Goal: Task Accomplishment & Management: Complete application form

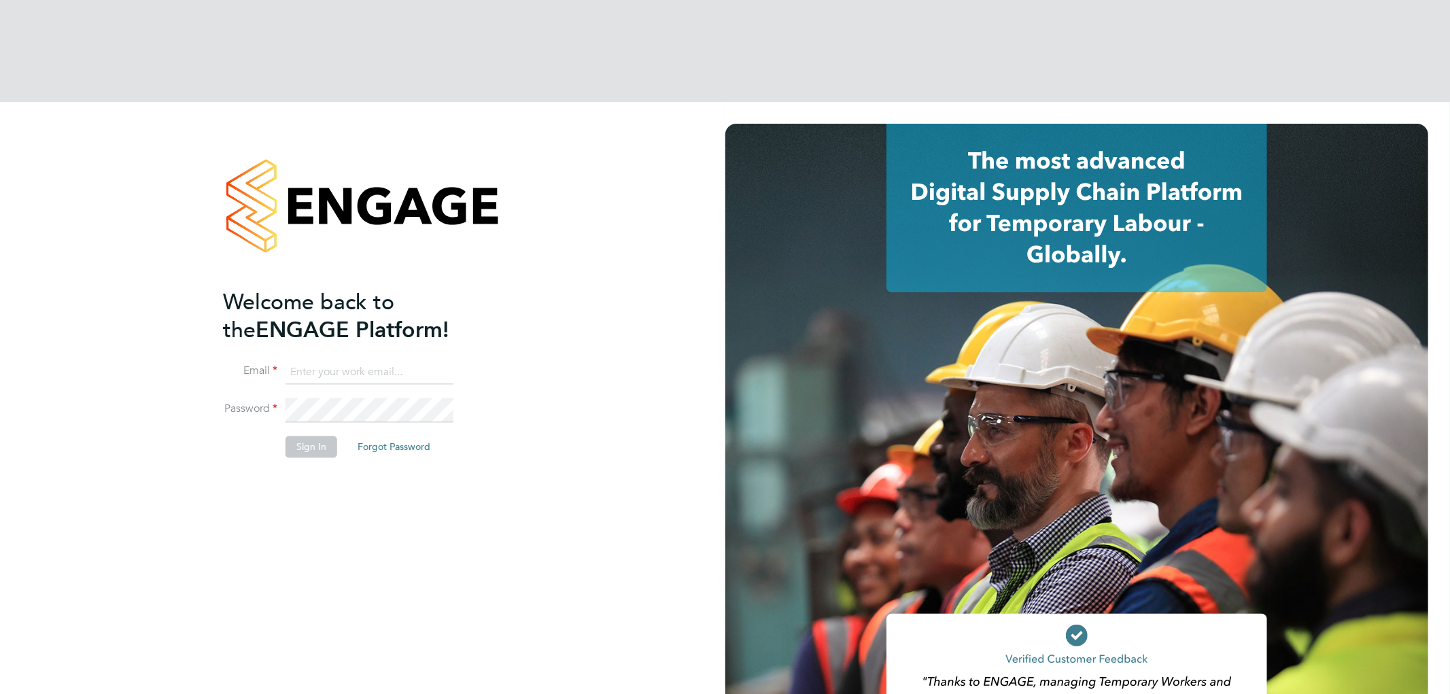
type input "[EMAIL_ADDRESS][DOMAIN_NAME]"
click at [307, 437] on button "Sign In" at bounding box center [312, 448] width 52 height 22
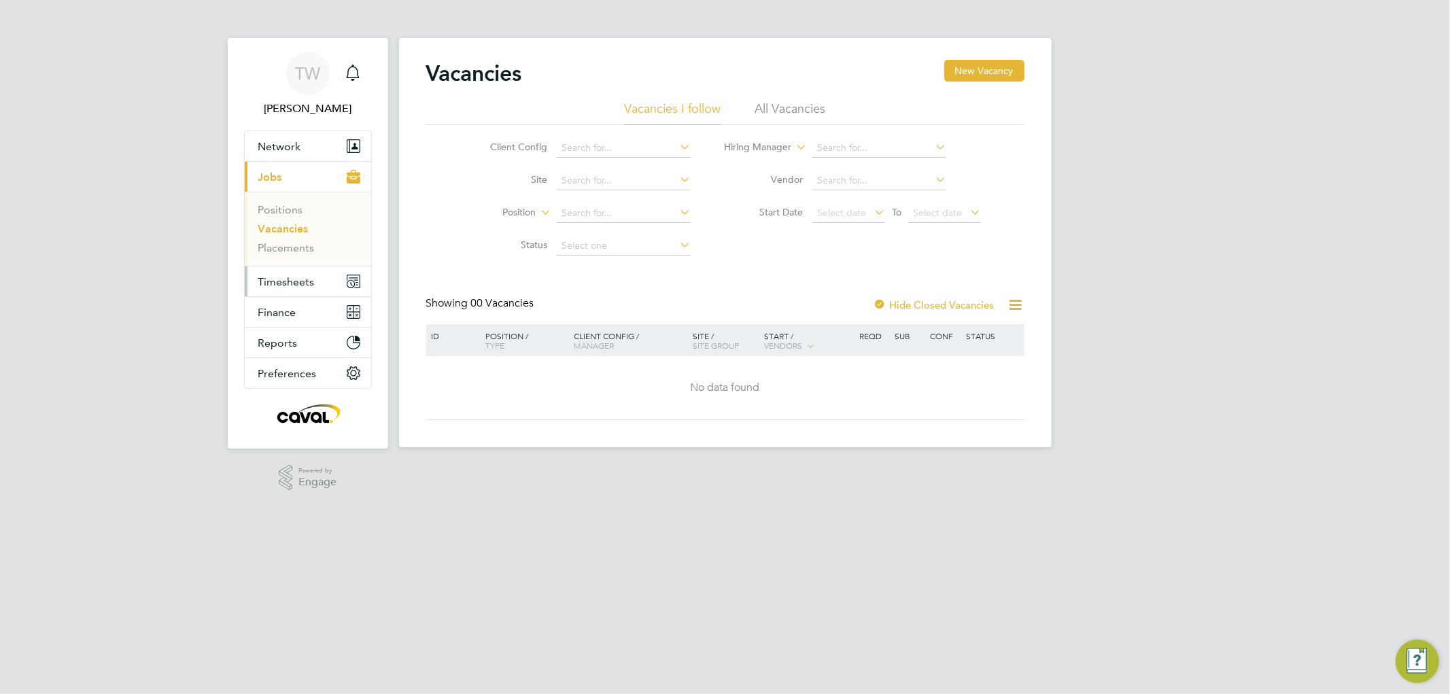
click at [283, 282] on span "Timesheets" at bounding box center [286, 281] width 56 height 13
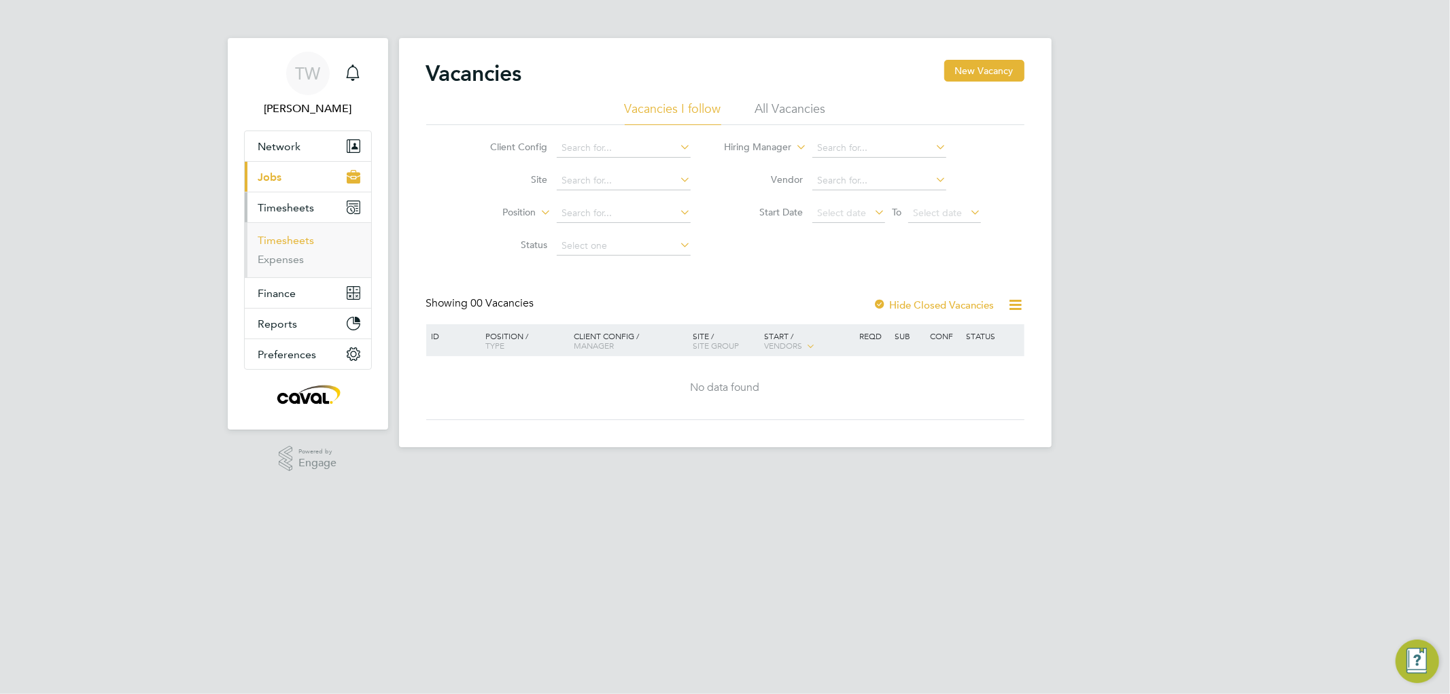
click at [288, 239] on link "Timesheets" at bounding box center [286, 240] width 56 height 13
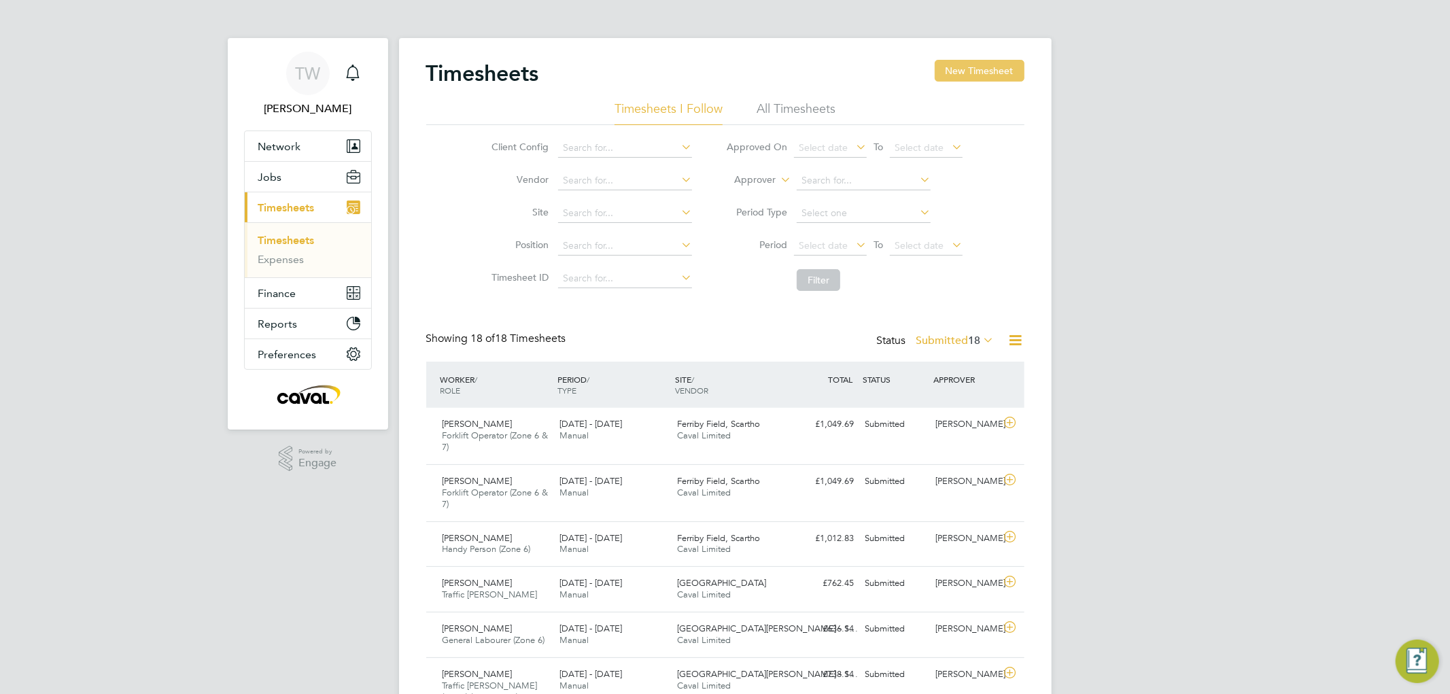
click at [953, 68] on button "New Timesheet" at bounding box center [980, 71] width 90 height 22
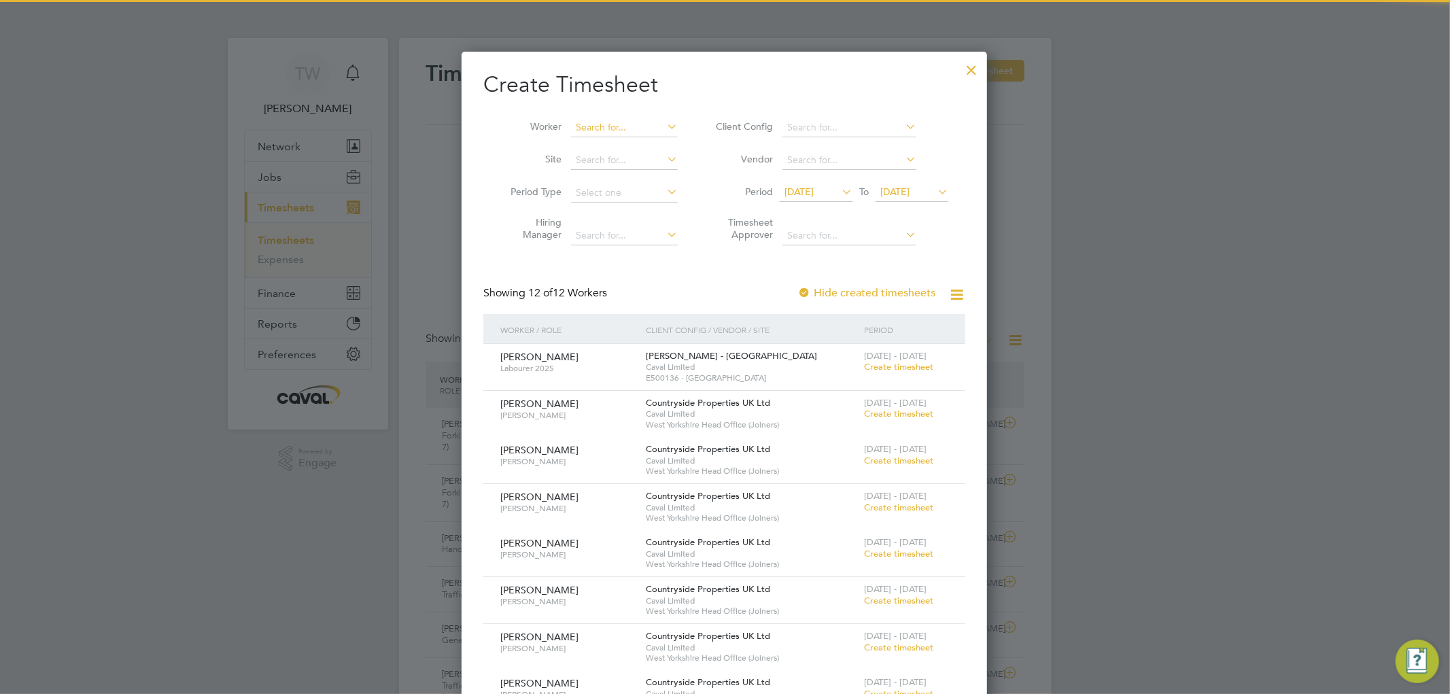
click at [588, 131] on input at bounding box center [624, 127] width 107 height 19
click at [586, 140] on b "[PERSON_NAME]" at bounding box center [615, 146] width 79 height 12
type input "[PERSON_NAME]"
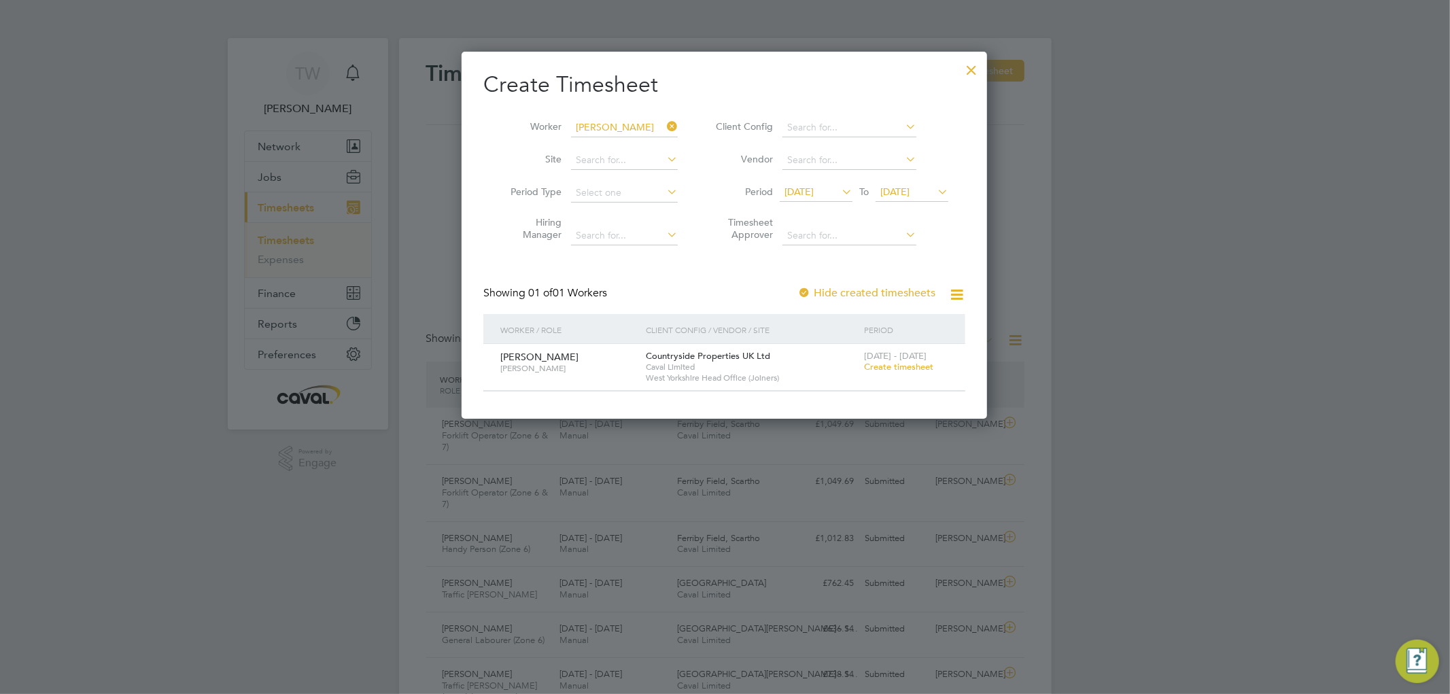
drag, startPoint x: 969, startPoint y: 72, endPoint x: 799, endPoint y: 85, distance: 170.5
click at [969, 72] on div at bounding box center [972, 66] width 24 height 24
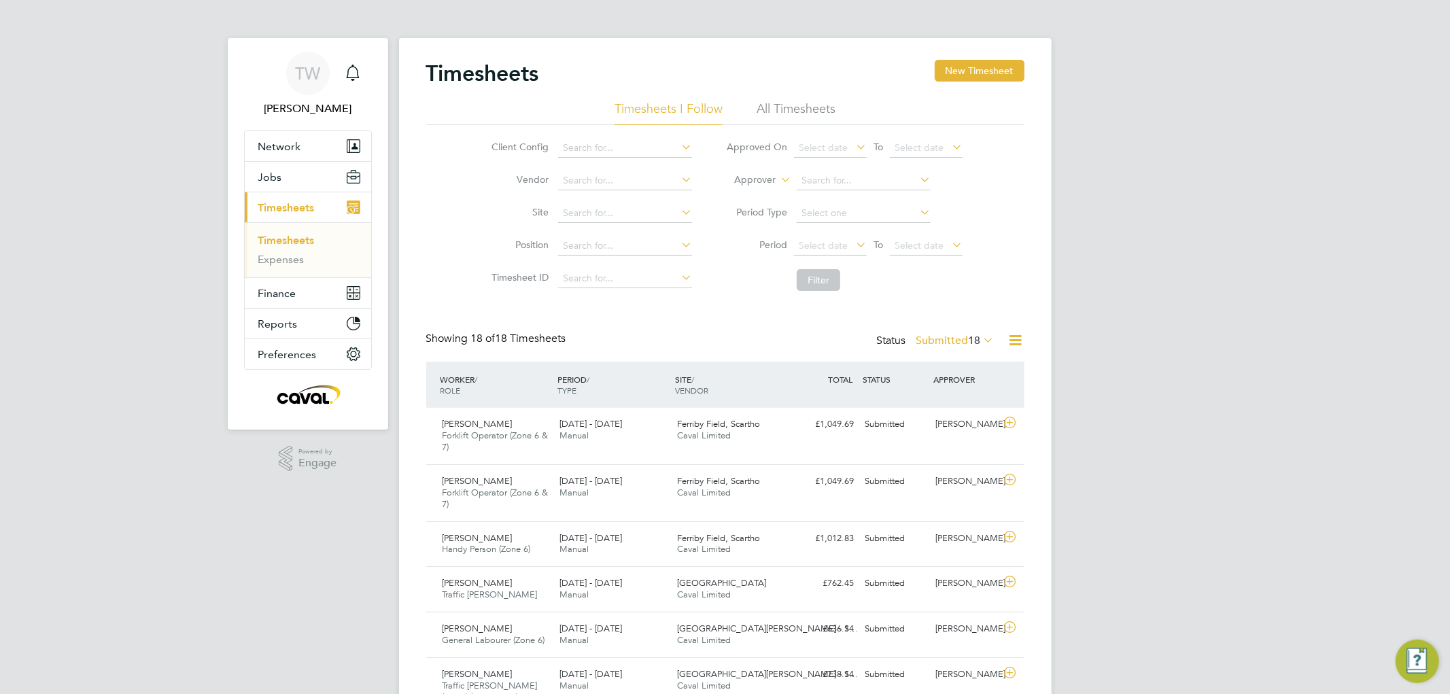
scroll to position [34, 118]
click at [987, 64] on button "New Timesheet" at bounding box center [980, 71] width 90 height 22
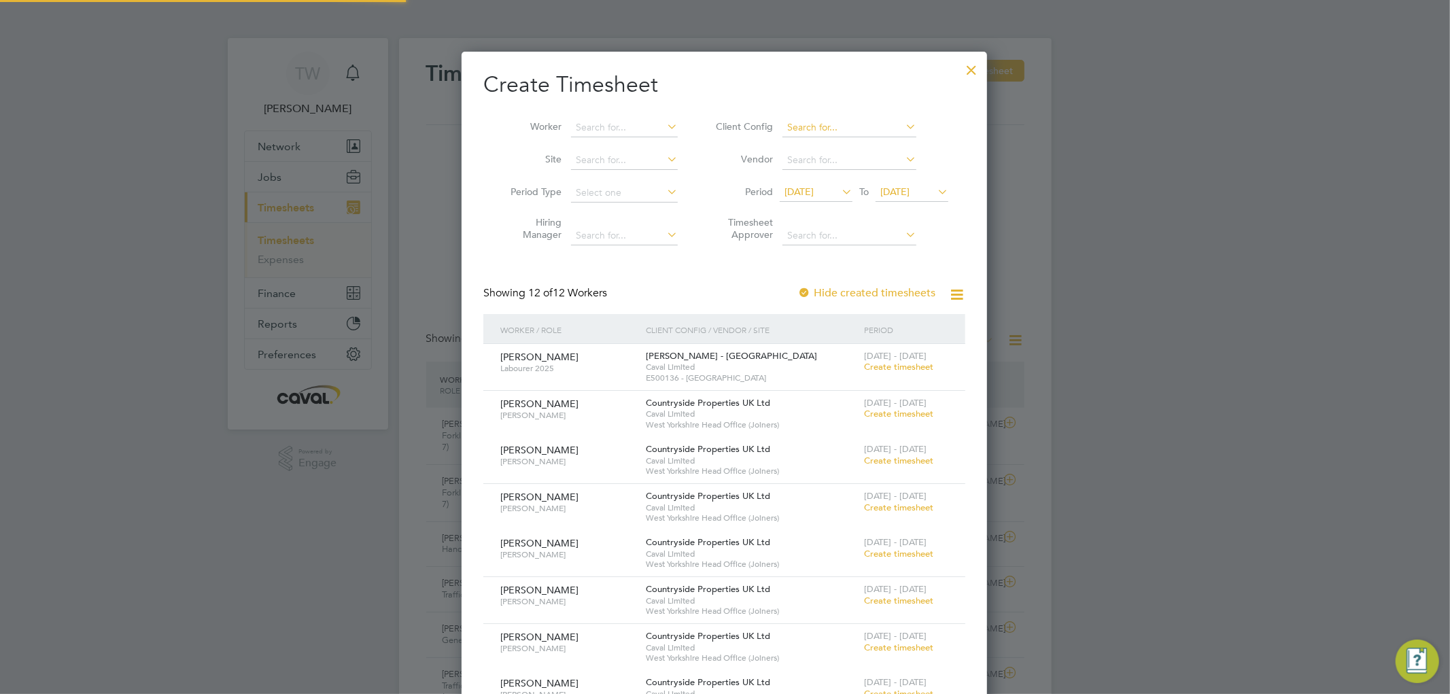
scroll to position [1347, 526]
click at [607, 131] on input at bounding box center [624, 127] width 107 height 19
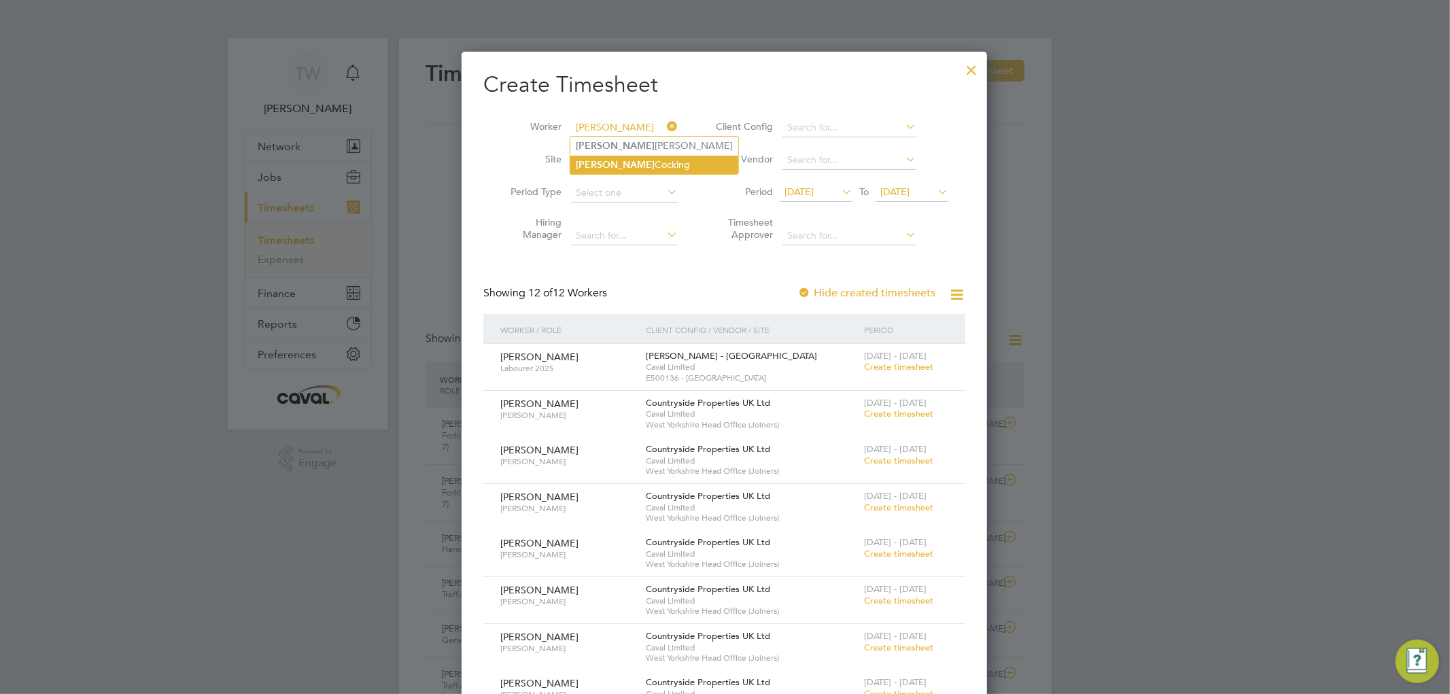
click at [596, 160] on b "[PERSON_NAME]" at bounding box center [615, 165] width 79 height 12
type input "[PERSON_NAME]"
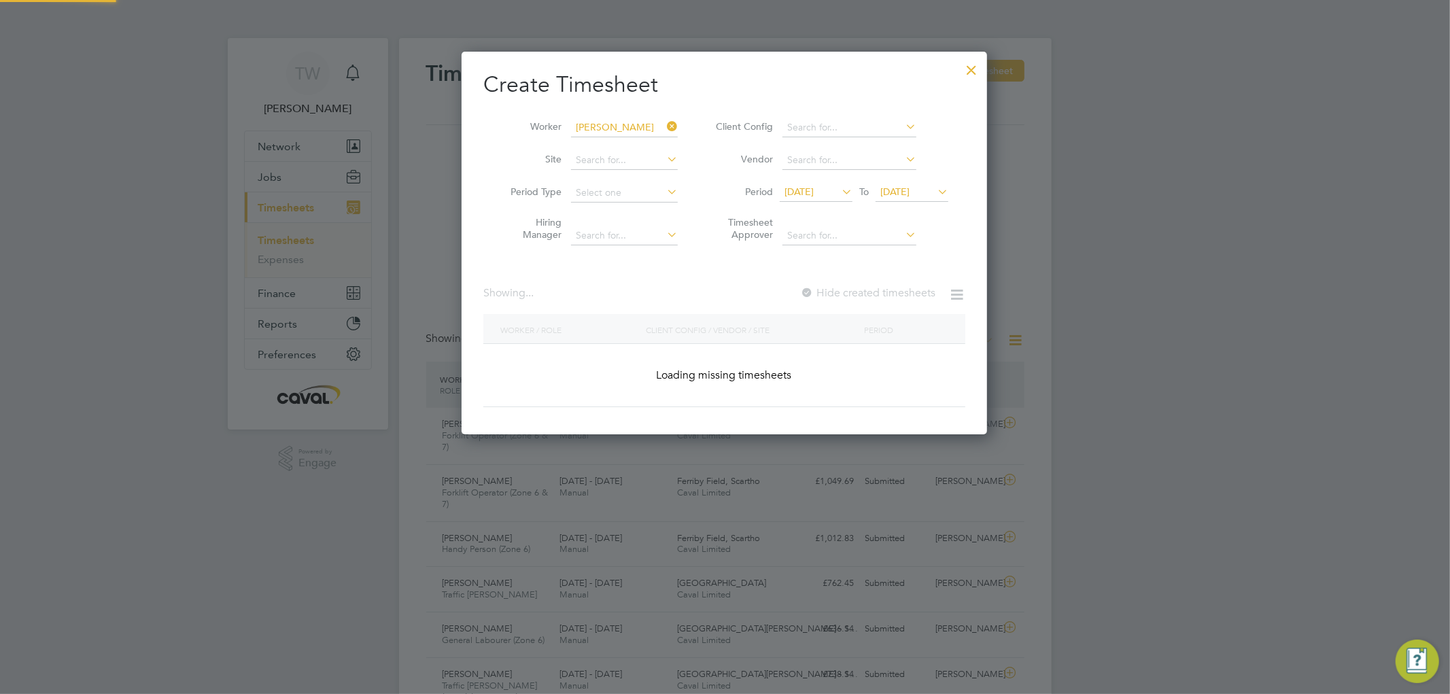
scroll to position [413, 526]
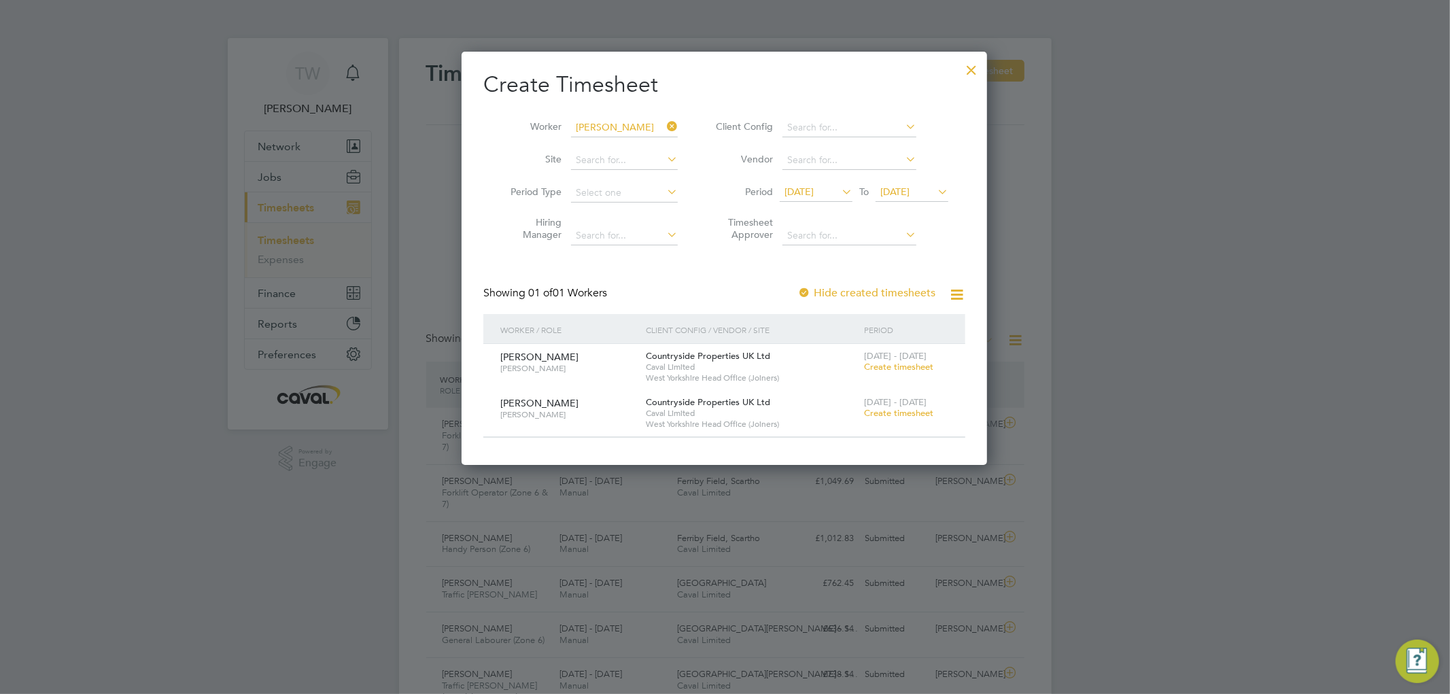
click at [899, 369] on span "Create timesheet" at bounding box center [898, 367] width 69 height 12
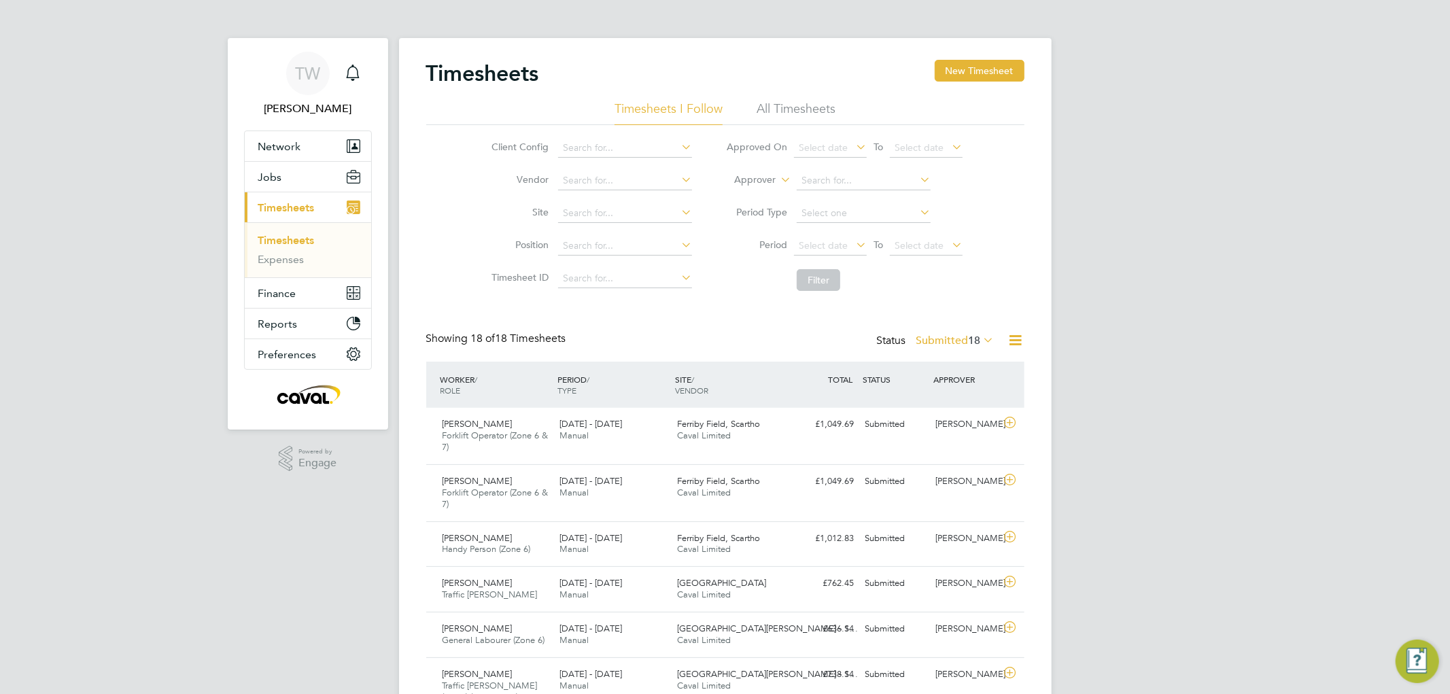
scroll to position [34, 118]
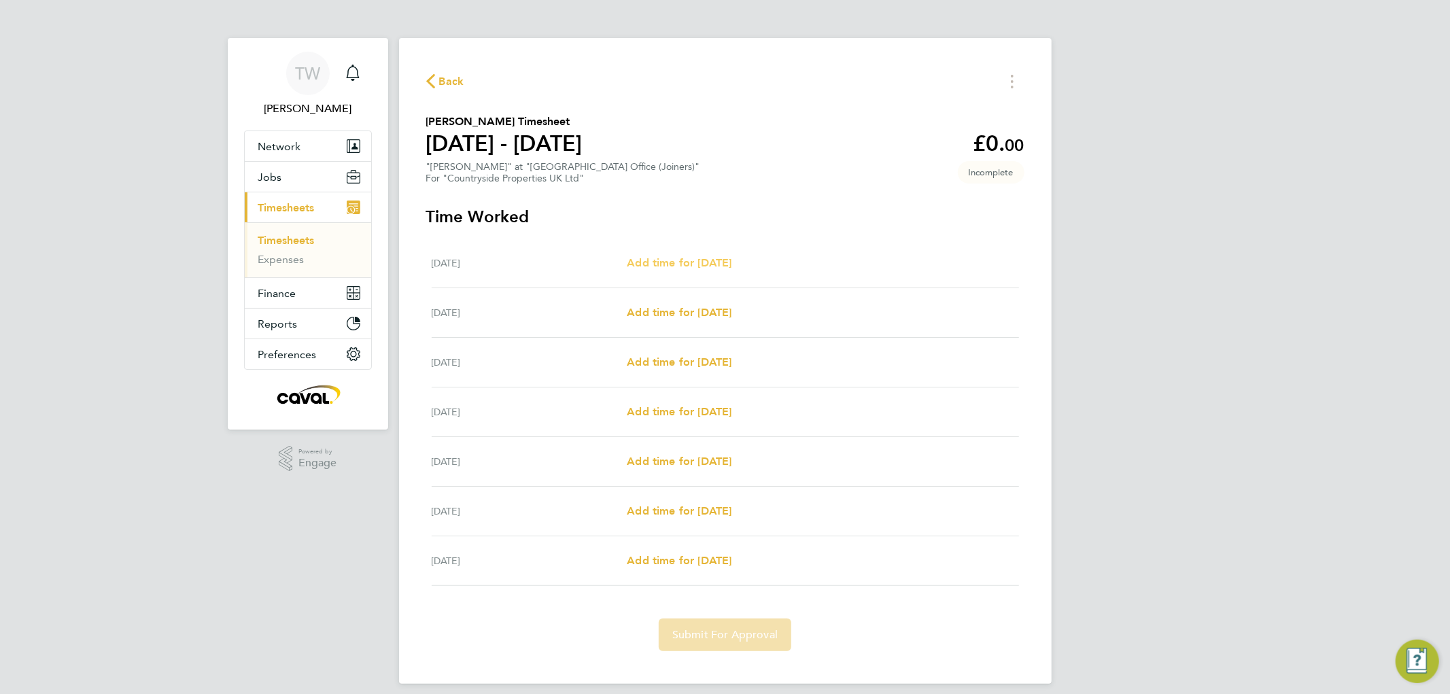
click at [732, 266] on span "Add time for [DATE]" at bounding box center [679, 262] width 105 height 13
select select "30"
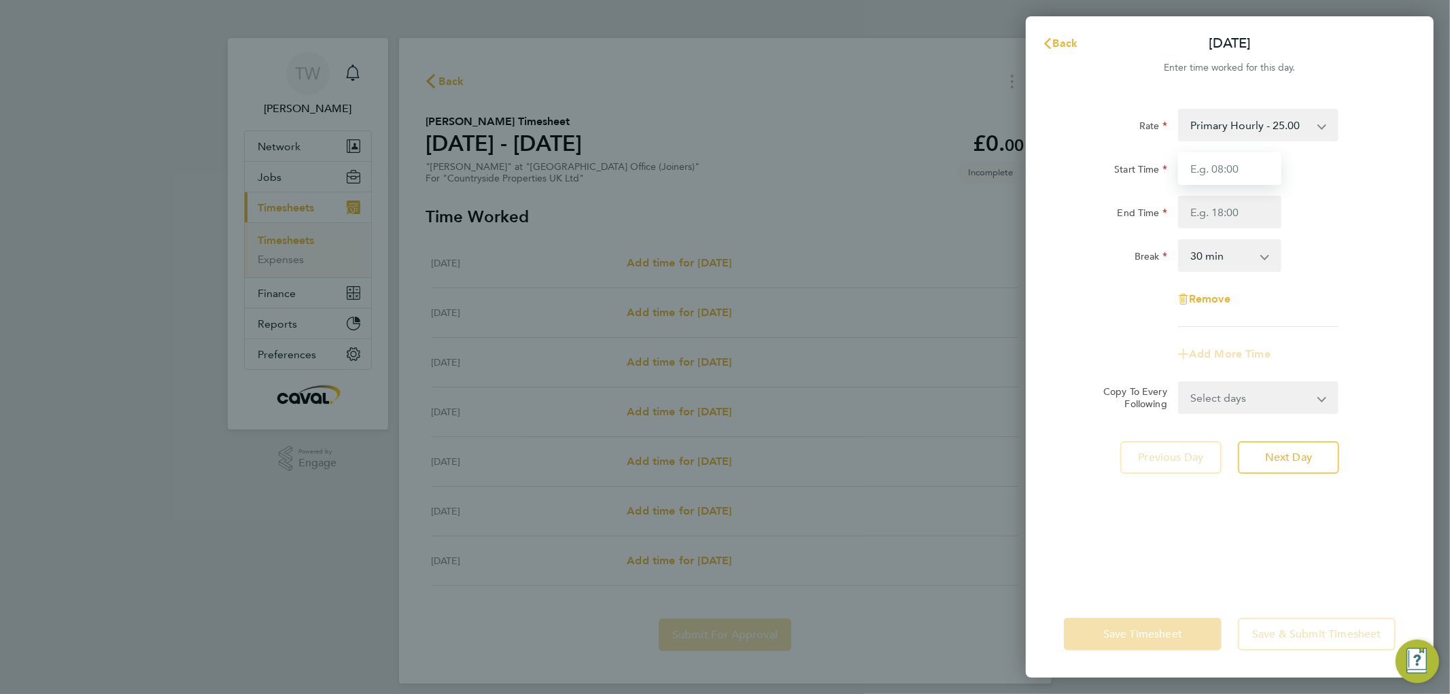
click at [1205, 177] on input "Start Time" at bounding box center [1229, 168] width 103 height 33
type input "07:00"
click at [1221, 208] on input "End Time" at bounding box center [1229, 212] width 103 height 33
click at [1336, 258] on div "Break 0 min 15 min 30 min 45 min 60 min 75 min 90 min" at bounding box center [1230, 255] width 343 height 33
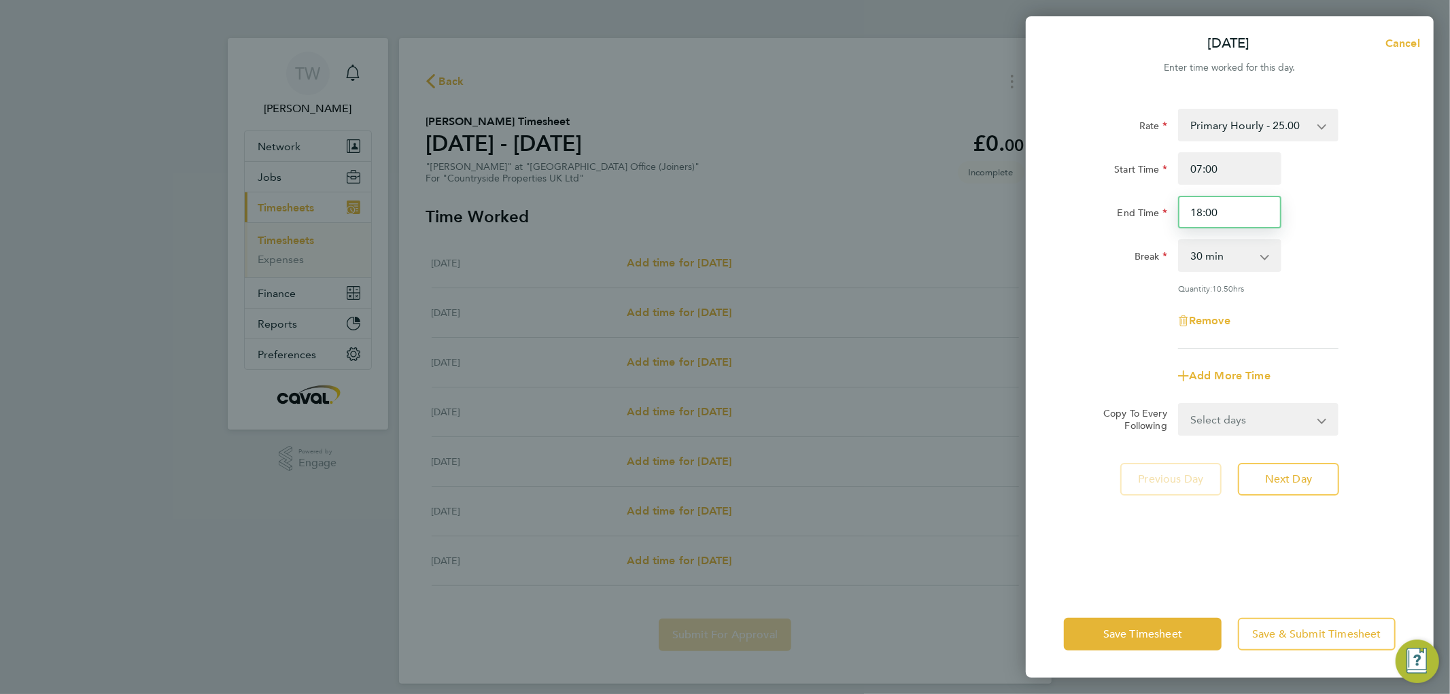
drag, startPoint x: 1232, startPoint y: 213, endPoint x: 1142, endPoint y: 213, distance: 89.8
click at [1198, 213] on input "18:00" at bounding box center [1229, 212] width 103 height 33
click at [1302, 185] on div "Start Time 07:00 End Time 19:00" at bounding box center [1230, 190] width 343 height 76
click at [1233, 425] on select "Select days Day Weekday (Mon-Fri) Weekend (Sat-Sun) [DATE] [DATE] [DATE] [DATE]…" at bounding box center [1251, 420] width 143 height 30
click at [1242, 218] on input "19:00" at bounding box center [1229, 212] width 103 height 33
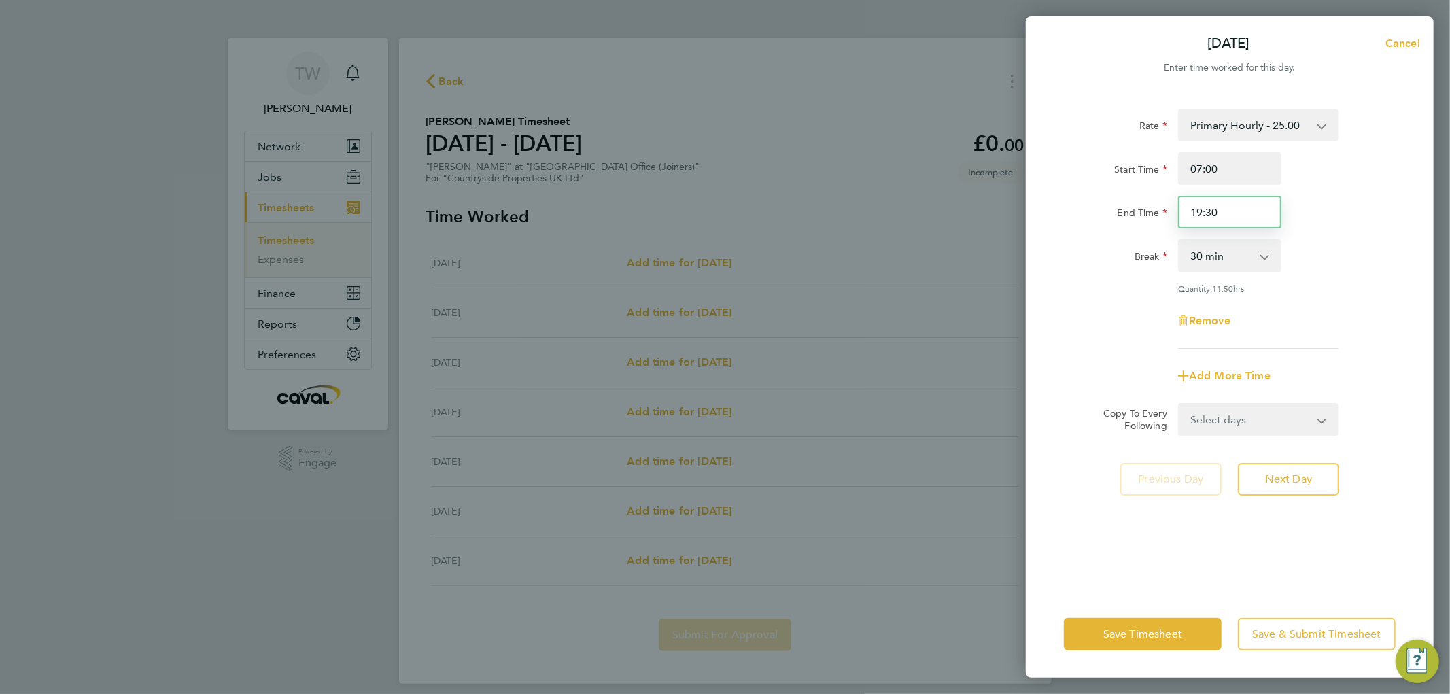
type input "19:30"
click at [1302, 193] on div "Start Time 07:00 End Time 19:30" at bounding box center [1230, 190] width 343 height 76
click at [1204, 426] on select "Select days Day Weekday (Mon-Fri) Weekend (Sat-Sun) [DATE] [DATE] [DATE] [DATE]…" at bounding box center [1251, 420] width 143 height 30
select select "WEEKDAY"
click at [1180, 405] on select "Select days Day Weekday (Mon-Fri) Weekend (Sat-Sun) [DATE] [DATE] [DATE] [DATE]…" at bounding box center [1251, 420] width 143 height 30
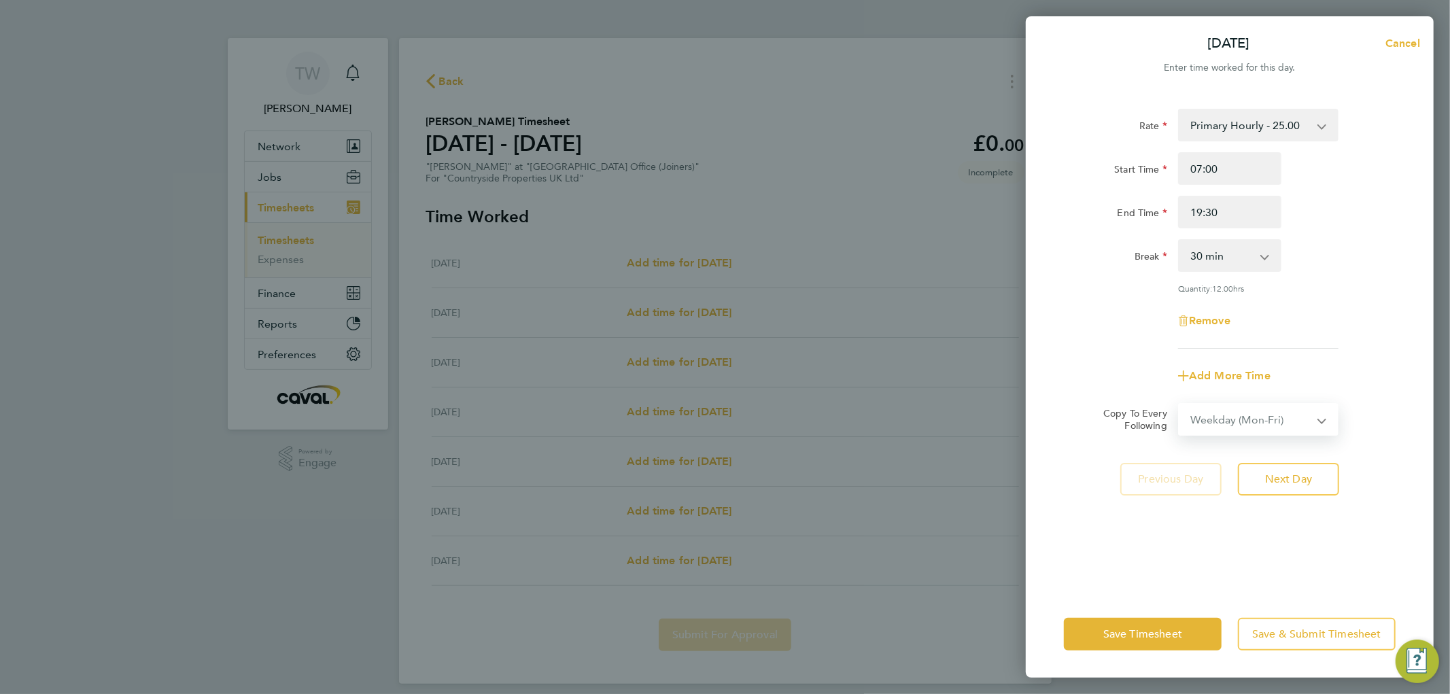
select select "[DATE]"
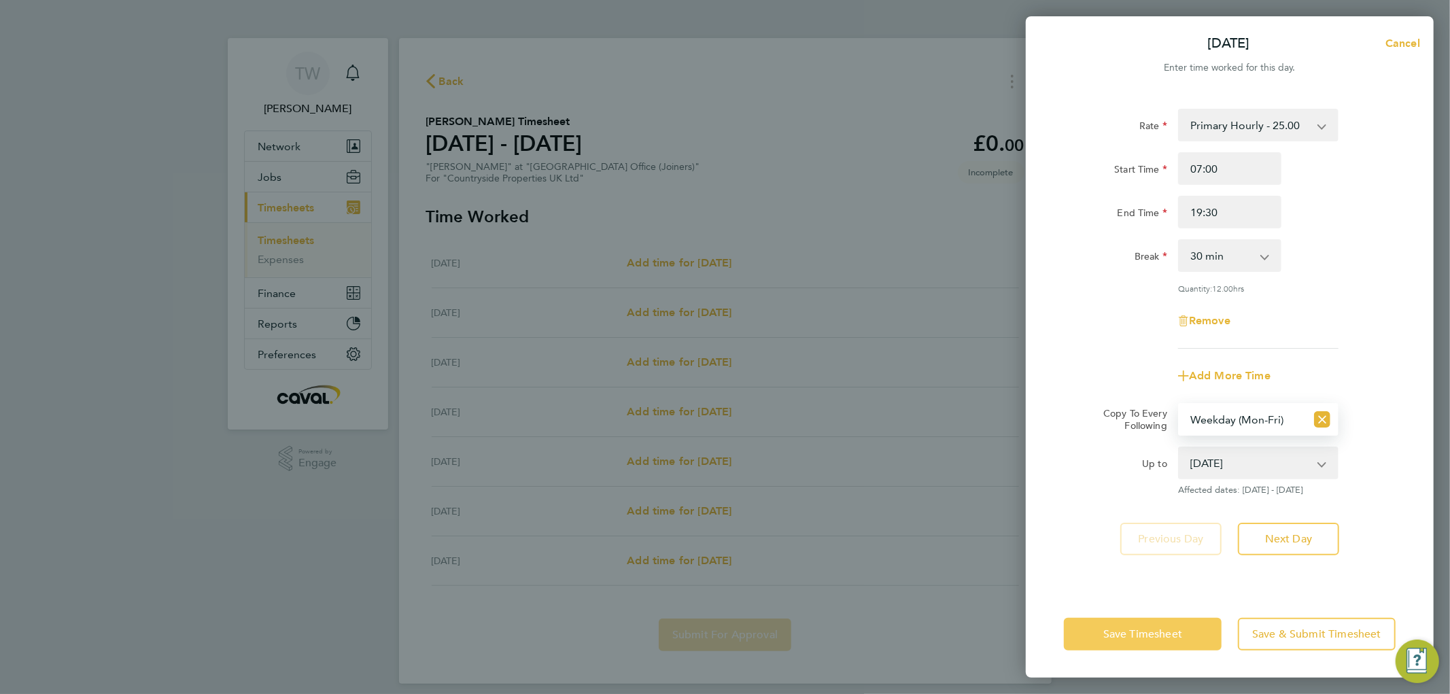
click at [1141, 641] on button "Save Timesheet" at bounding box center [1143, 634] width 158 height 33
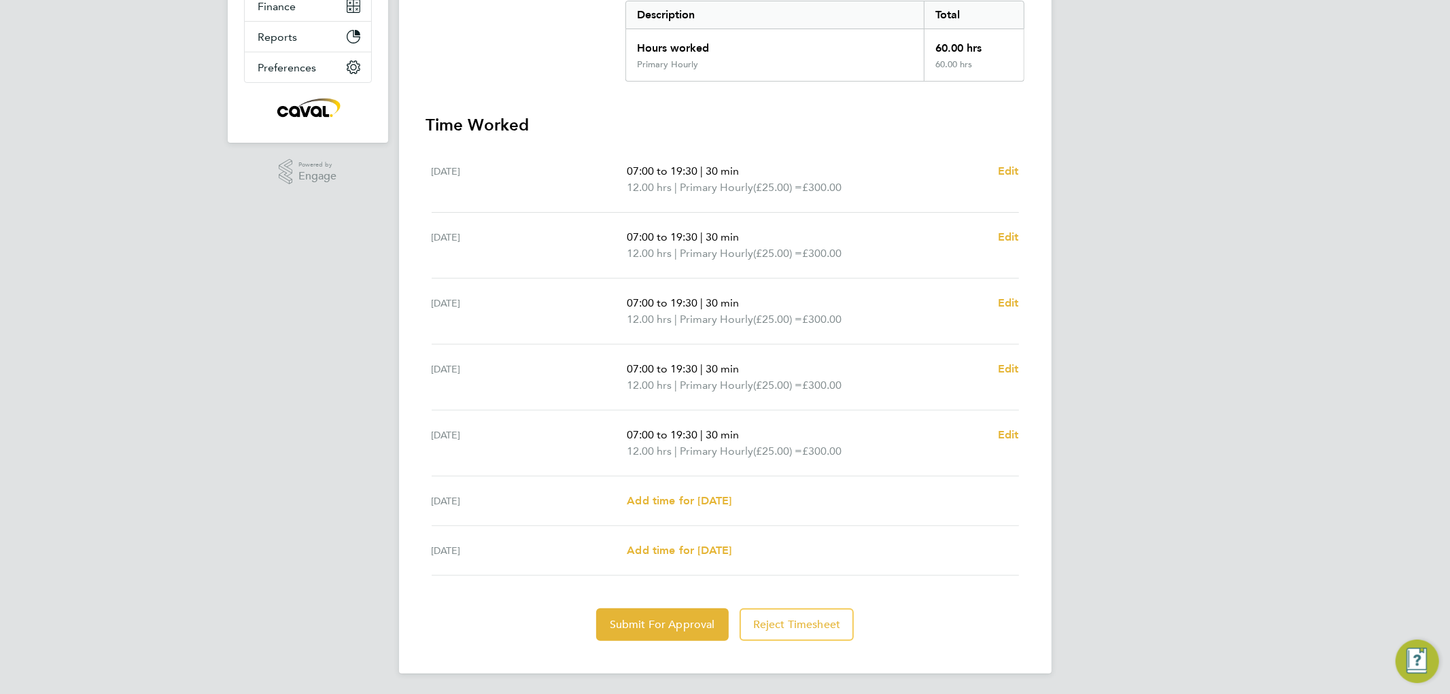
scroll to position [211, 0]
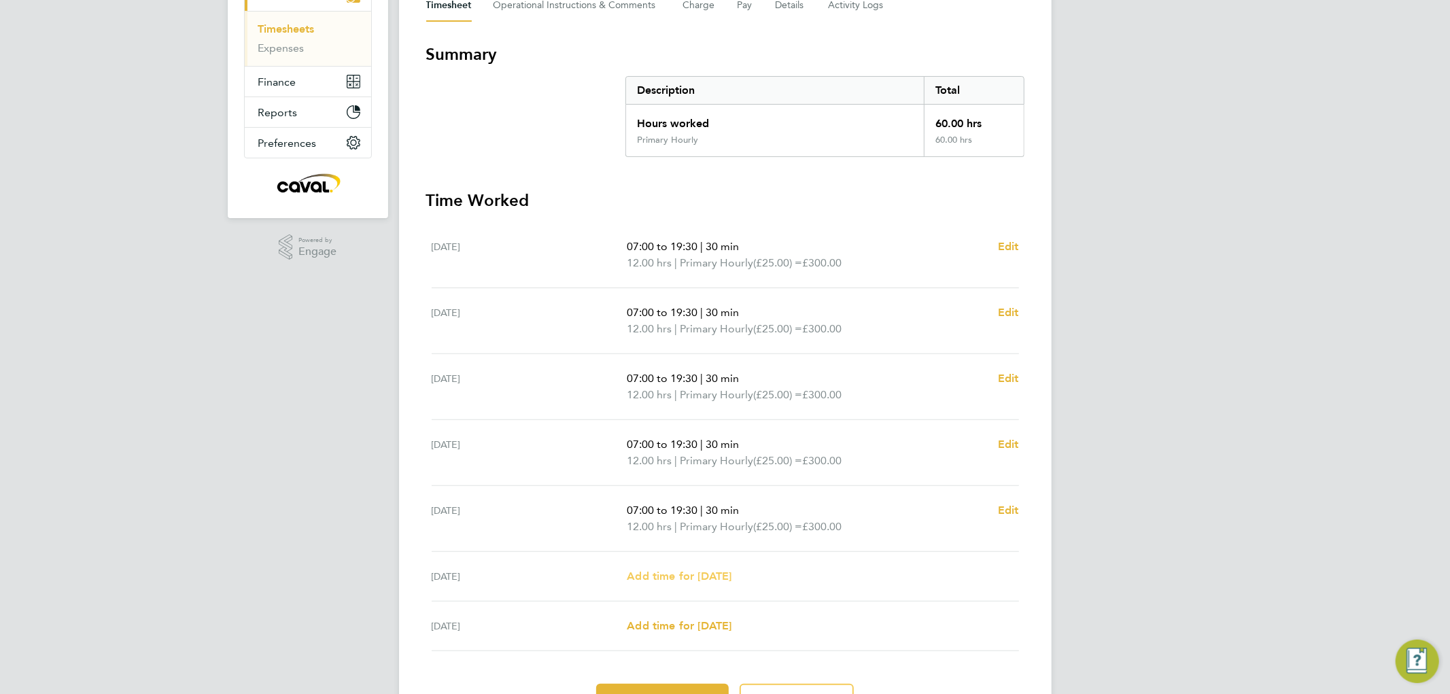
click at [676, 580] on span "Add time for [DATE]" at bounding box center [679, 576] width 105 height 13
select select "30"
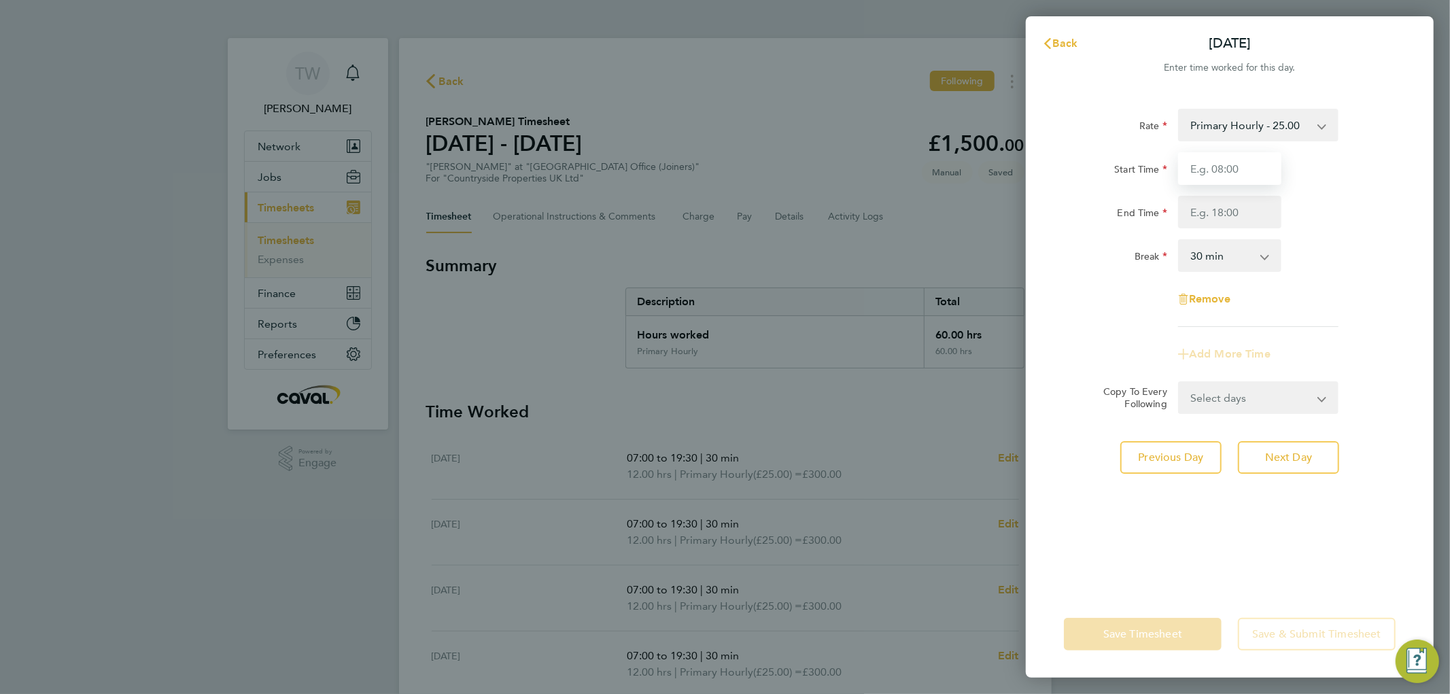
click at [1211, 173] on input "Start Time" at bounding box center [1229, 168] width 103 height 33
type input "07:00"
click at [1233, 198] on input "End Time" at bounding box center [1229, 212] width 103 height 33
type input "19:30"
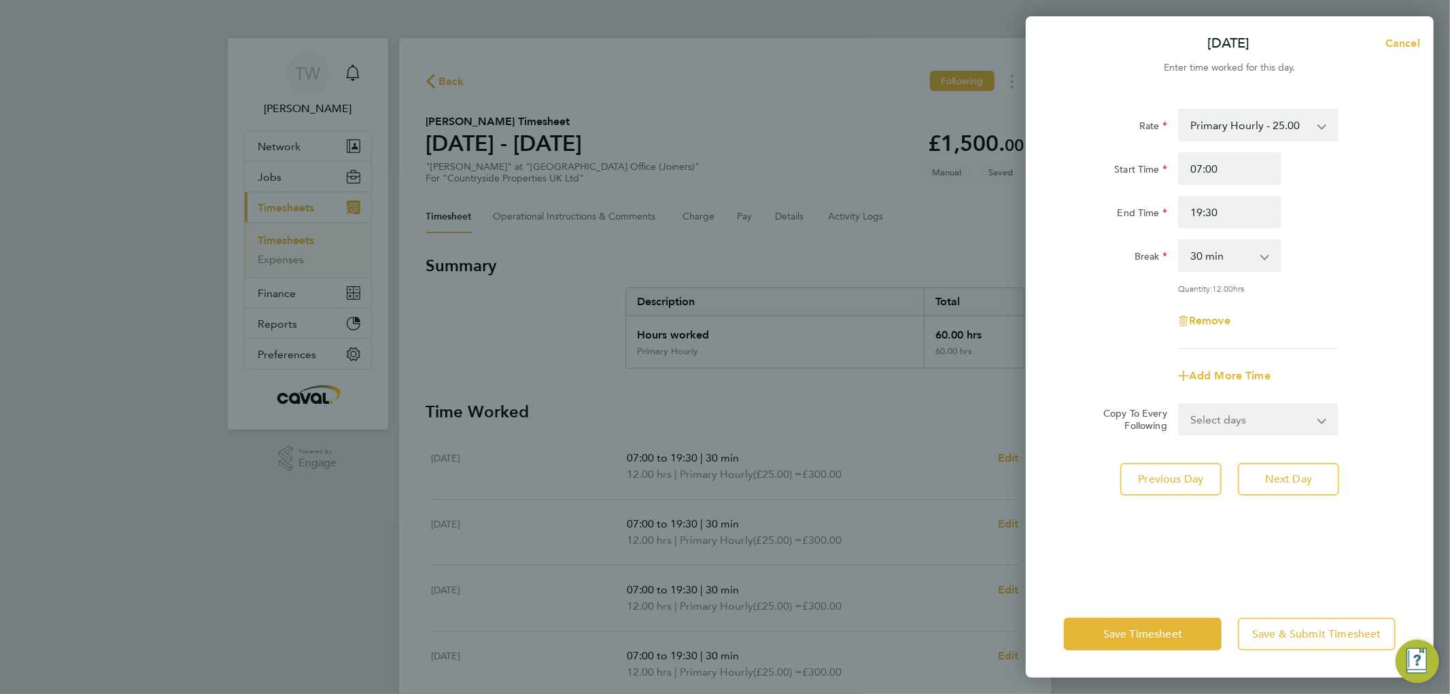
drag, startPoint x: 1322, startPoint y: 279, endPoint x: 1275, endPoint y: 297, distance: 50.1
click at [1321, 279] on div "Rate Primary Hourly - 25.00 Primary Price Start Time 07:00 End Time 19:30 Break…" at bounding box center [1230, 229] width 332 height 240
click at [1130, 637] on span "Save Timesheet" at bounding box center [1143, 635] width 79 height 14
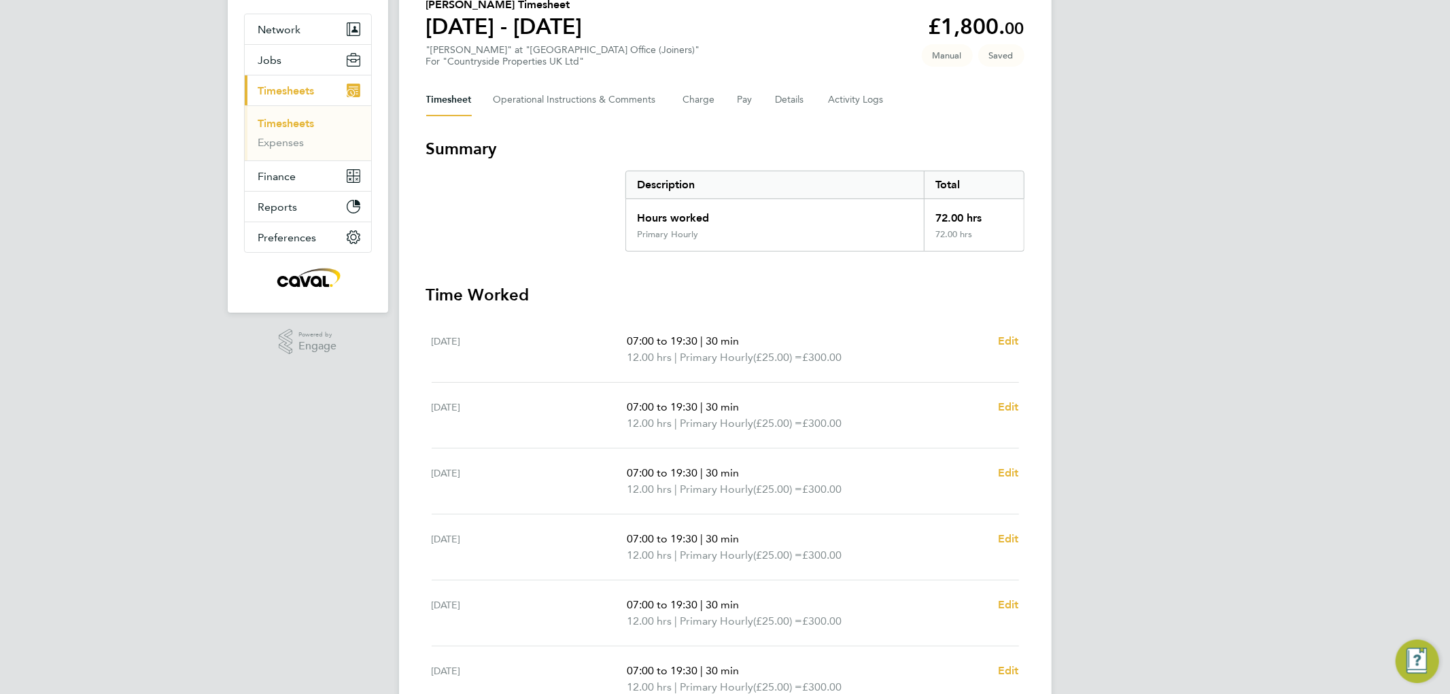
scroll to position [302, 0]
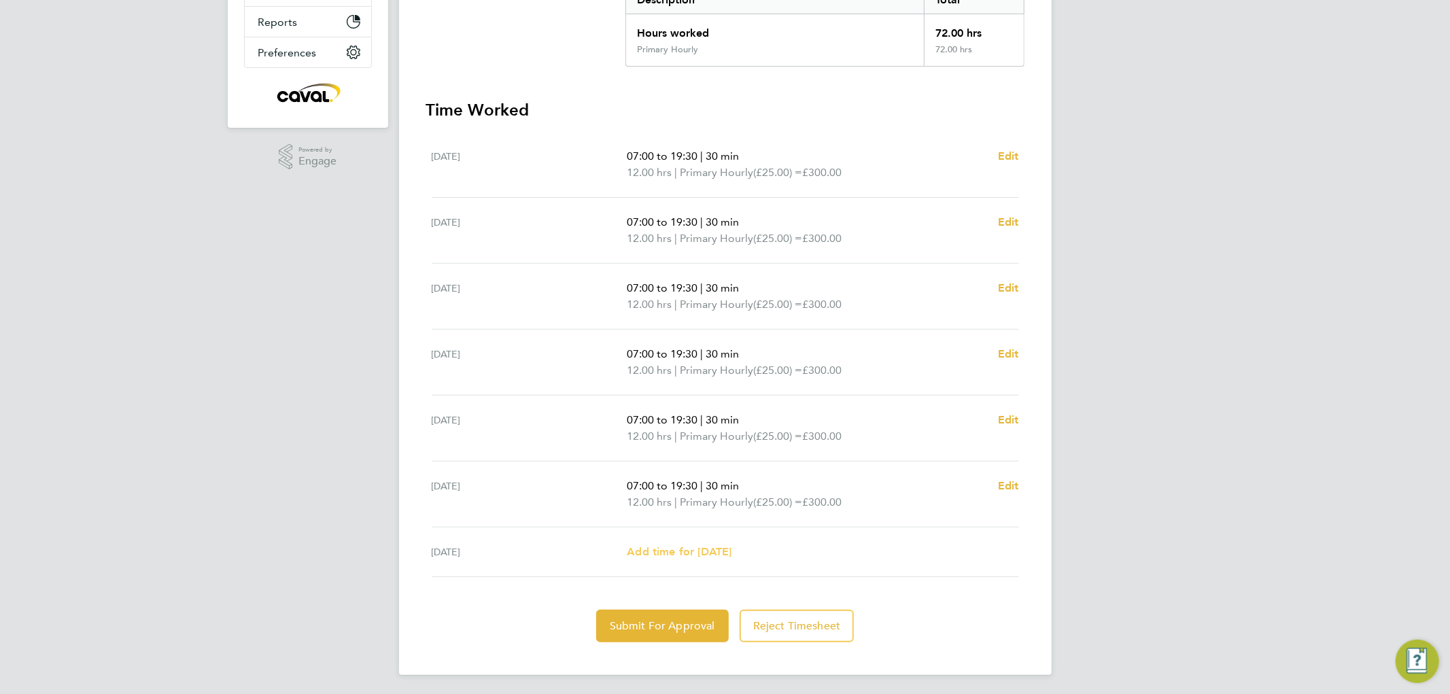
click at [726, 546] on span "Add time for [DATE]" at bounding box center [679, 551] width 105 height 13
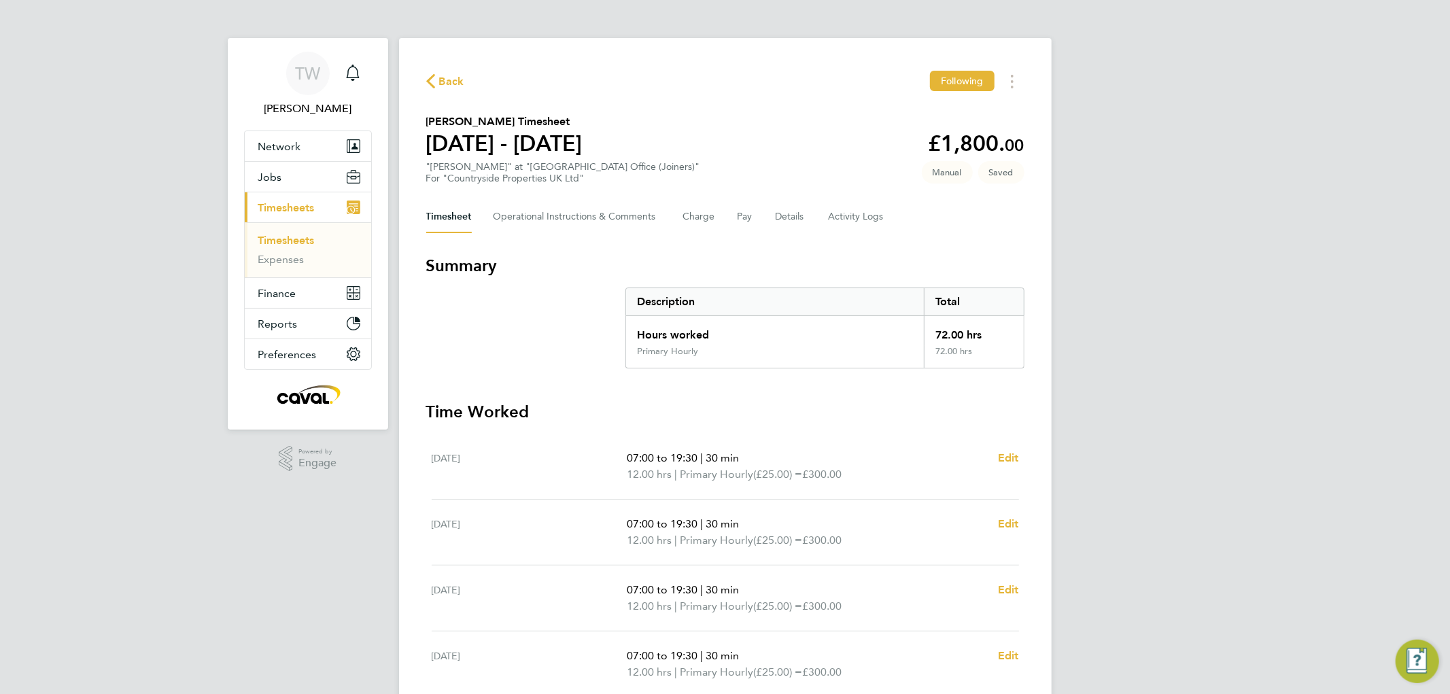
select select "30"
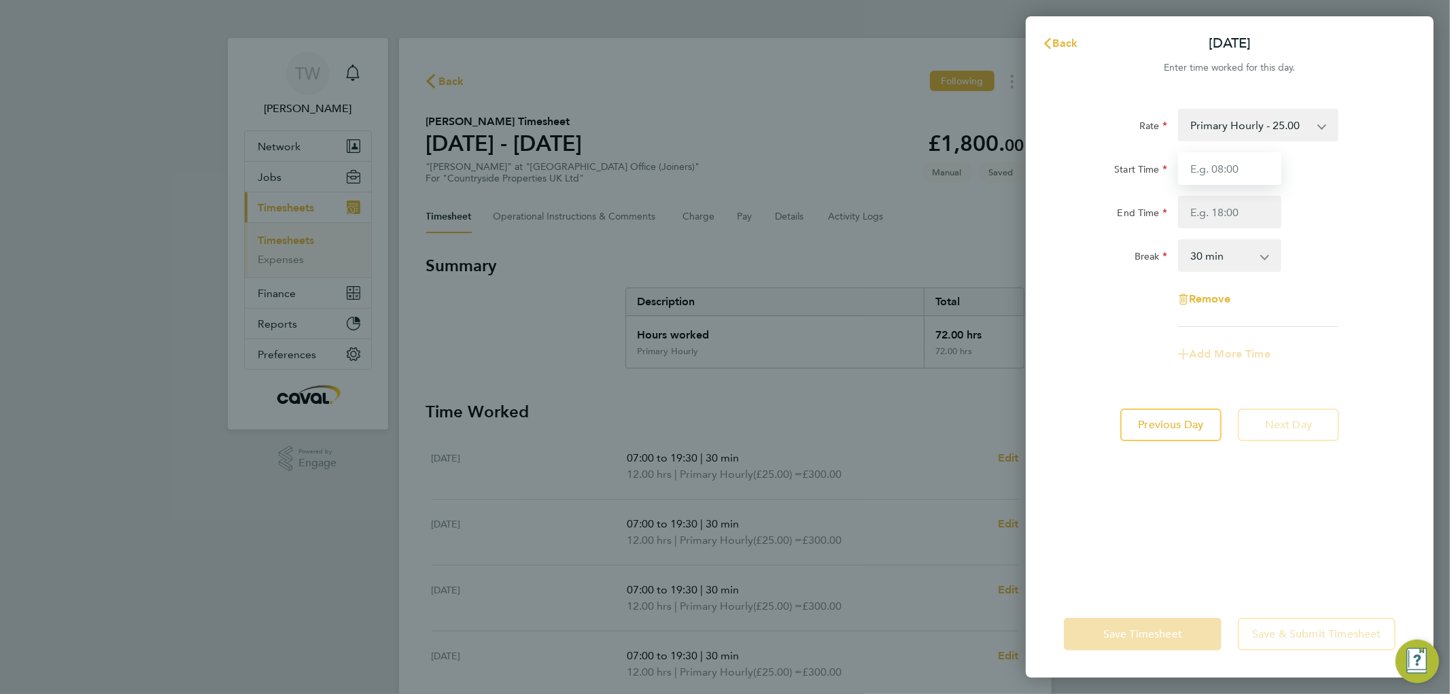
click at [1195, 166] on input "Start Time" at bounding box center [1229, 168] width 103 height 33
type input "07:00"
click at [1200, 211] on input "End Time" at bounding box center [1229, 212] width 103 height 33
type input "17:00"
click at [1300, 226] on div "End Time 17:00" at bounding box center [1230, 212] width 343 height 33
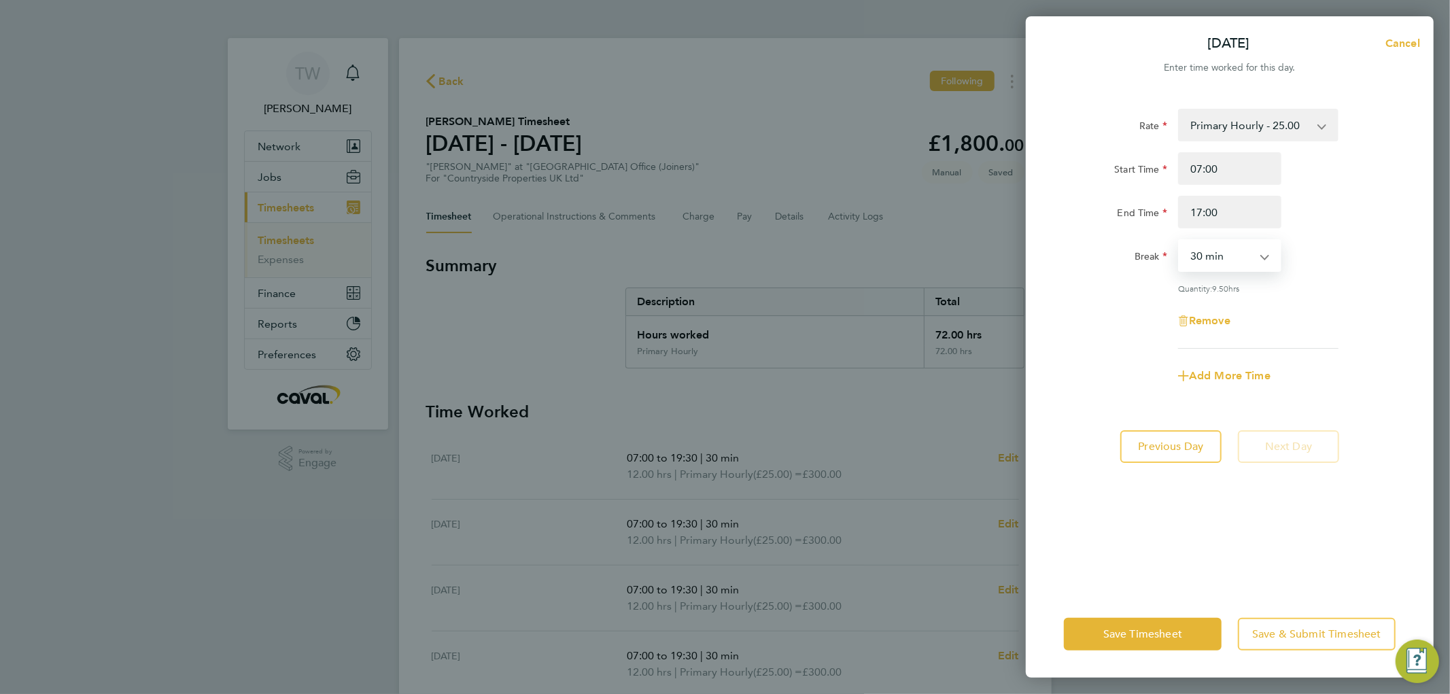
click at [1219, 259] on select "0 min 15 min 30 min 45 min 60 min 75 min 90 min" at bounding box center [1222, 256] width 84 height 30
select select "15"
click at [1180, 241] on select "0 min 15 min 30 min 45 min 60 min 75 min 90 min" at bounding box center [1222, 256] width 84 height 30
click at [1314, 252] on div "Break 0 min 15 min 30 min 45 min 60 min 75 min 90 min" at bounding box center [1230, 255] width 343 height 33
drag, startPoint x: 1232, startPoint y: 218, endPoint x: 1079, endPoint y: 218, distance: 153.7
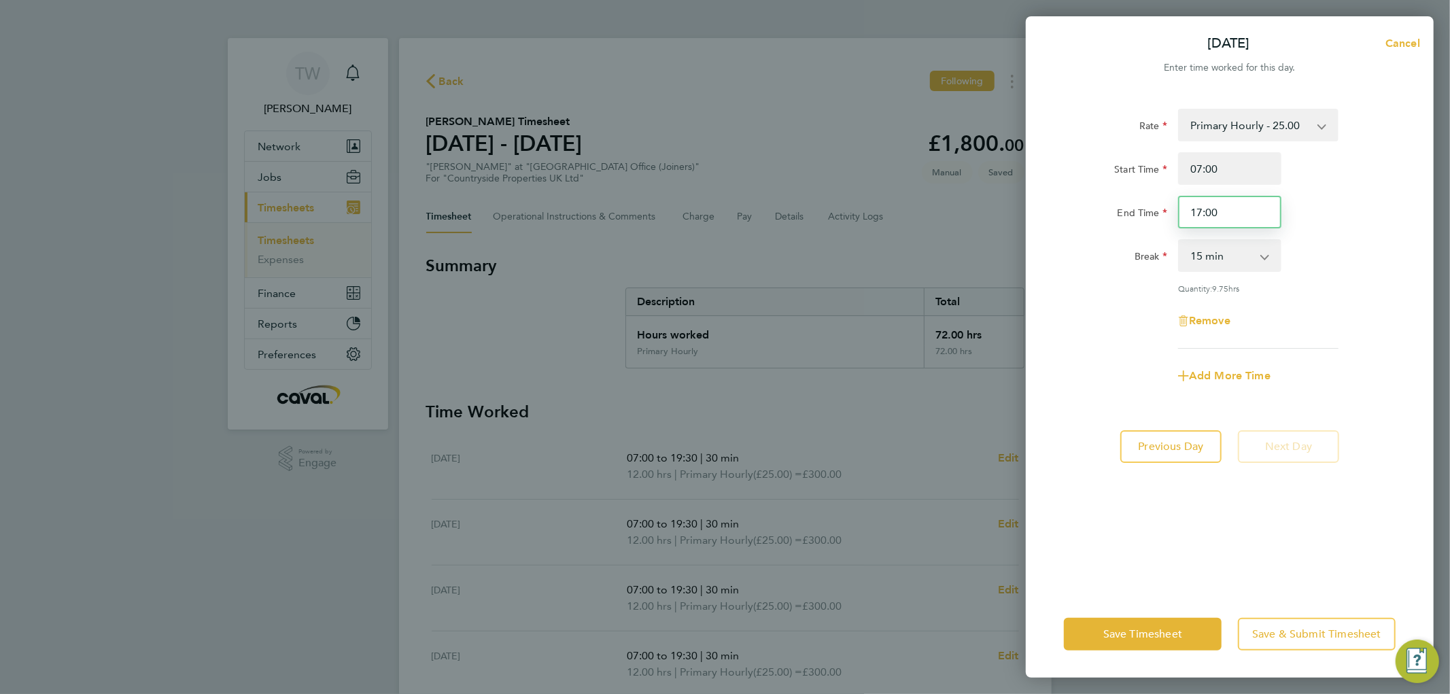
click at [1119, 218] on div "End Time 17:00" at bounding box center [1230, 212] width 343 height 33
type input "16:00"
click at [1342, 196] on div "End Time 16:00" at bounding box center [1230, 212] width 343 height 33
drag, startPoint x: 1125, startPoint y: 632, endPoint x: 1122, endPoint y: 611, distance: 21.9
click at [1124, 632] on span "Save Timesheet" at bounding box center [1143, 635] width 79 height 14
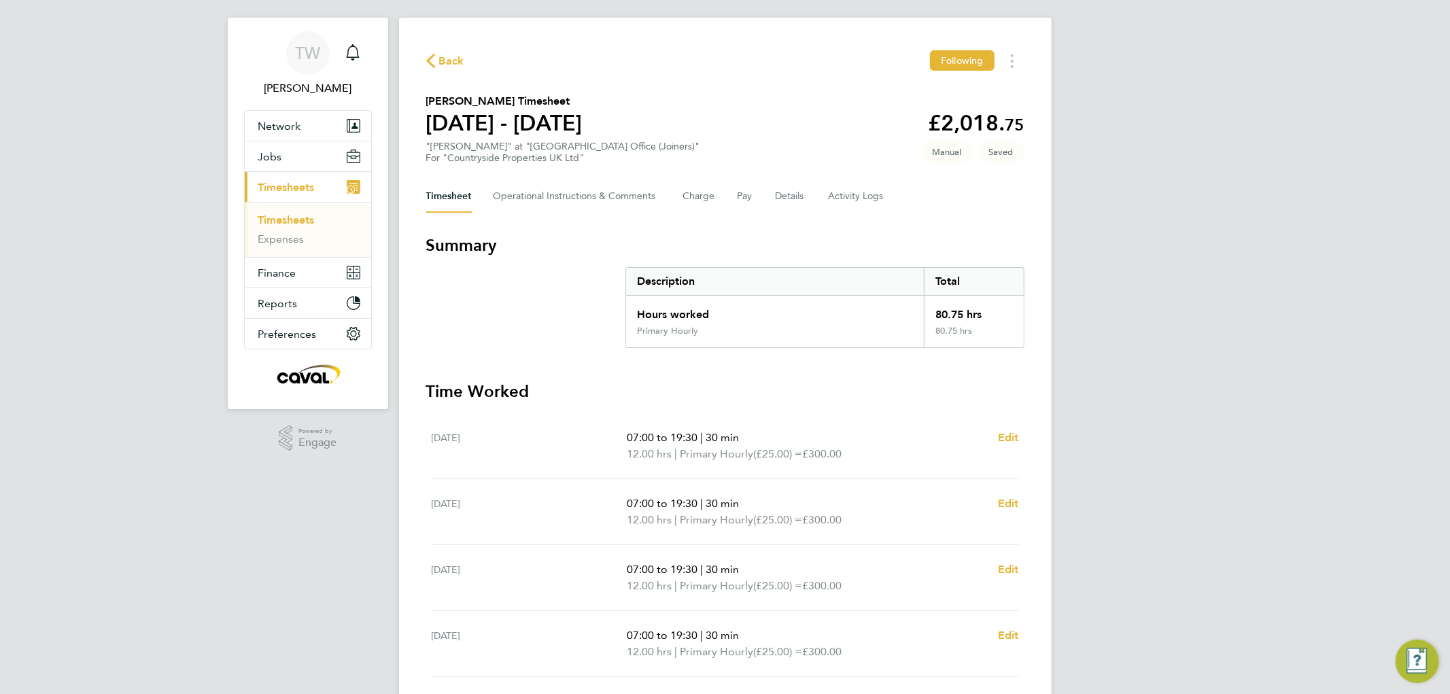
scroll to position [320, 0]
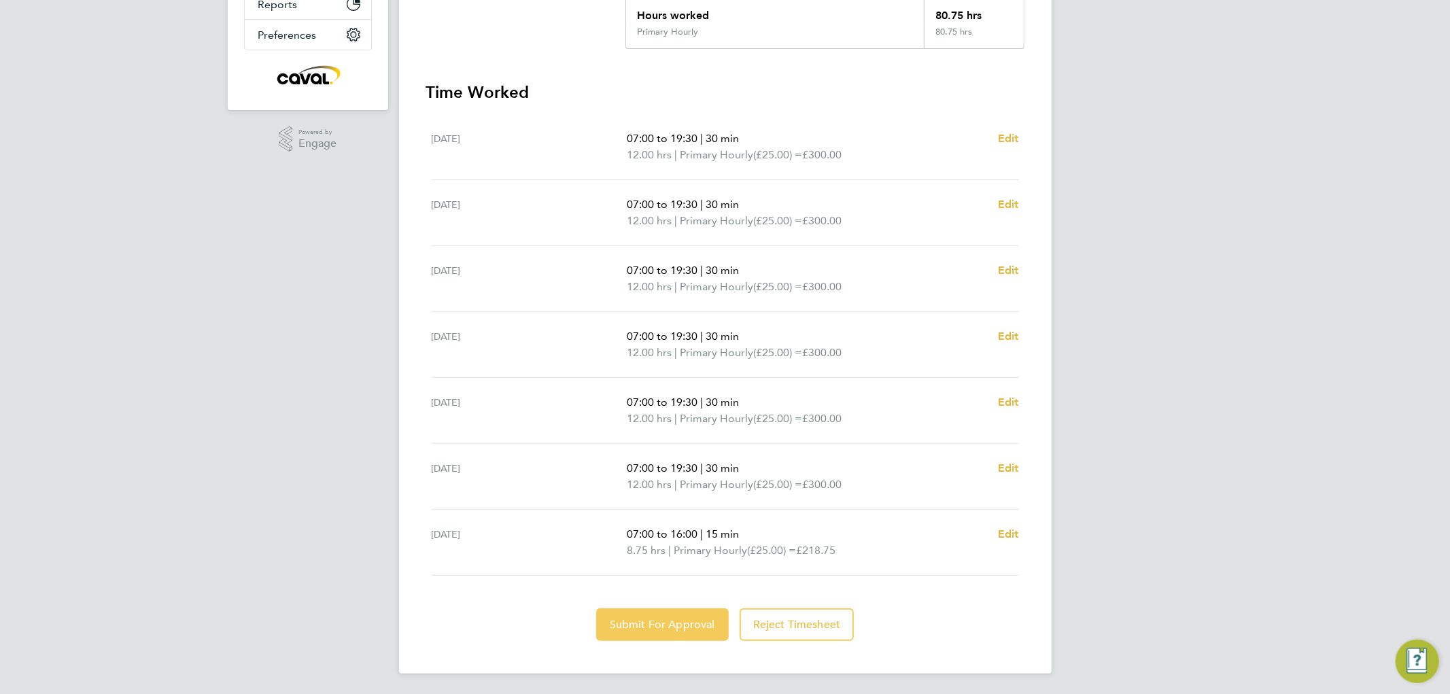
click at [639, 624] on span "Submit For Approval" at bounding box center [662, 625] width 105 height 14
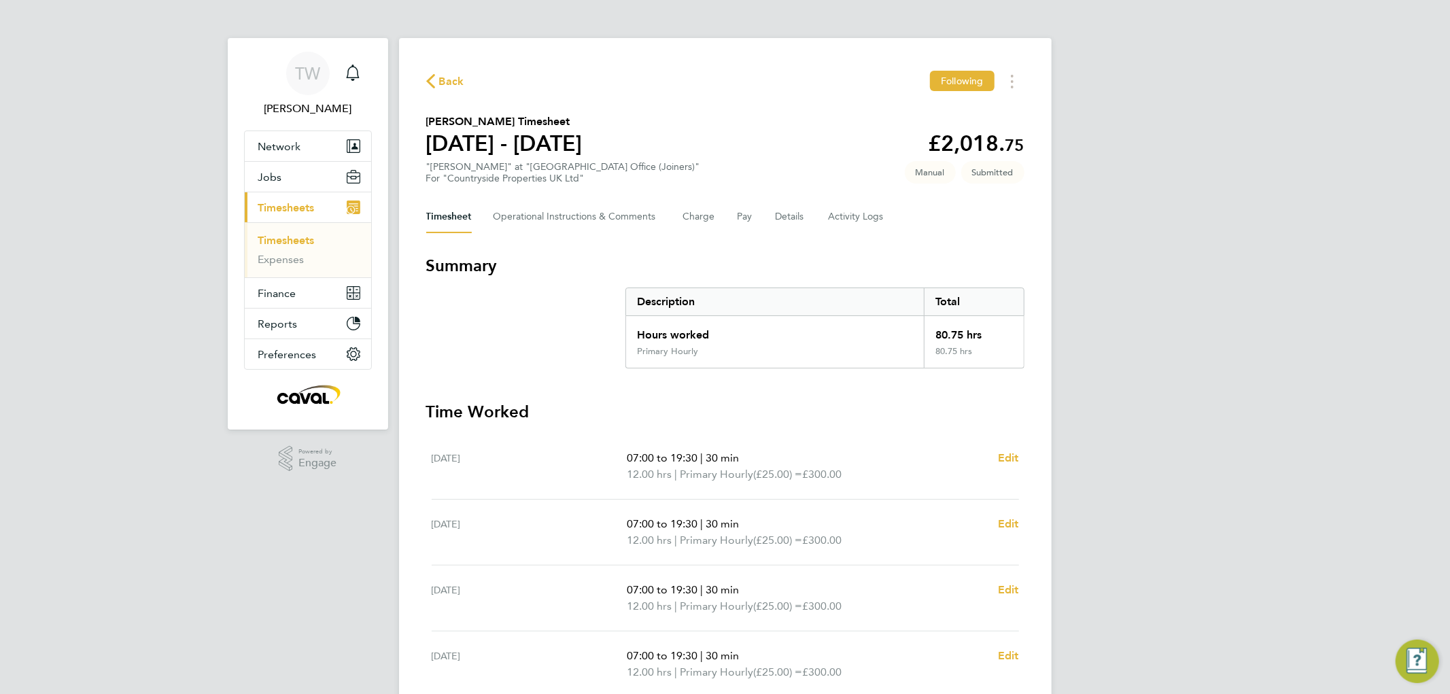
click at [439, 78] on span "Back" at bounding box center [451, 81] width 25 height 16
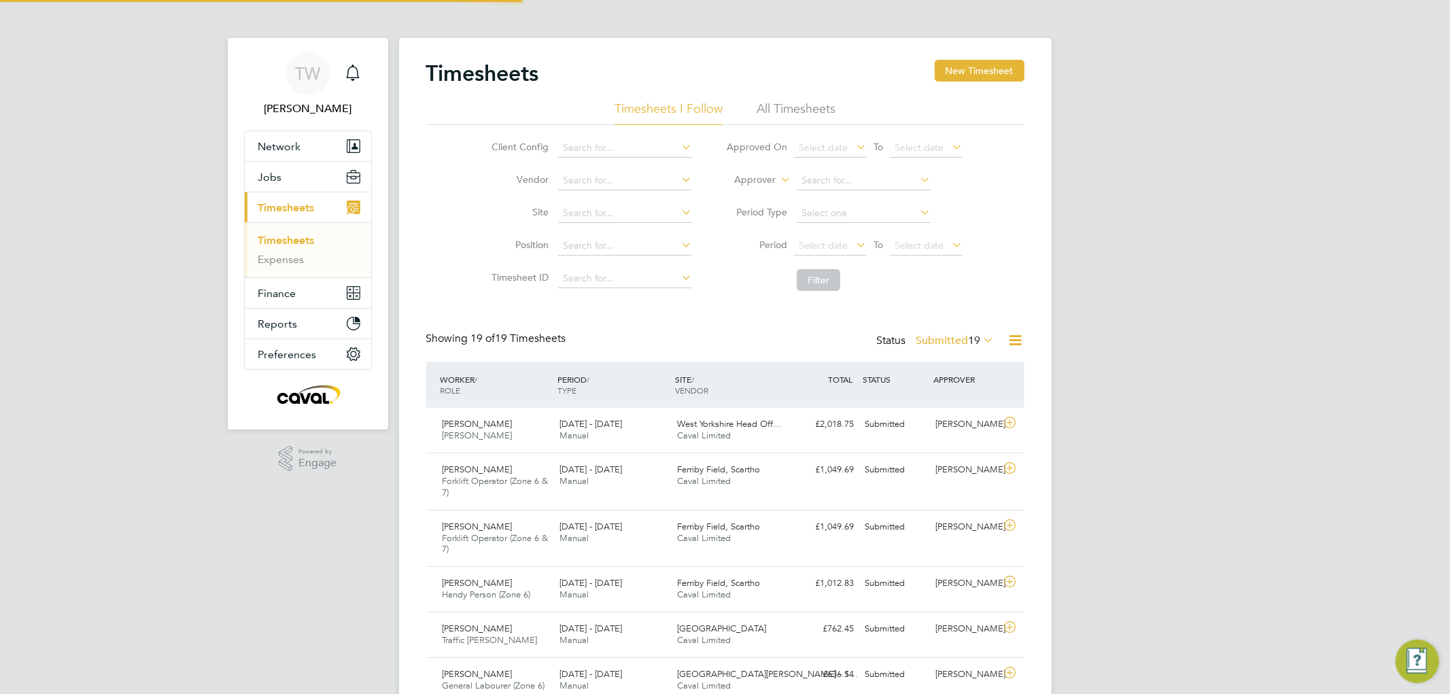
scroll to position [46, 118]
click at [964, 66] on button "New Timesheet" at bounding box center [980, 71] width 90 height 22
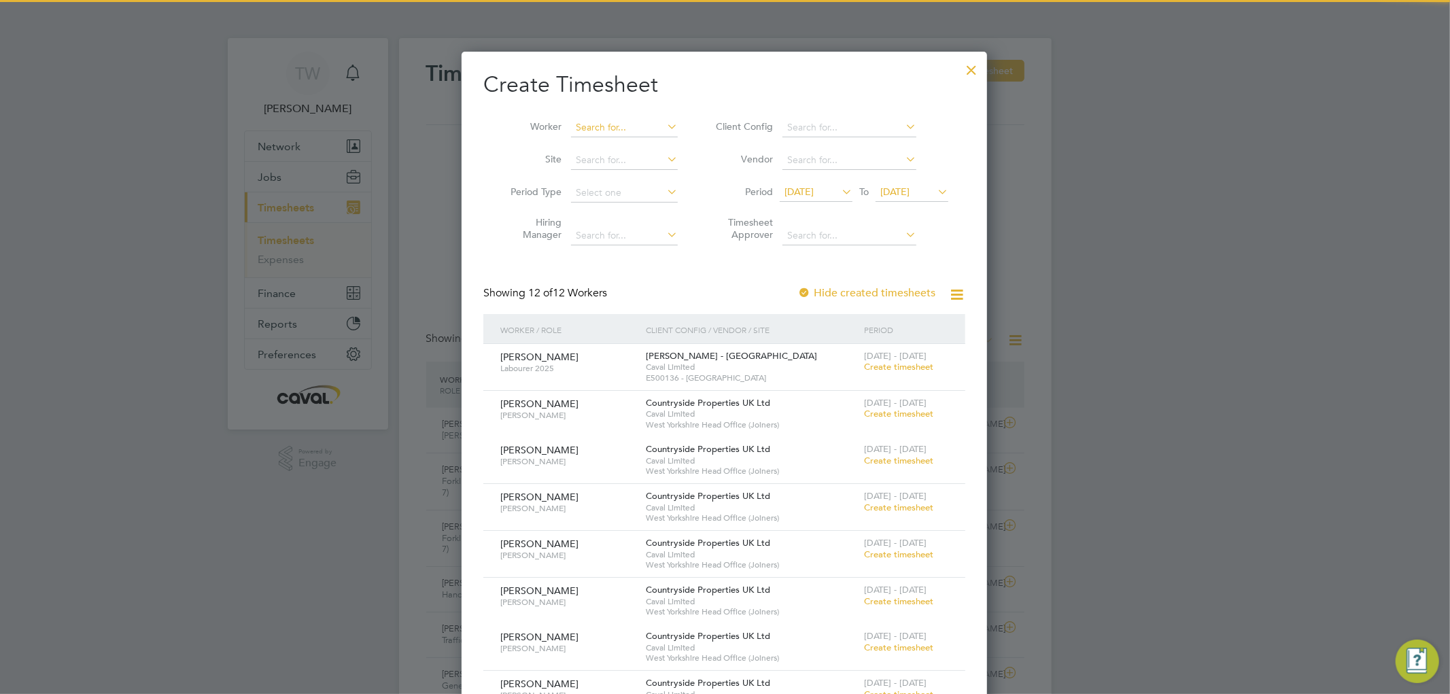
click at [590, 129] on input at bounding box center [624, 127] width 107 height 19
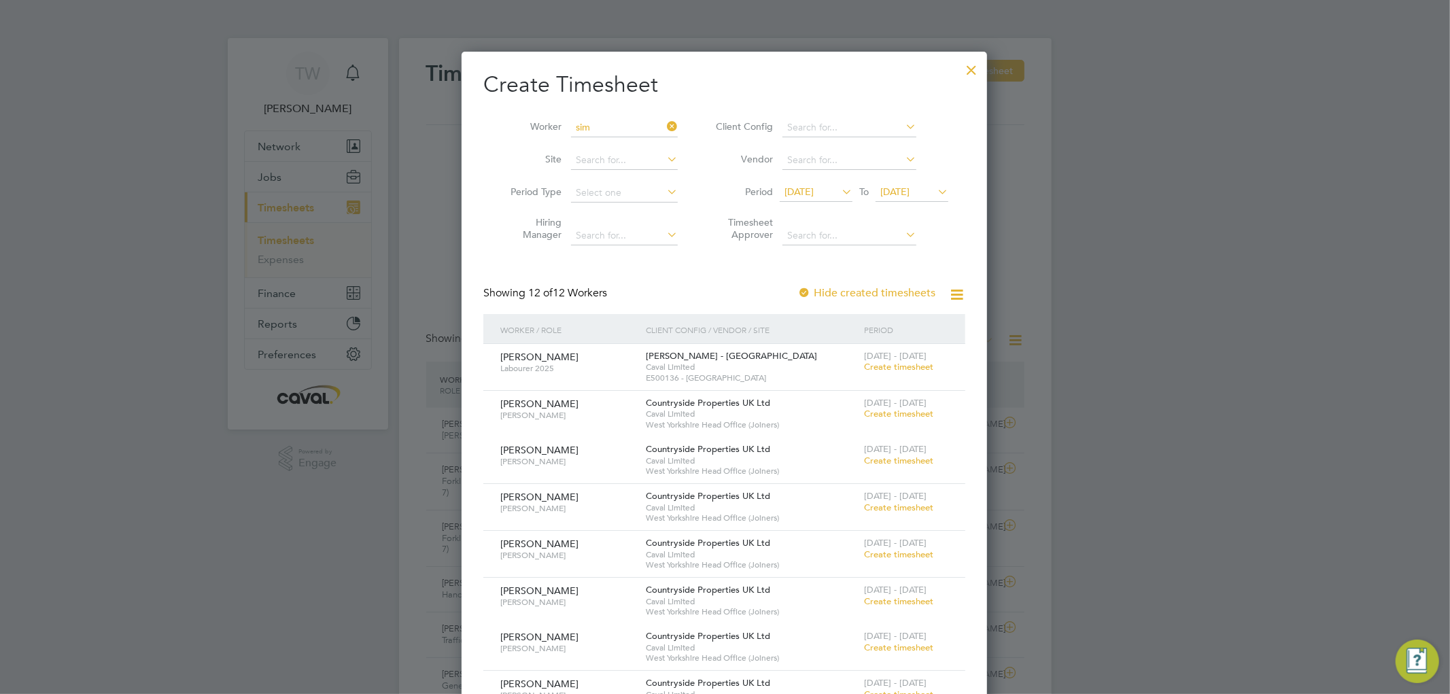
click at [594, 160] on li "Sim on Cocking" at bounding box center [649, 165] width 157 height 18
type input "[PERSON_NAME]"
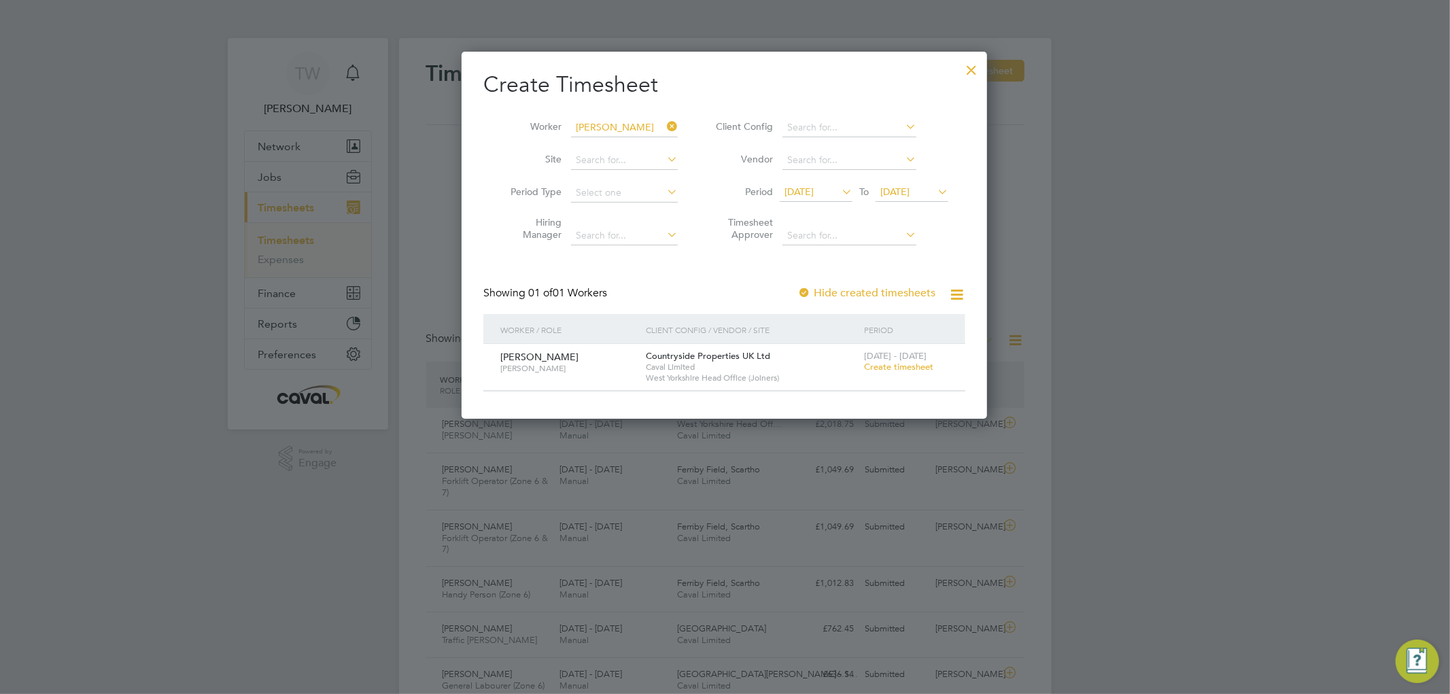
click at [881, 369] on span "Create timesheet" at bounding box center [898, 367] width 69 height 12
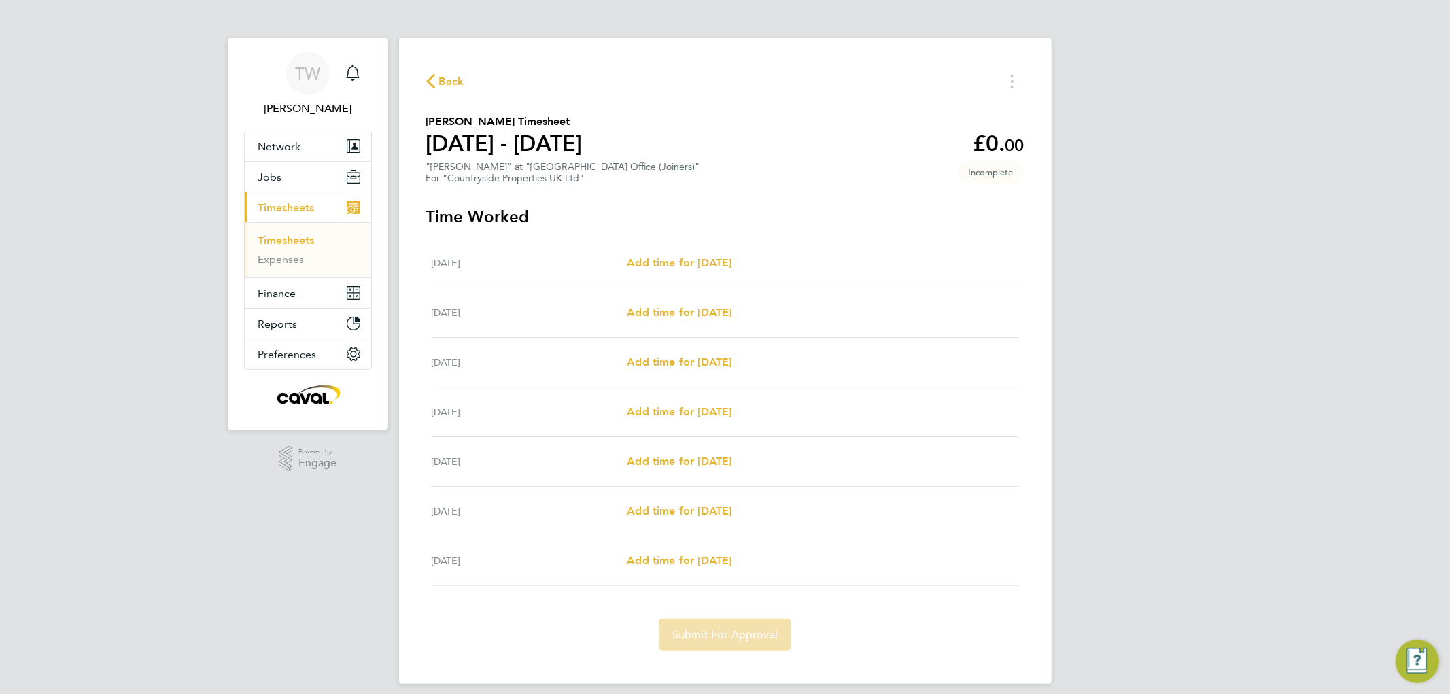
click at [706, 250] on div "[DATE] Add time for [DATE] Add time for [DATE]" at bounding box center [726, 264] width 588 height 50
click at [701, 256] on span "Add time for [DATE]" at bounding box center [679, 262] width 105 height 13
select select "30"
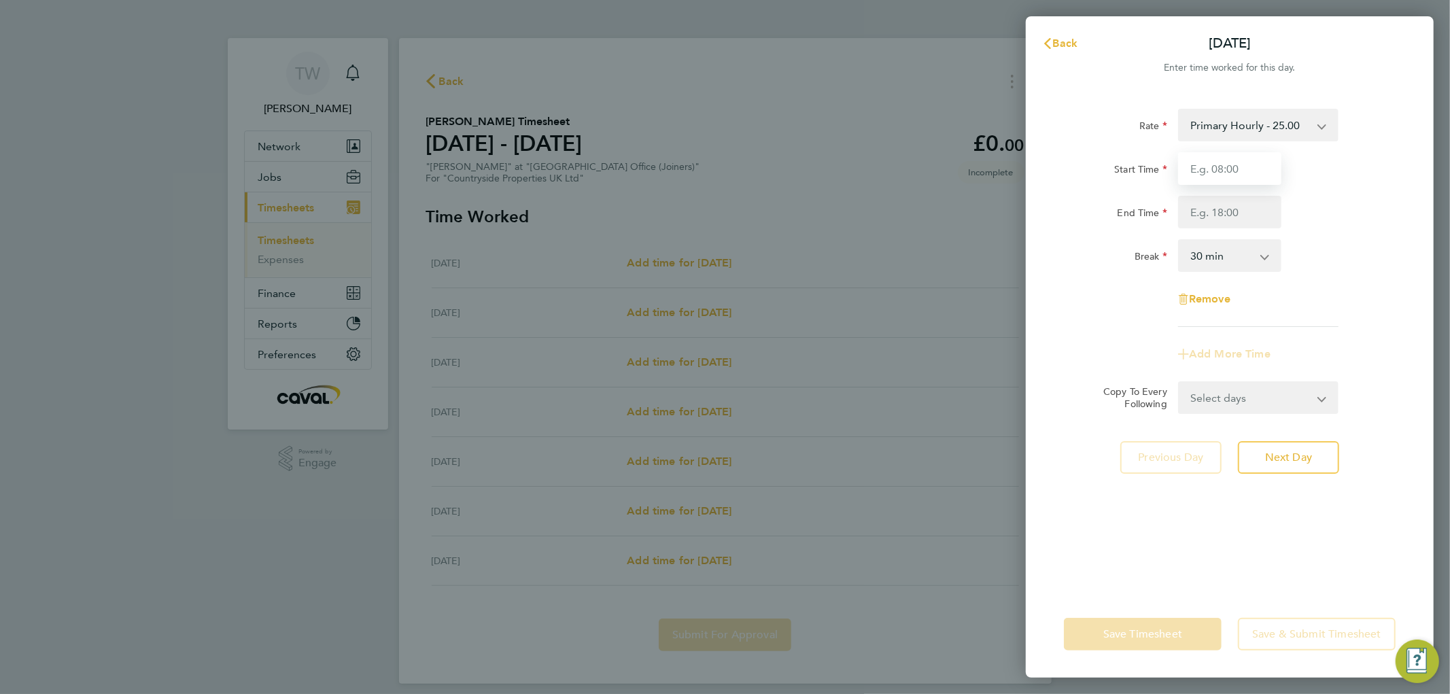
click at [1238, 175] on input "Start Time" at bounding box center [1229, 168] width 103 height 33
type input "07:00"
click at [1234, 211] on input "End Time" at bounding box center [1229, 212] width 103 height 33
type input "19:30"
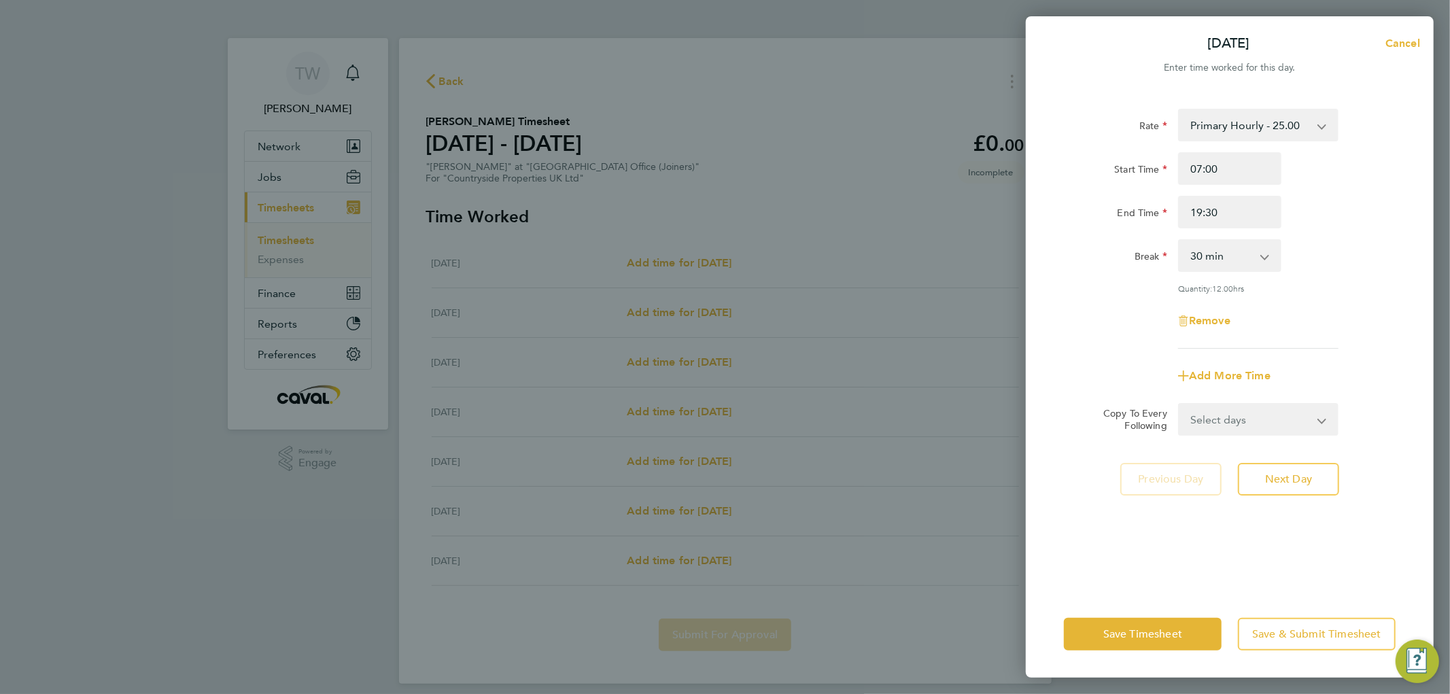
click at [1345, 230] on div "Rate Primary Hourly - 25.00 Primary Price Start Time 07:00 End Time 19:30 Break…" at bounding box center [1230, 229] width 332 height 240
drag, startPoint x: 1246, startPoint y: 420, endPoint x: 1239, endPoint y: 427, distance: 10.6
click at [1246, 420] on select "Select days Day Weekday (Mon-Fri) Weekend (Sat-Sun) [DATE] [DATE] [DATE] [DATE]…" at bounding box center [1251, 420] width 143 height 30
select select "WEEKDAY"
click at [1180, 405] on select "Select days Day Weekday (Mon-Fri) Weekend (Sat-Sun) [DATE] [DATE] [DATE] [DATE]…" at bounding box center [1251, 420] width 143 height 30
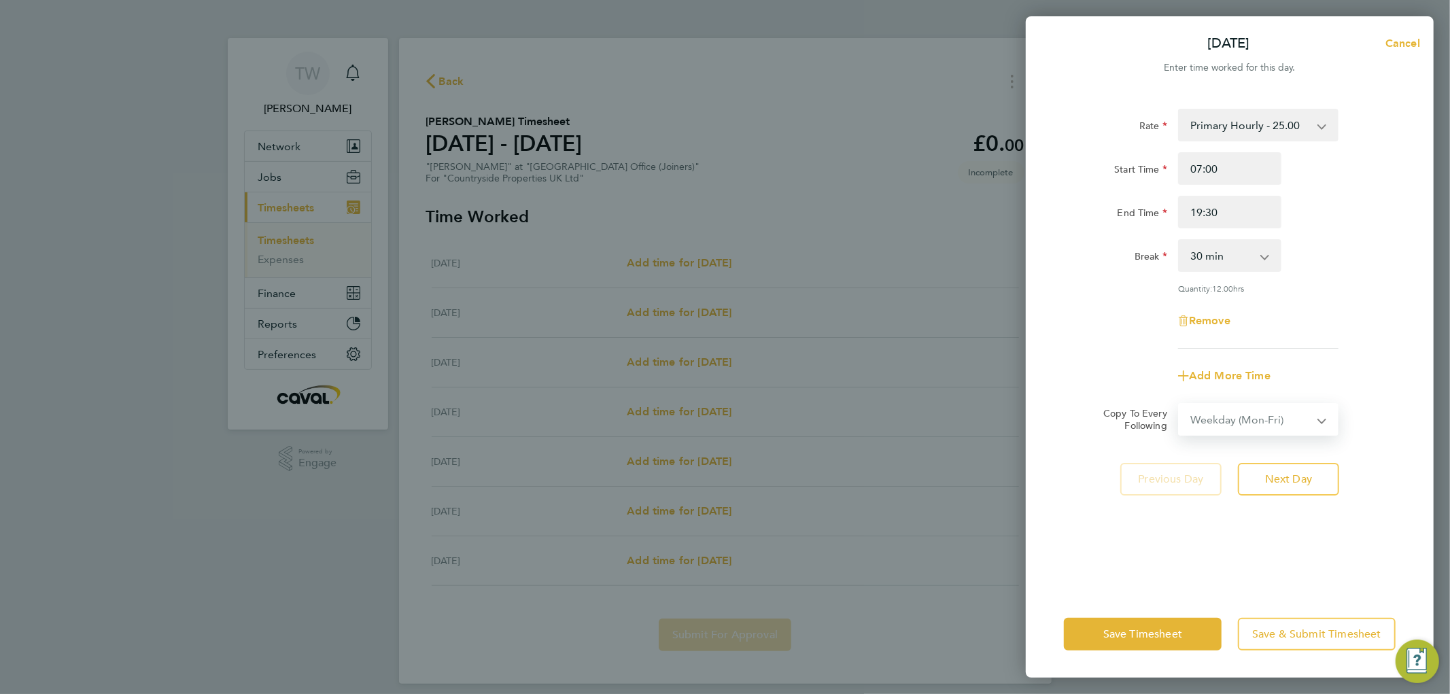
select select "[DATE]"
click at [1235, 472] on select "[DATE] [DATE] [DATE] [DATE] [DATE] [DATE]" at bounding box center [1250, 463] width 141 height 30
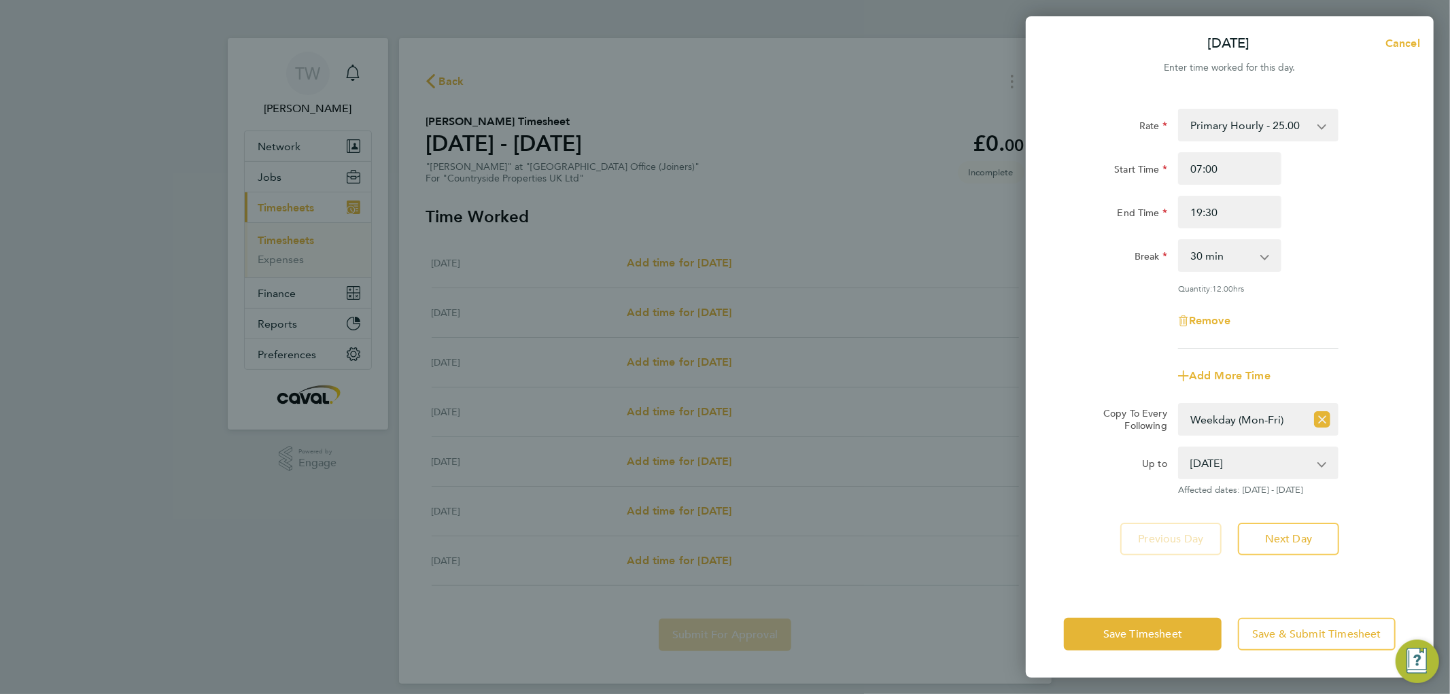
click at [1383, 447] on div "Up to [DATE] [DATE] [DATE] [DATE] [DATE] [DATE] Affected dates: [DATE] - [DATE]" at bounding box center [1230, 471] width 343 height 49
click at [1132, 638] on span "Save Timesheet" at bounding box center [1143, 635] width 79 height 14
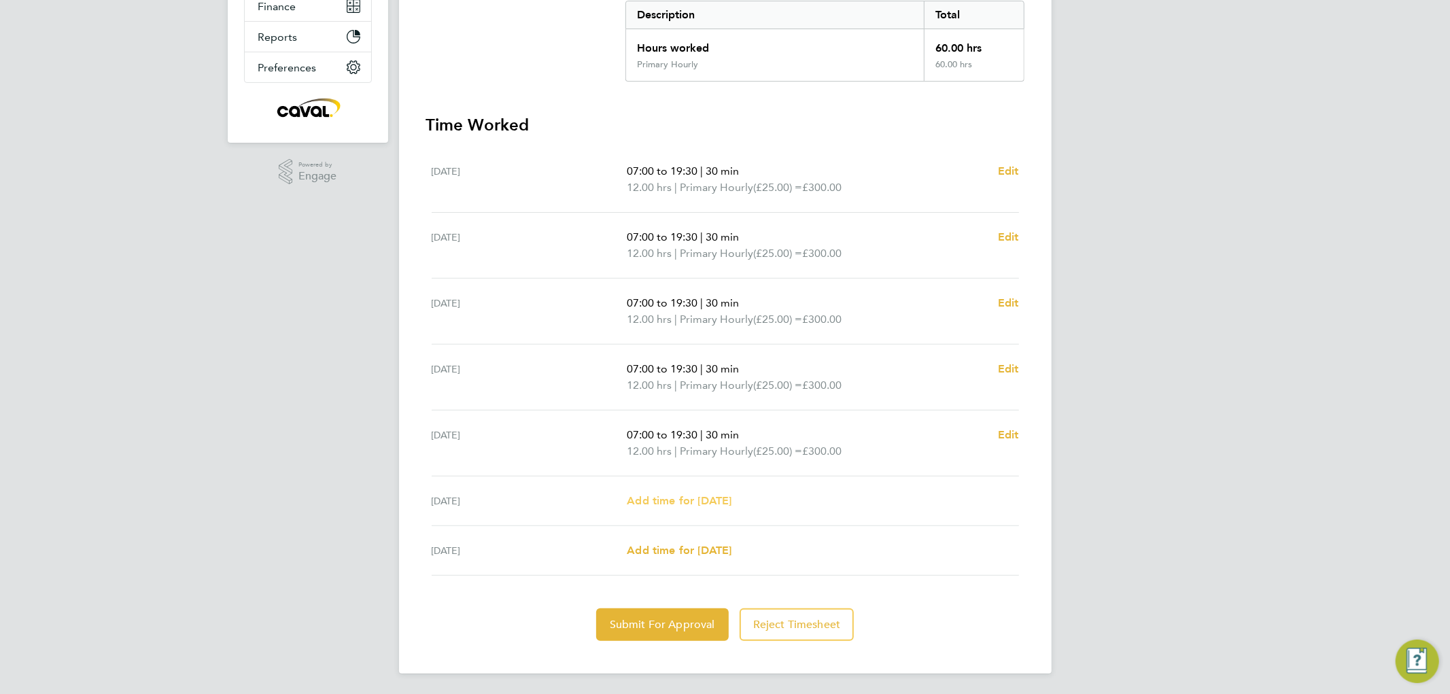
click at [656, 503] on span "Add time for [DATE]" at bounding box center [679, 500] width 105 height 13
select select "30"
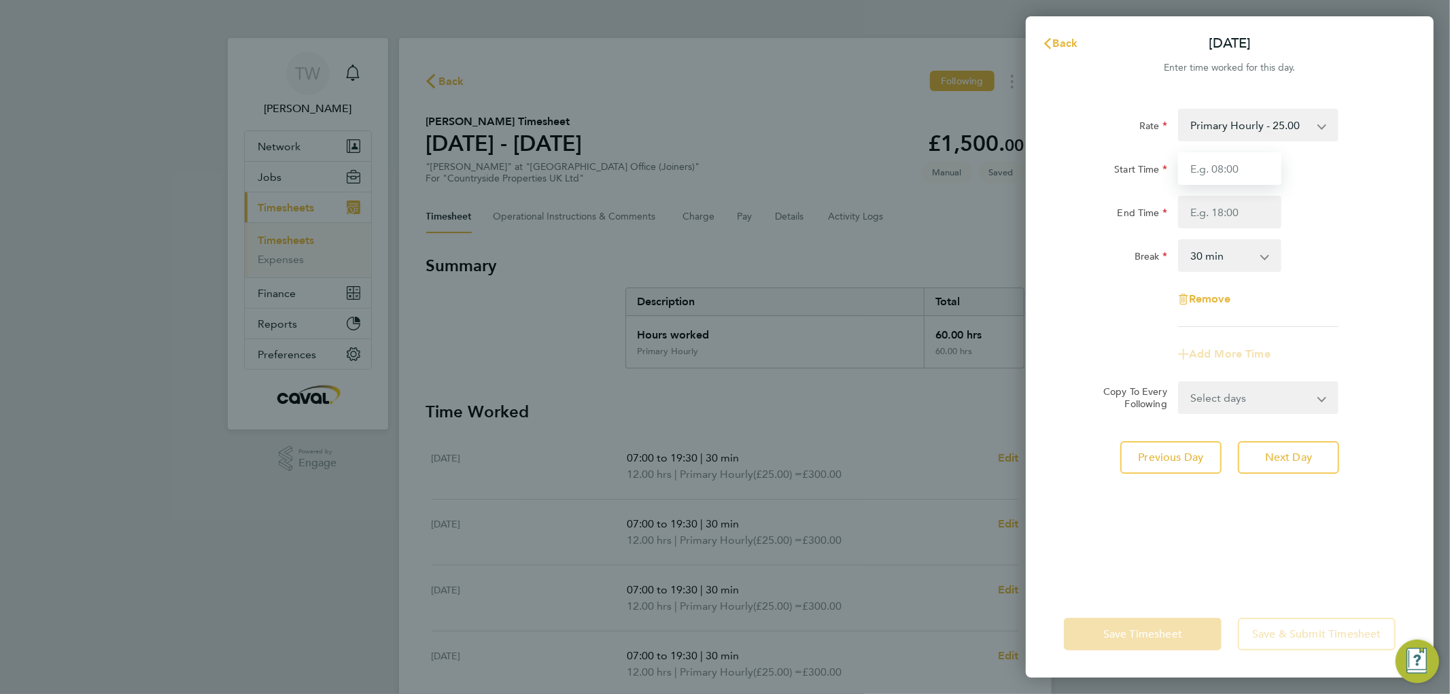
click at [1206, 161] on input "Start Time" at bounding box center [1229, 168] width 103 height 33
type input "07:00"
click at [1202, 214] on input "End Time" at bounding box center [1229, 212] width 103 height 33
type input "19:30"
click at [1428, 229] on div "Rate Primary Hourly - 25.00 Primary Price Start Time 07:00 End Time 19:30 Break…" at bounding box center [1230, 341] width 408 height 498
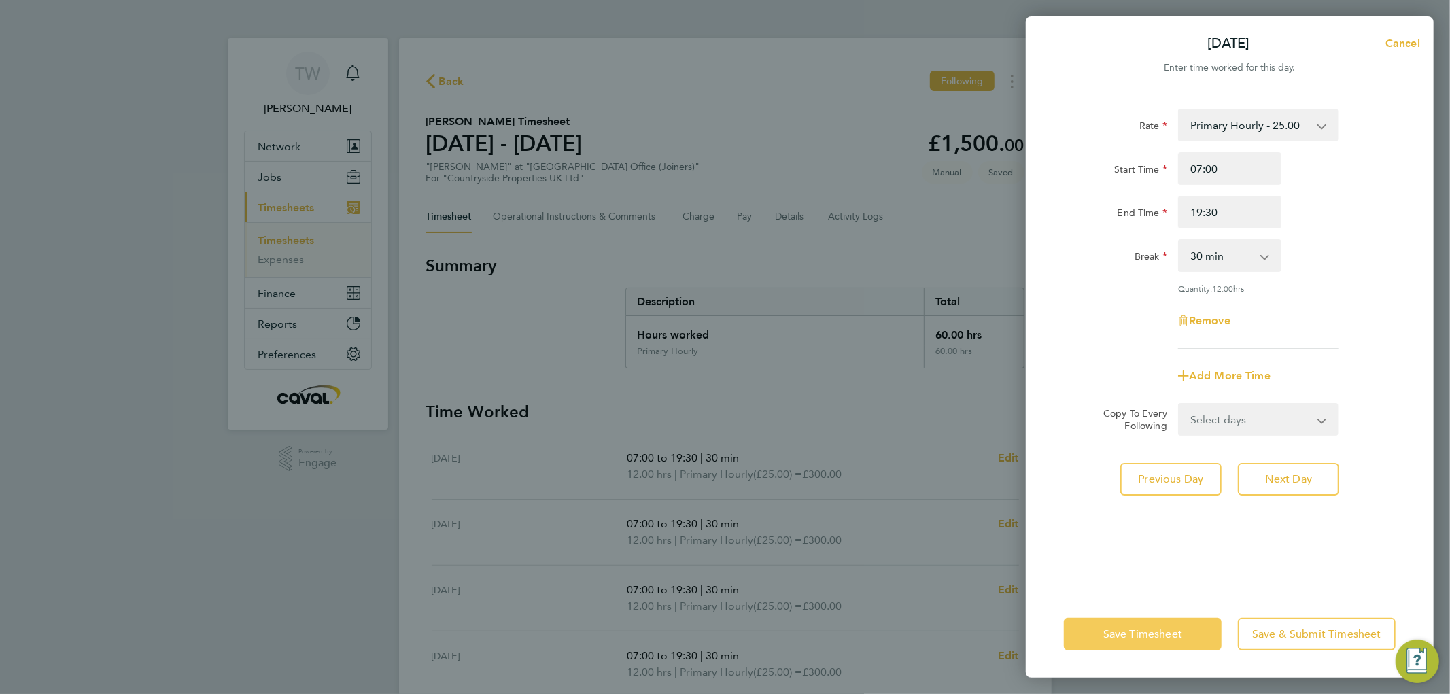
click at [1144, 635] on span "Save Timesheet" at bounding box center [1143, 635] width 79 height 14
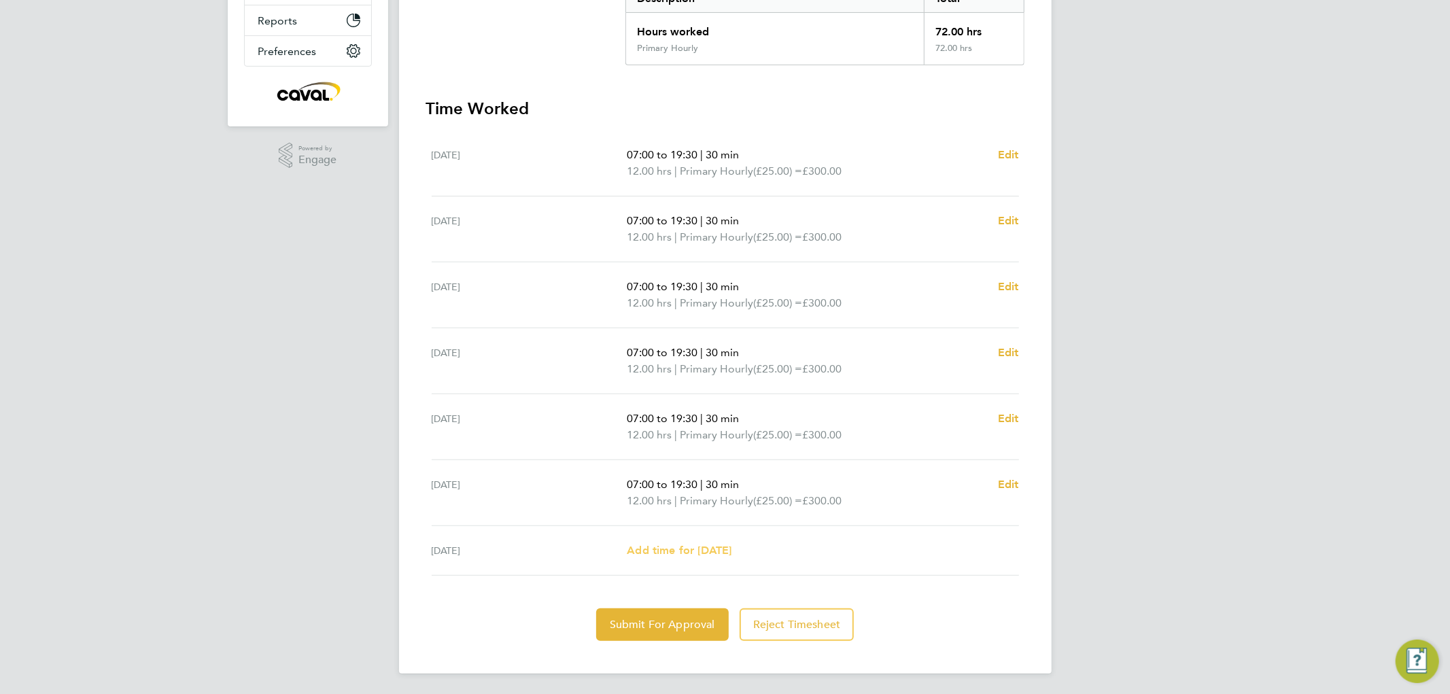
click at [638, 545] on span "Add time for [DATE]" at bounding box center [679, 550] width 105 height 13
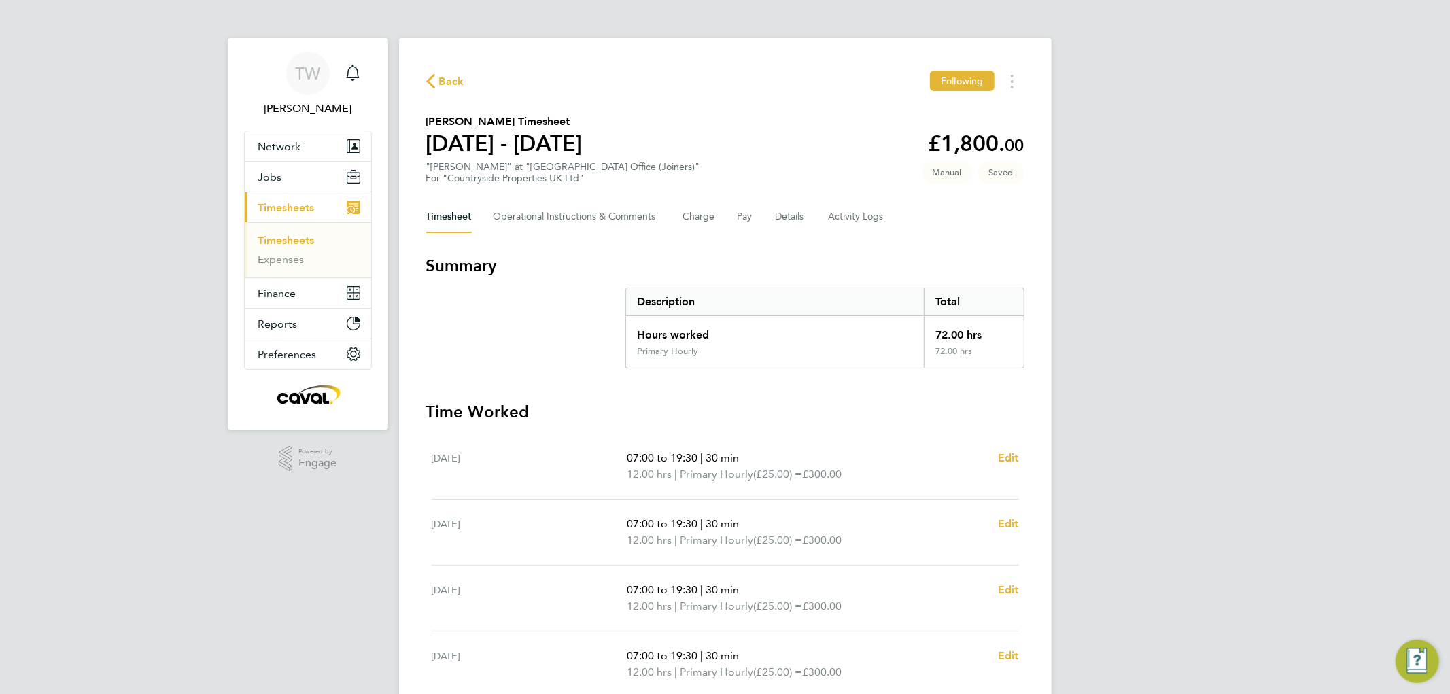
select select "30"
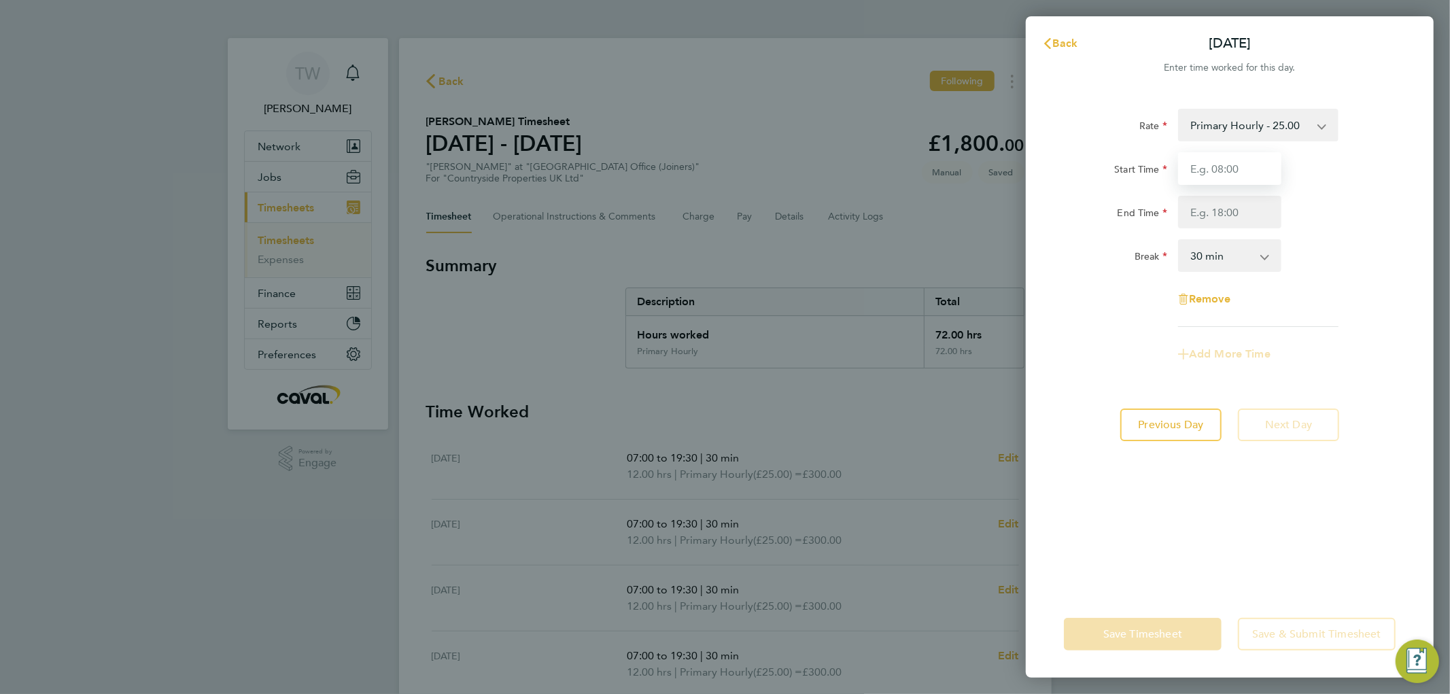
click at [1222, 165] on input "Start Time" at bounding box center [1229, 168] width 103 height 33
type input "07:00"
click at [1219, 201] on input "End Time" at bounding box center [1229, 212] width 103 height 33
type input "16:00"
drag, startPoint x: 1240, startPoint y: 259, endPoint x: 1238, endPoint y: 269, distance: 9.7
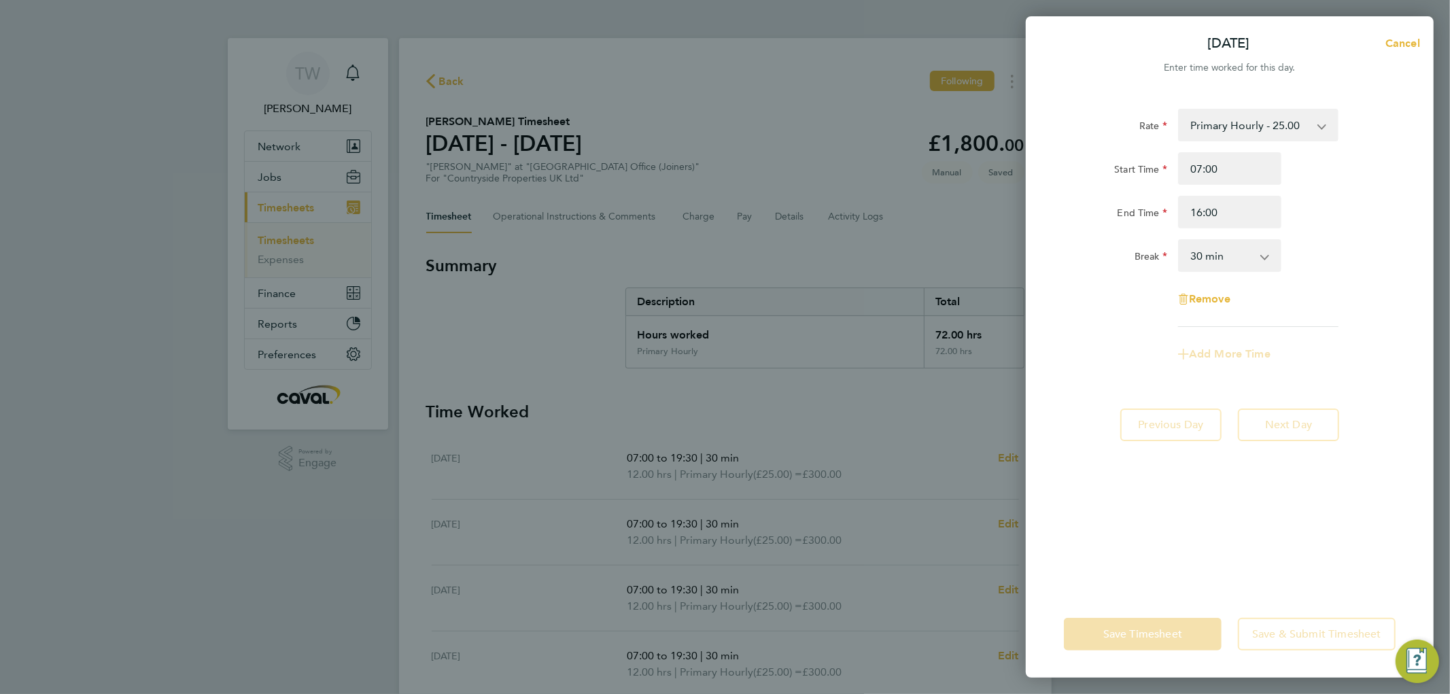
click at [1240, 259] on select "0 min 15 min 30 min 45 min 60 min 75 min 90 min" at bounding box center [1222, 256] width 84 height 30
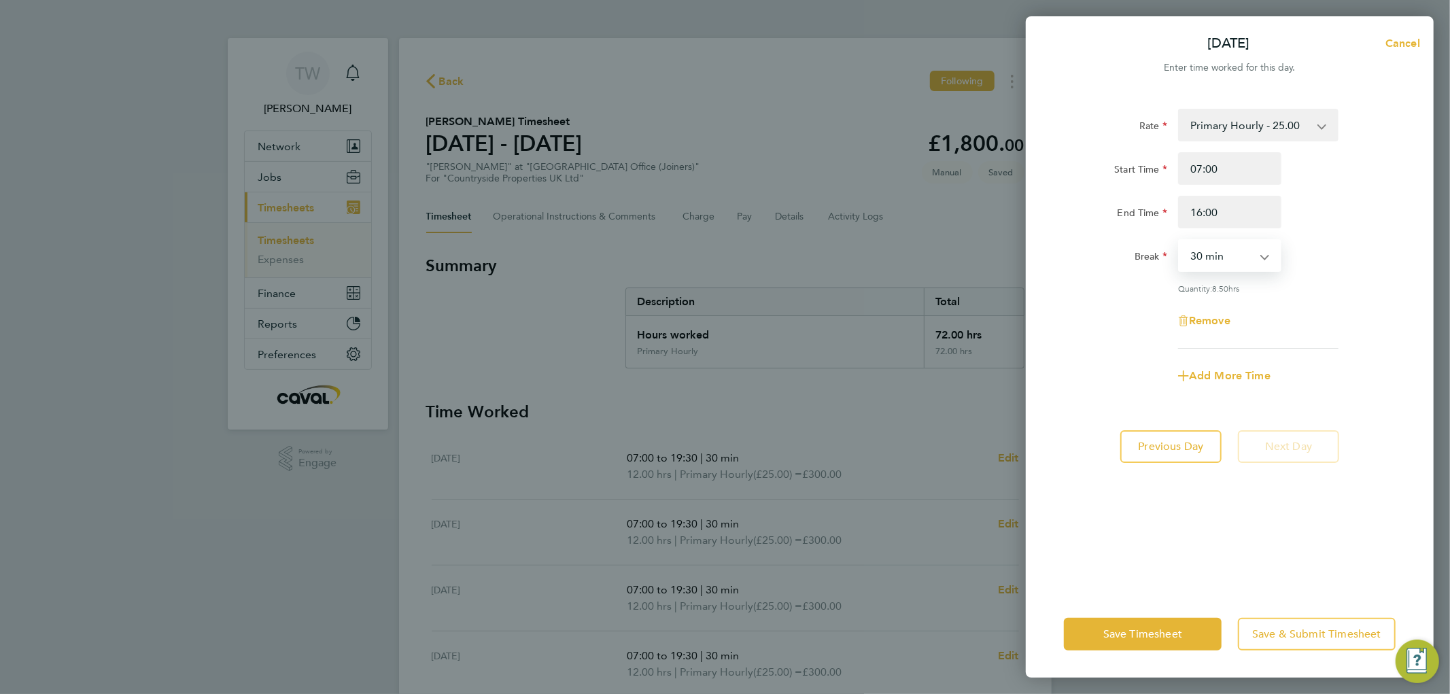
select select "15"
click at [1180, 241] on select "0 min 15 min 30 min 45 min 60 min 75 min 90 min" at bounding box center [1222, 256] width 84 height 30
click at [1379, 253] on div "Break 0 min 15 min 30 min 45 min 60 min 75 min 90 min" at bounding box center [1230, 255] width 343 height 33
click at [1138, 634] on span "Save Timesheet" at bounding box center [1143, 635] width 79 height 14
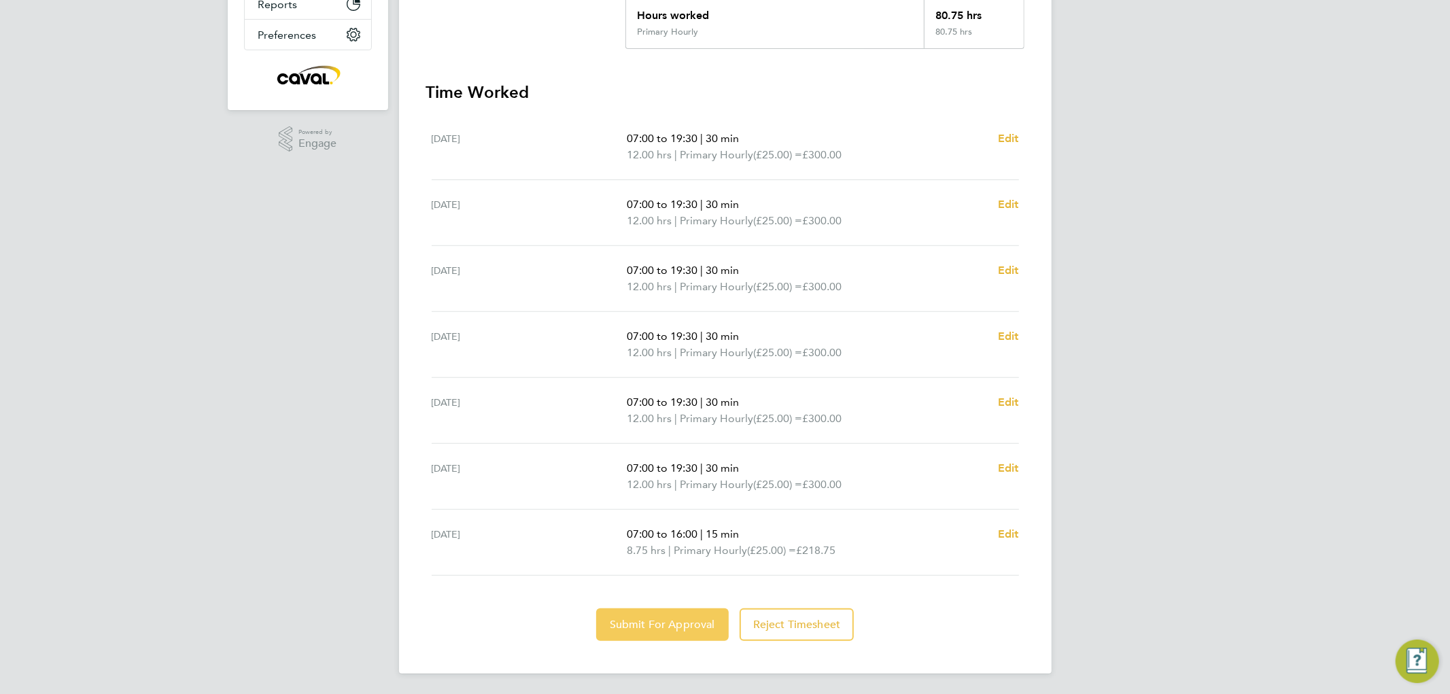
click at [641, 628] on span "Submit For Approval" at bounding box center [662, 625] width 105 height 14
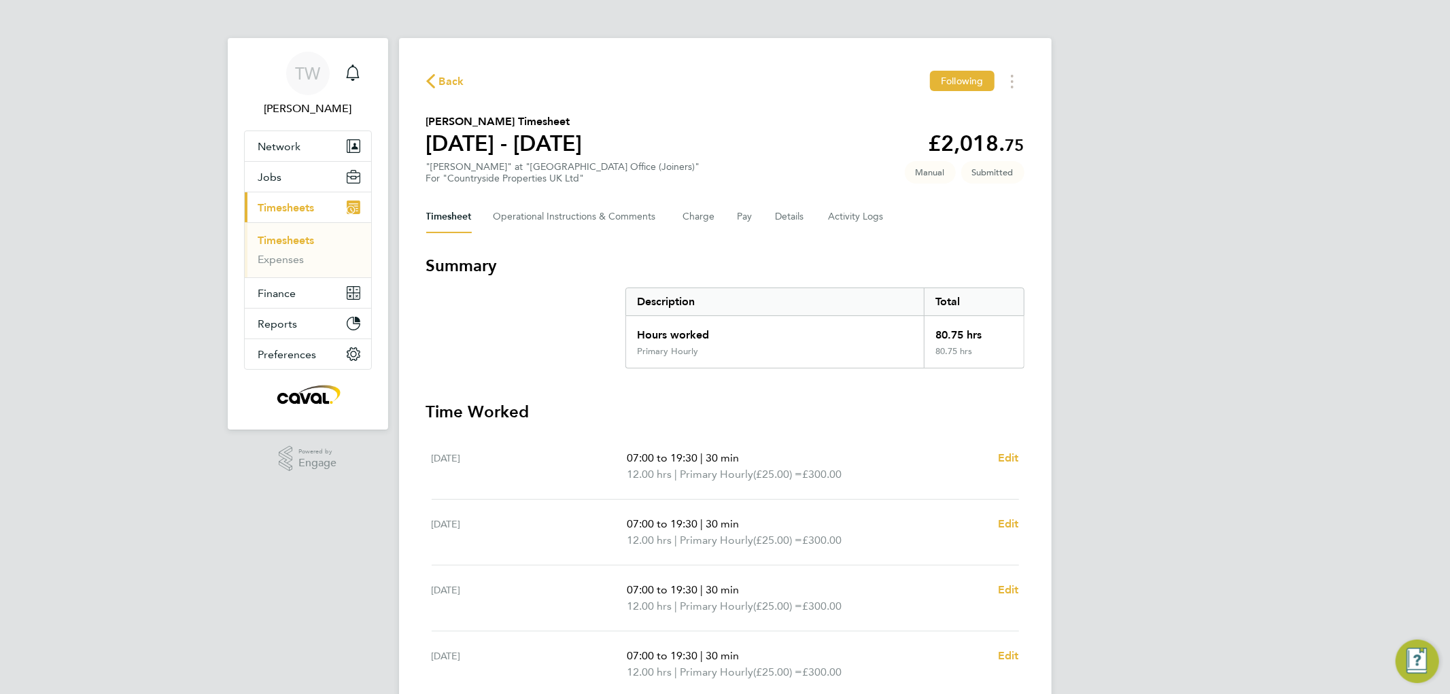
click at [279, 238] on link "Timesheets" at bounding box center [286, 240] width 56 height 13
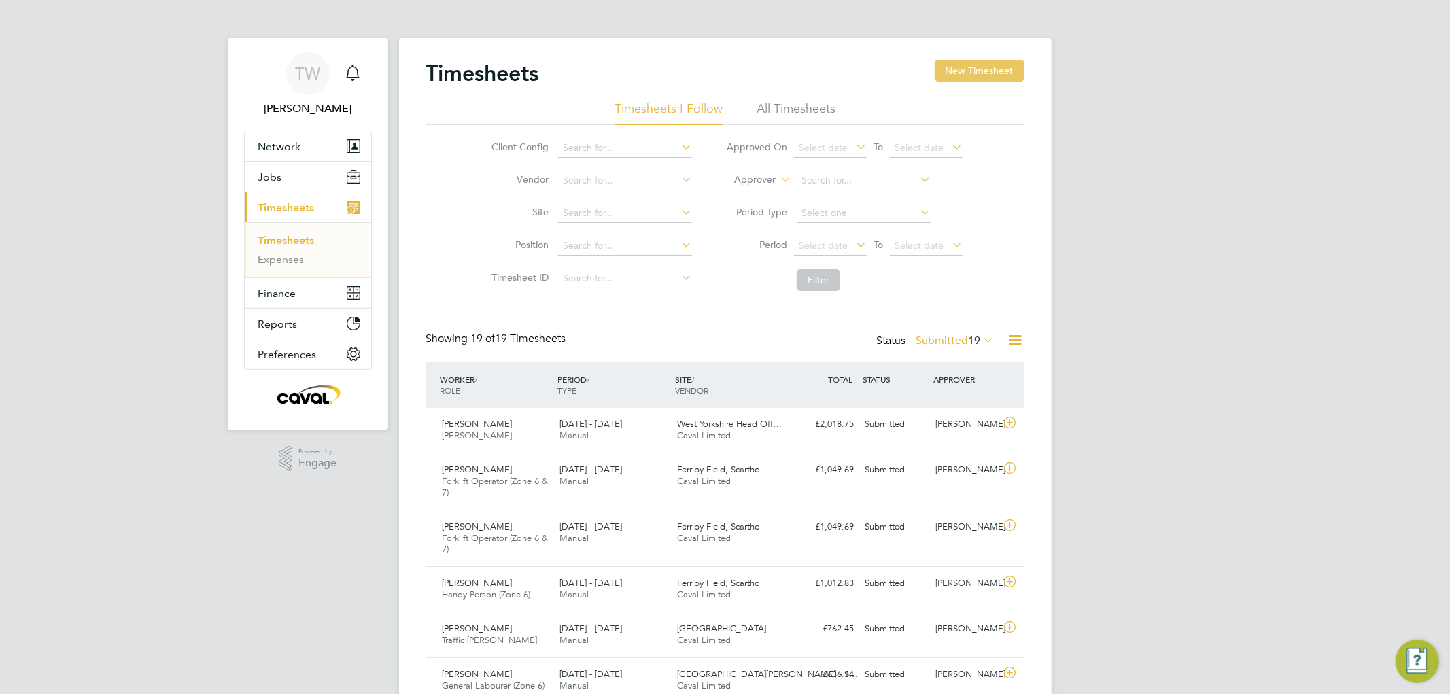
click at [975, 77] on button "New Timesheet" at bounding box center [980, 71] width 90 height 22
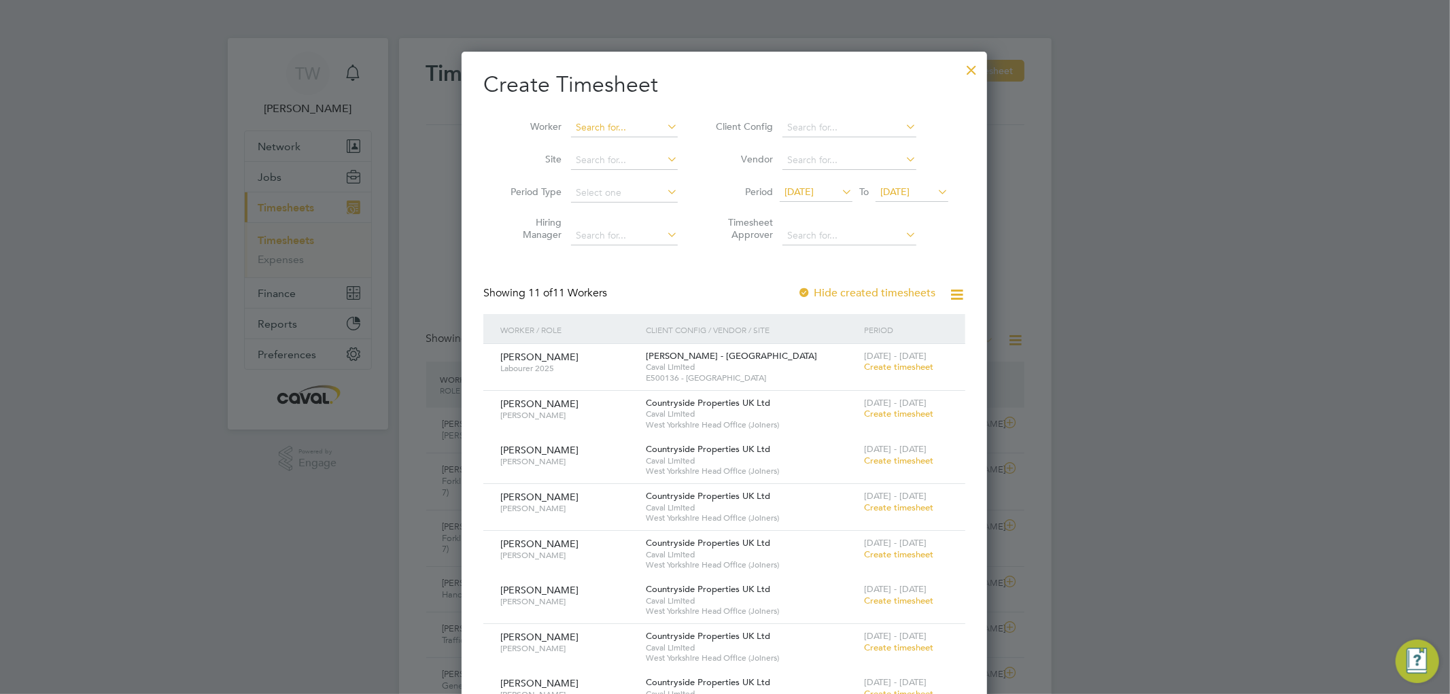
click at [596, 121] on input at bounding box center [624, 127] width 107 height 19
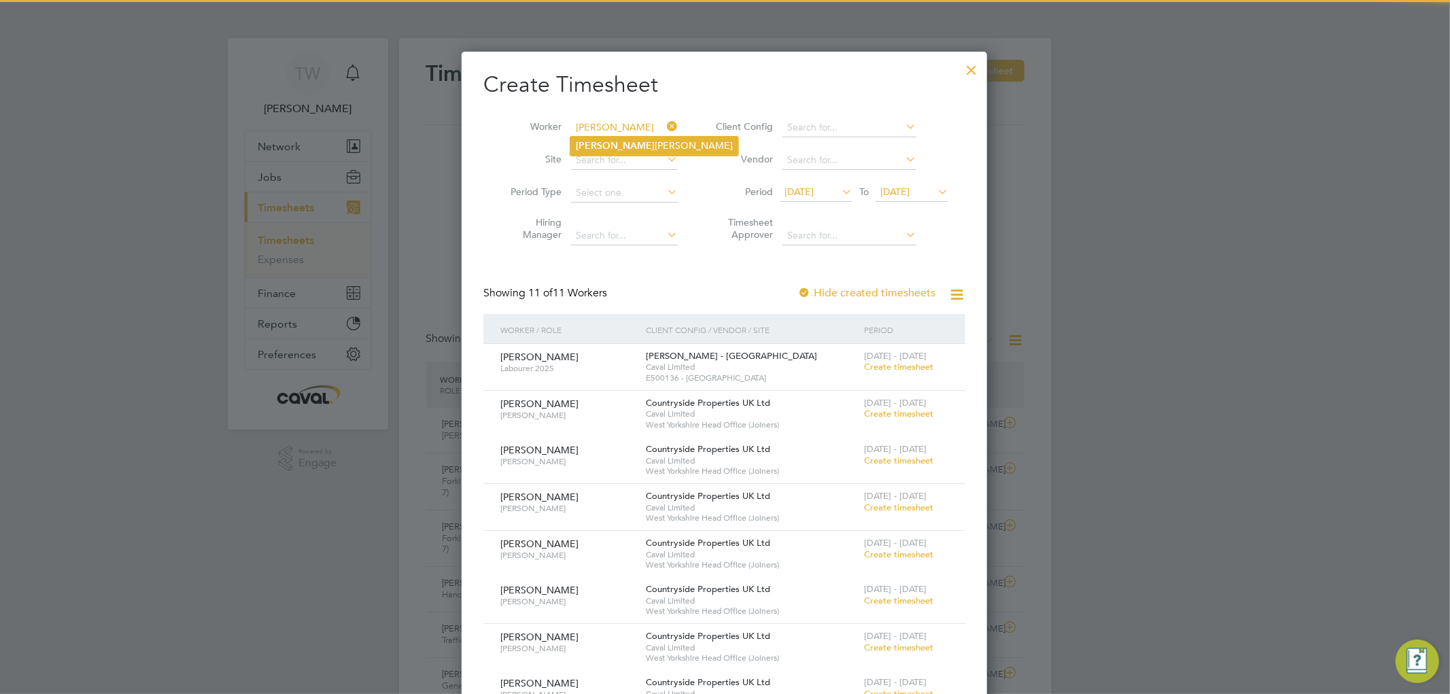
click at [597, 144] on li "[PERSON_NAME]" at bounding box center [655, 146] width 168 height 18
type input "[PERSON_NAME]"
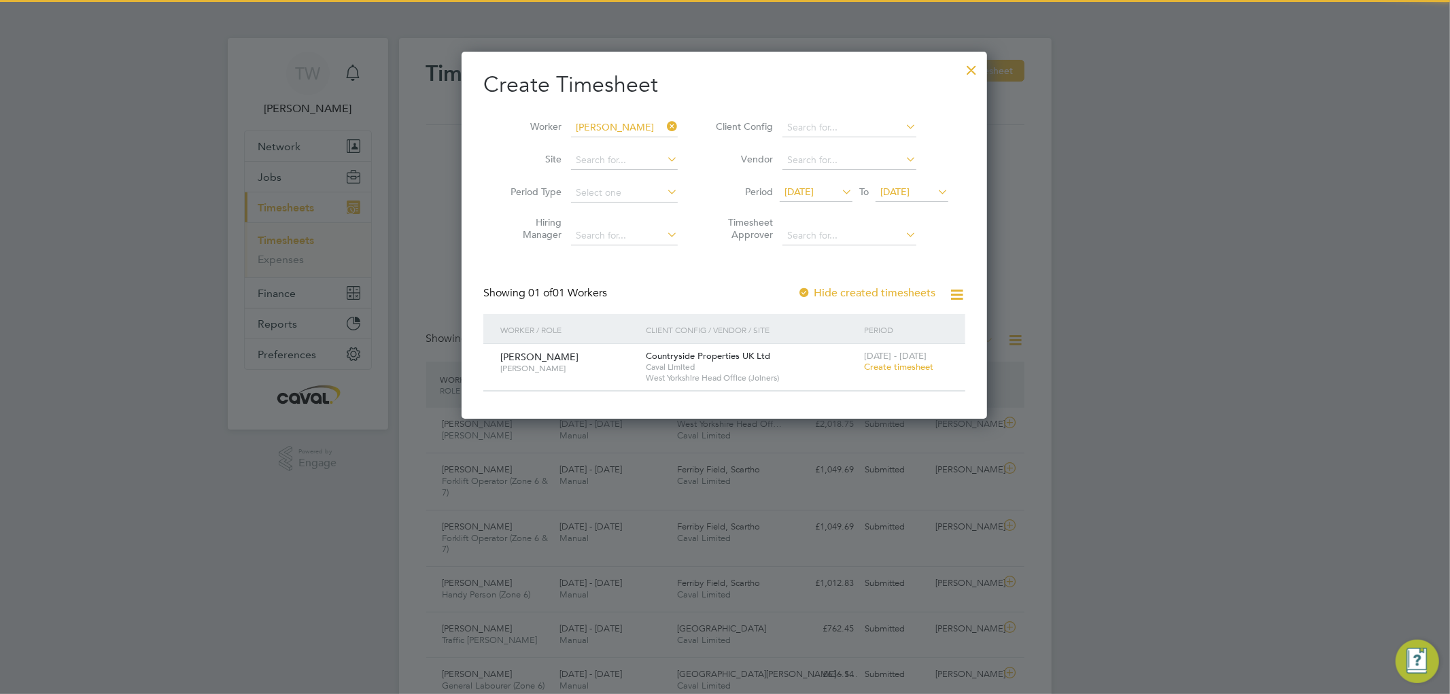
click at [881, 364] on span "Create timesheet" at bounding box center [898, 367] width 69 height 12
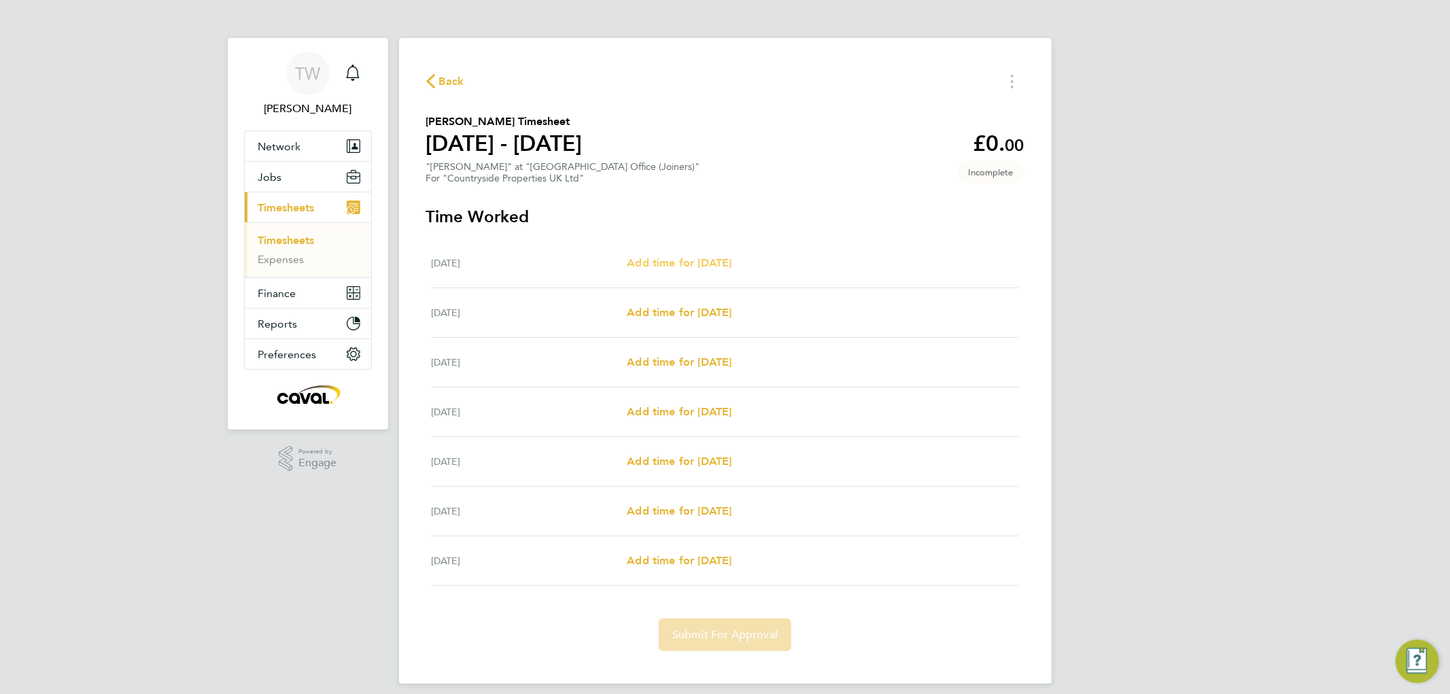
click at [721, 266] on span "Add time for [DATE]" at bounding box center [679, 262] width 105 height 13
select select "30"
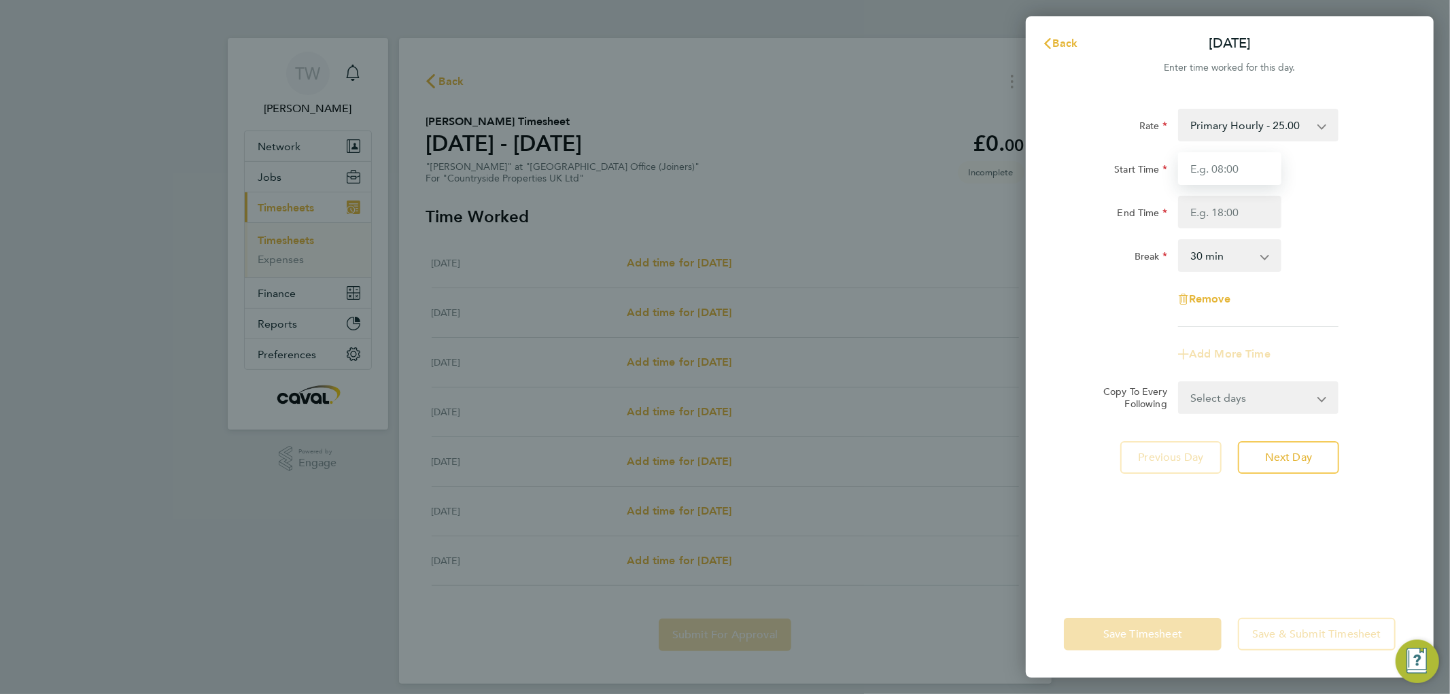
click at [1243, 177] on input "Start Time" at bounding box center [1229, 168] width 103 height 33
type input "06:00"
click at [1224, 211] on input "End Time" at bounding box center [1229, 212] width 103 height 33
type input "20:00"
click at [1368, 213] on div "End Time 20:00" at bounding box center [1230, 212] width 343 height 33
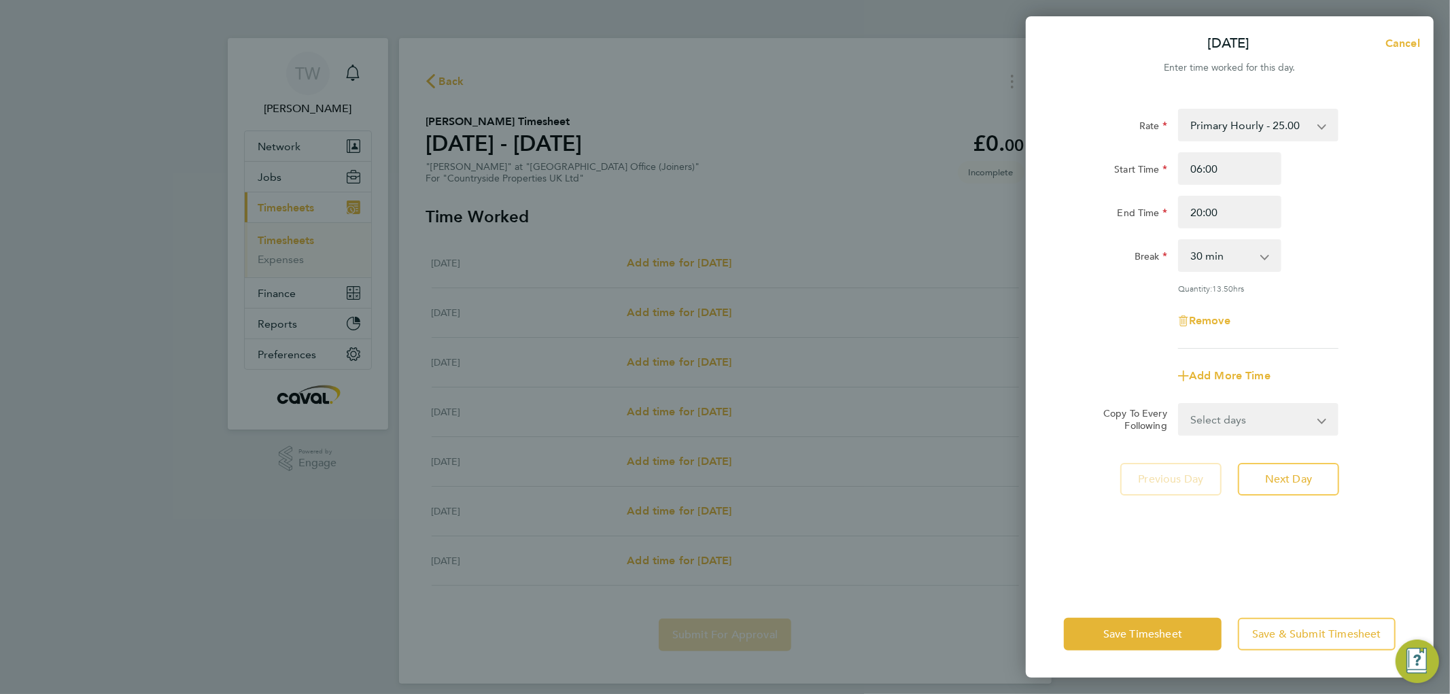
click at [1201, 427] on select "Select days Day Weekday (Mon-Fri) Weekend (Sat-Sun) [DATE] [DATE] [DATE] [DATE]…" at bounding box center [1251, 420] width 143 height 30
select select "WEEKDAY"
click at [1180, 405] on select "Select days Day Weekday (Mon-Fri) Weekend (Sat-Sun) [DATE] [DATE] [DATE] [DATE]…" at bounding box center [1251, 420] width 143 height 30
select select "[DATE]"
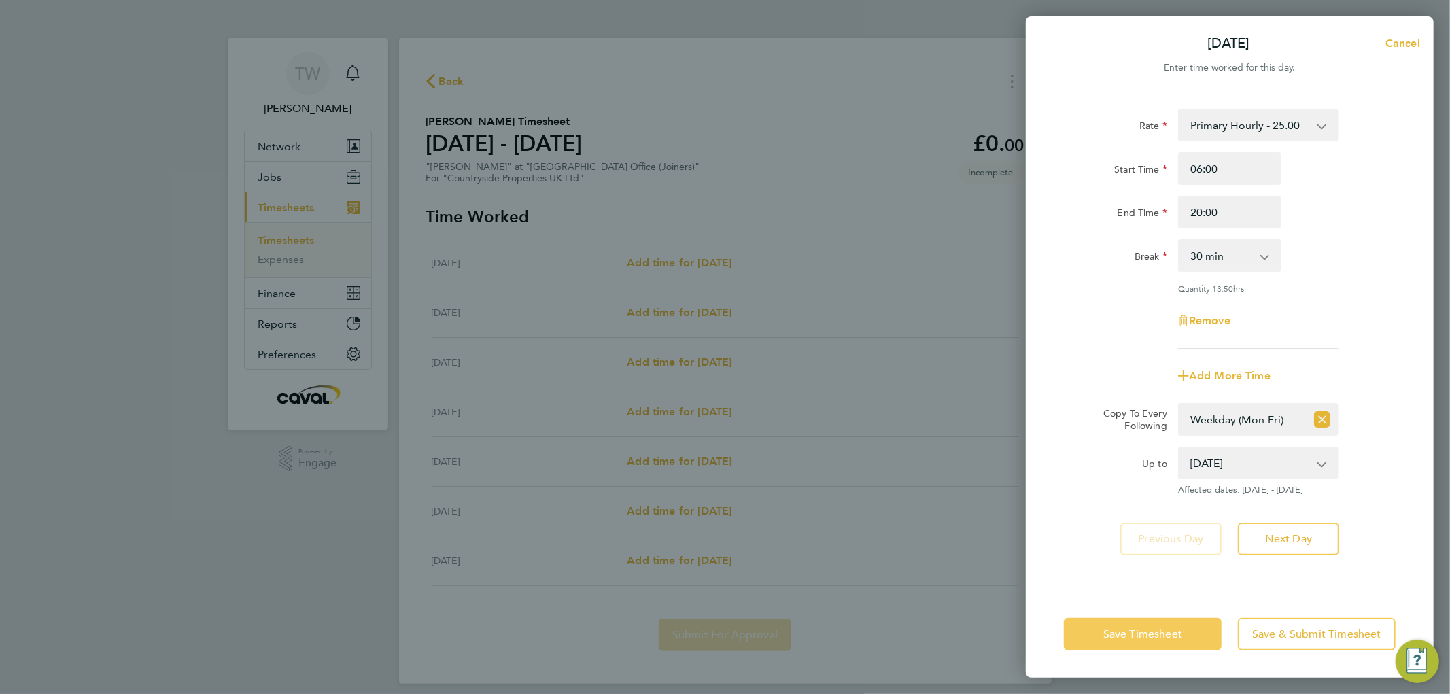
click at [1121, 635] on span "Save Timesheet" at bounding box center [1143, 635] width 79 height 14
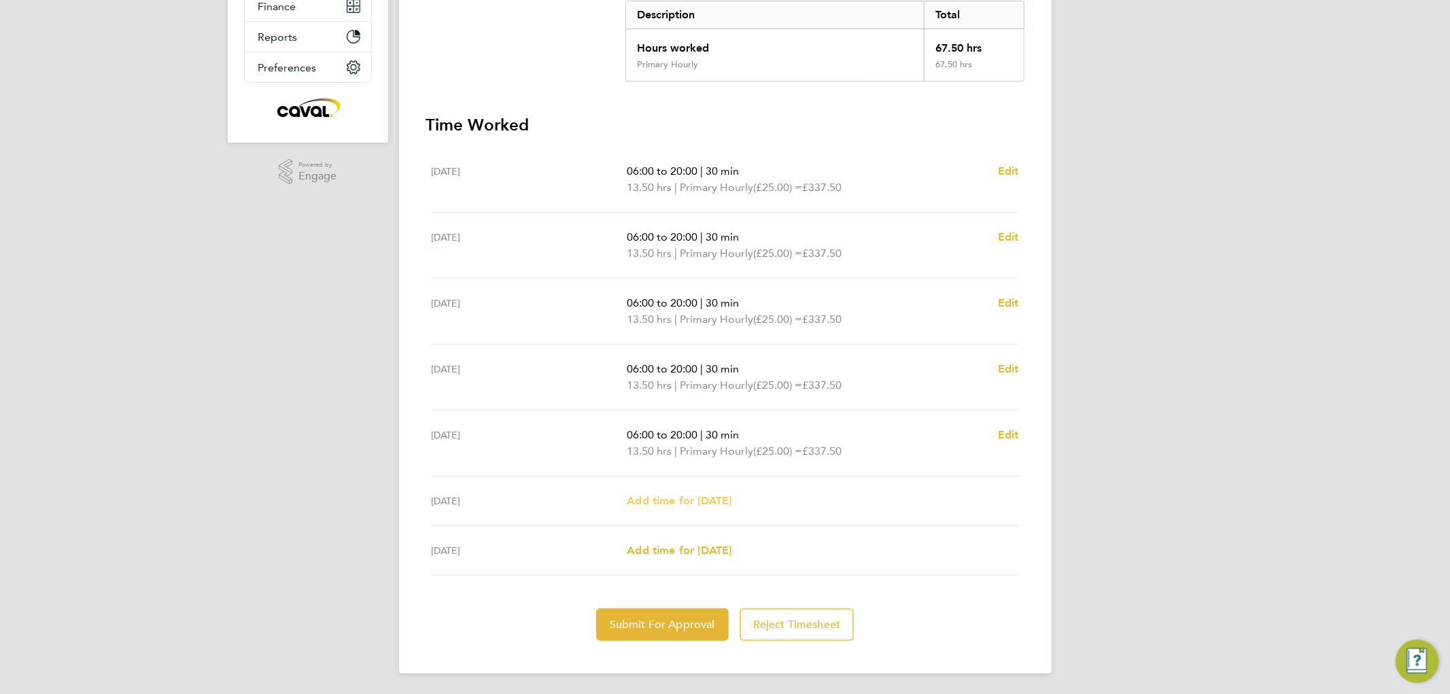
click at [731, 495] on span "Add time for [DATE]" at bounding box center [679, 500] width 105 height 13
select select "30"
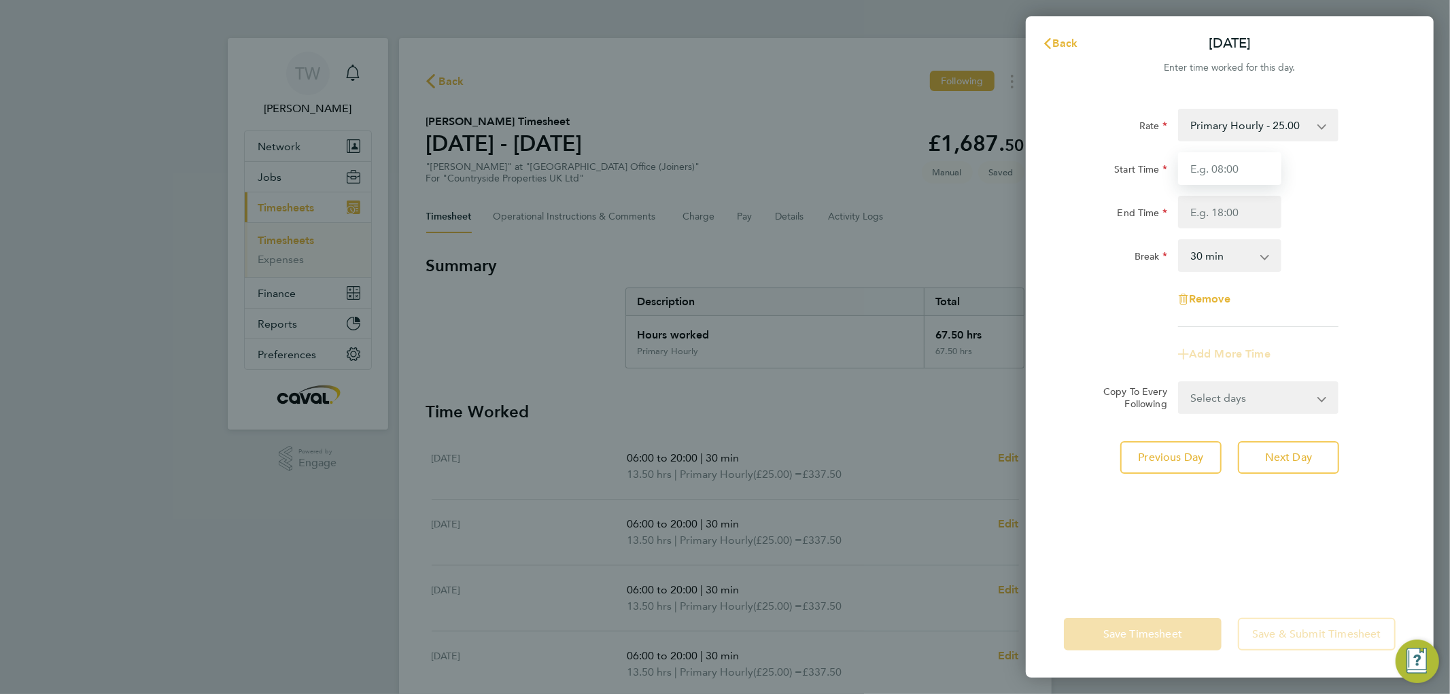
click at [1195, 173] on input "Start Time" at bounding box center [1229, 168] width 103 height 33
type input "06:00"
click at [1204, 213] on input "End Time" at bounding box center [1229, 212] width 103 height 33
type input "20:00"
click at [1329, 213] on div "End Time 20:00" at bounding box center [1230, 212] width 343 height 33
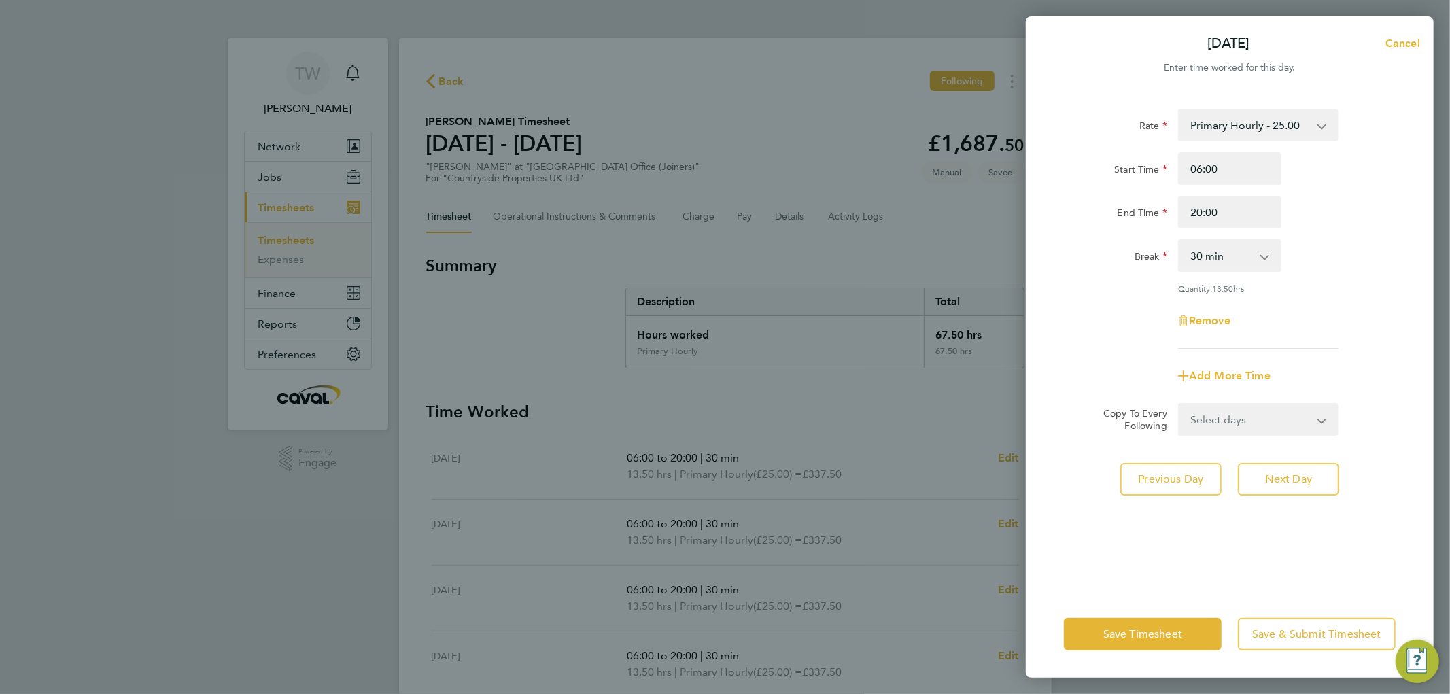
click at [1238, 426] on select "Select days [DATE]" at bounding box center [1251, 420] width 143 height 30
select select "SUN"
click at [1180, 405] on select "Select days [DATE]" at bounding box center [1251, 420] width 143 height 30
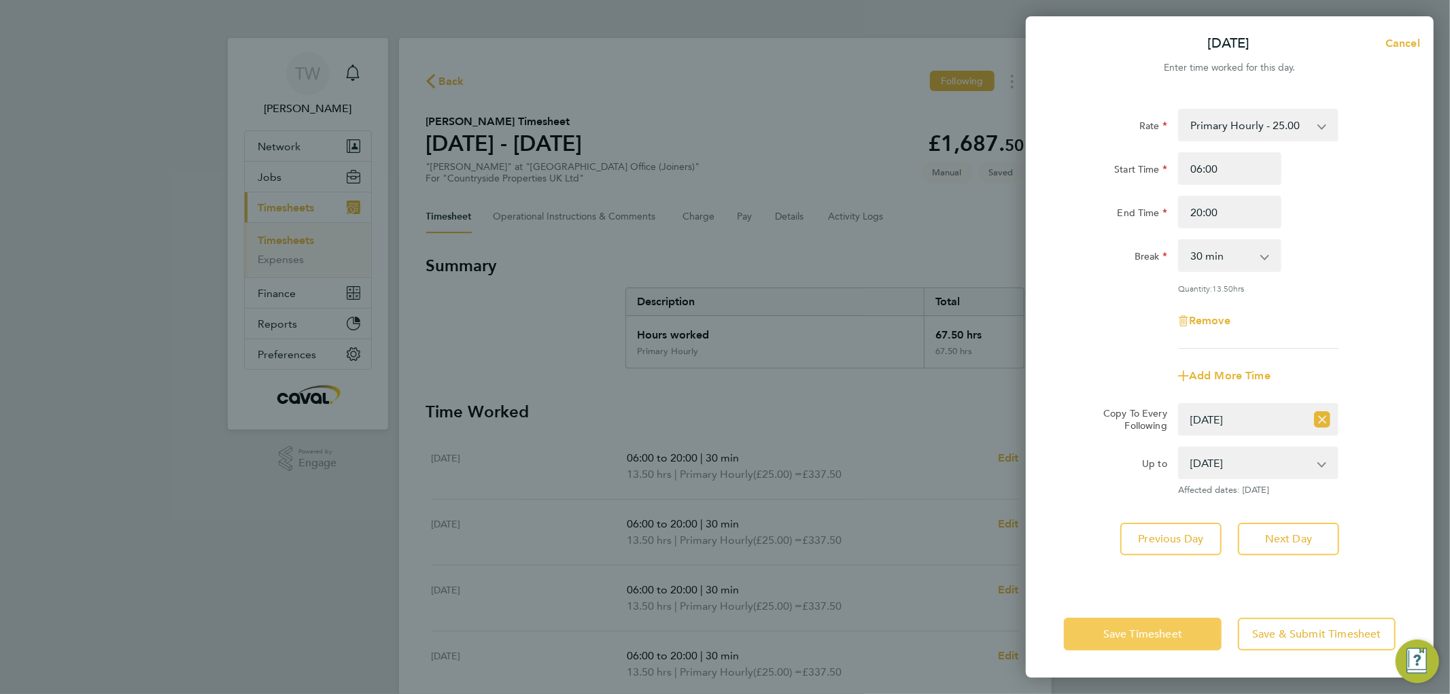
click at [1146, 635] on span "Save Timesheet" at bounding box center [1143, 635] width 79 height 14
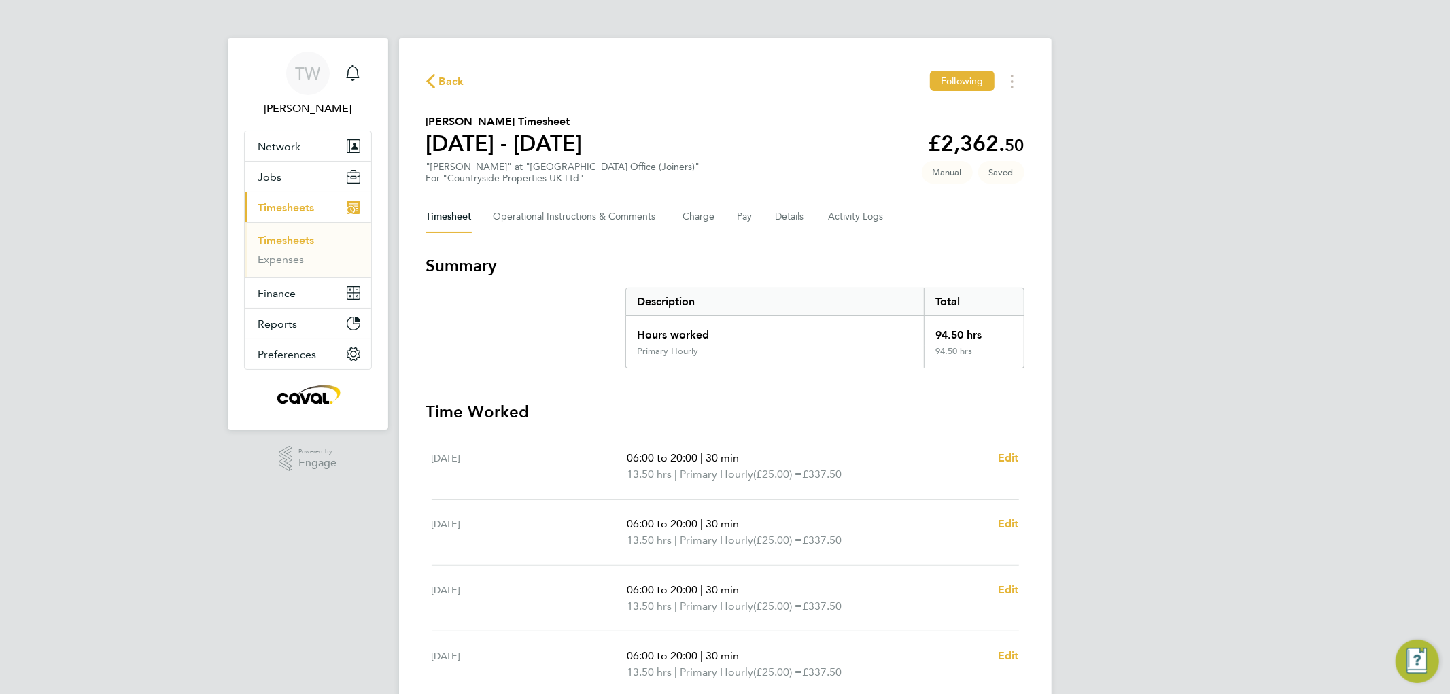
click at [1149, 447] on div "TW [PERSON_NAME] Notifications Applications: Network Team Members Businesses Si…" at bounding box center [725, 507] width 1450 height 1015
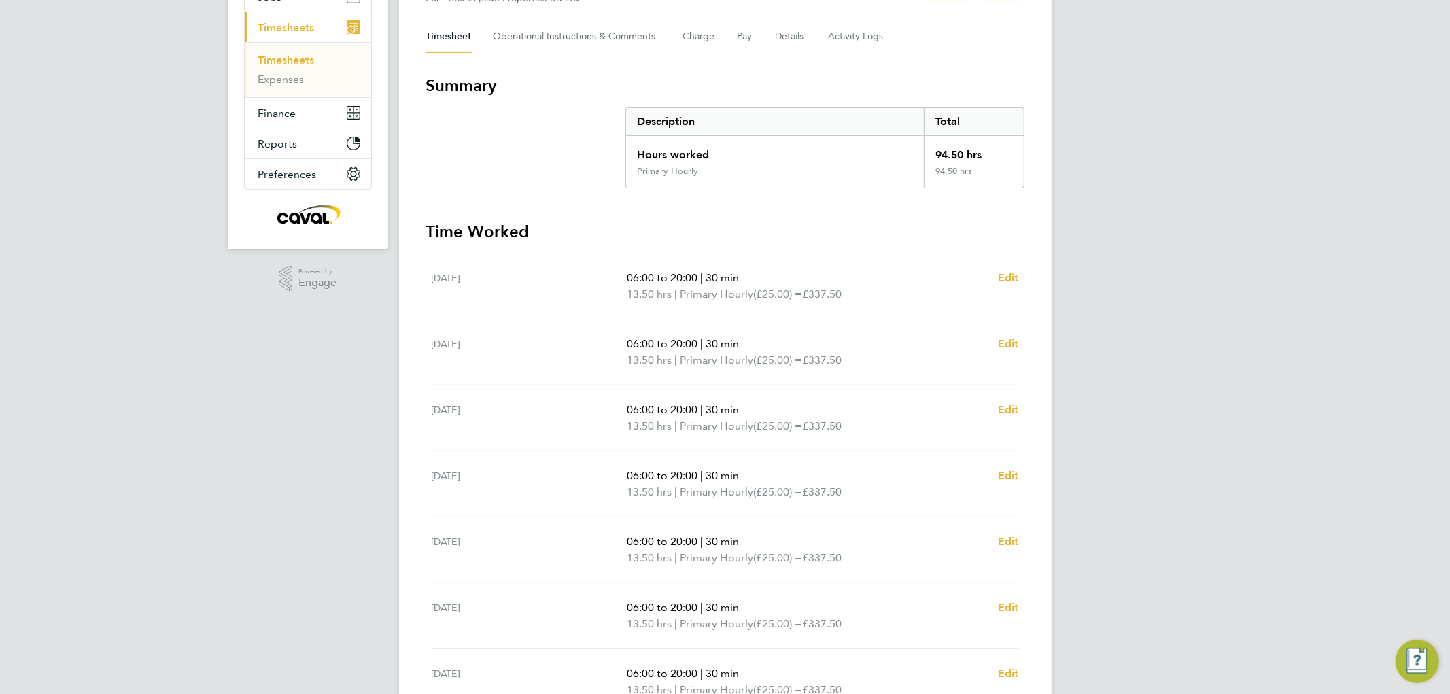
scroll to position [320, 0]
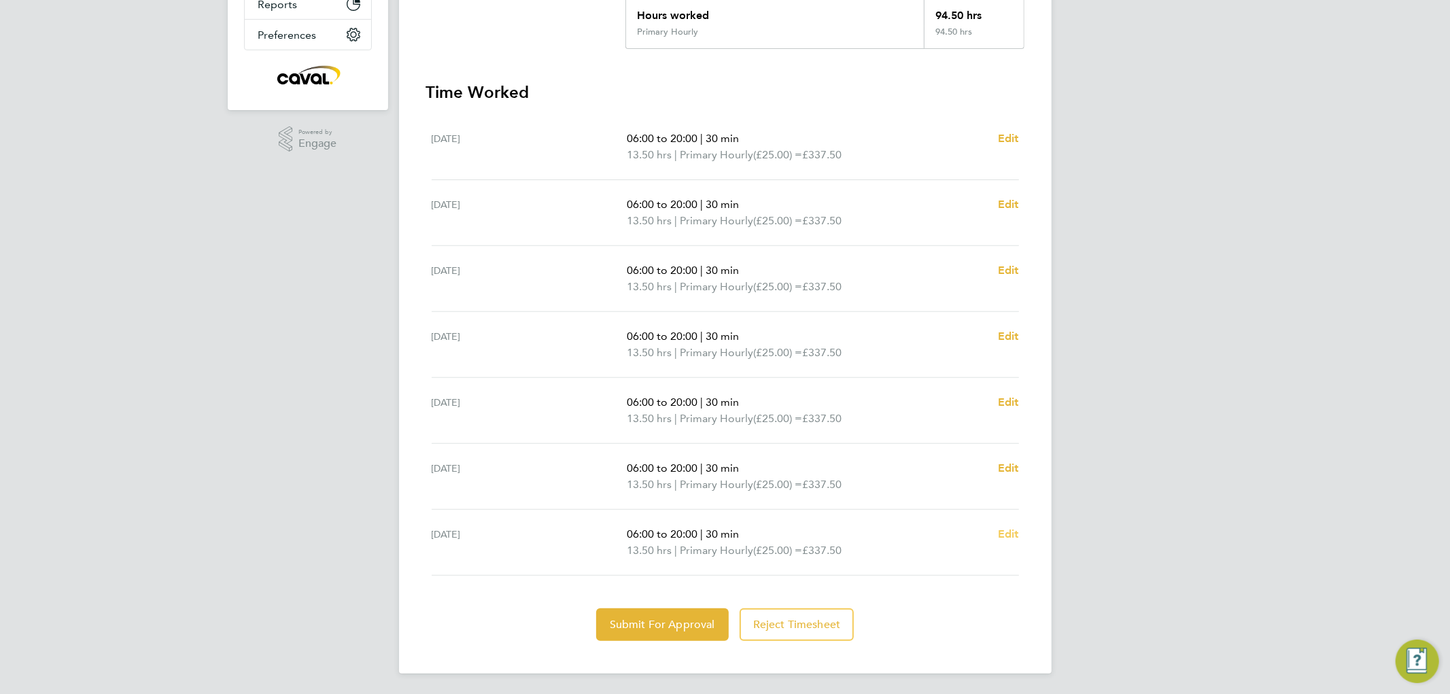
click at [1006, 528] on span "Edit" at bounding box center [1008, 534] width 21 height 13
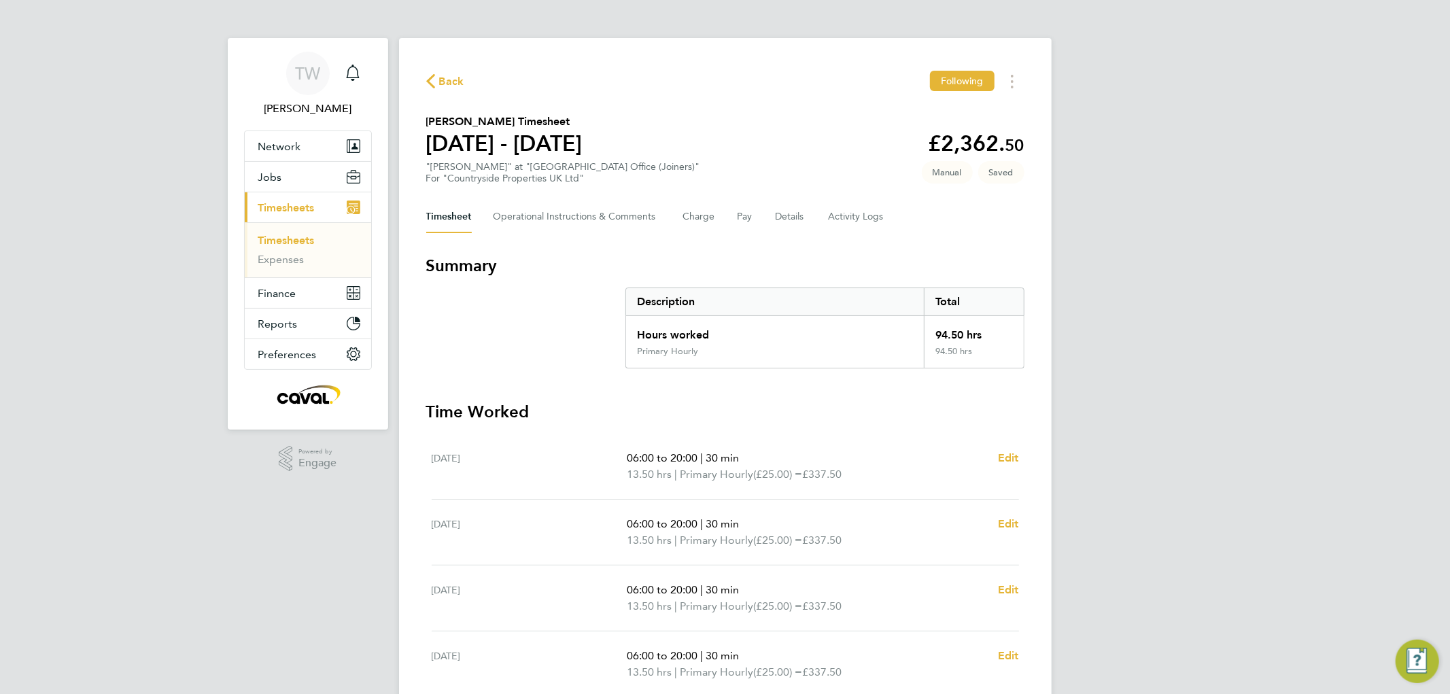
select select "30"
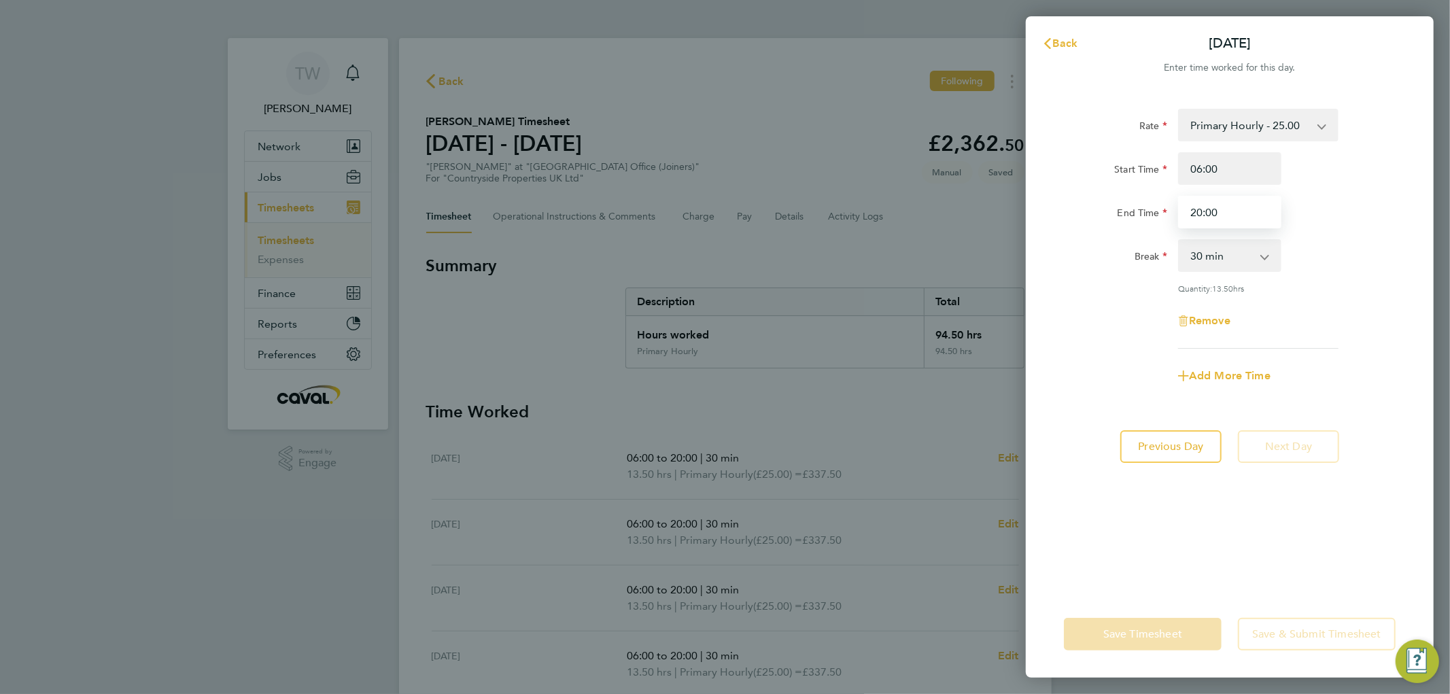
drag, startPoint x: 1244, startPoint y: 216, endPoint x: 1040, endPoint y: 218, distance: 204.0
click at [1040, 218] on div "Rate Primary Hourly - 25.00 Primary Price Start Time 06:00 End Time 20:00 Break…" at bounding box center [1230, 341] width 408 height 498
type input "17:00"
drag, startPoint x: 1375, startPoint y: 263, endPoint x: 1363, endPoint y: 264, distance: 12.3
click at [1372, 264] on div "Break 0 min 15 min 30 min 45 min 60 min 75 min 90 min" at bounding box center [1230, 255] width 343 height 33
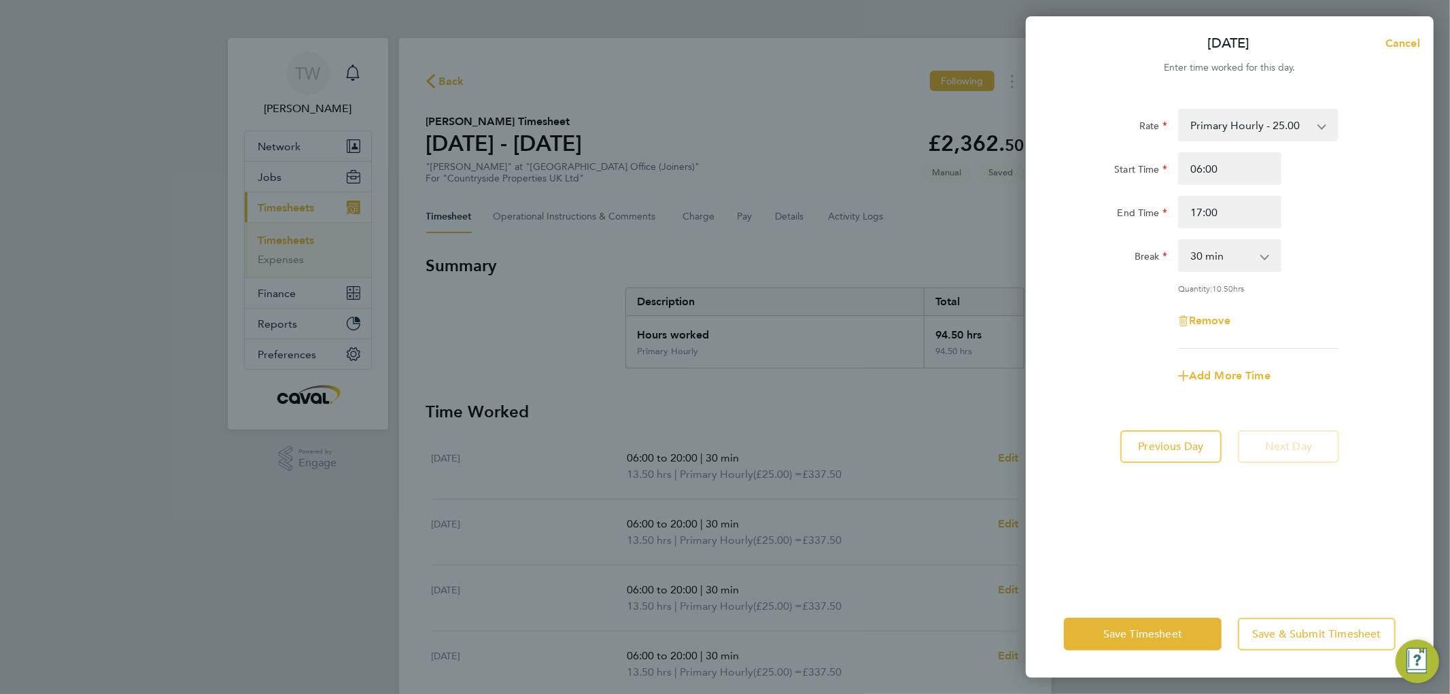
drag, startPoint x: 1258, startPoint y: 253, endPoint x: 1244, endPoint y: 256, distance: 14.0
click at [1258, 253] on select "0 min 15 min 30 min 45 min 60 min 75 min 90 min" at bounding box center [1222, 256] width 84 height 30
select select "15"
click at [1180, 241] on select "0 min 15 min 30 min 45 min 60 min 75 min 90 min" at bounding box center [1222, 256] width 84 height 30
click at [1276, 255] on app-icon-cross-button at bounding box center [1272, 256] width 16 height 30
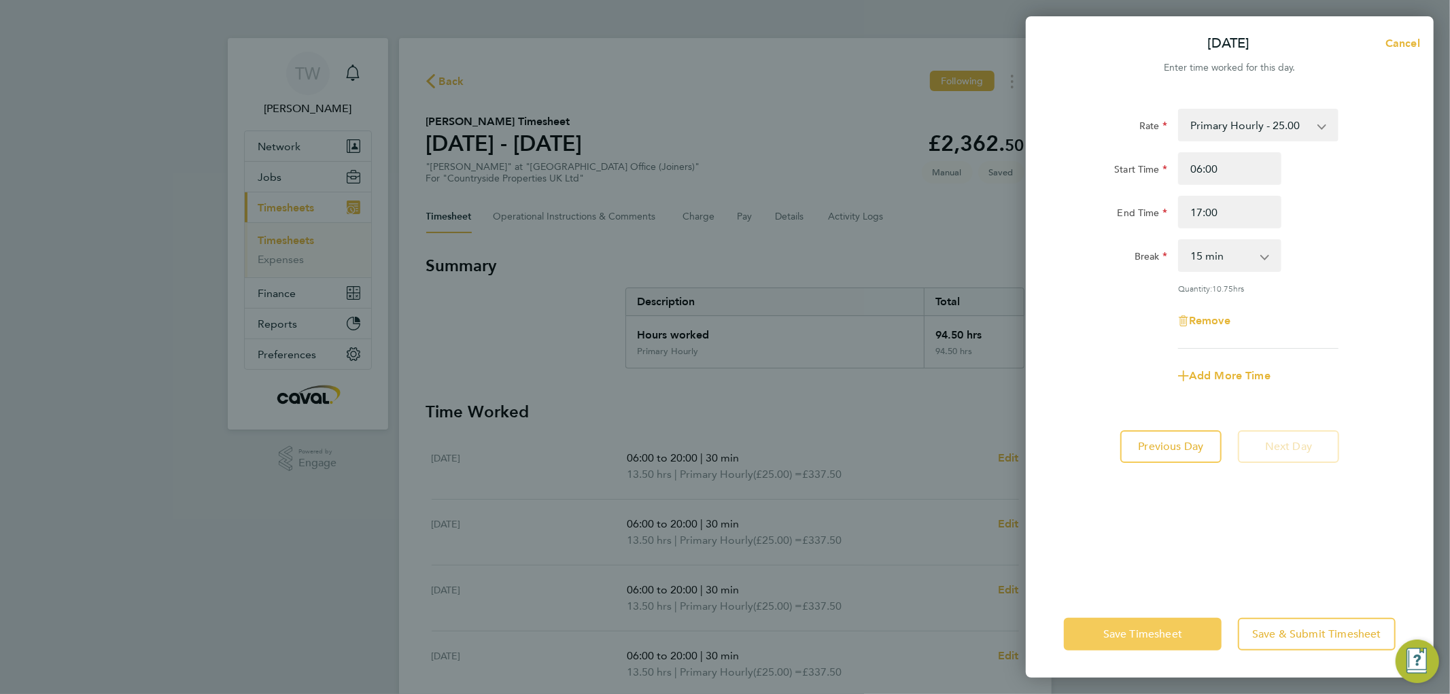
click at [1125, 637] on span "Save Timesheet" at bounding box center [1143, 635] width 79 height 14
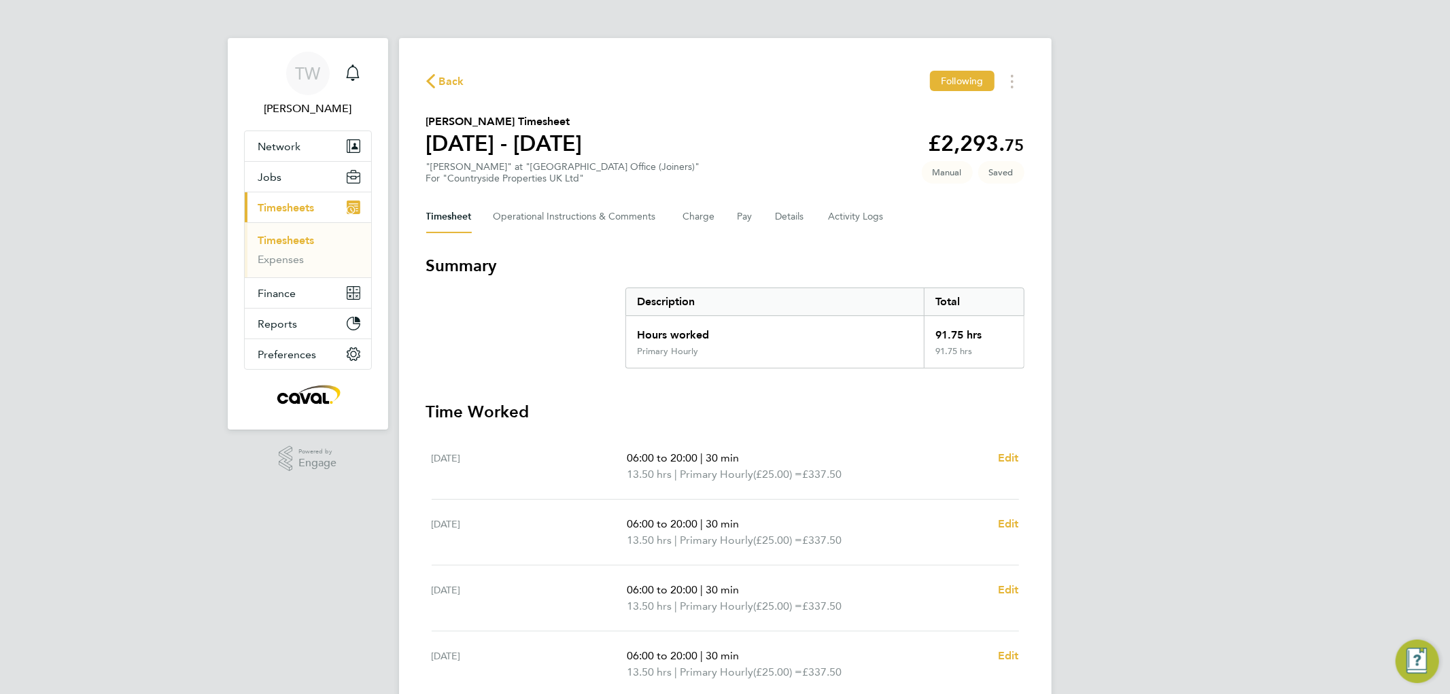
click at [1085, 340] on div "TW [PERSON_NAME] Notifications Applications: Network Team Members Businesses Si…" at bounding box center [725, 507] width 1450 height 1015
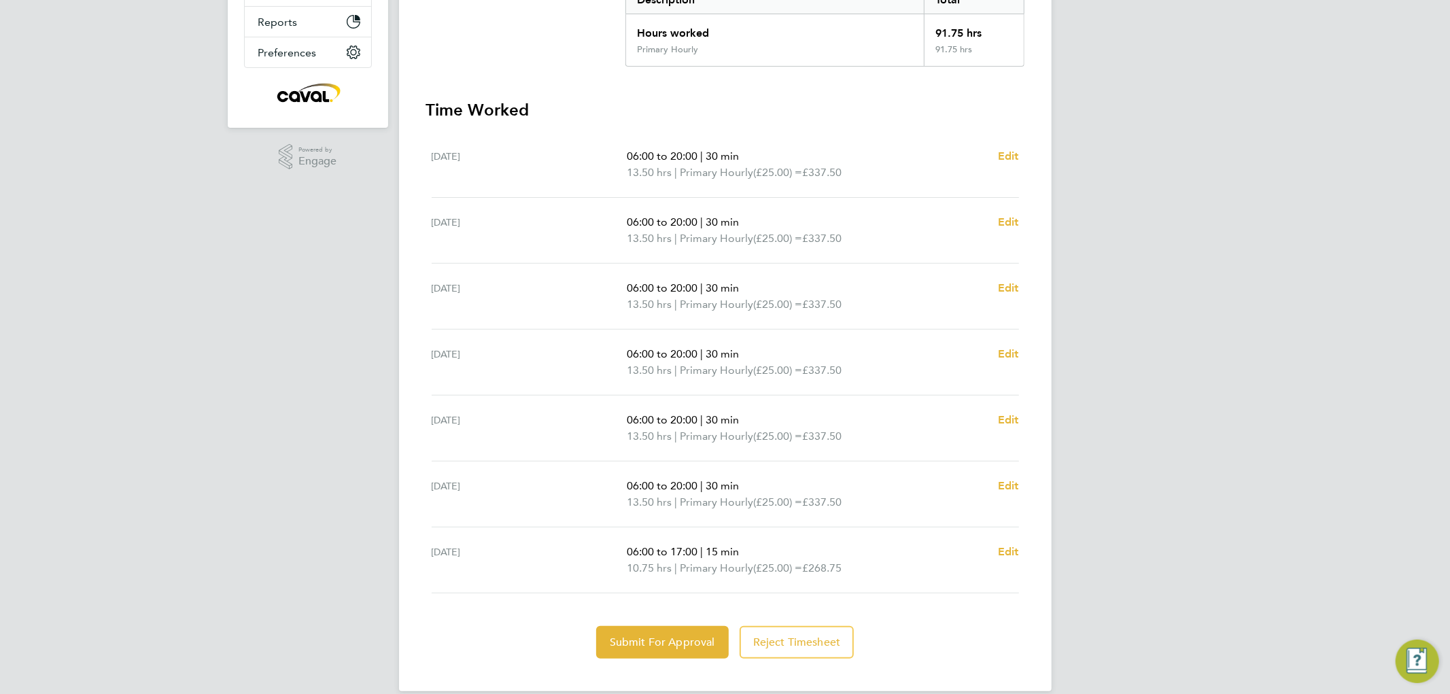
scroll to position [320, 0]
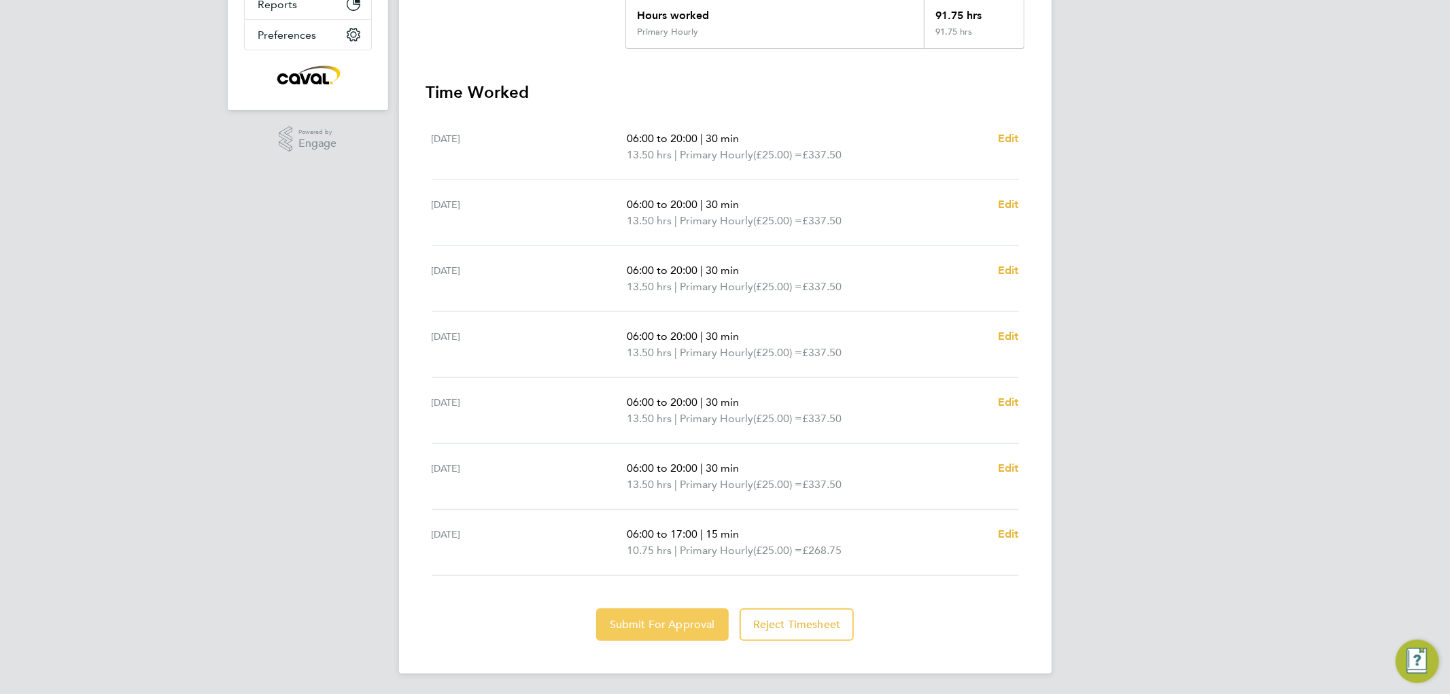
drag, startPoint x: 612, startPoint y: 658, endPoint x: 626, endPoint y: 640, distance: 22.7
click at [612, 660] on div "Back Following [PERSON_NAME] Timesheet [DATE] - [DATE] £2,293. 75 "[PERSON_NAME…" at bounding box center [725, 195] width 653 height 955
click at [629, 633] on button "Submit For Approval" at bounding box center [662, 625] width 133 height 33
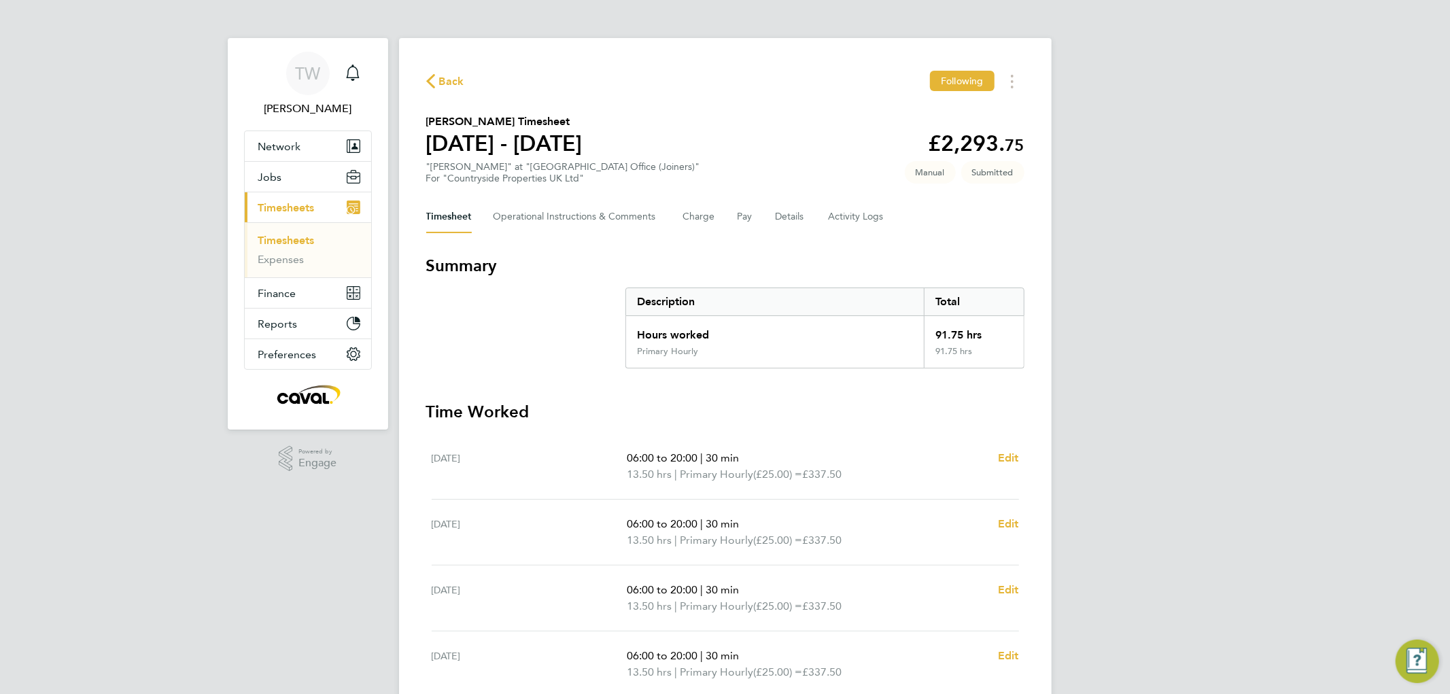
click at [457, 71] on div "Back Following" at bounding box center [725, 81] width 598 height 21
click at [445, 75] on span "Back" at bounding box center [451, 81] width 25 height 16
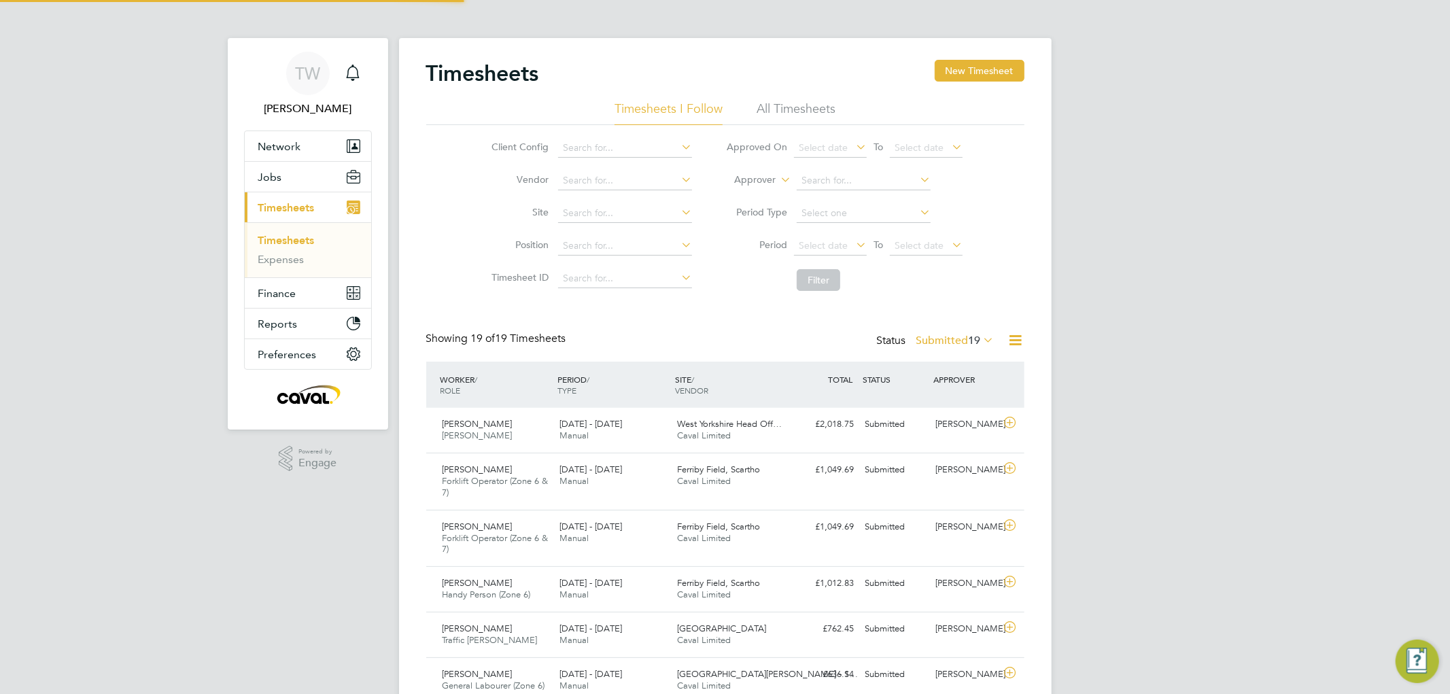
scroll to position [46, 118]
click at [975, 67] on button "New Timesheet" at bounding box center [980, 71] width 90 height 22
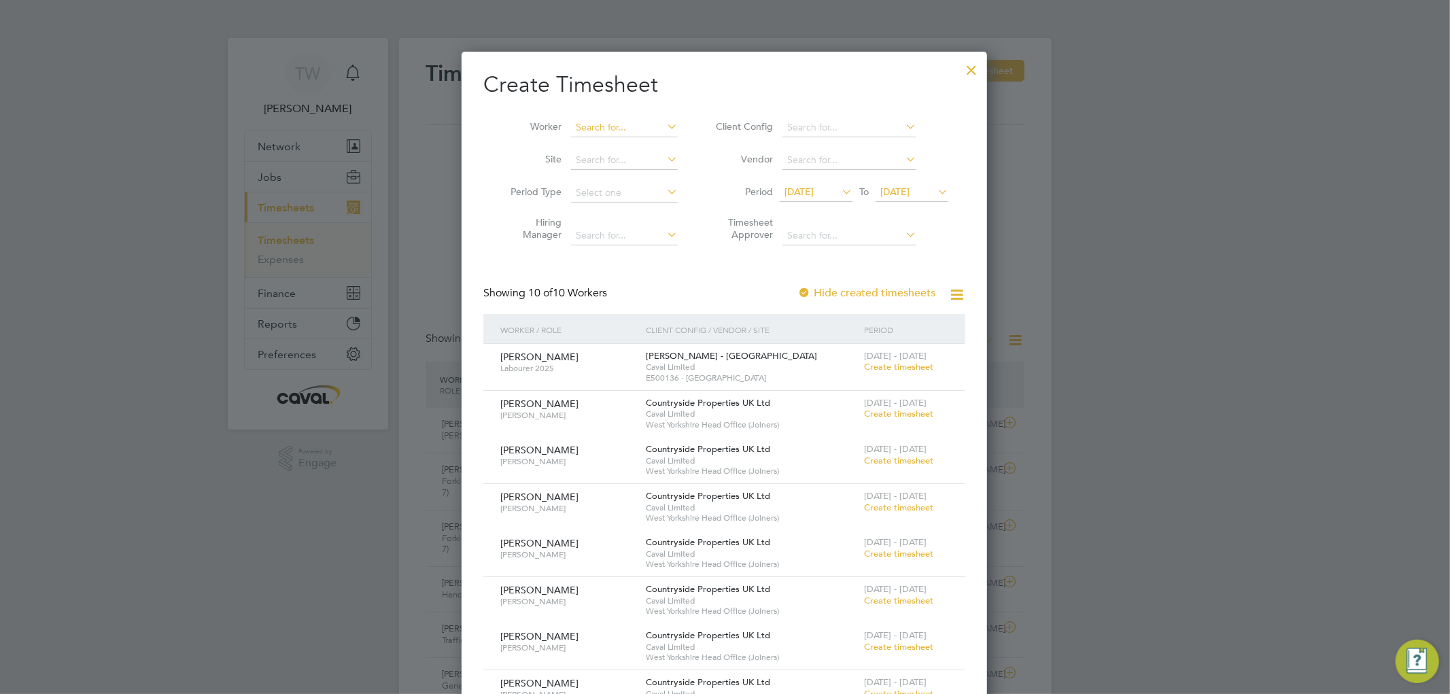
click at [611, 126] on input at bounding box center [624, 127] width 107 height 19
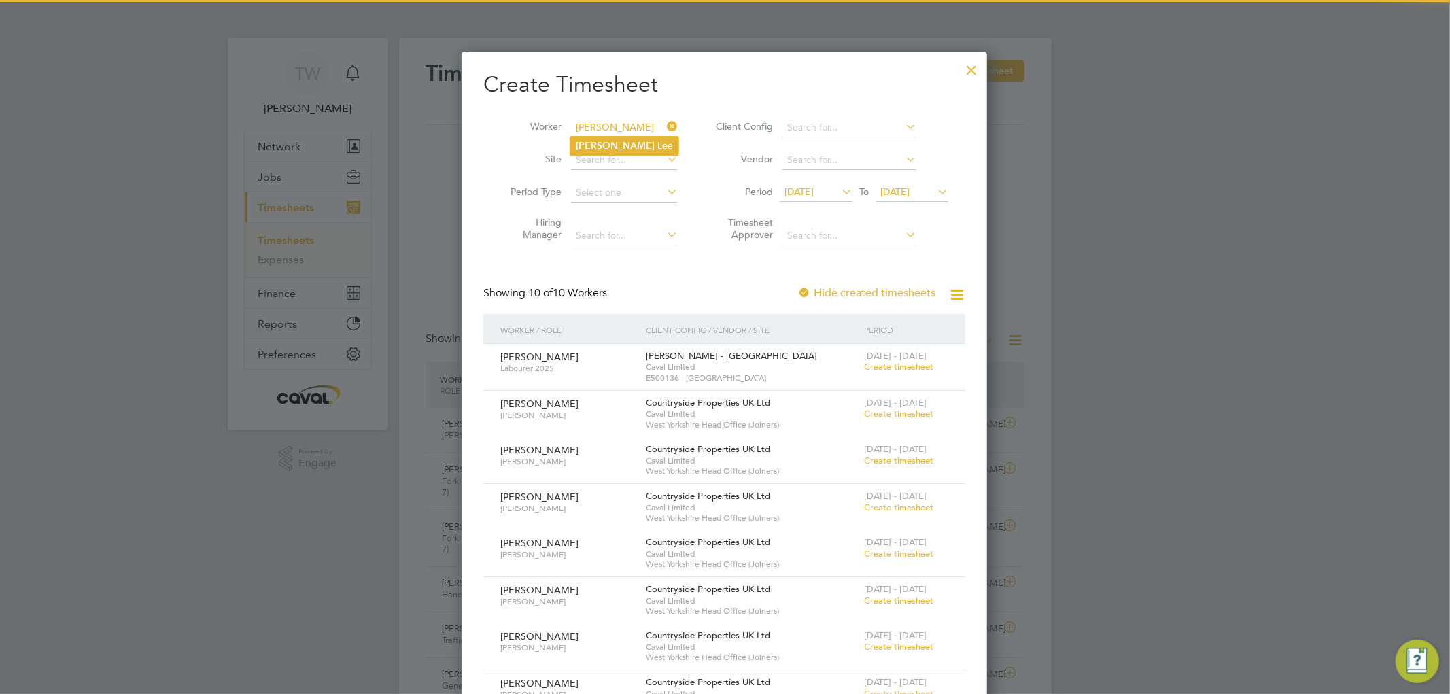
click at [609, 138] on li "[PERSON_NAME] e" at bounding box center [625, 146] width 108 height 18
type input "[PERSON_NAME]"
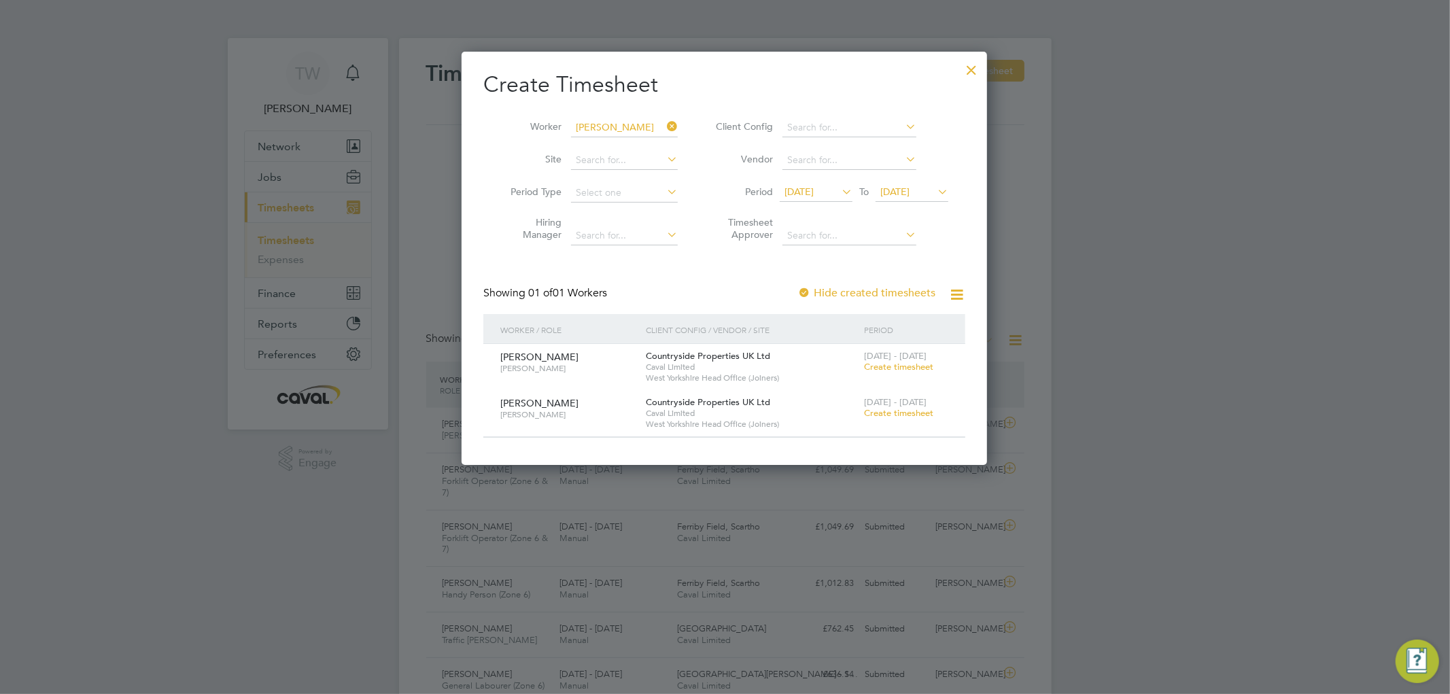
click at [906, 369] on span "Create timesheet" at bounding box center [898, 367] width 69 height 12
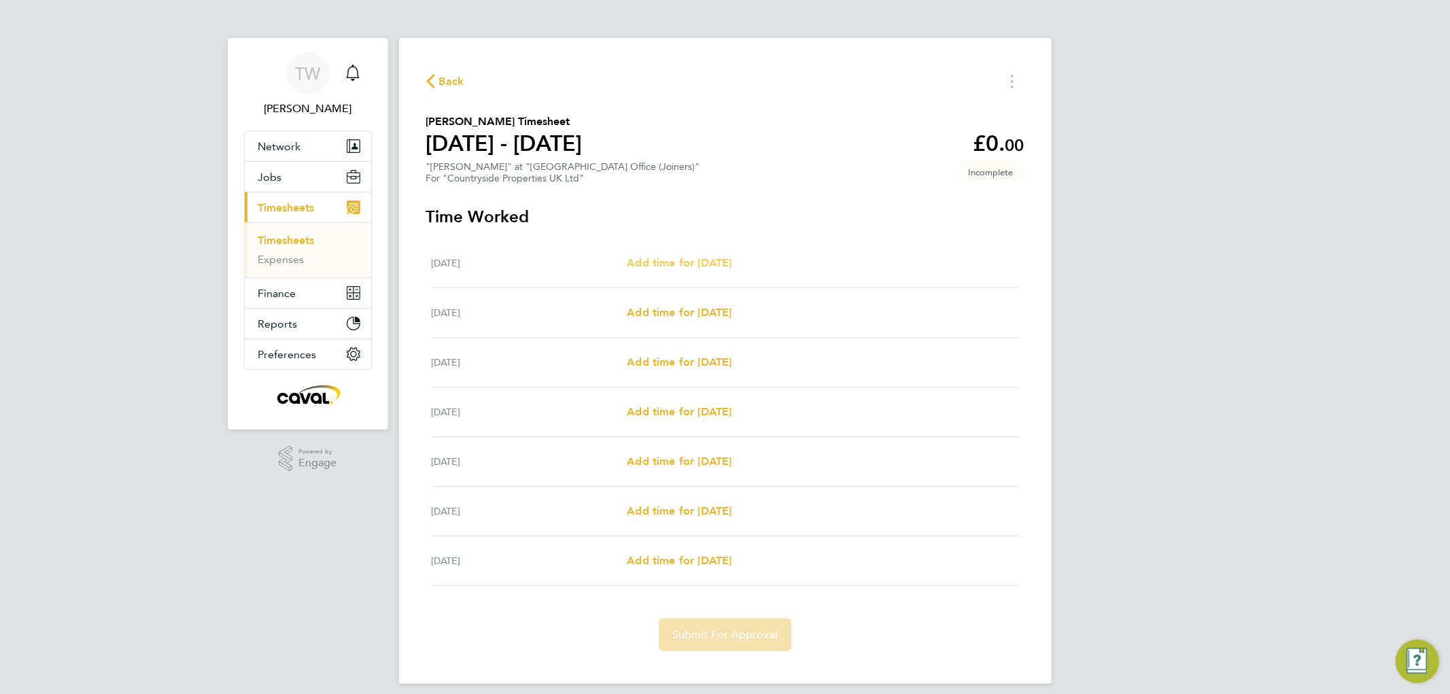
click at [732, 256] on span "Add time for [DATE]" at bounding box center [679, 262] width 105 height 13
select select "30"
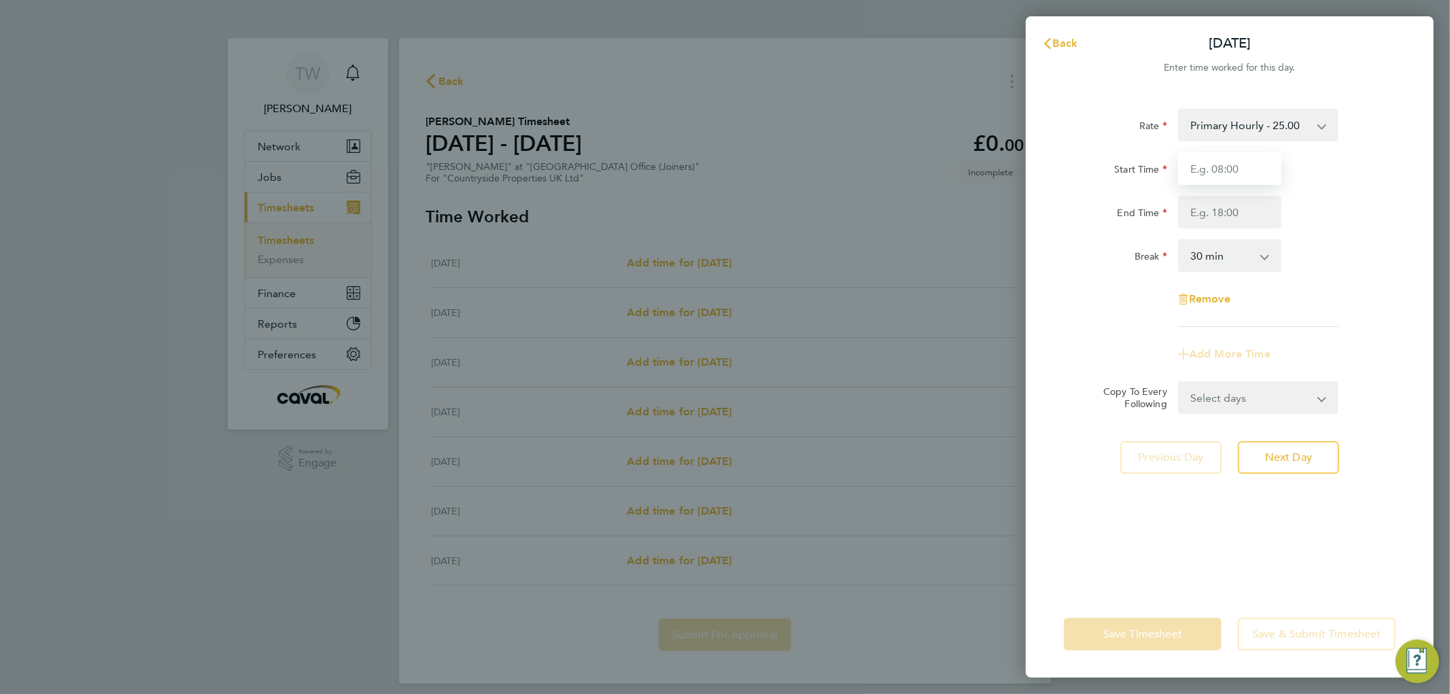
click at [1208, 173] on input "Start Time" at bounding box center [1229, 168] width 103 height 33
type input "07:00"
click at [1259, 207] on input "End Time" at bounding box center [1229, 212] width 103 height 33
type input "19:00"
click at [1327, 260] on div "Break 0 min 15 min 30 min 45 min 60 min 75 min 90 min" at bounding box center [1230, 255] width 343 height 33
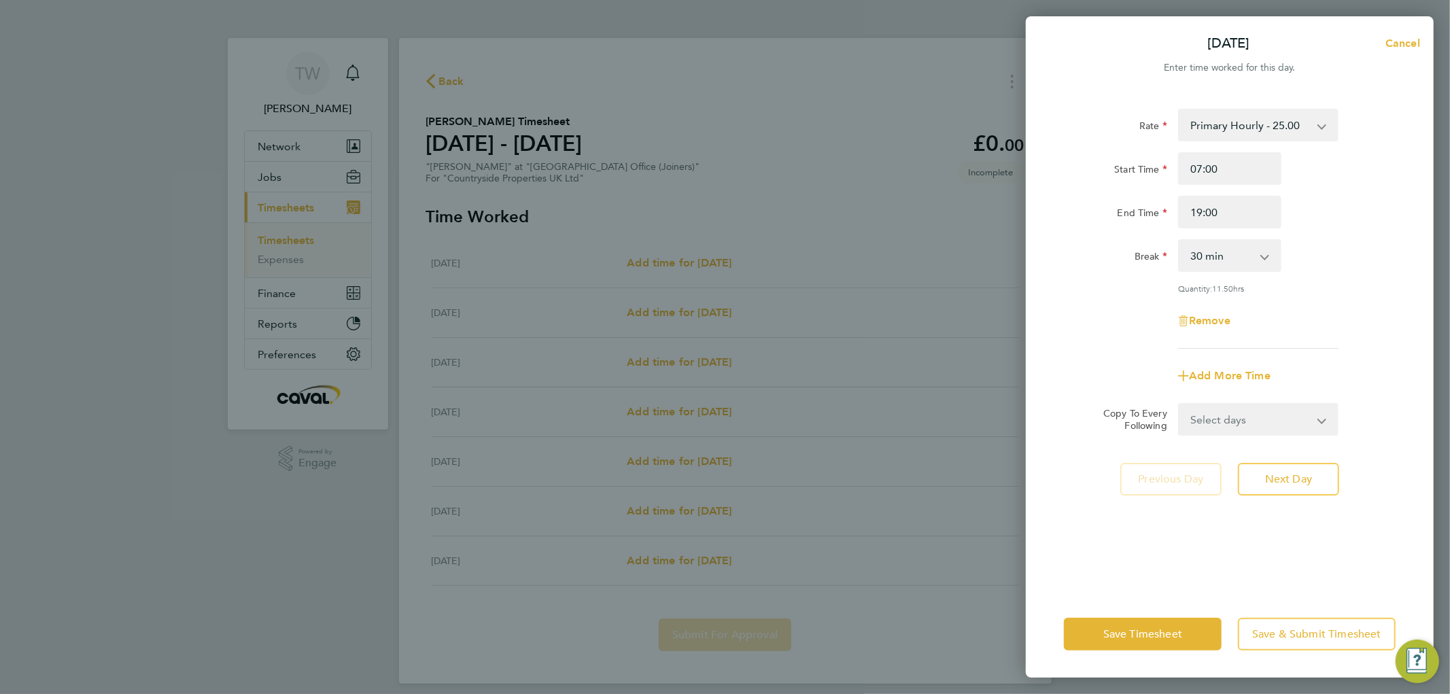
click at [1224, 419] on select "Select days Day Weekday (Mon-Fri) Weekend (Sat-Sun) [DATE] [DATE] [DATE] [DATE]…" at bounding box center [1251, 420] width 143 height 30
select select "WEEKDAY"
click at [1180, 405] on select "Select days Day Weekday (Mon-Fri) Weekend (Sat-Sun) [DATE] [DATE] [DATE] [DATE]…" at bounding box center [1251, 420] width 143 height 30
select select "[DATE]"
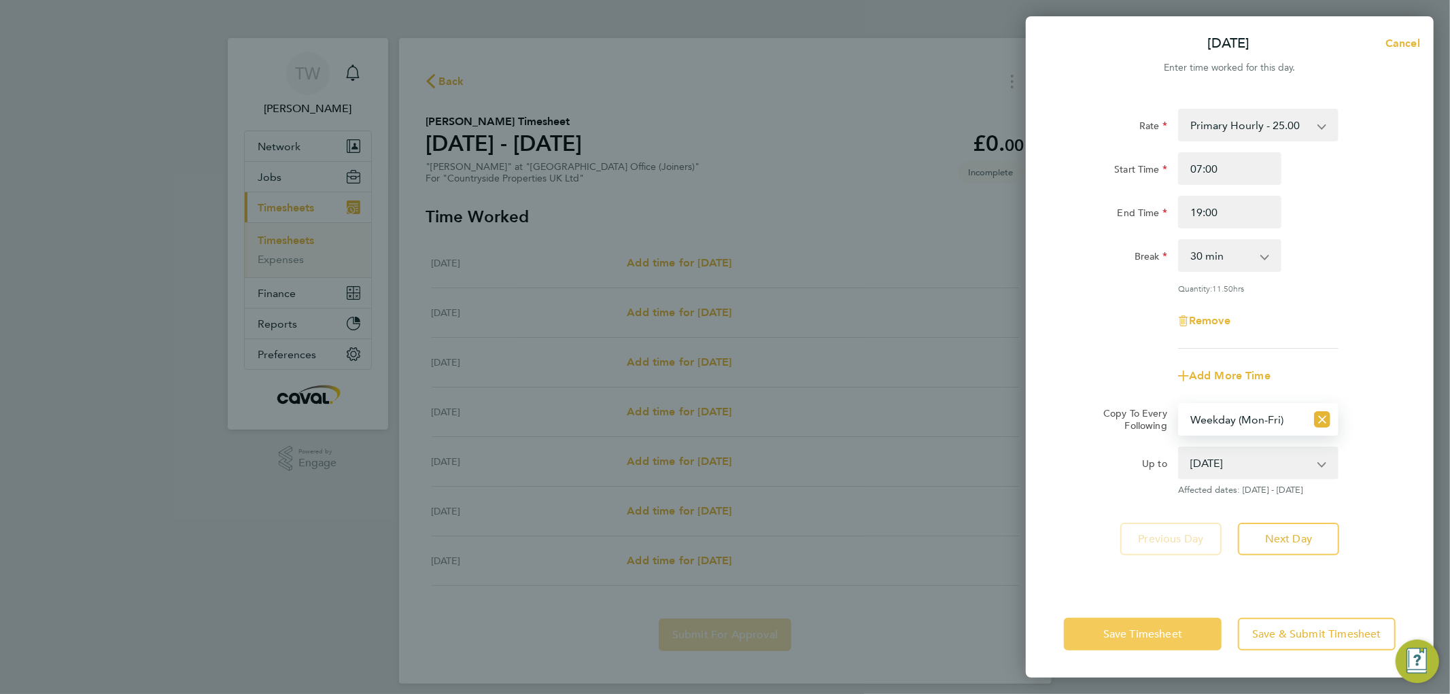
click at [1158, 634] on span "Save Timesheet" at bounding box center [1143, 635] width 79 height 14
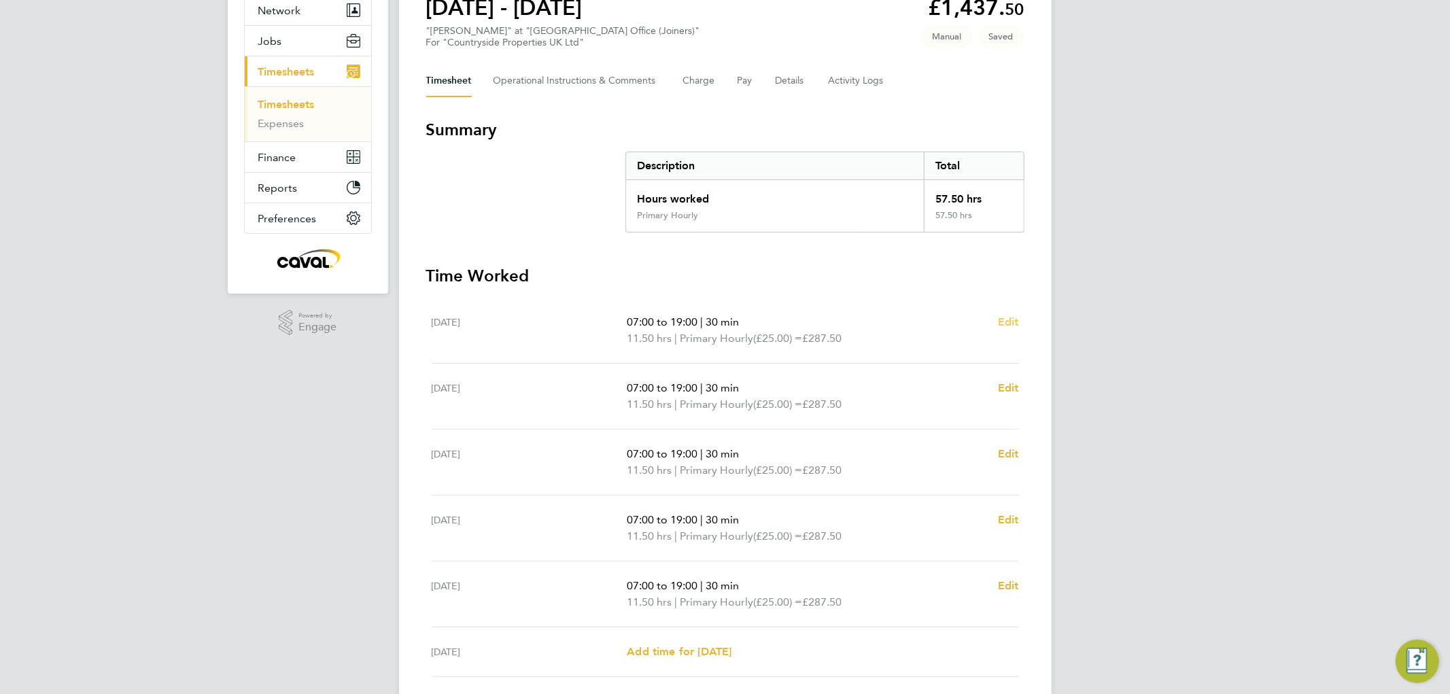
click at [1011, 322] on span "Edit" at bounding box center [1008, 322] width 21 height 13
select select "30"
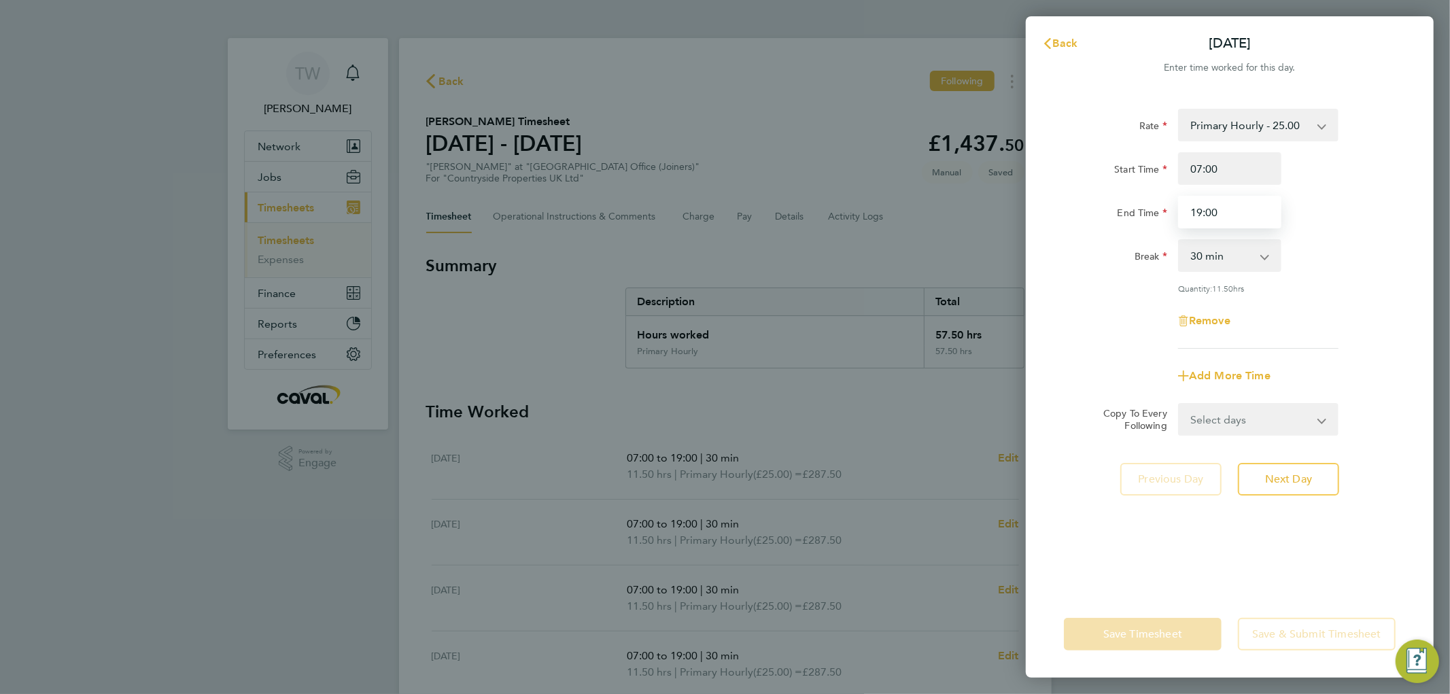
click at [1227, 211] on input "19:00" at bounding box center [1229, 212] width 103 height 33
click at [1314, 205] on div "End Time 19:30" at bounding box center [1230, 212] width 343 height 33
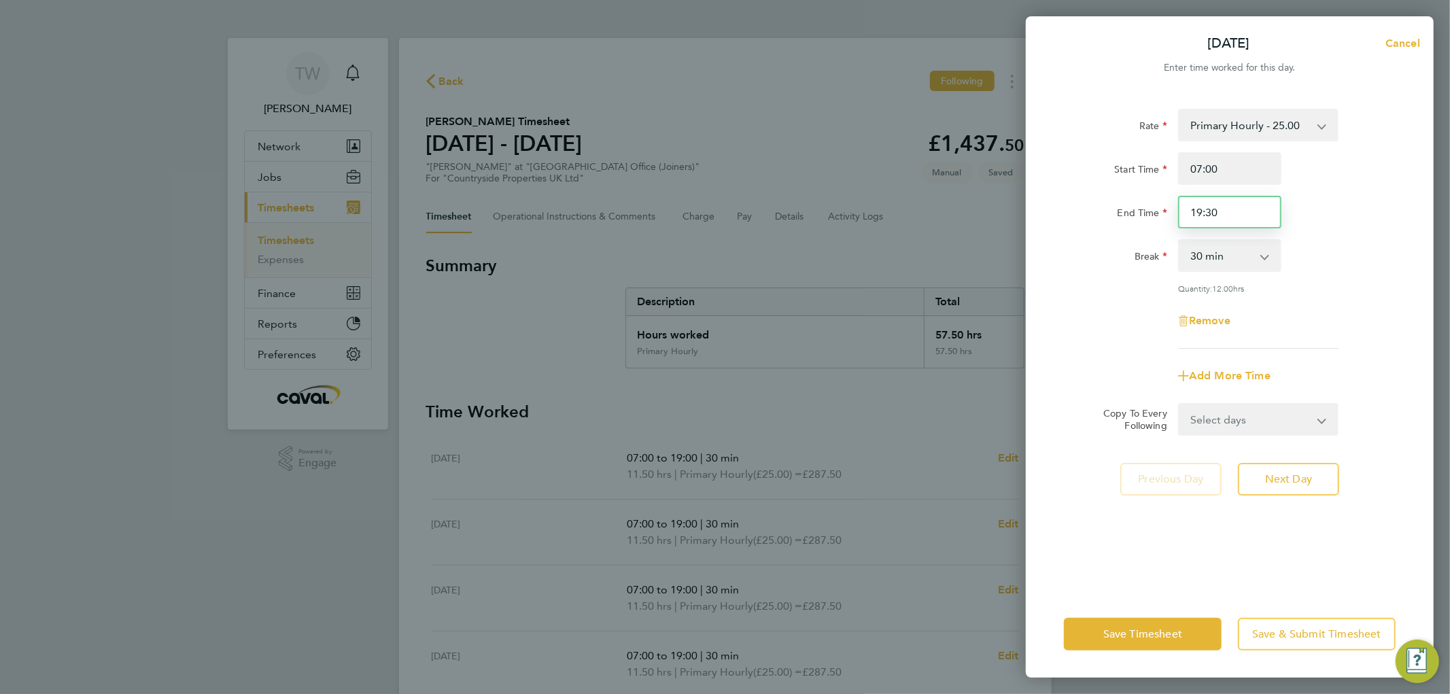
click at [1249, 211] on input "19:30" at bounding box center [1229, 212] width 103 height 33
type input "19:45"
click at [1235, 254] on select "0 min 15 min 30 min 45 min 60 min 75 min 90 min" at bounding box center [1222, 256] width 84 height 30
select select "45"
click at [1180, 241] on select "0 min 15 min 30 min 45 min 60 min 75 min 90 min" at bounding box center [1222, 256] width 84 height 30
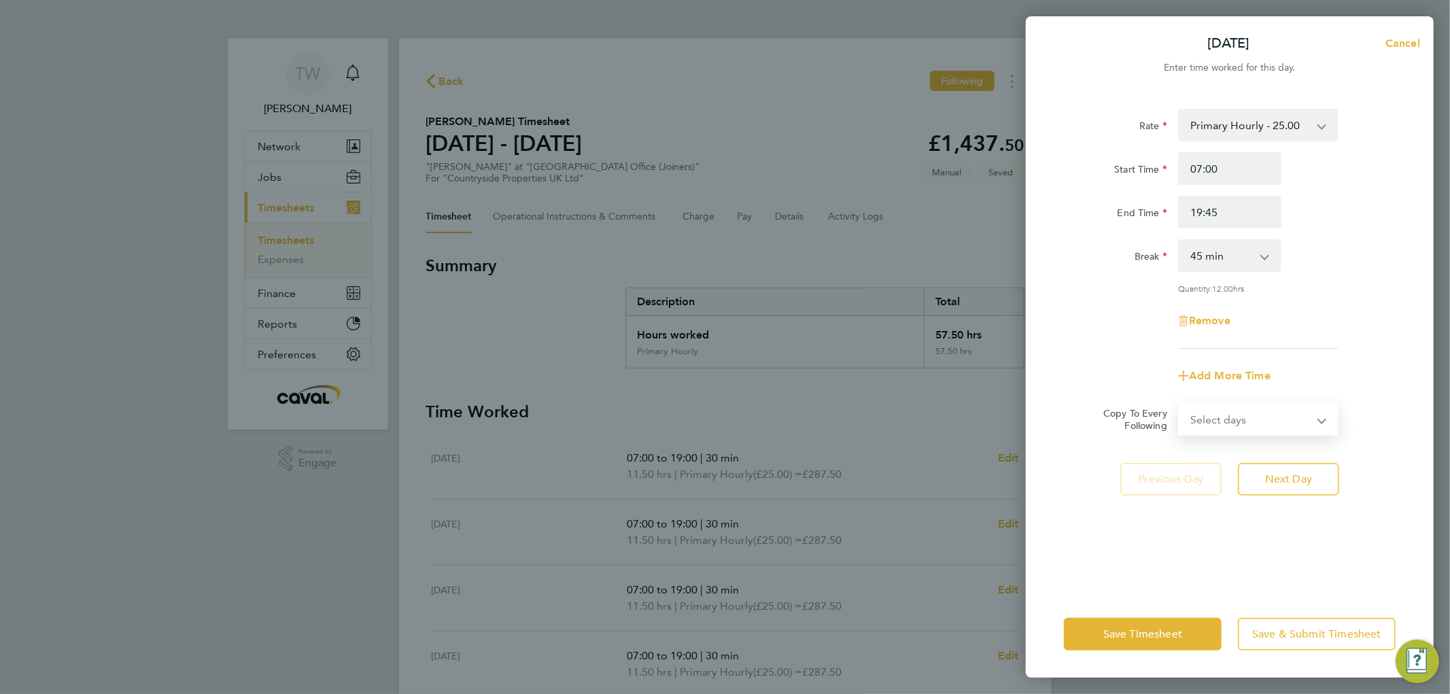
drag, startPoint x: 1217, startPoint y: 415, endPoint x: 1215, endPoint y: 426, distance: 10.4
click at [1217, 415] on select "Select days Day Weekday (Mon-Fri) Weekend (Sat-Sun) [DATE] [DATE] [DATE] [DATE]…" at bounding box center [1251, 420] width 143 height 30
select select "WEEKDAY"
click at [1180, 405] on select "Select days Day Weekday (Mon-Fri) Weekend (Sat-Sun) [DATE] [DATE] [DATE] [DATE]…" at bounding box center [1251, 420] width 143 height 30
select select "[DATE]"
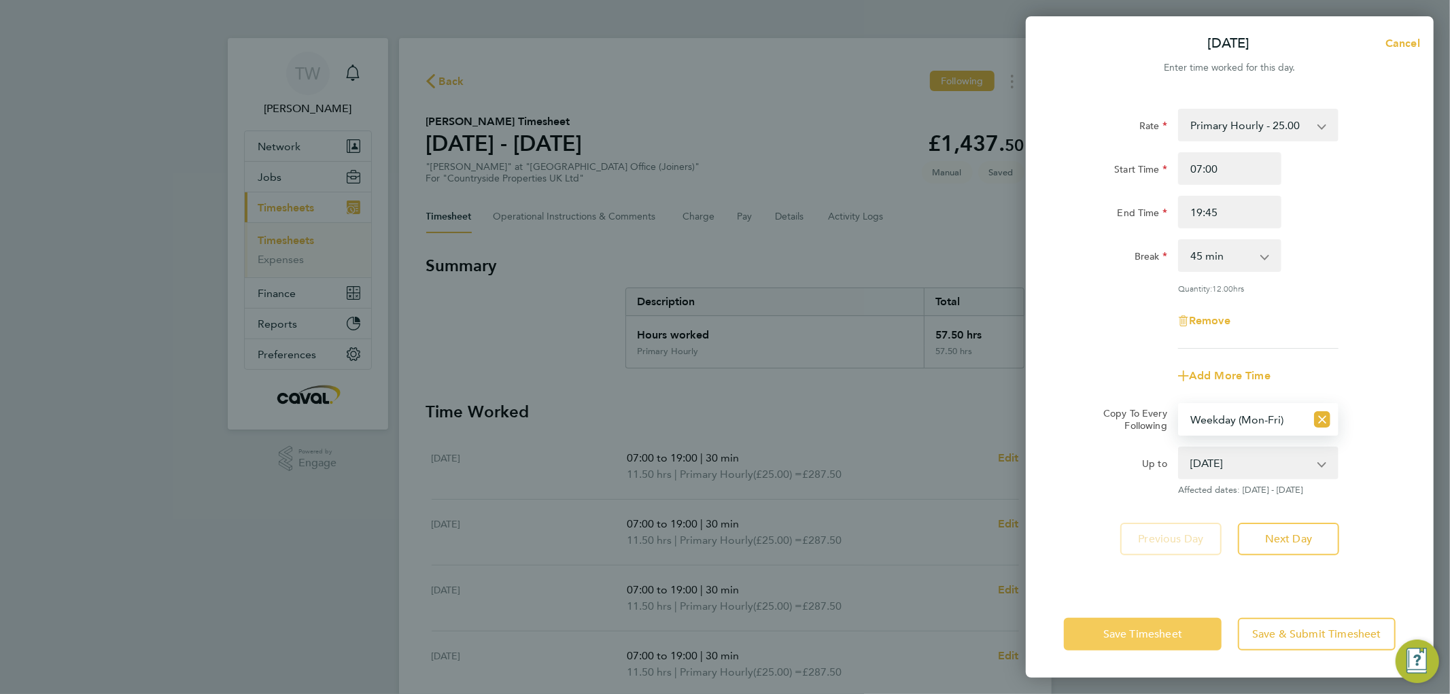
click at [1160, 632] on span "Save Timesheet" at bounding box center [1143, 635] width 79 height 14
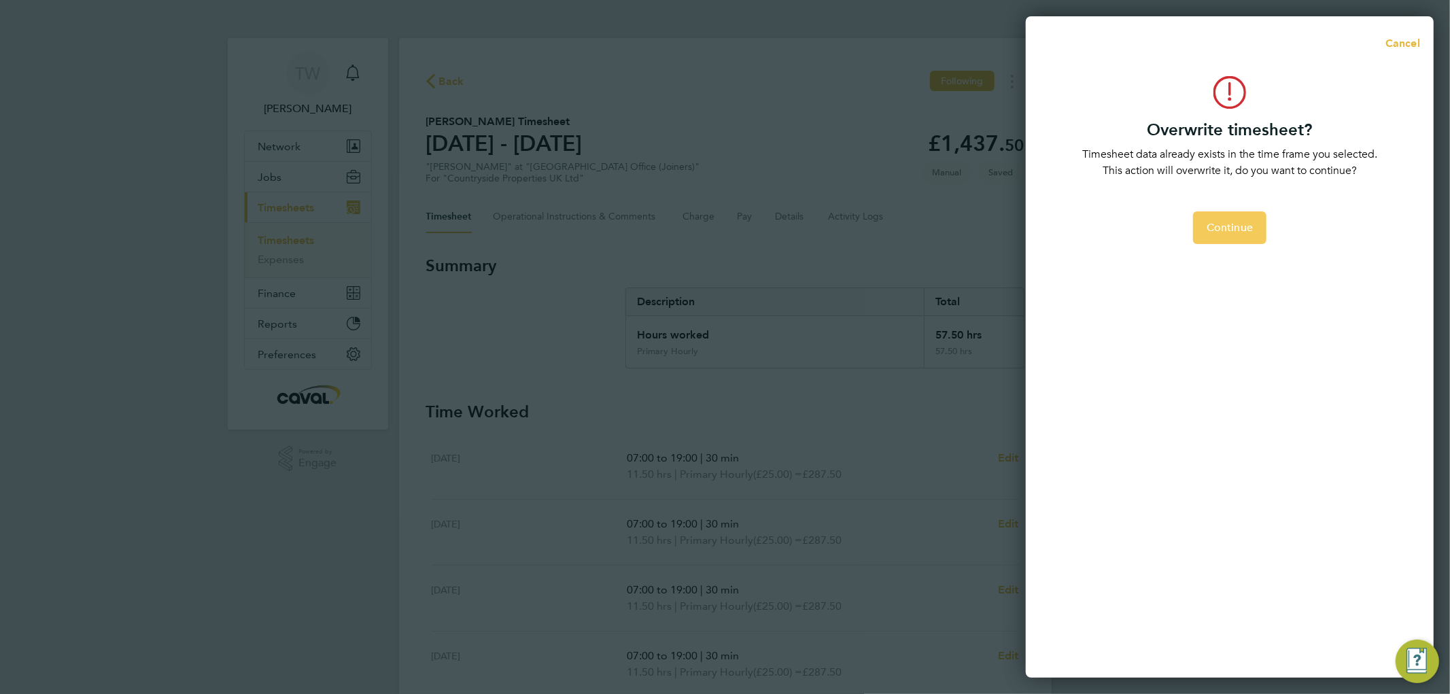
click at [1225, 218] on button "Continue" at bounding box center [1229, 227] width 73 height 33
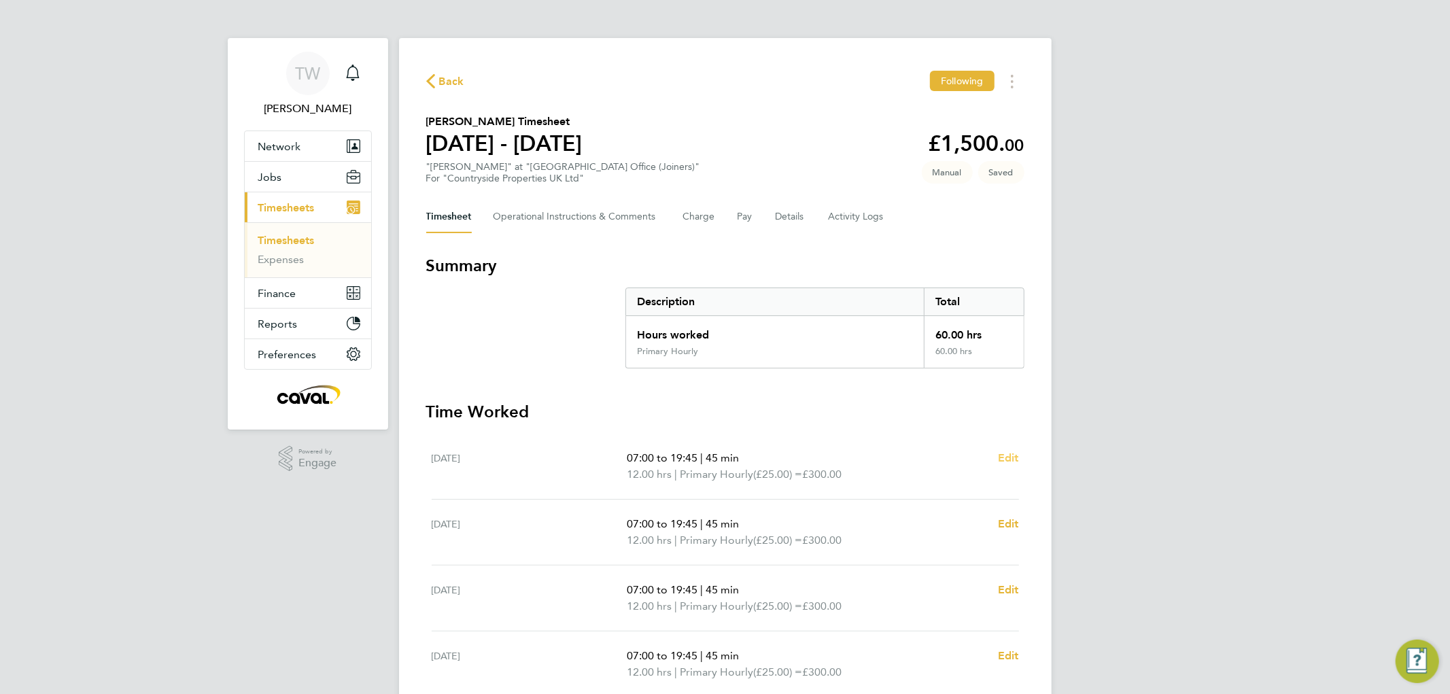
click at [1011, 452] on span "Edit" at bounding box center [1008, 458] width 21 height 13
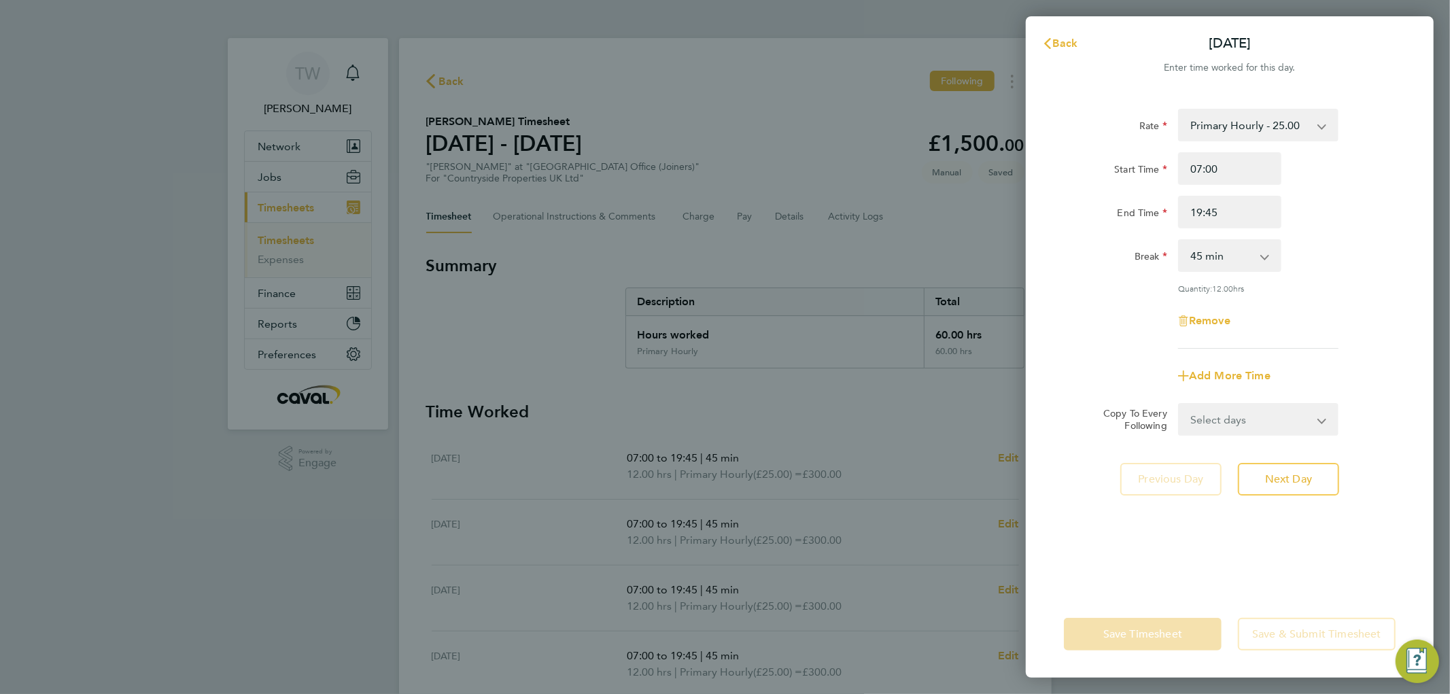
click at [1202, 255] on select "0 min 15 min 30 min 45 min 60 min 75 min 90 min" at bounding box center [1222, 256] width 84 height 30
select select "30"
click at [1180, 241] on select "0 min 15 min 30 min 45 min 60 min 75 min 90 min" at bounding box center [1222, 256] width 84 height 30
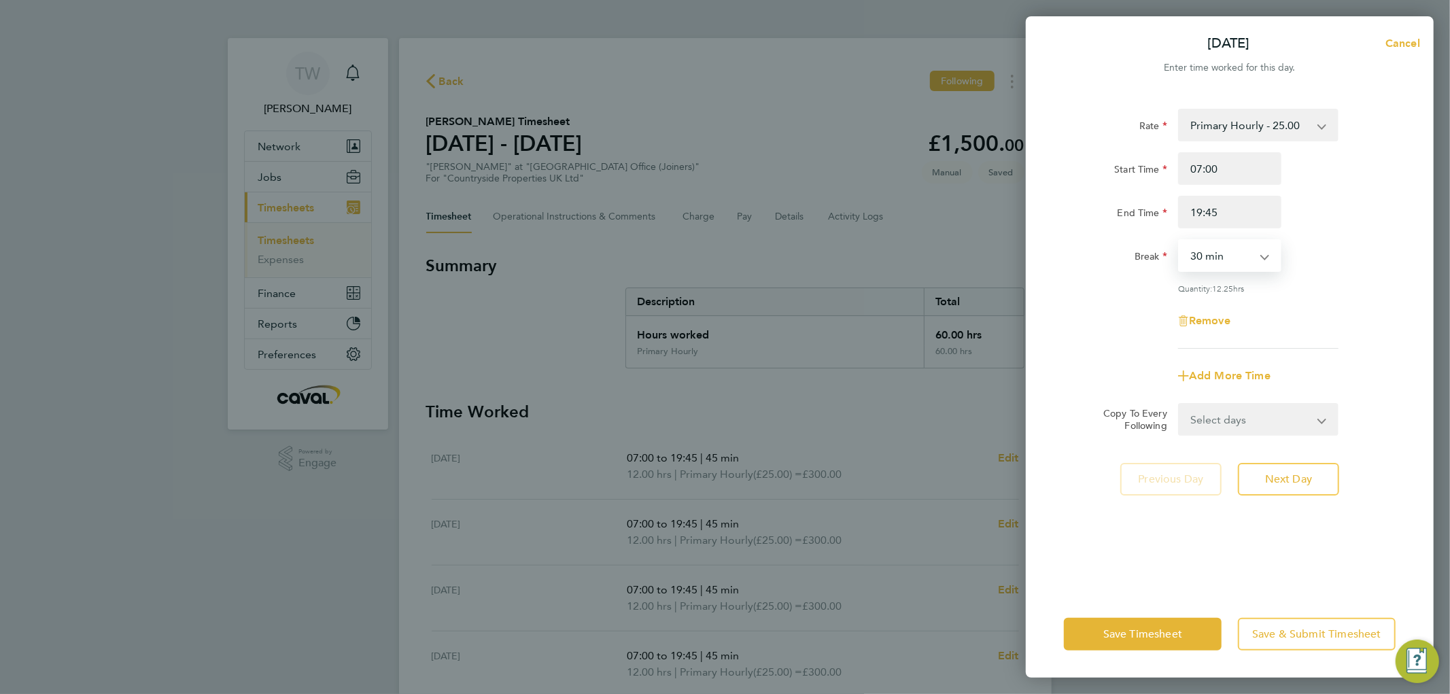
drag, startPoint x: 1221, startPoint y: 422, endPoint x: 1221, endPoint y: 431, distance: 9.5
click at [1221, 422] on select "Select days Day Weekday (Mon-Fri) Weekend (Sat-Sun) [DATE] [DATE] [DATE] [DATE]…" at bounding box center [1251, 420] width 143 height 30
select select "WEEKDAY"
click at [1180, 405] on select "Select days Day Weekday (Mon-Fri) Weekend (Sat-Sun) [DATE] [DATE] [DATE] [DATE]…" at bounding box center [1251, 420] width 143 height 30
select select "[DATE]"
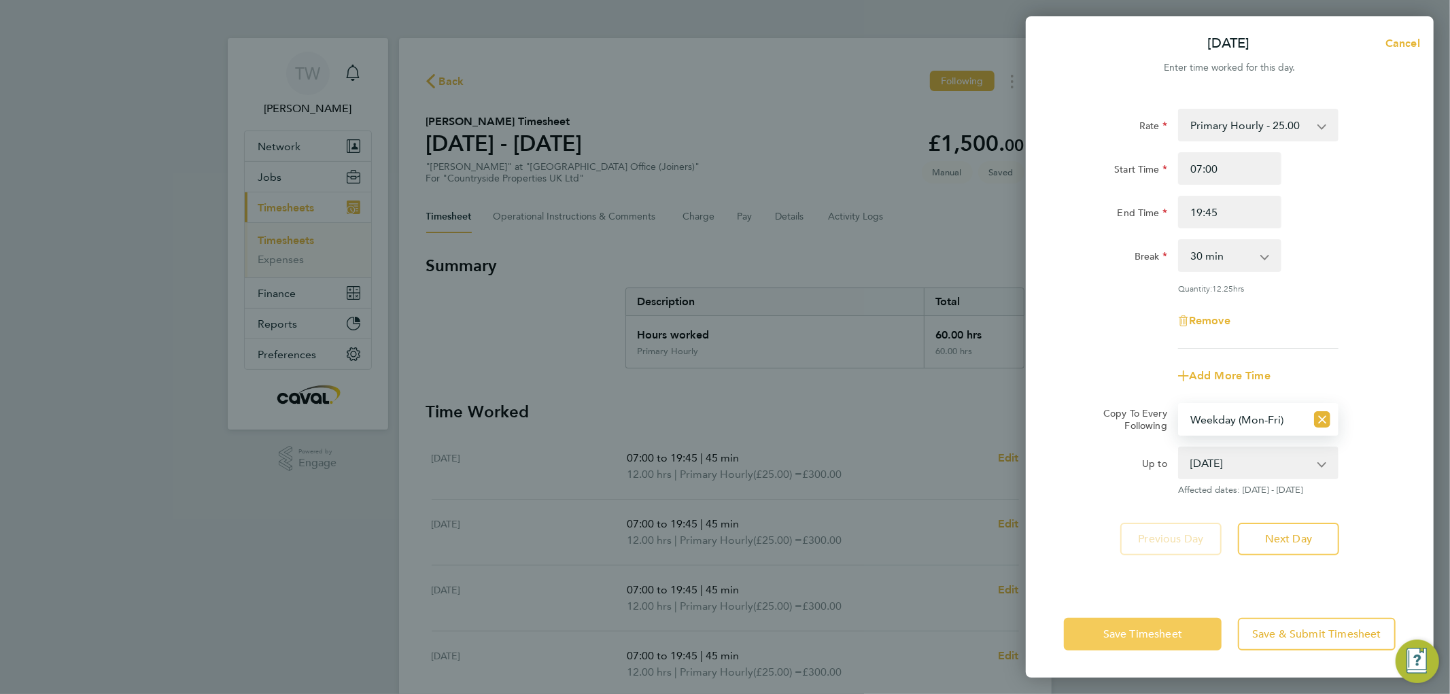
click at [1153, 638] on span "Save Timesheet" at bounding box center [1143, 635] width 79 height 14
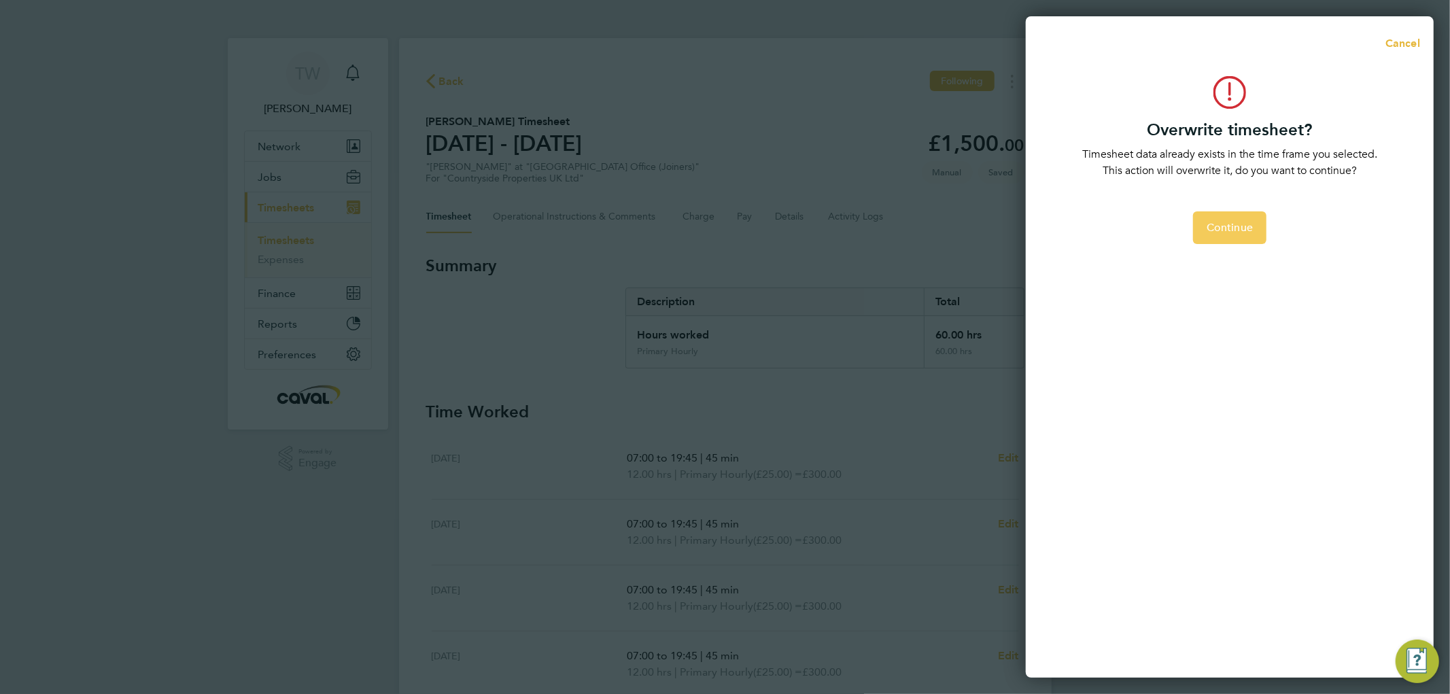
click at [1254, 229] on button "Continue" at bounding box center [1229, 227] width 73 height 33
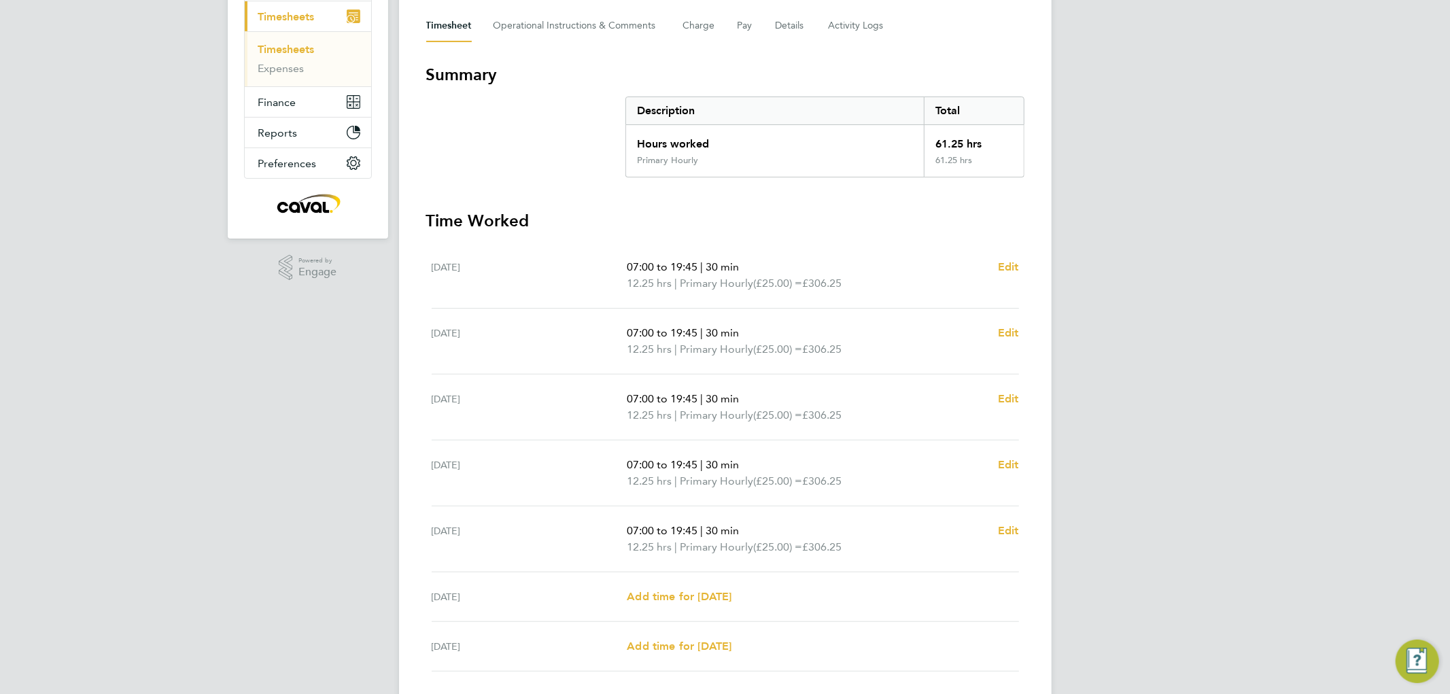
scroll to position [211, 0]
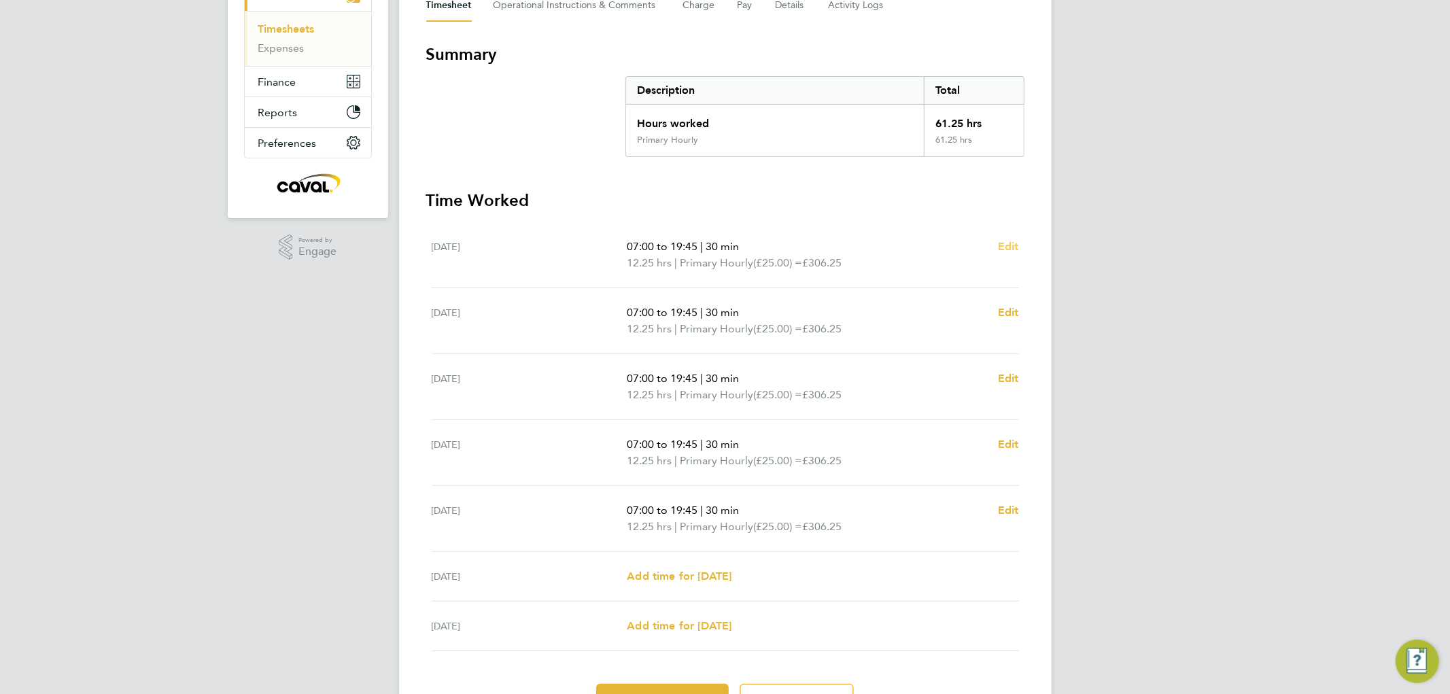
click at [1003, 245] on span "Edit" at bounding box center [1008, 246] width 21 height 13
select select "30"
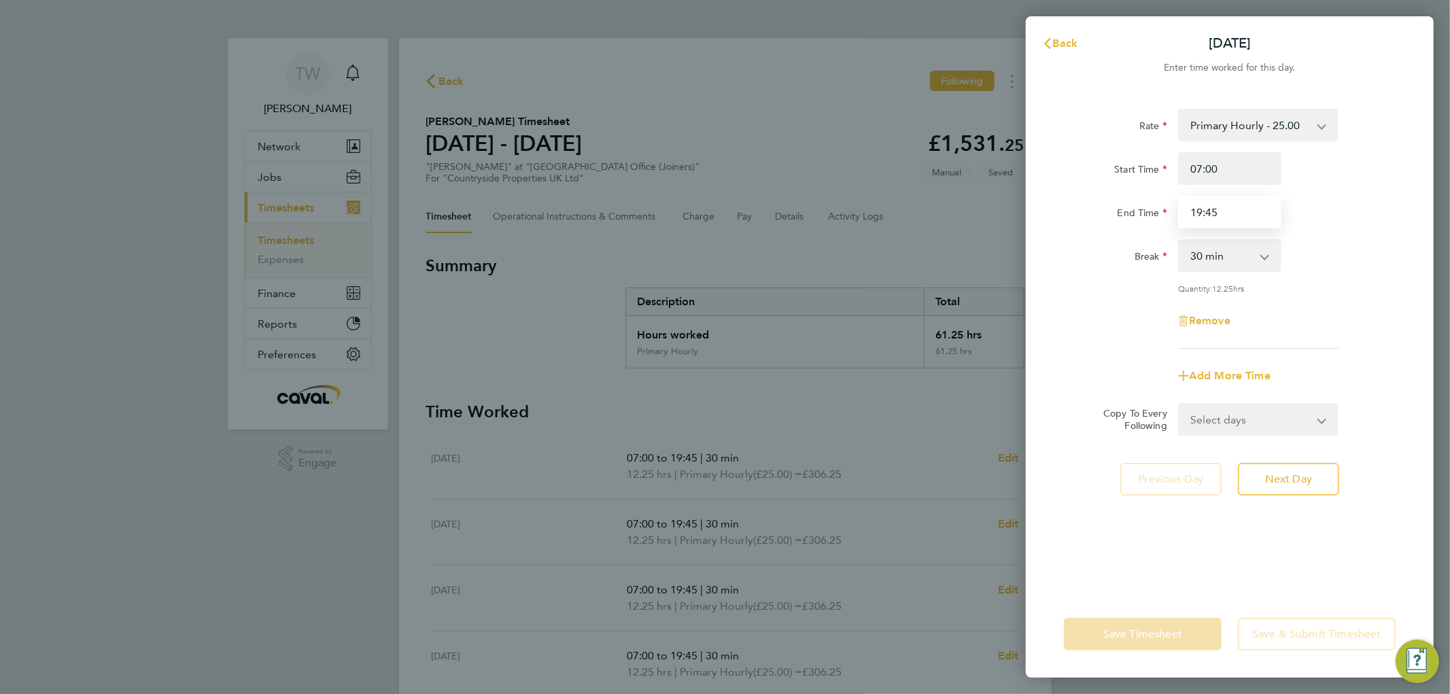
drag, startPoint x: 1235, startPoint y: 212, endPoint x: 964, endPoint y: 229, distance: 271.2
click at [1174, 213] on div "19:45" at bounding box center [1230, 212] width 114 height 33
type input "20:00"
click at [1221, 424] on select "Select days Day Weekday (Mon-Fri) Weekend (Sat-Sun) [DATE] [DATE] [DATE] [DATE]…" at bounding box center [1251, 420] width 143 height 30
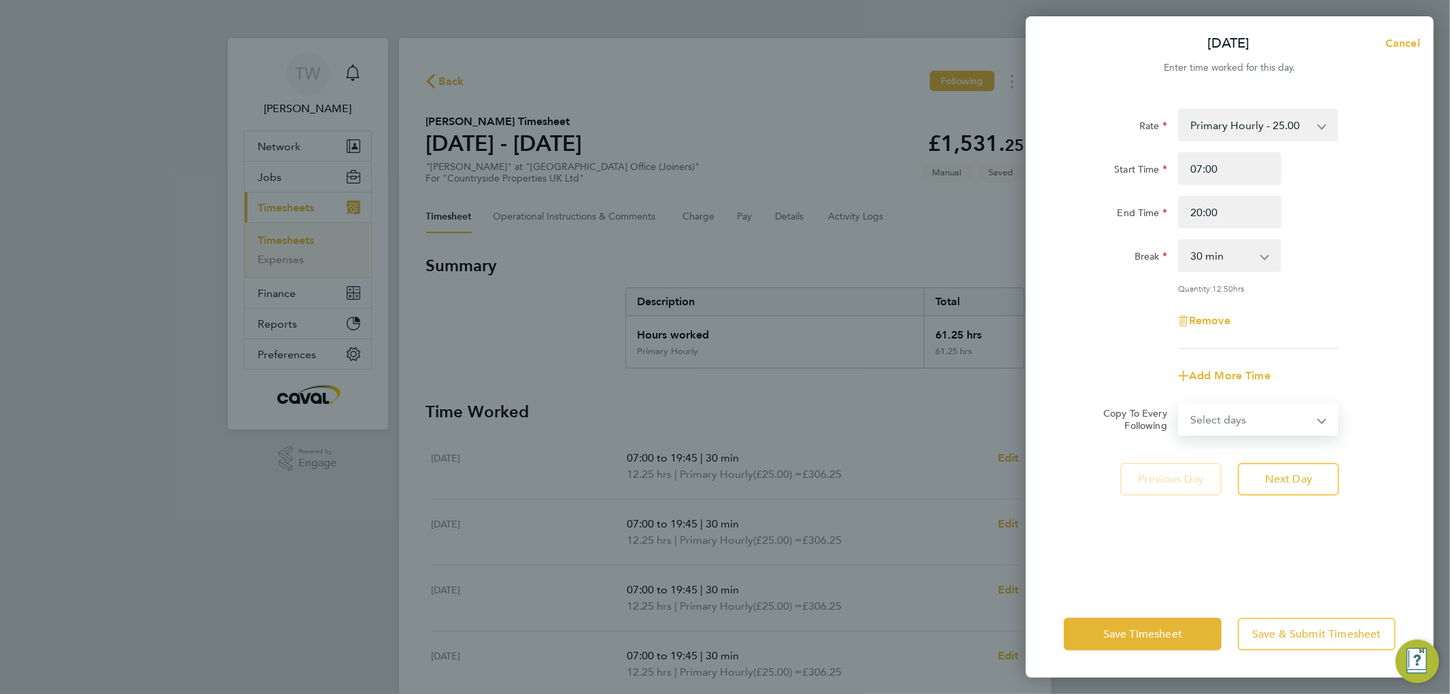
select select "WEEKDAY"
click at [1180, 405] on select "Select days Day Weekday (Mon-Fri) Weekend (Sat-Sun) [DATE] [DATE] [DATE] [DATE]…" at bounding box center [1251, 420] width 143 height 30
select select "[DATE]"
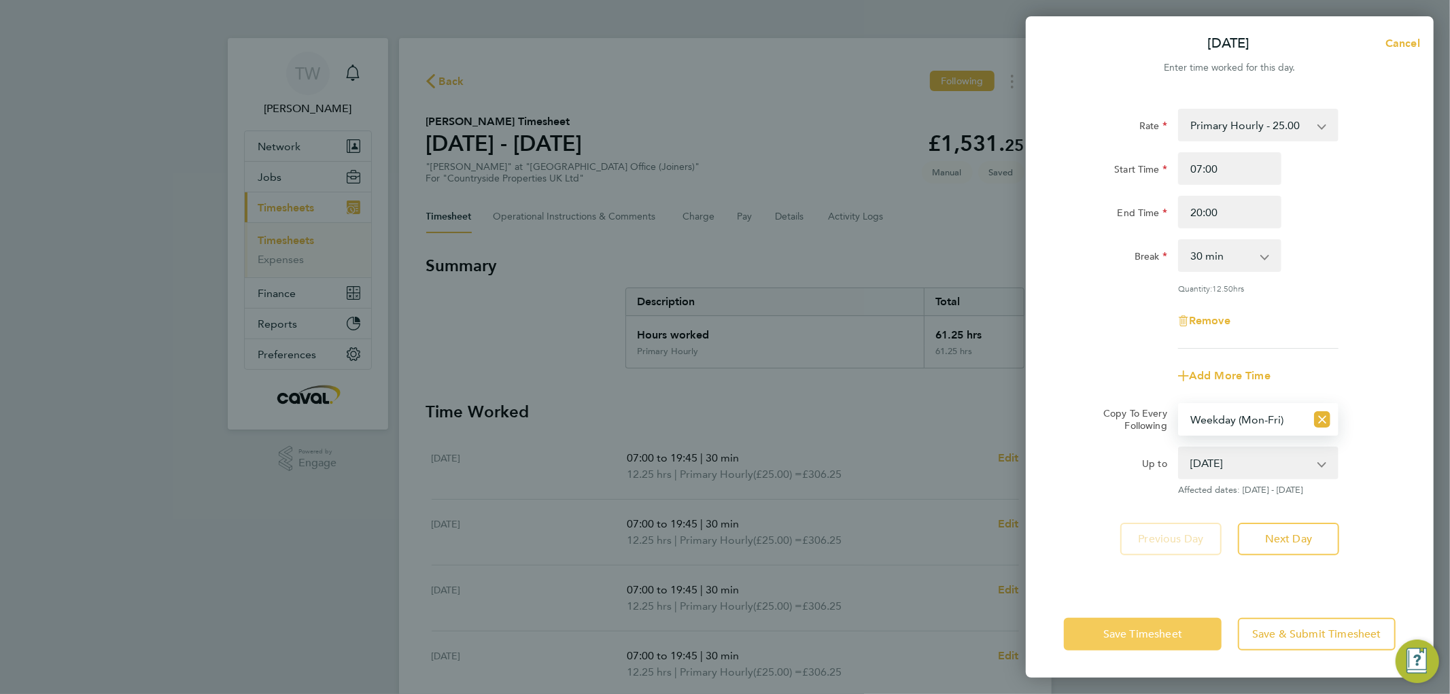
click at [1127, 633] on span "Save Timesheet" at bounding box center [1143, 635] width 79 height 14
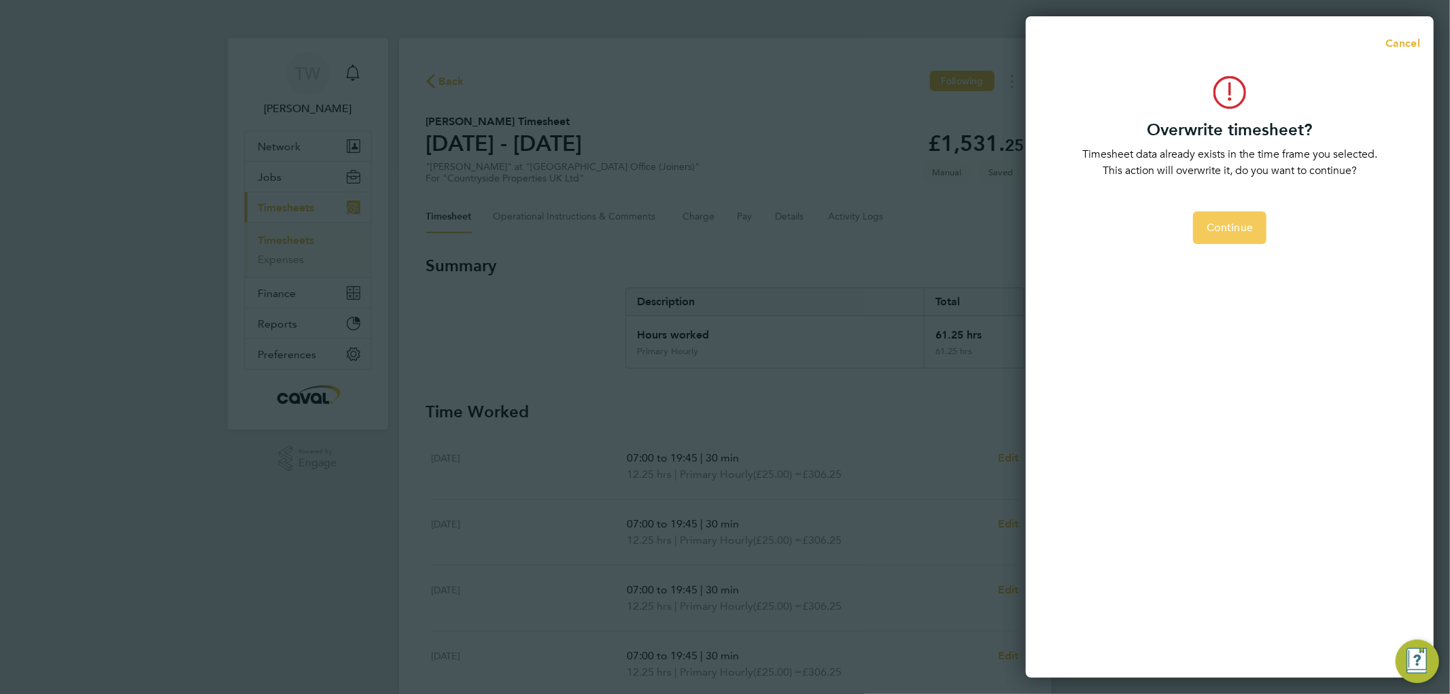
click at [1238, 221] on span "Continue" at bounding box center [1230, 228] width 46 height 14
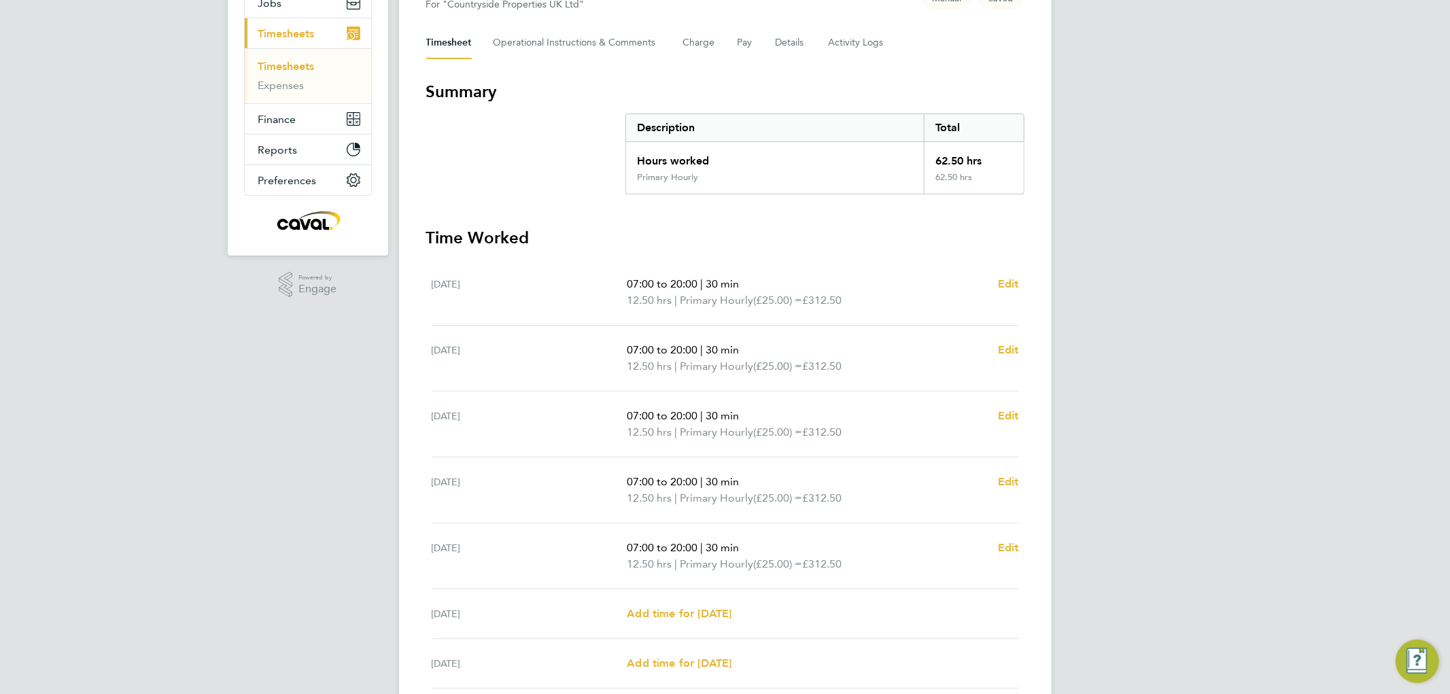
scroll to position [287, 0]
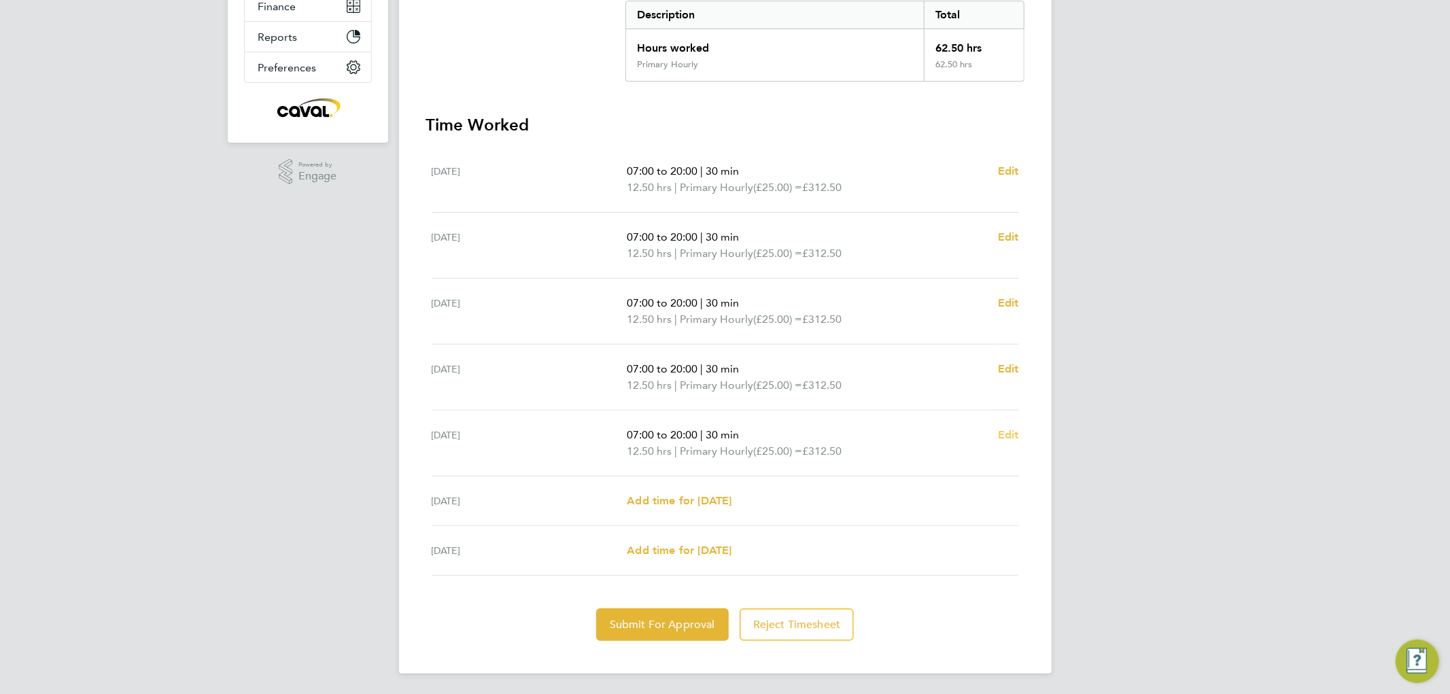
click at [1009, 432] on span "Edit" at bounding box center [1008, 434] width 21 height 13
select select "30"
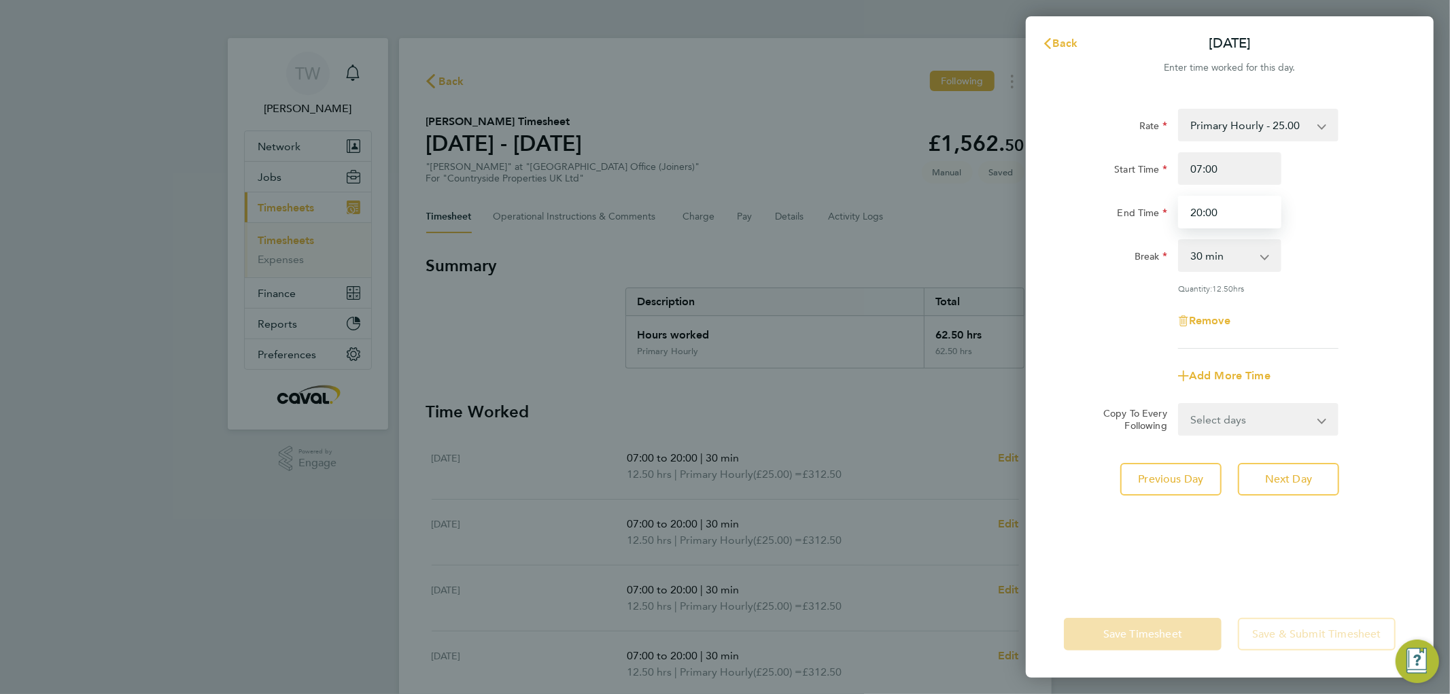
drag, startPoint x: 1229, startPoint y: 213, endPoint x: 993, endPoint y: 222, distance: 236.8
click at [1047, 216] on div "Rate Primary Hourly - 25.00 Primary Price Start Time 07:00 End Time 20:00 Break…" at bounding box center [1230, 341] width 408 height 498
type input "19:45"
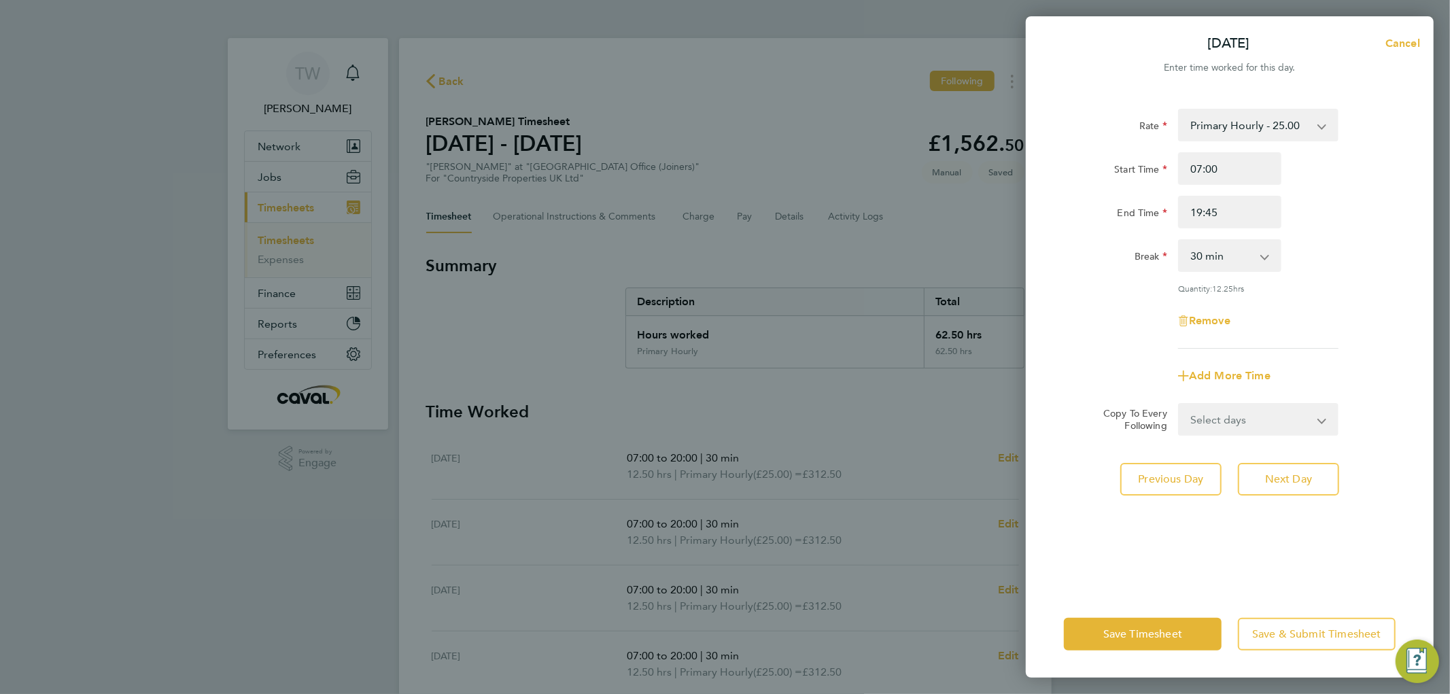
click at [1393, 194] on div "Start Time 07:00 End Time 19:45" at bounding box center [1230, 190] width 343 height 76
click at [1111, 642] on button "Save Timesheet" at bounding box center [1143, 634] width 158 height 33
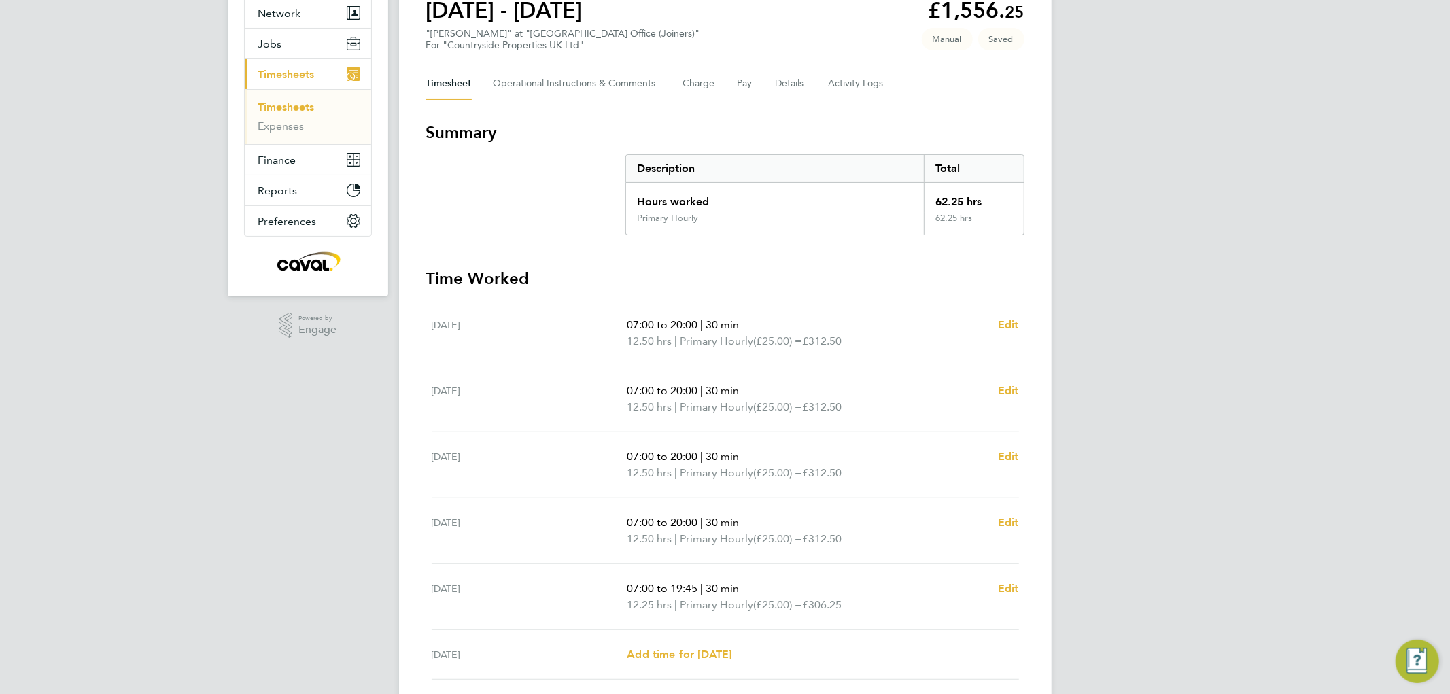
scroll to position [287, 0]
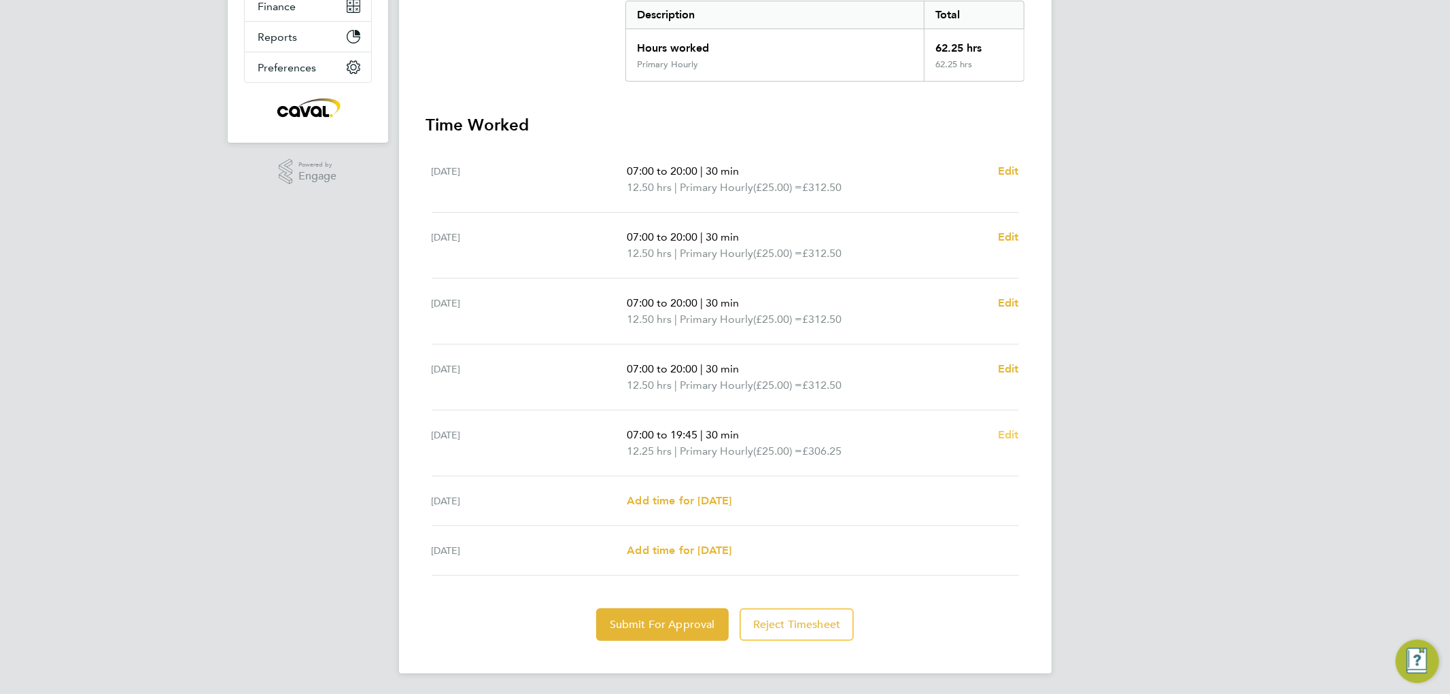
click at [1007, 432] on span "Edit" at bounding box center [1008, 434] width 21 height 13
select select "30"
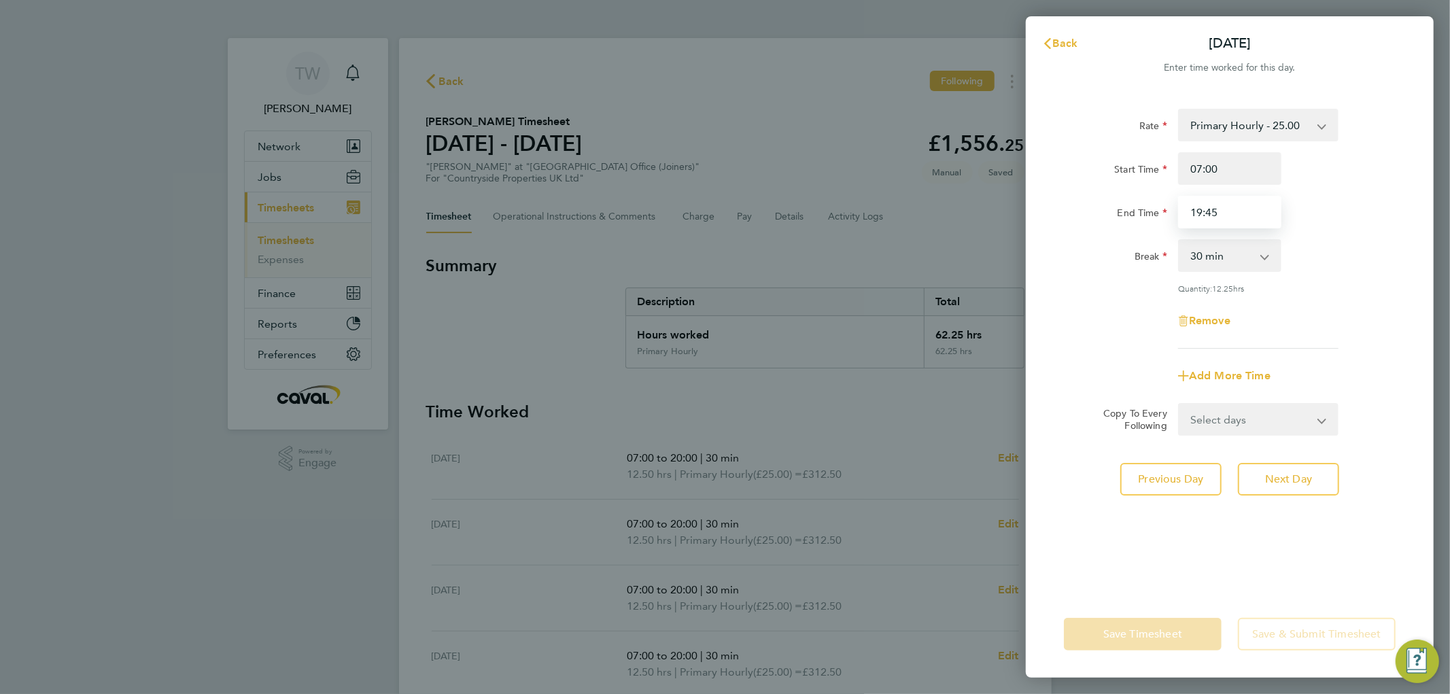
drag, startPoint x: 1227, startPoint y: 209, endPoint x: 1038, endPoint y: 216, distance: 189.9
click at [1086, 211] on div "End Time 19:45" at bounding box center [1230, 212] width 343 height 33
type input "20:00"
click at [1133, 552] on div "Rate Primary Hourly - 25.00 Primary Price Start Time 07:00 End Time 20:00 Break…" at bounding box center [1230, 341] width 408 height 498
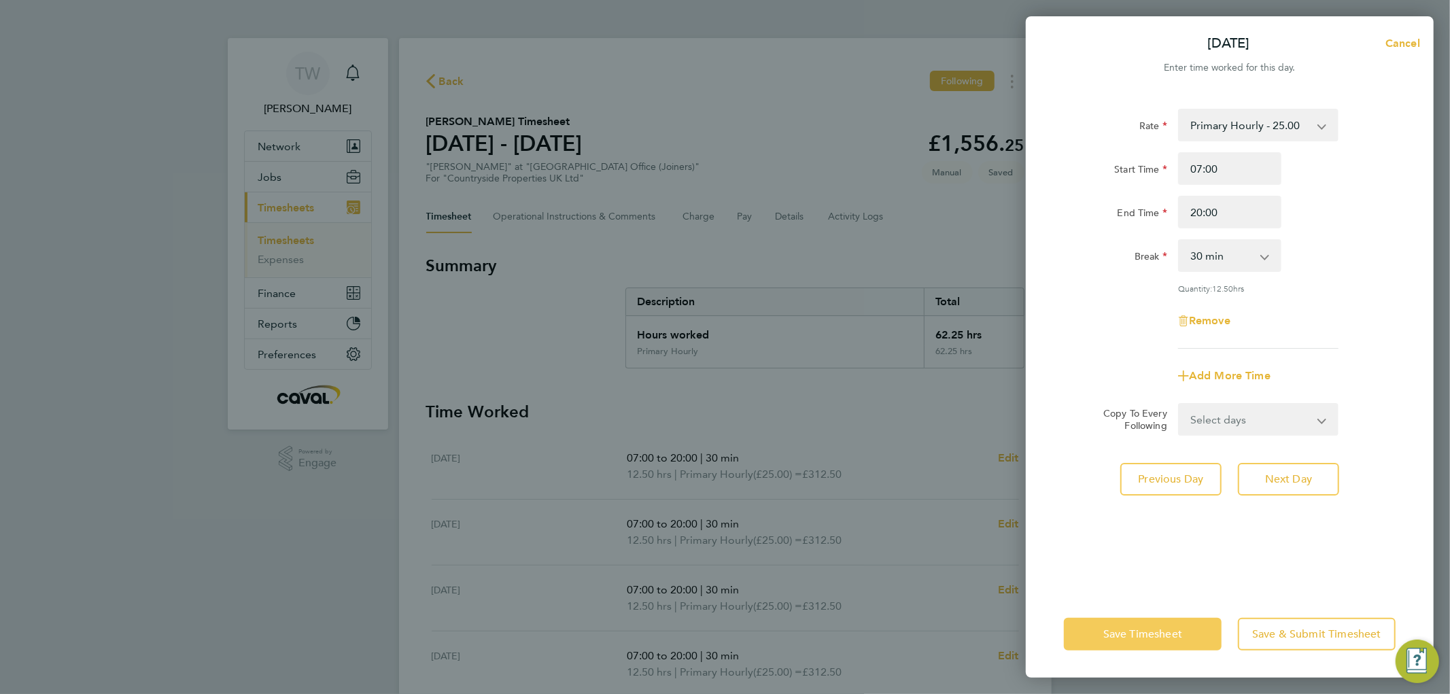
click at [1148, 637] on span "Save Timesheet" at bounding box center [1143, 635] width 79 height 14
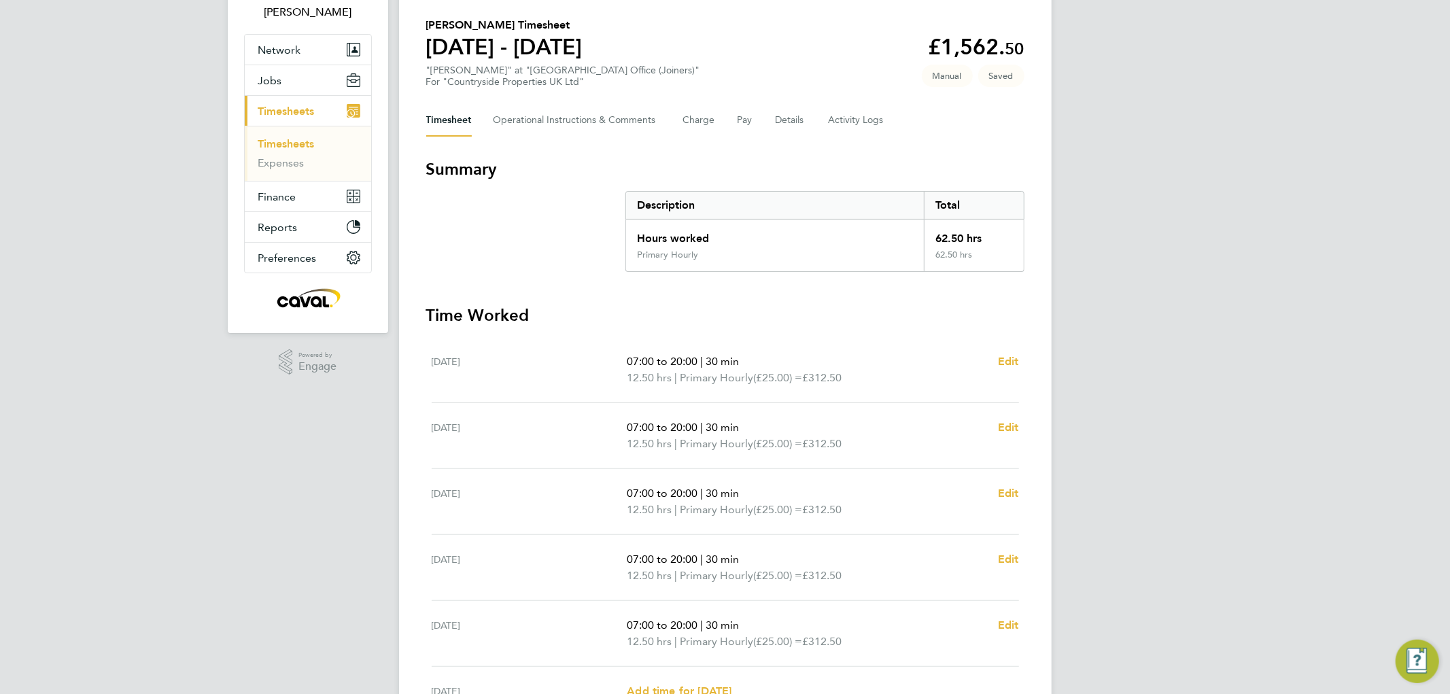
scroll to position [287, 0]
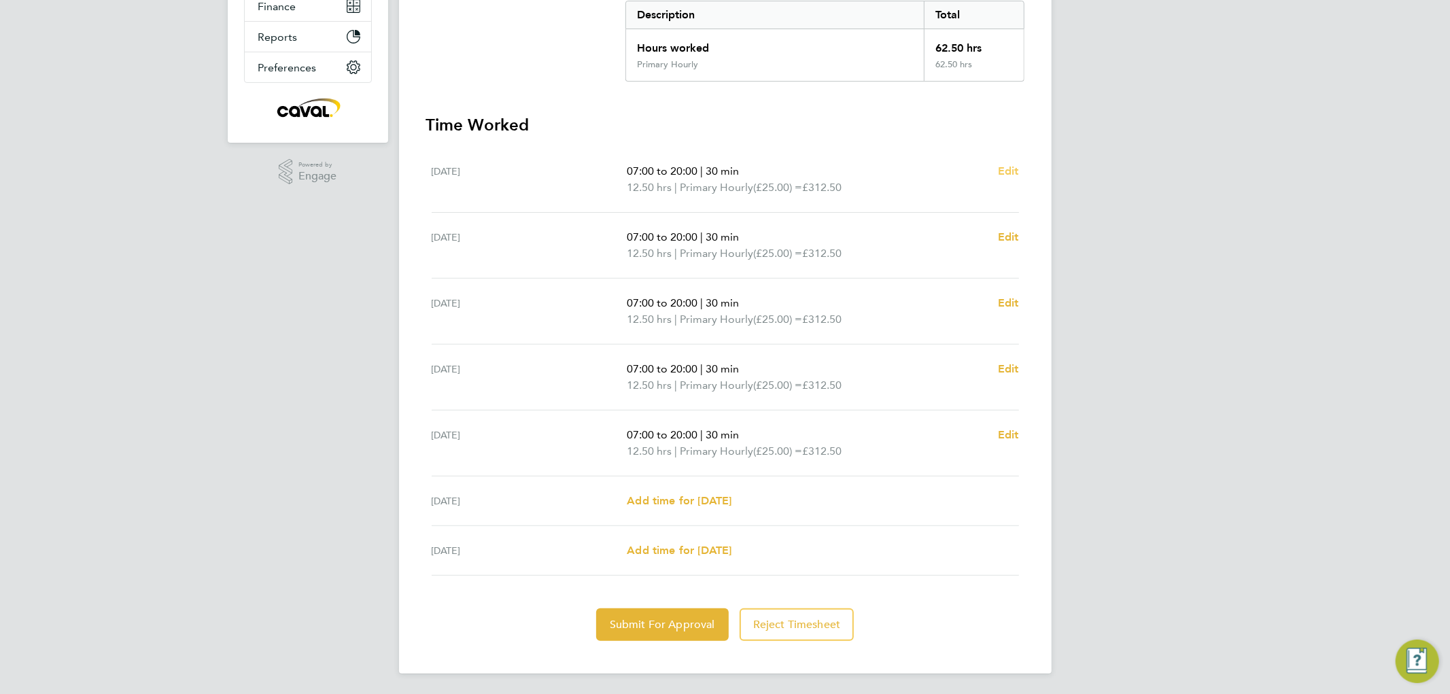
click at [1012, 167] on span "Edit" at bounding box center [1008, 171] width 21 height 13
select select "30"
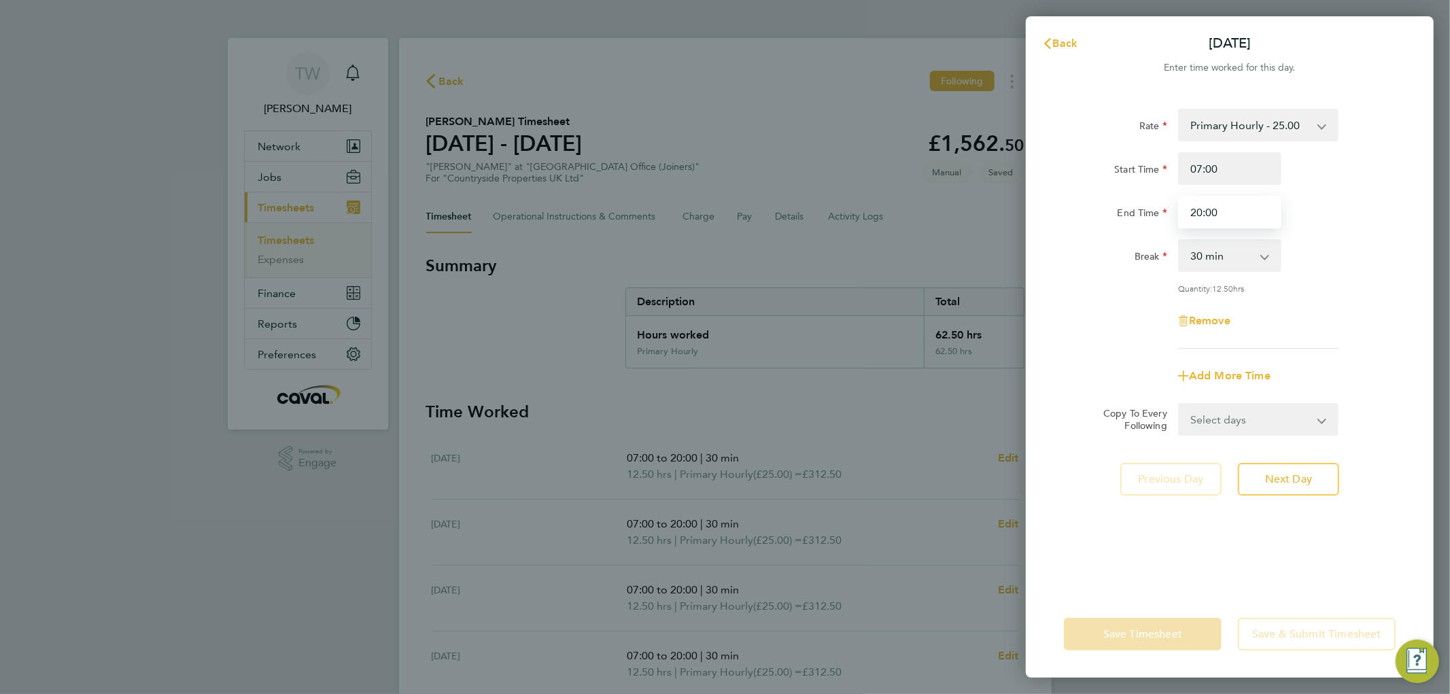
drag, startPoint x: 1221, startPoint y: 220, endPoint x: 1053, endPoint y: 223, distance: 168.0
click at [1091, 220] on div "End Time 20:00" at bounding box center [1230, 212] width 343 height 33
type input "19:00"
click at [1368, 188] on div "Start Time 07:00 End Time 19:00" at bounding box center [1230, 190] width 343 height 76
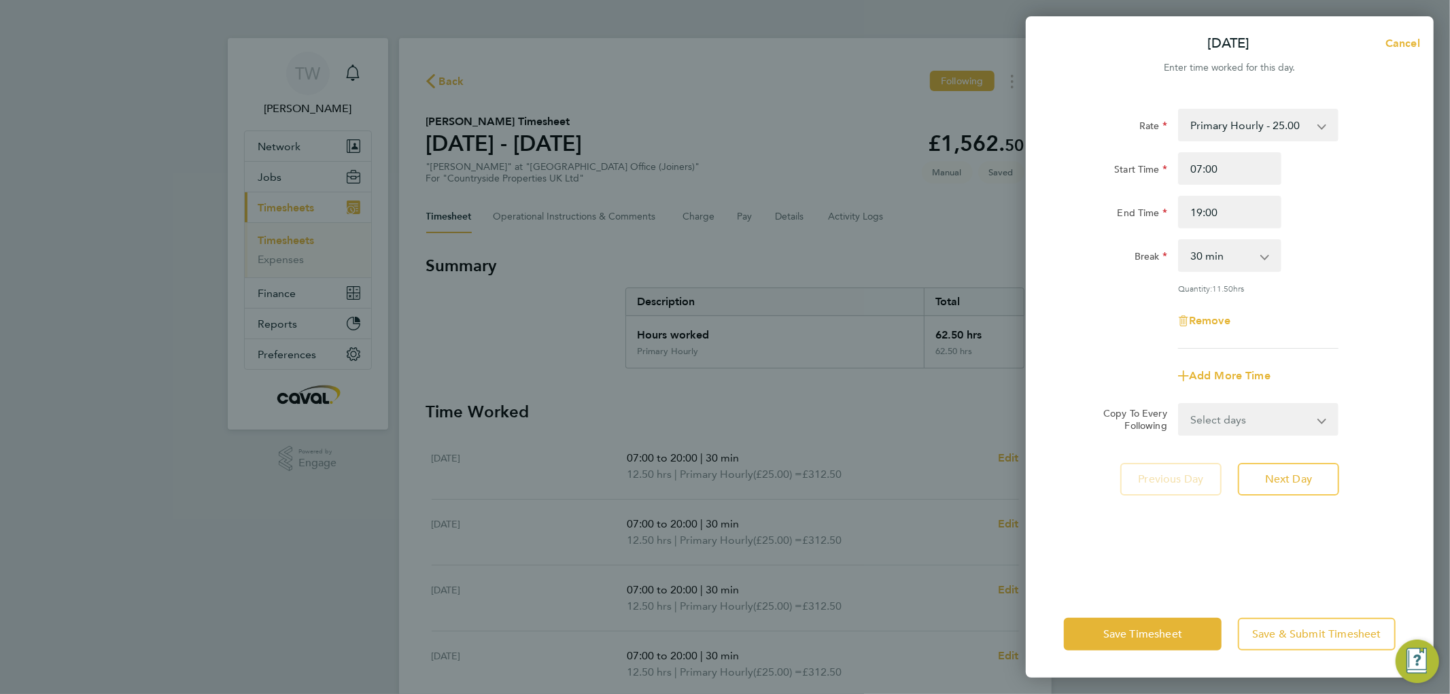
drag, startPoint x: 1193, startPoint y: 403, endPoint x: 1200, endPoint y: 412, distance: 11.3
click at [1193, 405] on select "Select days Day Weekday (Mon-Fri) Weekend (Sat-Sun) [DATE] [DATE] [DATE] [DATE]…" at bounding box center [1251, 420] width 143 height 30
select select "WEEKDAY"
click at [1180, 405] on select "Select days Day Weekday (Mon-Fri) Weekend (Sat-Sun) [DATE] [DATE] [DATE] [DATE]…" at bounding box center [1251, 420] width 143 height 30
select select "[DATE]"
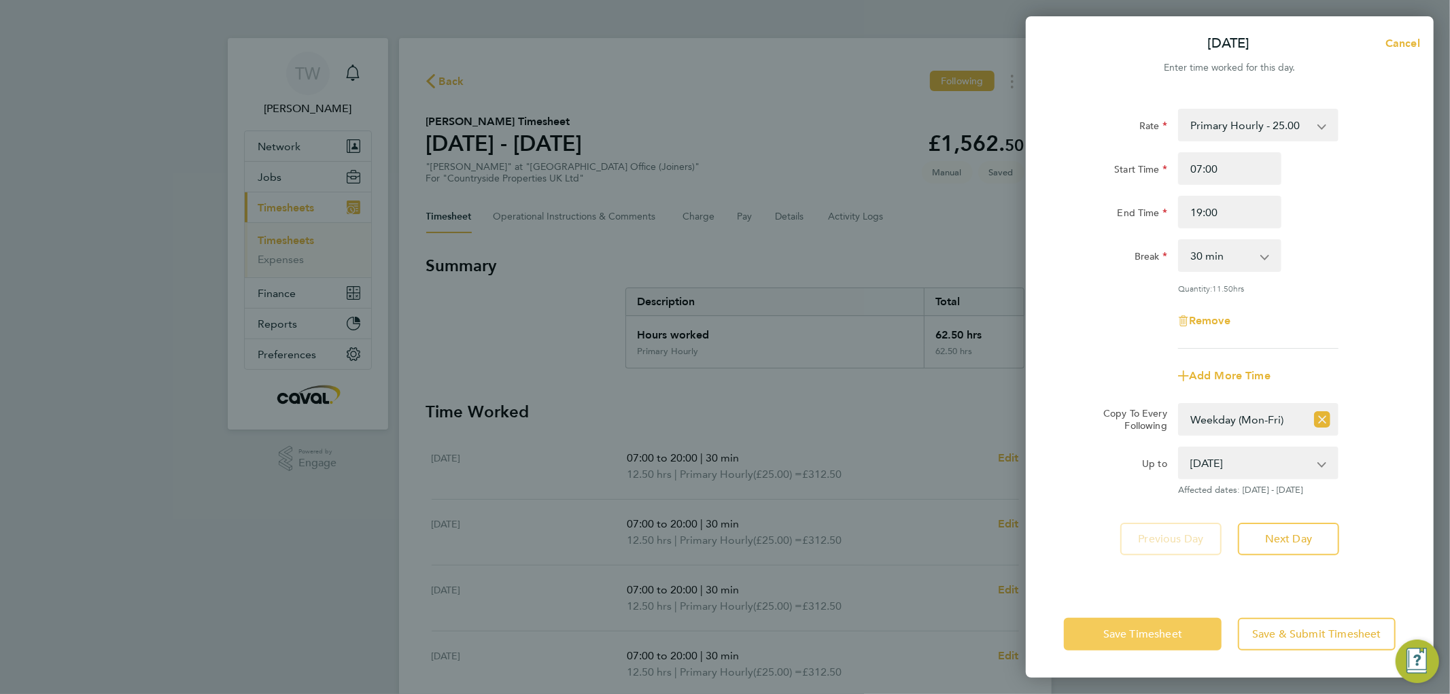
click at [1140, 634] on span "Save Timesheet" at bounding box center [1143, 635] width 79 height 14
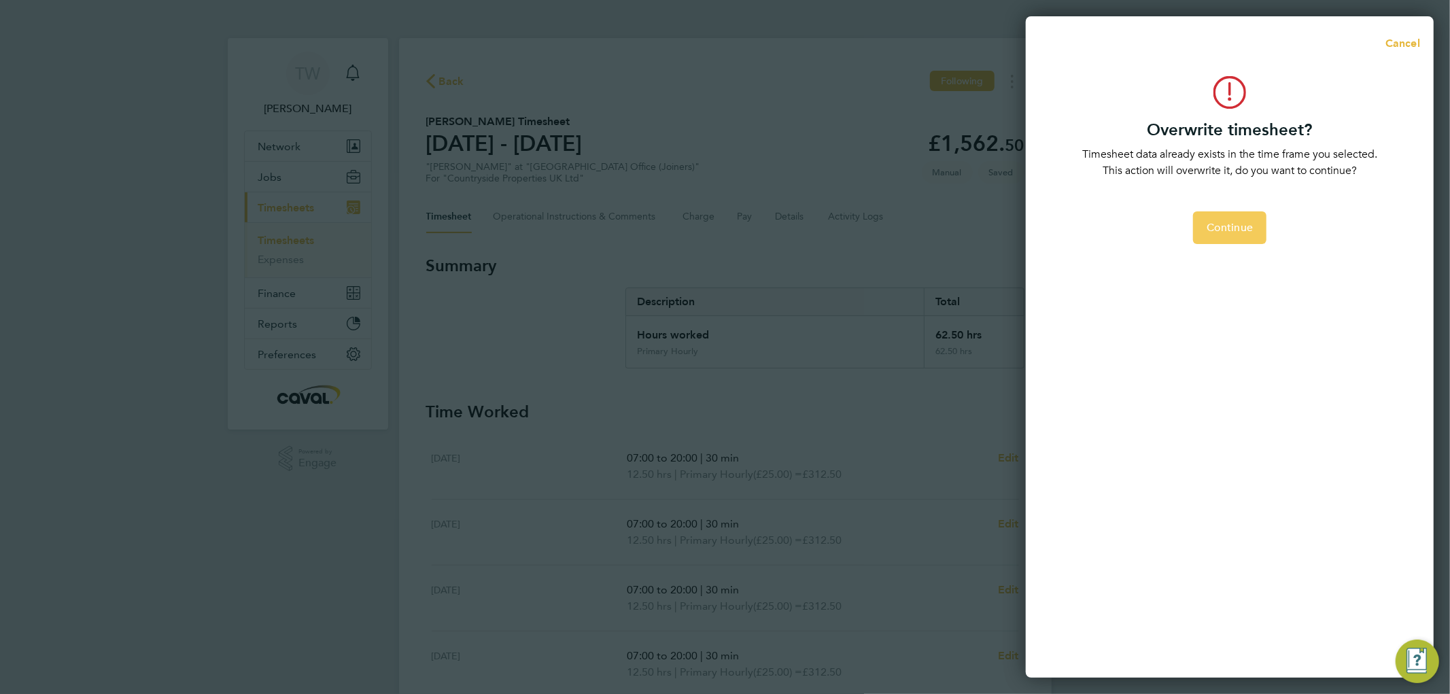
click at [1208, 232] on span "Continue" at bounding box center [1230, 228] width 46 height 14
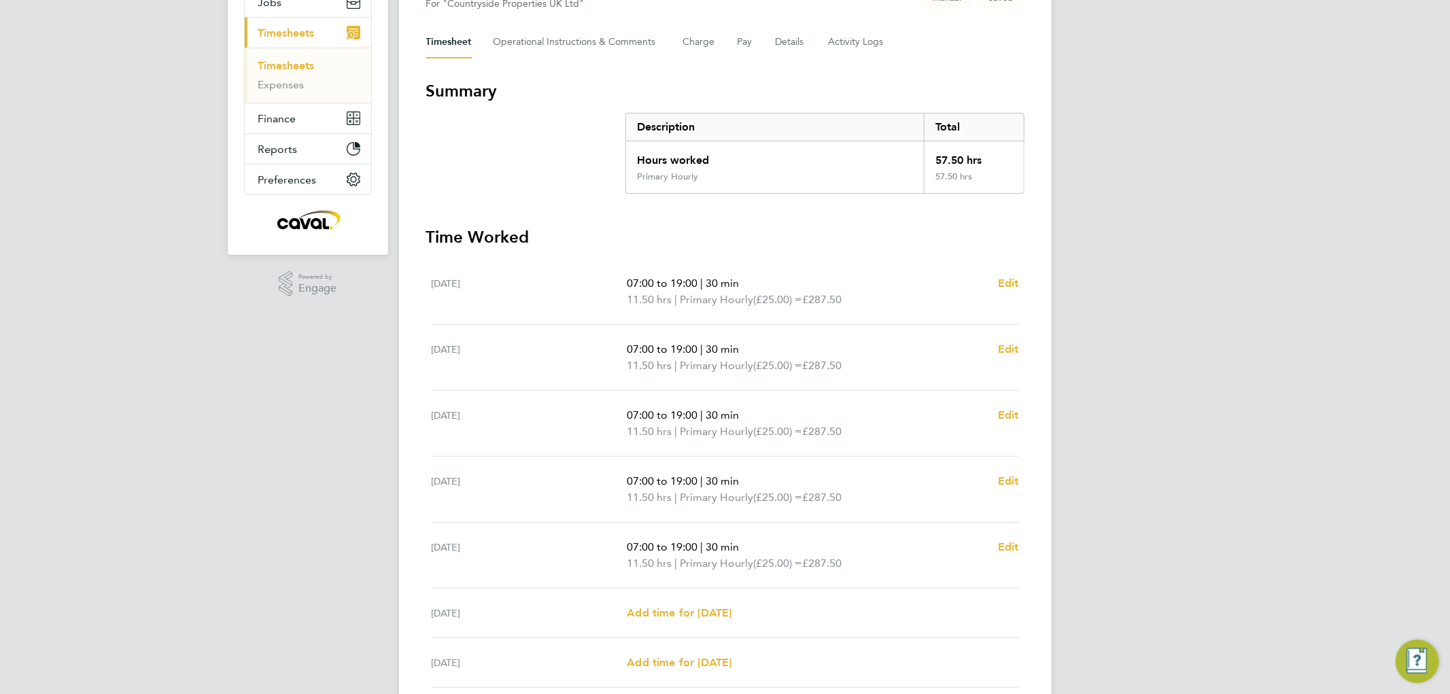
scroll to position [211, 0]
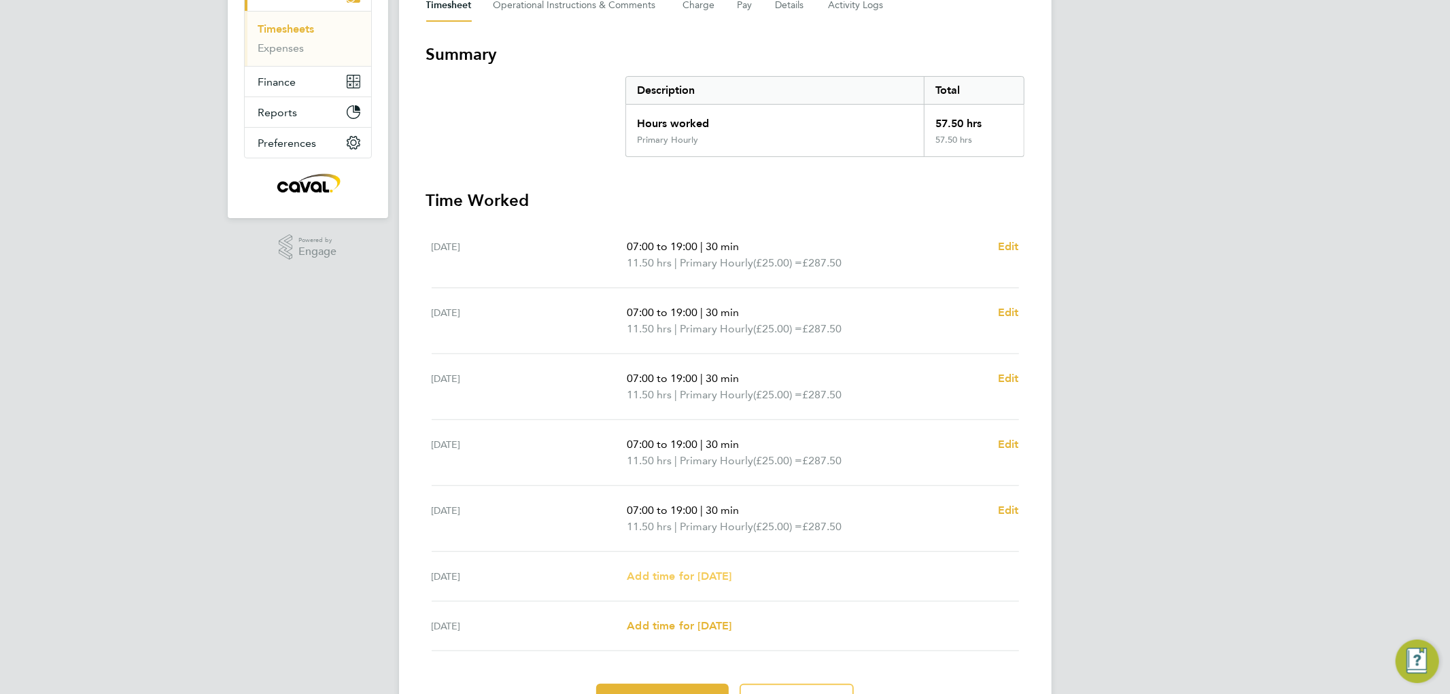
click at [690, 575] on span "Add time for [DATE]" at bounding box center [679, 576] width 105 height 13
select select "30"
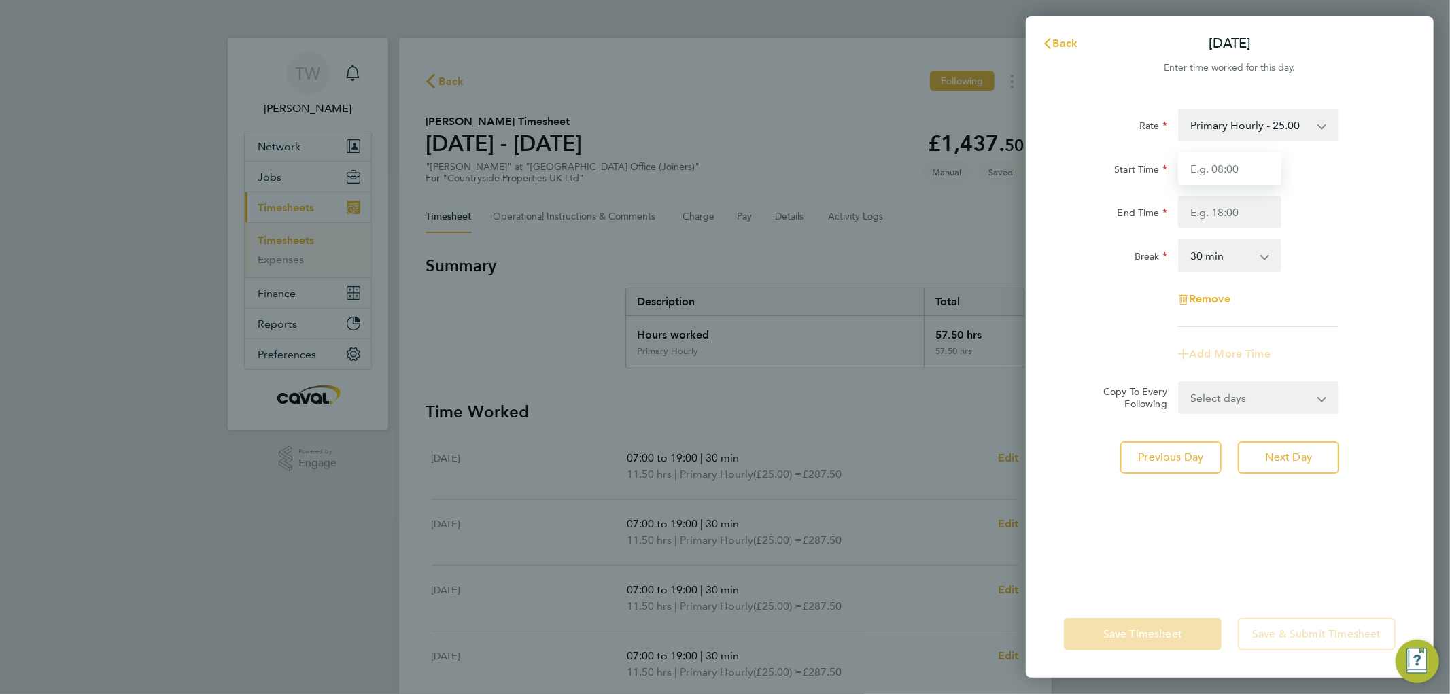
click at [1219, 161] on input "Start Time" at bounding box center [1229, 168] width 103 height 33
type input "07:00"
click at [1244, 222] on input "End Time" at bounding box center [1229, 212] width 103 height 33
type input "13:00"
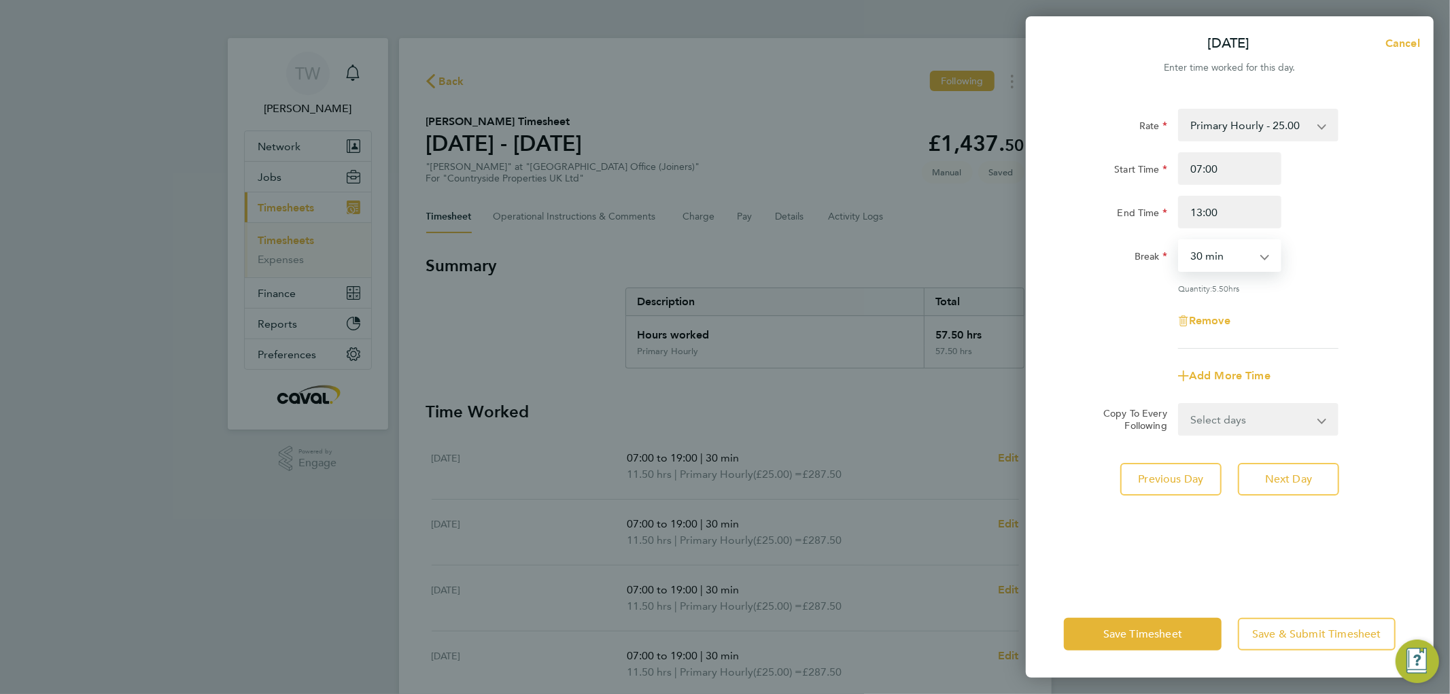
click at [1244, 254] on select "0 min 15 min 30 min 45 min 60 min 75 min 90 min" at bounding box center [1222, 256] width 84 height 30
click at [1180, 241] on select "0 min 15 min 30 min 45 min 60 min 75 min 90 min" at bounding box center [1222, 256] width 84 height 30
drag, startPoint x: 1221, startPoint y: 256, endPoint x: 1221, endPoint y: 269, distance: 12.2
click at [1221, 256] on select "0 min 15 min 30 min 45 min 60 min 75 min 90 min" at bounding box center [1222, 256] width 84 height 30
select select "15"
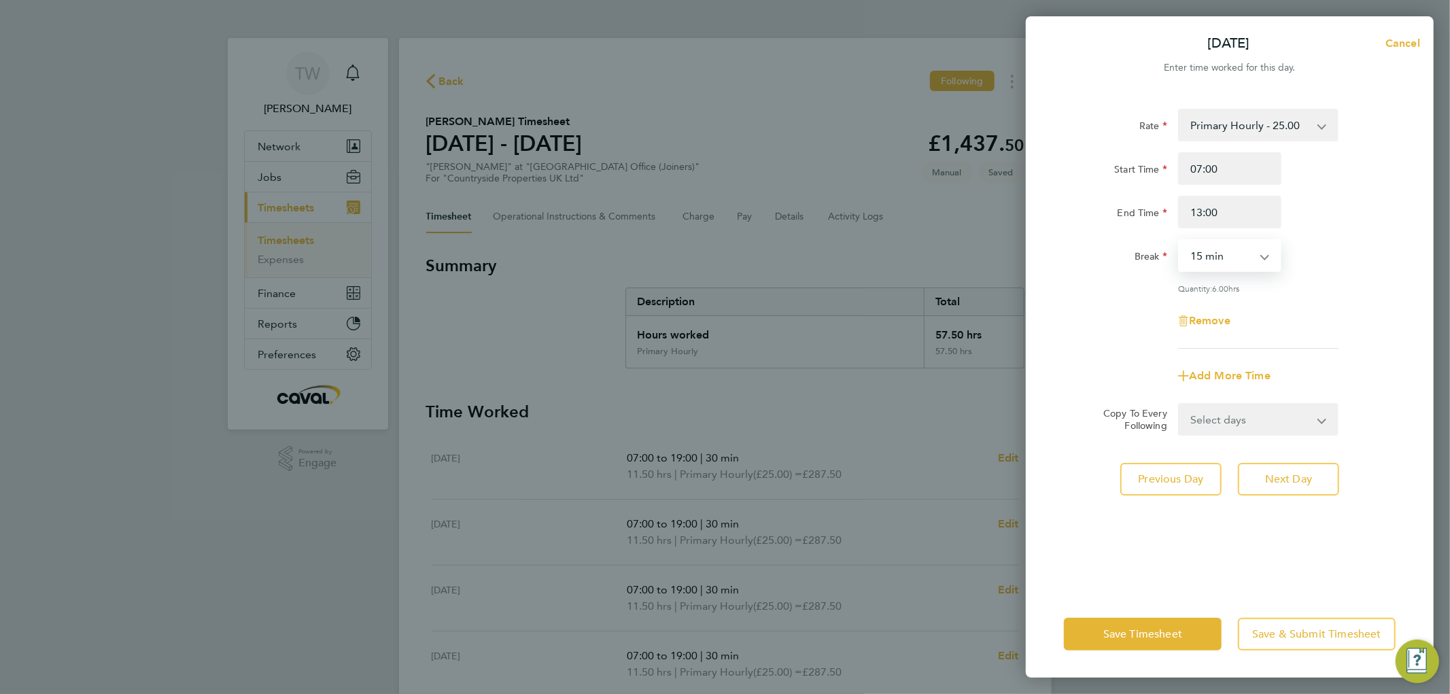
click at [1180, 241] on select "0 min 15 min 30 min 45 min 60 min 75 min 90 min" at bounding box center [1222, 256] width 84 height 30
click at [1350, 254] on div "Break 0 min 15 min 30 min 45 min 60 min 75 min 90 min" at bounding box center [1230, 255] width 343 height 33
click at [1100, 643] on button "Save Timesheet" at bounding box center [1143, 634] width 158 height 33
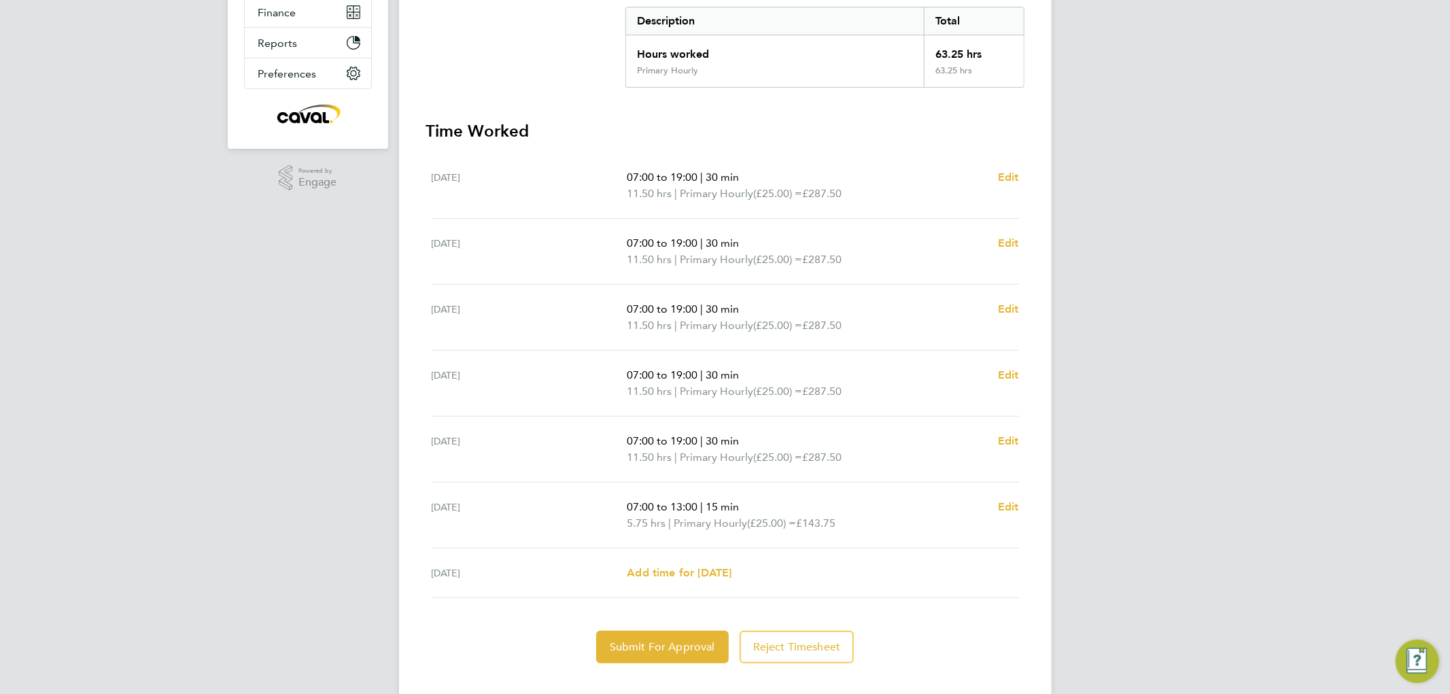
scroll to position [303, 0]
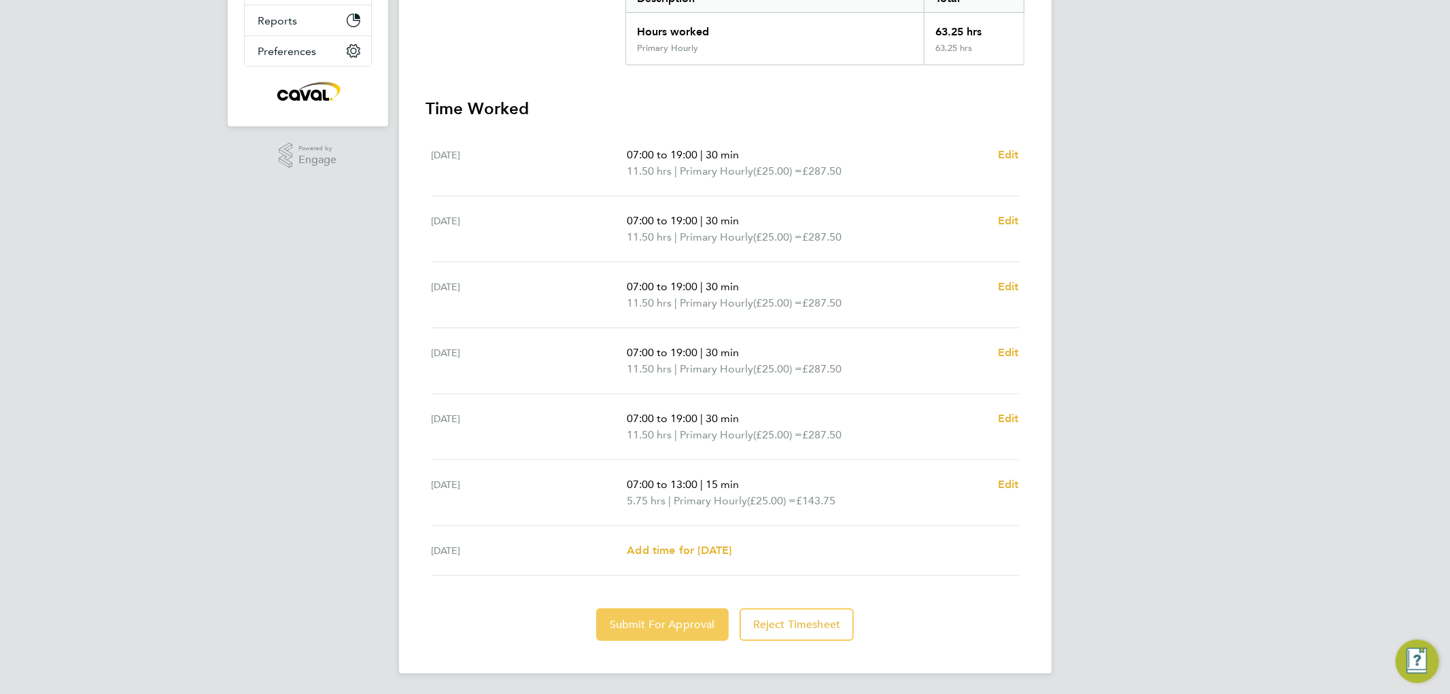
click at [632, 620] on span "Submit For Approval" at bounding box center [662, 625] width 105 height 14
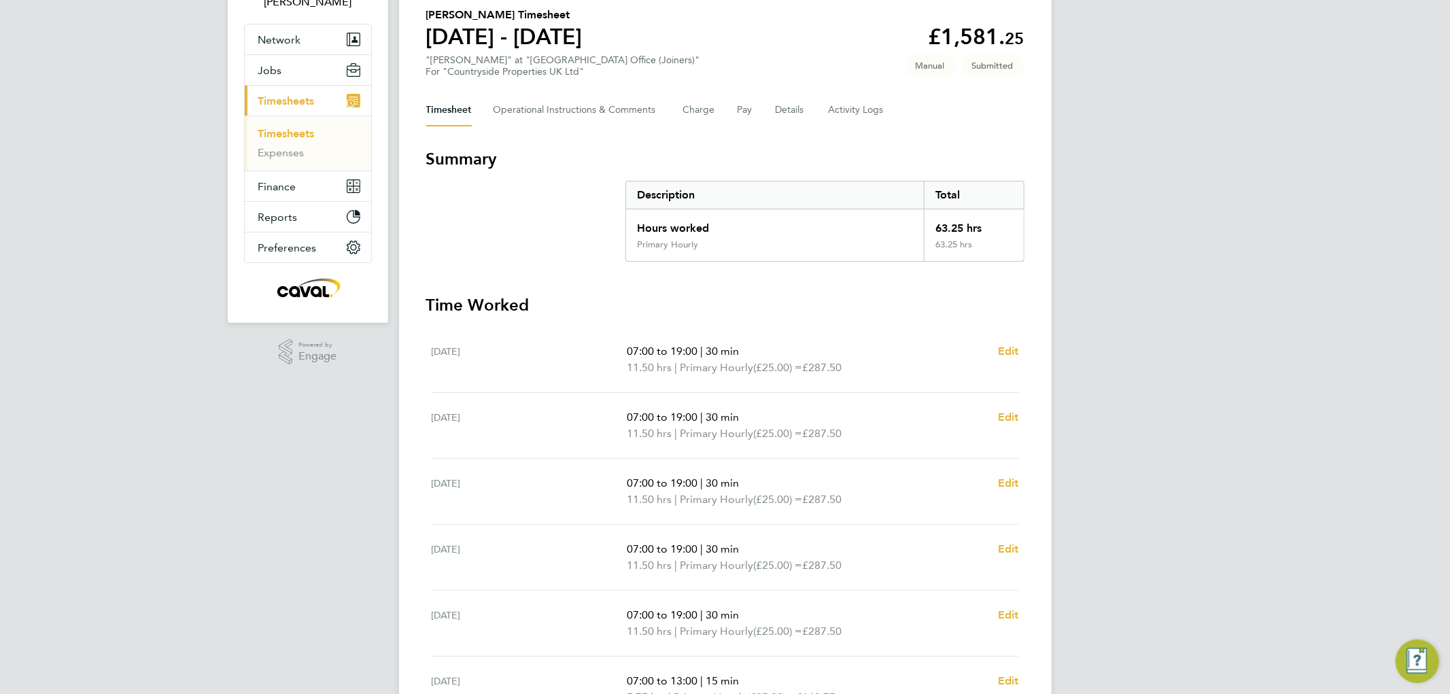
scroll to position [0, 0]
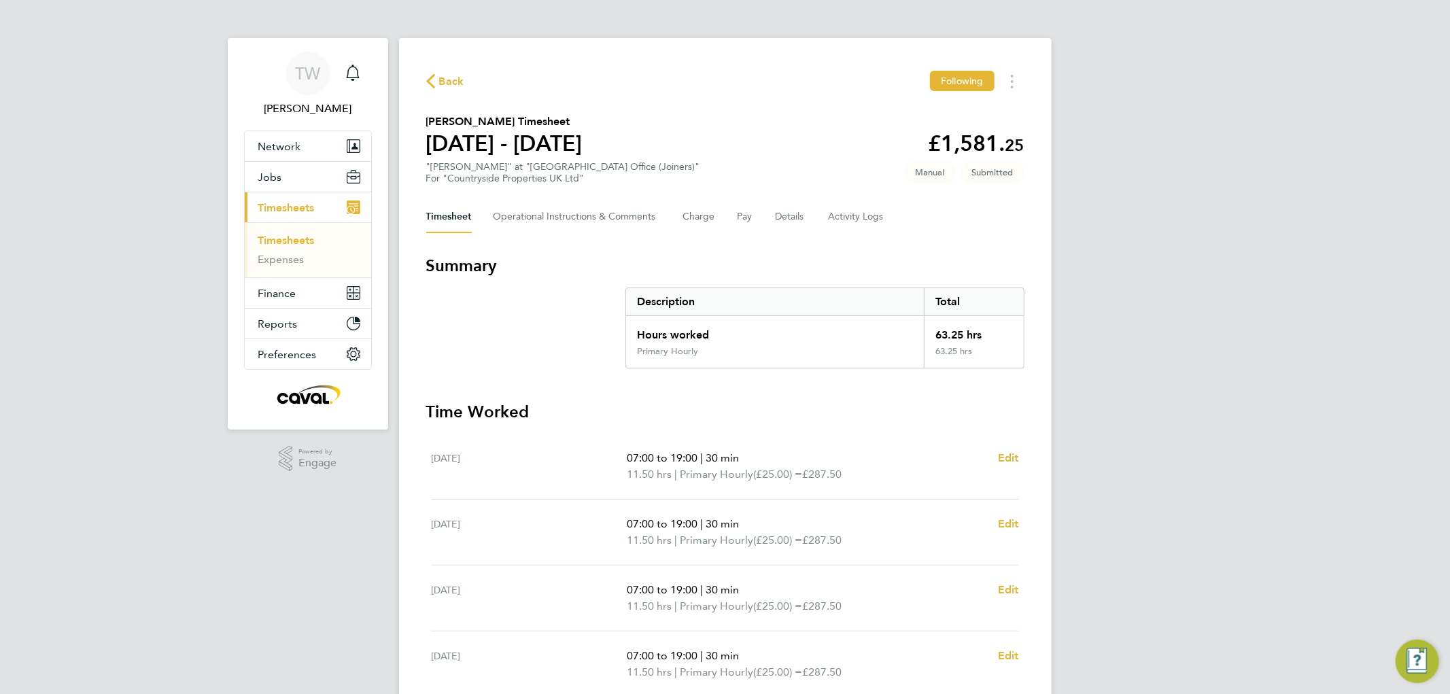
click at [304, 236] on link "Timesheets" at bounding box center [286, 240] width 56 height 13
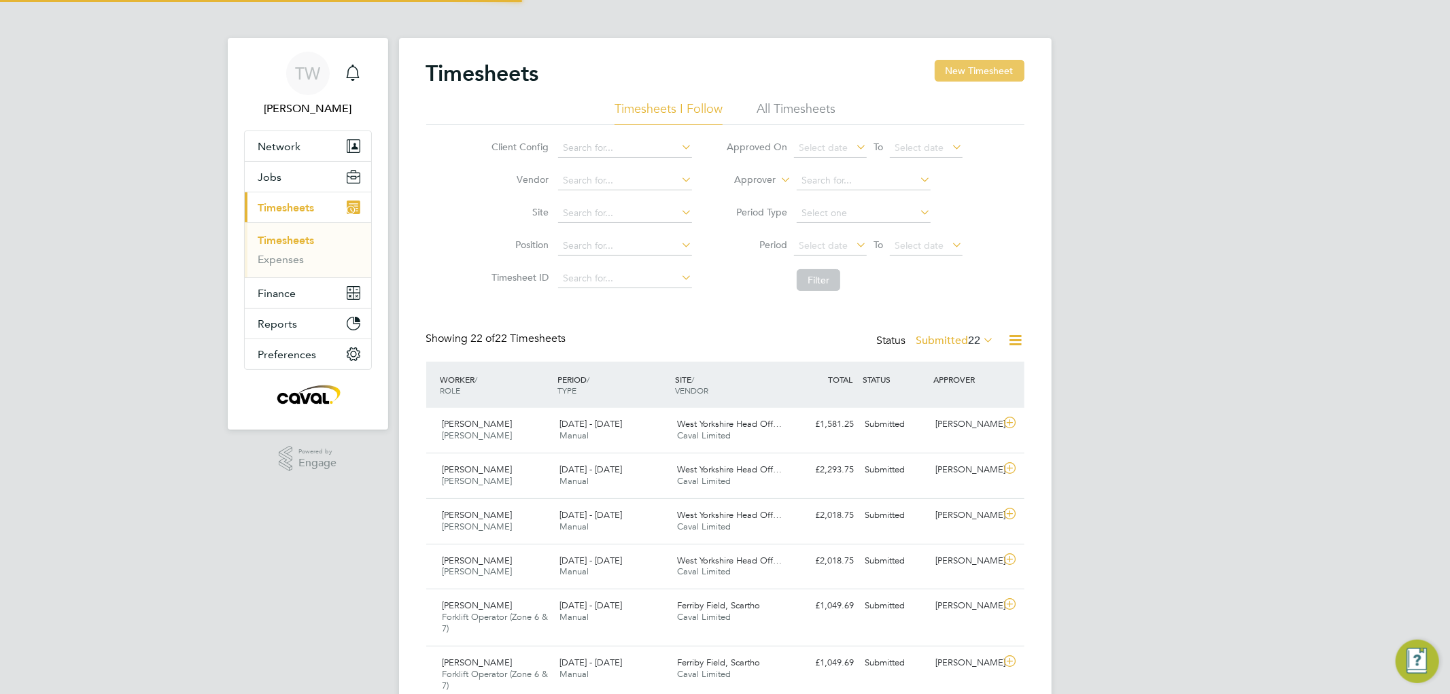
scroll to position [34, 118]
click at [974, 70] on button "New Timesheet" at bounding box center [980, 71] width 90 height 22
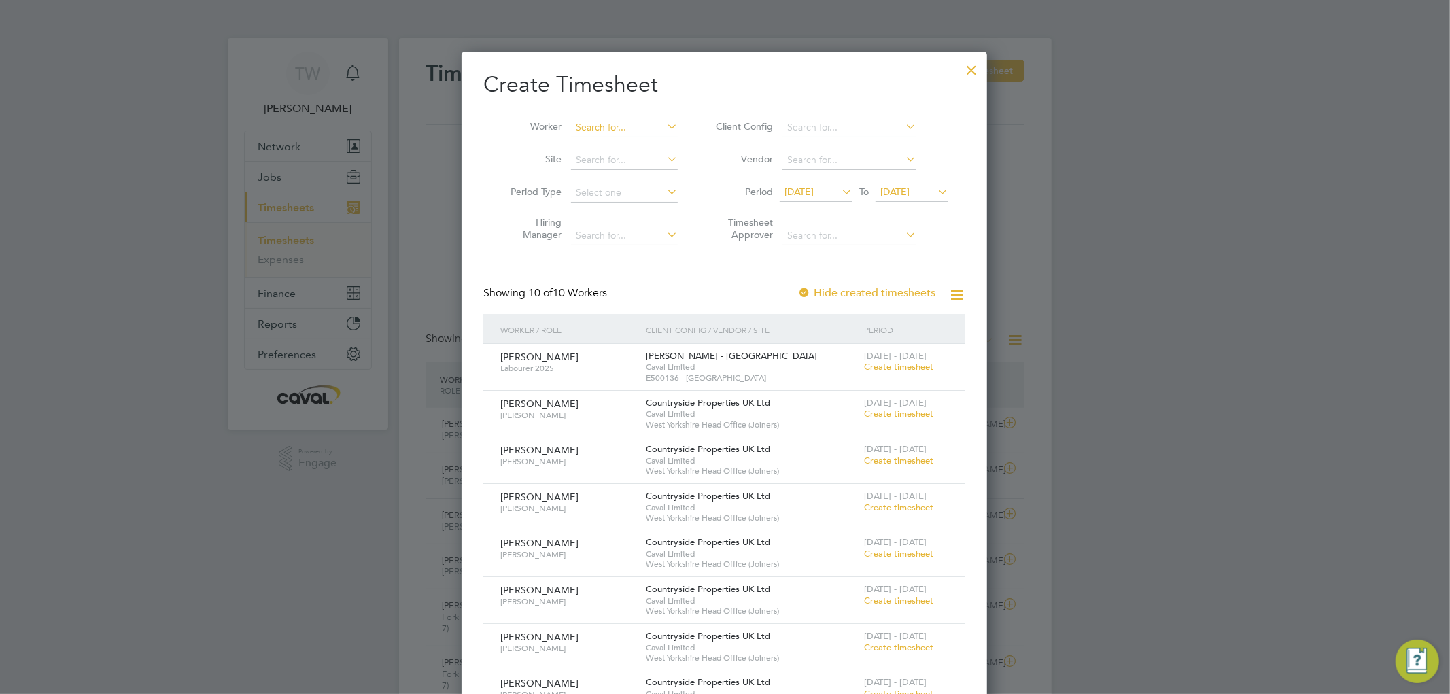
click at [601, 127] on input at bounding box center [624, 127] width 107 height 19
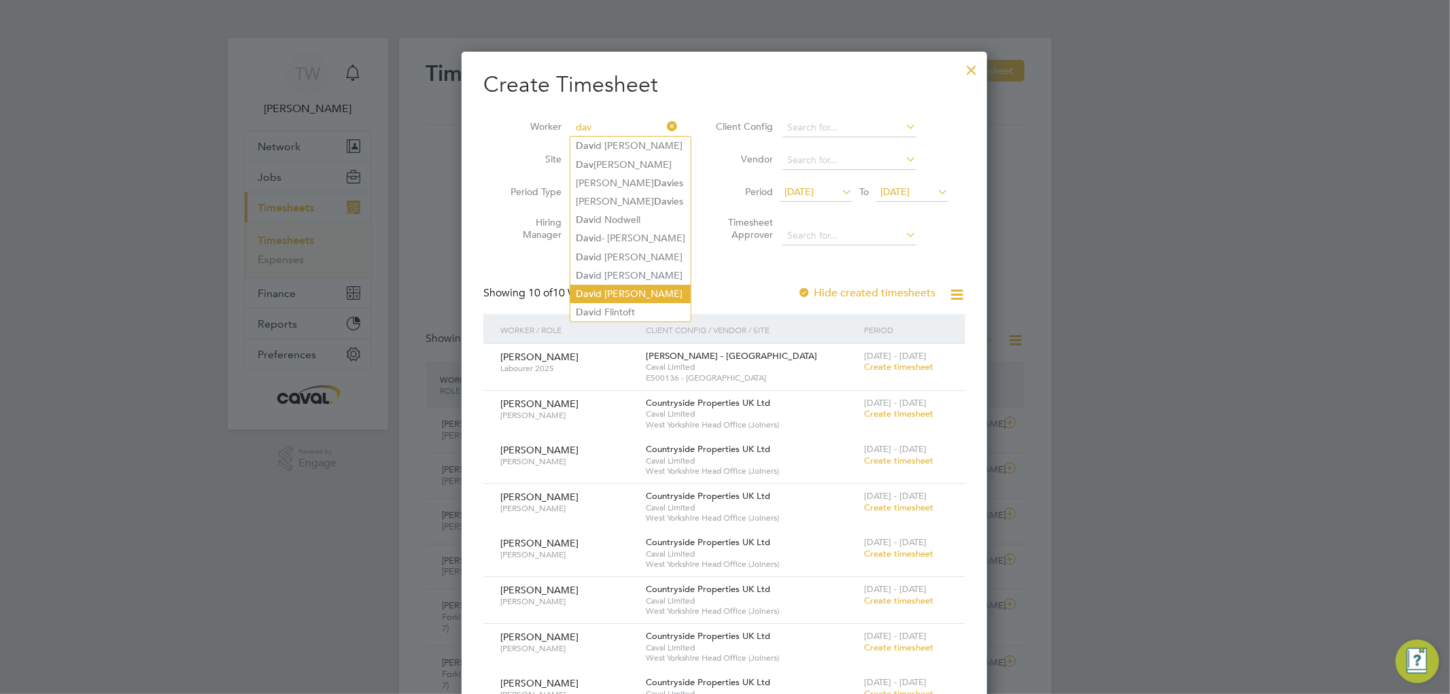
click at [600, 285] on li "Dav id [PERSON_NAME]" at bounding box center [631, 294] width 120 height 18
type input "[PERSON_NAME]"
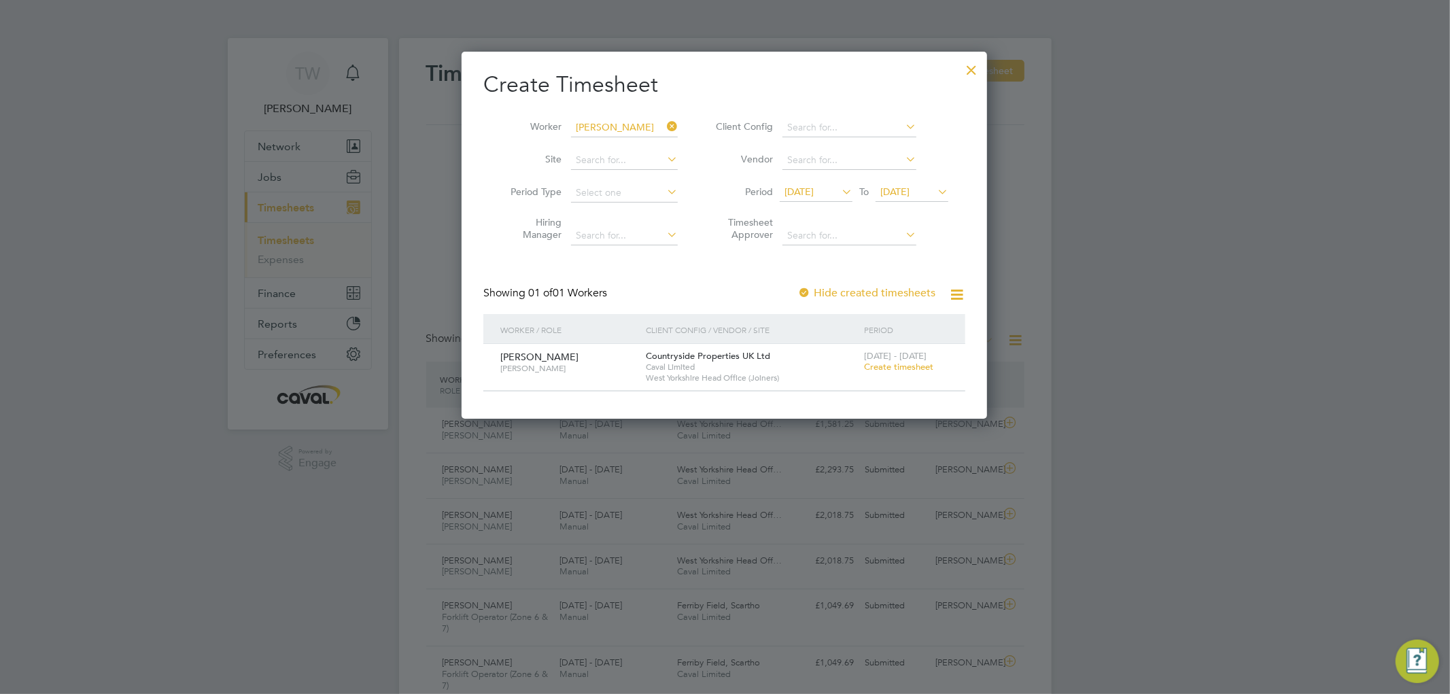
click at [896, 365] on span "Create timesheet" at bounding box center [898, 367] width 69 height 12
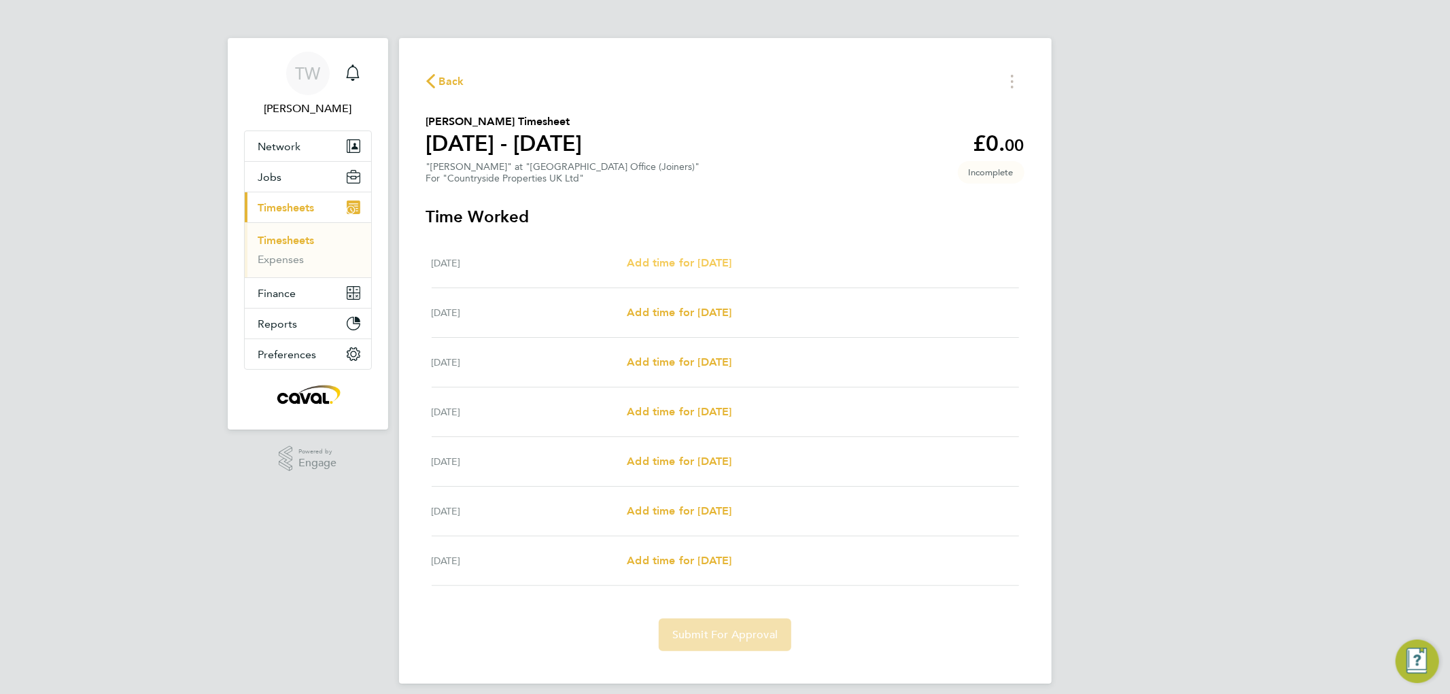
click at [712, 260] on span "Add time for [DATE]" at bounding box center [679, 262] width 105 height 13
select select "30"
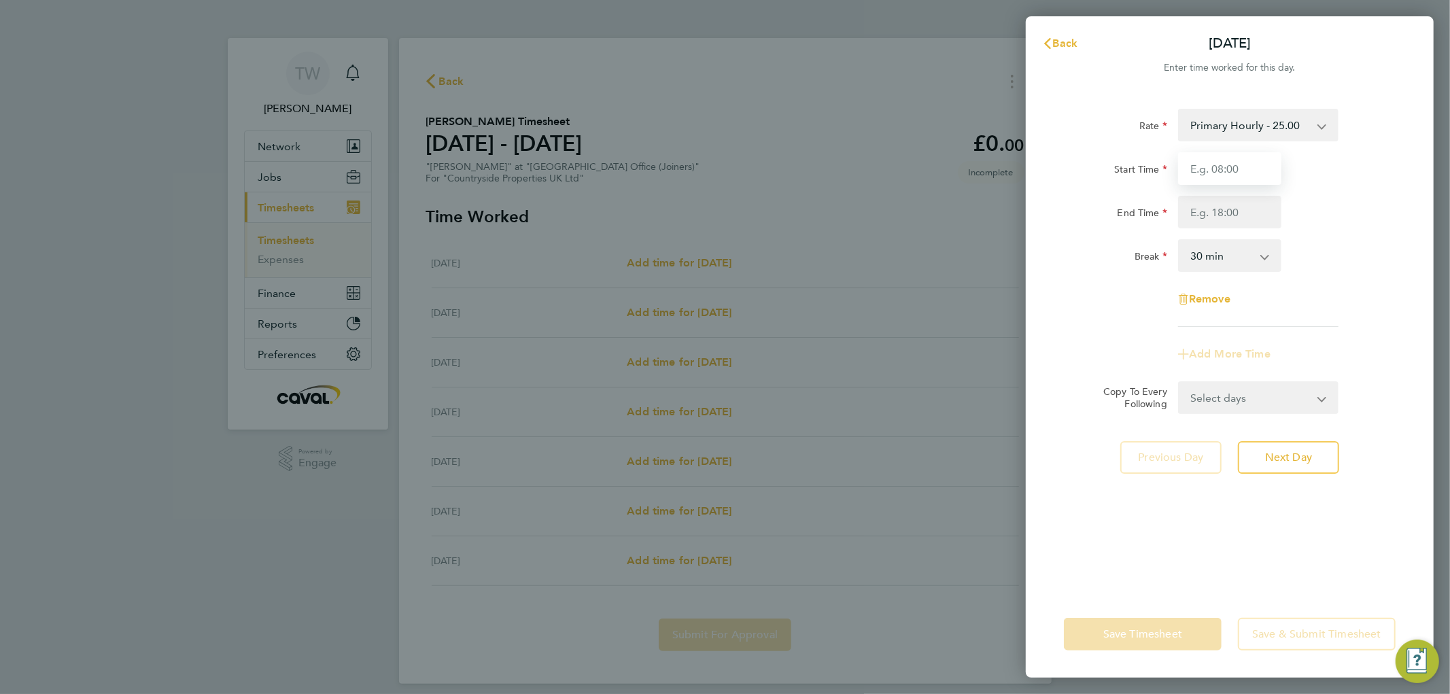
click at [1208, 173] on input "Start Time" at bounding box center [1229, 168] width 103 height 33
type input "07:00"
click at [1212, 202] on input "End Time" at bounding box center [1229, 212] width 103 height 33
type input "19:00"
click at [1382, 202] on div "End Time 19:00" at bounding box center [1230, 212] width 343 height 33
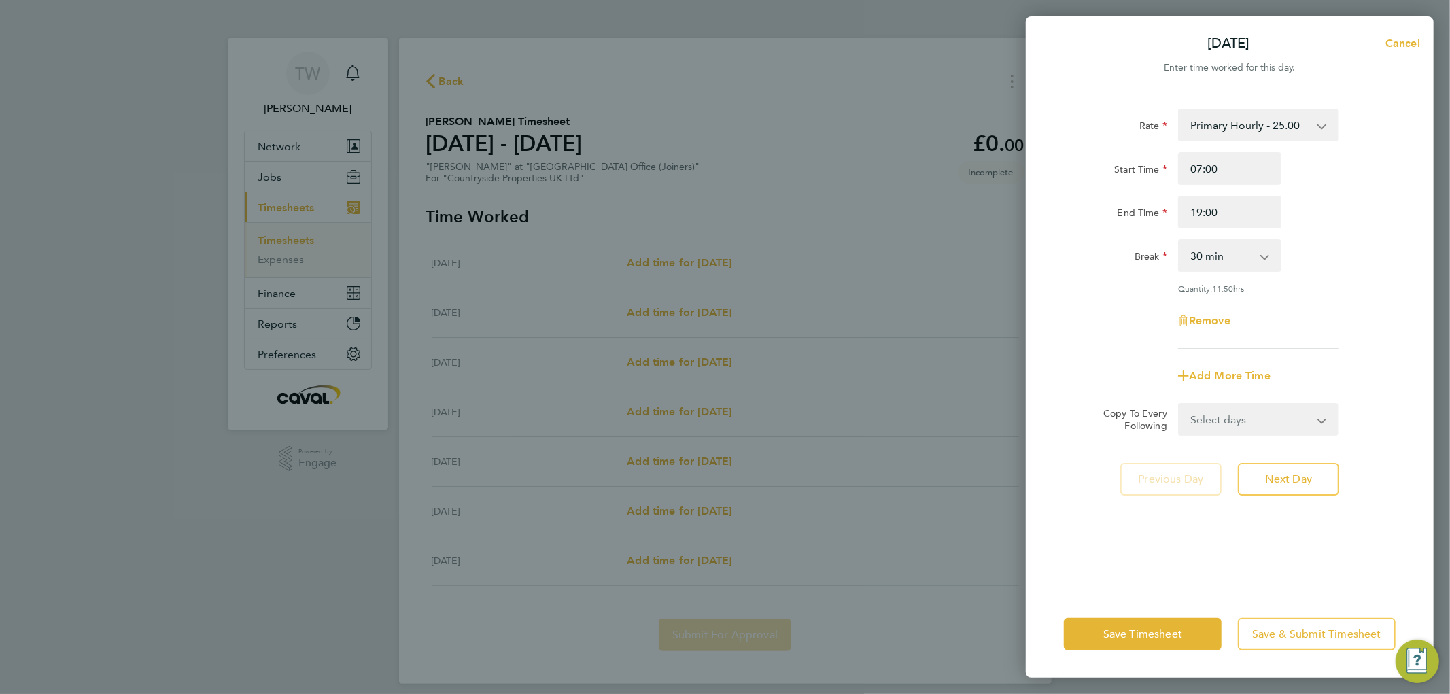
drag, startPoint x: 1200, startPoint y: 426, endPoint x: 1202, endPoint y: 432, distance: 6.9
click at [1200, 426] on select "Select days Day Weekday (Mon-Fri) Weekend (Sat-Sun) [DATE] [DATE] [DATE] [DATE]…" at bounding box center [1251, 420] width 143 height 30
select select "WEEKDAY"
click at [1180, 405] on select "Select days Day Weekday (Mon-Fri) Weekend (Sat-Sun) [DATE] [DATE] [DATE] [DATE]…" at bounding box center [1251, 420] width 143 height 30
select select "[DATE]"
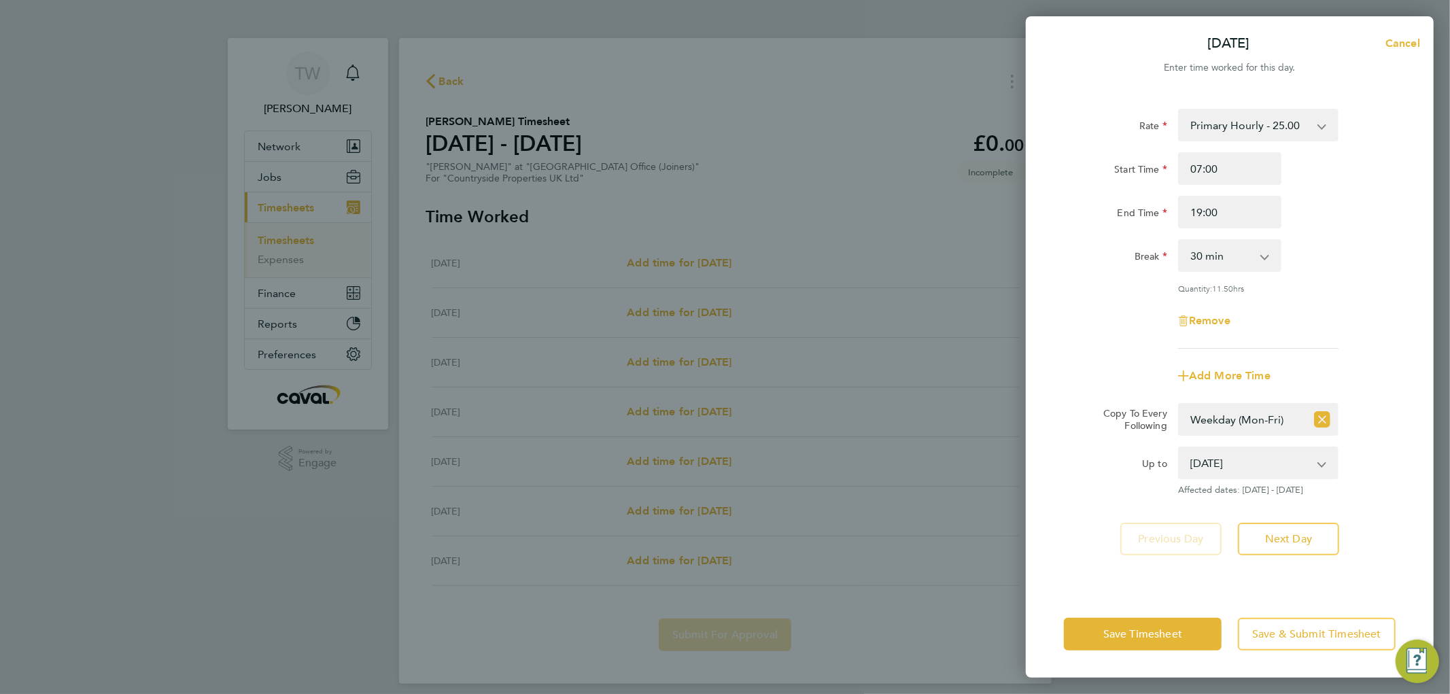
click at [1348, 272] on div "Rate Primary Hourly - 25.00 Primary Price Start Time 07:00 End Time 19:00 Break…" at bounding box center [1230, 229] width 332 height 240
click at [1143, 639] on span "Save Timesheet" at bounding box center [1143, 635] width 79 height 14
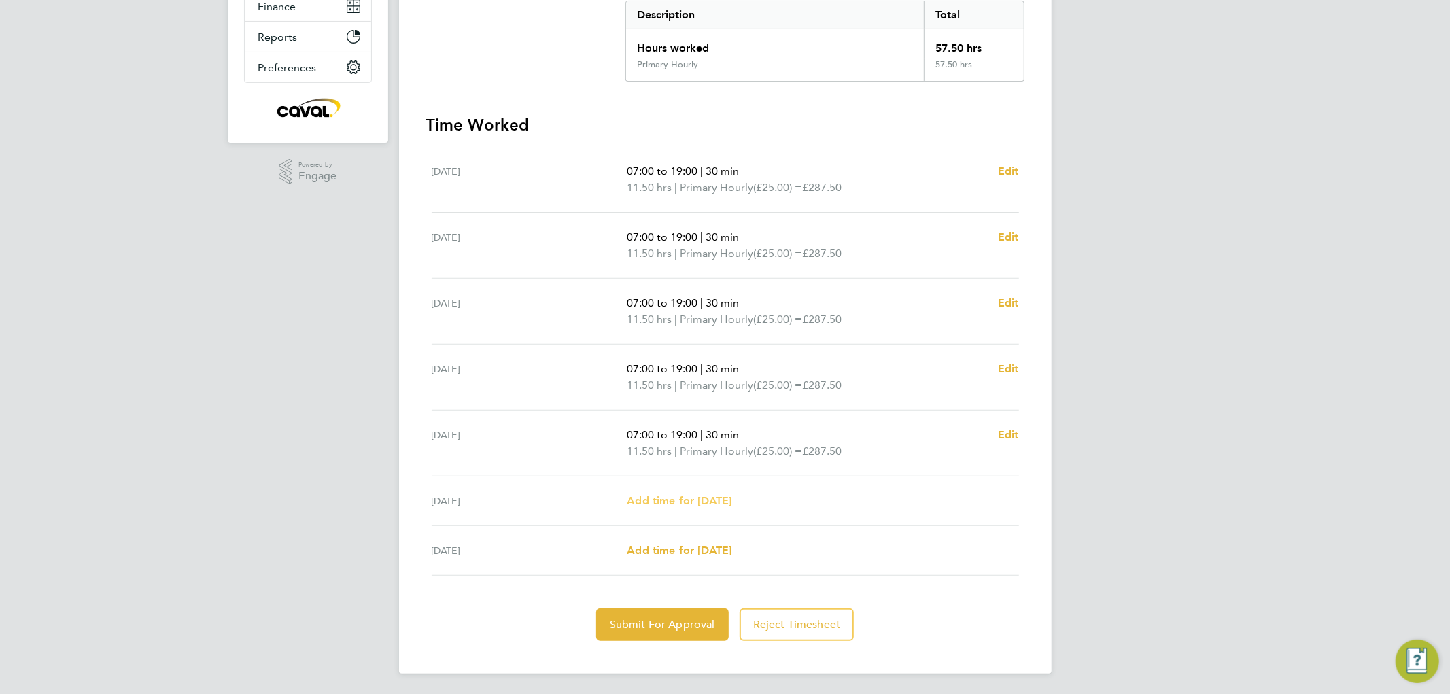
click at [664, 497] on span "Add time for [DATE]" at bounding box center [679, 500] width 105 height 13
select select "30"
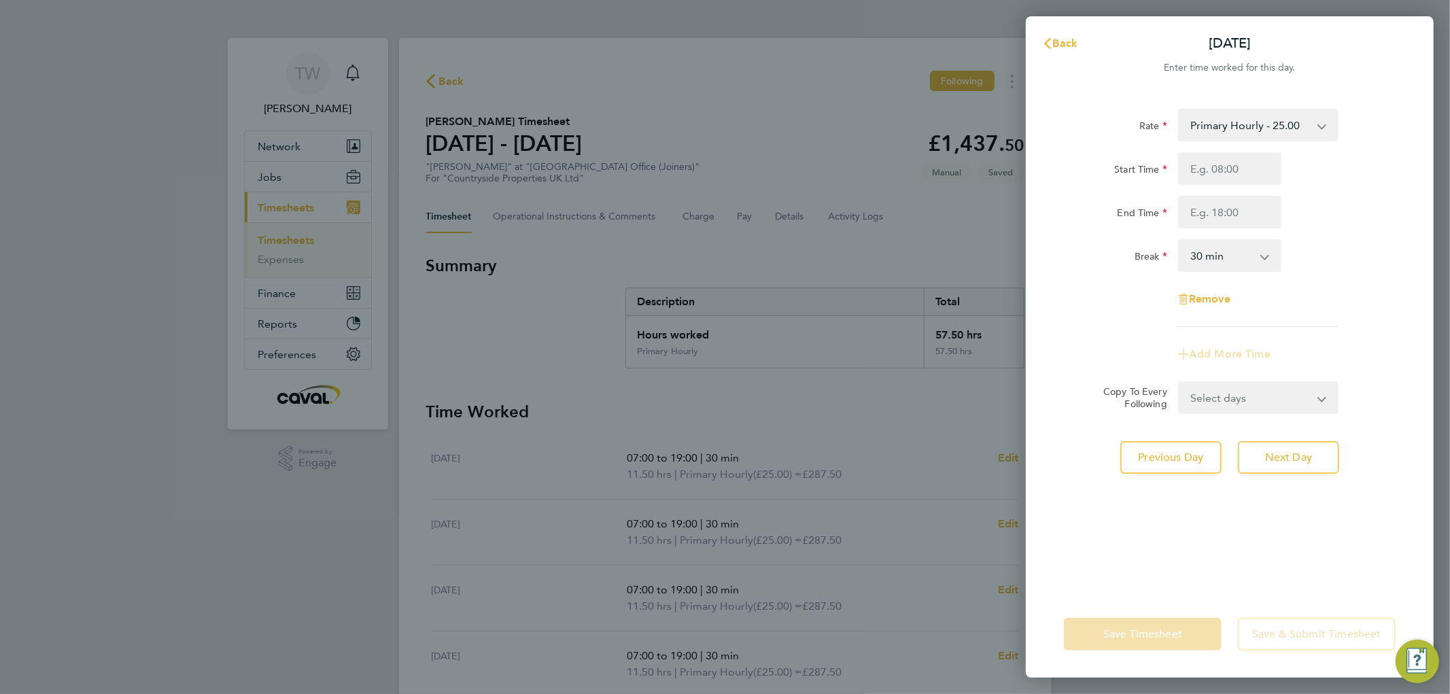
click at [1232, 150] on div "Rate Primary Hourly - 25.00 Primary Price Start Time End Time Break 0 min 15 mi…" at bounding box center [1230, 218] width 332 height 218
click at [1229, 158] on input "Start Time" at bounding box center [1229, 168] width 103 height 33
type input "07:00"
click at [1214, 200] on input "End Time" at bounding box center [1229, 212] width 103 height 33
type input "13:00"
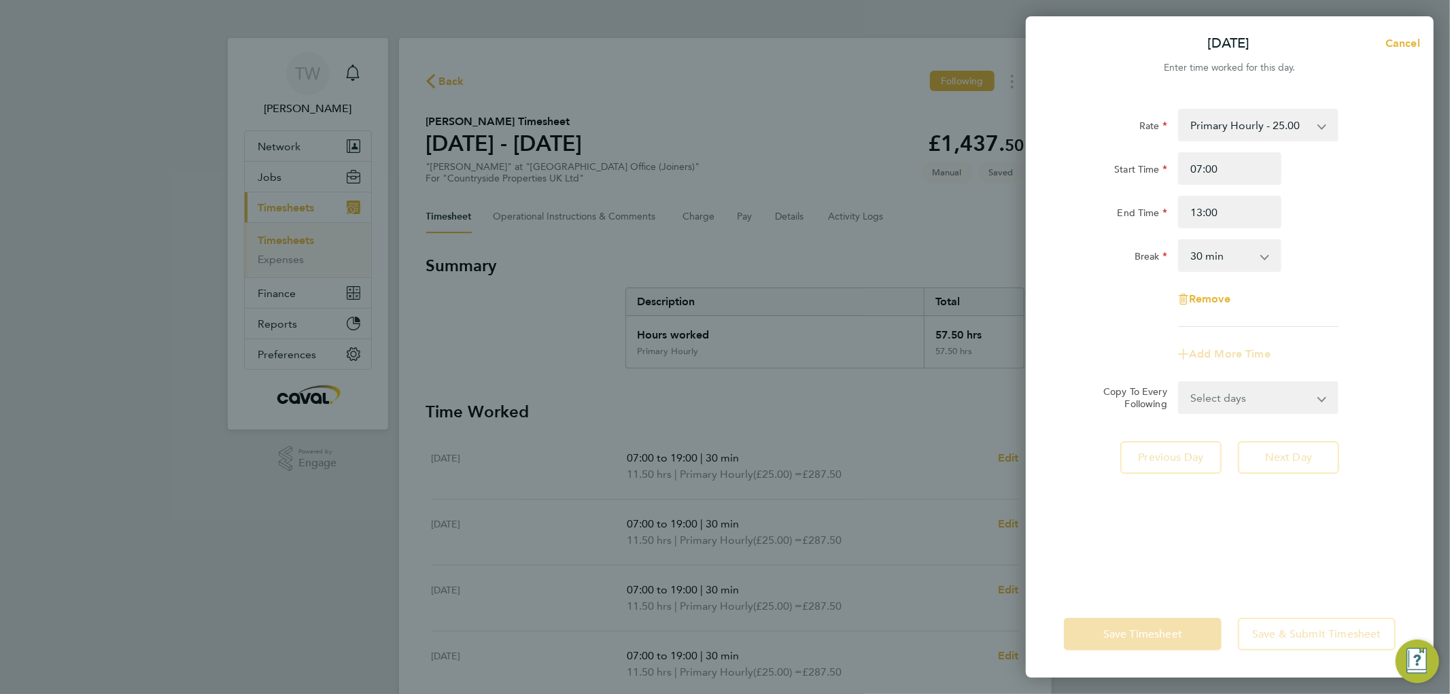
click at [1301, 192] on div "Start Time 07:00 End Time 13:00" at bounding box center [1230, 190] width 343 height 76
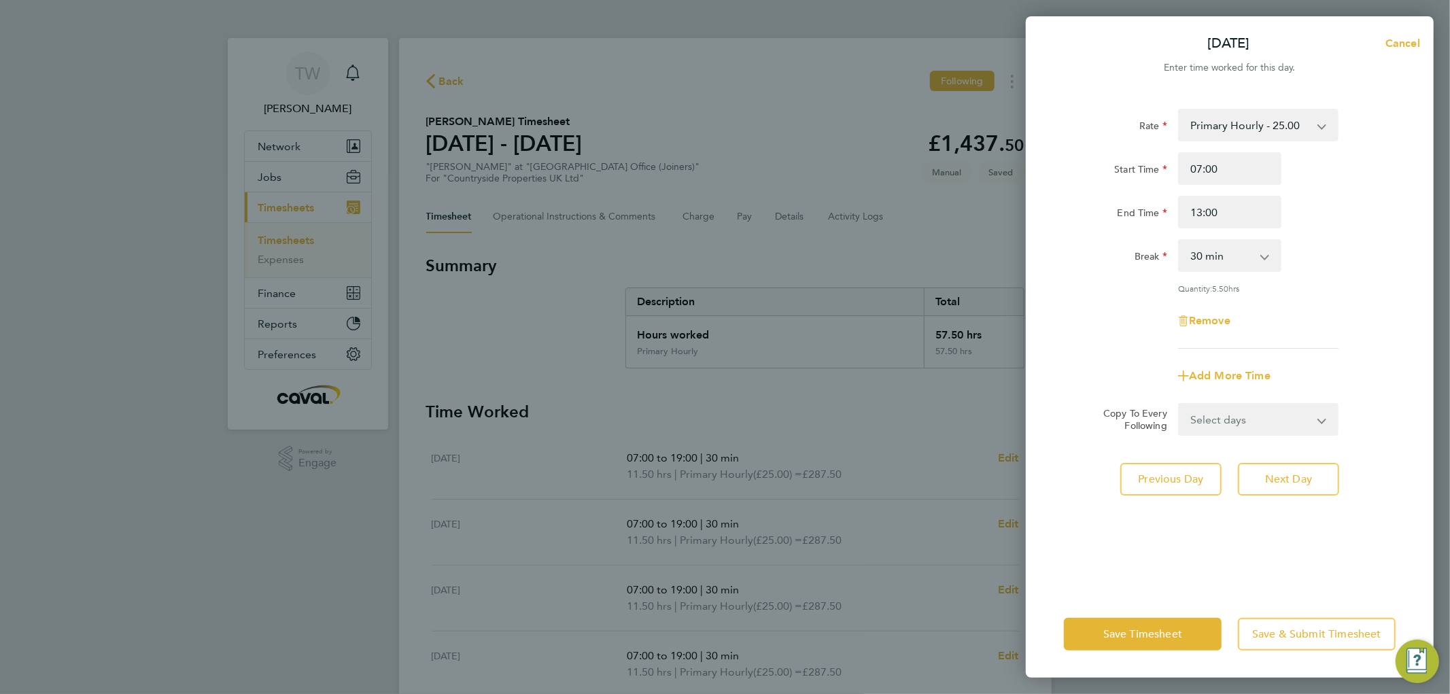
click at [1213, 260] on select "0 min 15 min 30 min 45 min 60 min 75 min 90 min" at bounding box center [1222, 256] width 84 height 30
select select "15"
click at [1180, 241] on select "0 min 15 min 30 min 45 min 60 min 75 min 90 min" at bounding box center [1222, 256] width 84 height 30
click at [1345, 262] on div "Break 0 min 15 min 30 min 45 min 60 min 75 min 90 min" at bounding box center [1230, 255] width 343 height 33
click at [1132, 637] on span "Save Timesheet" at bounding box center [1143, 635] width 79 height 14
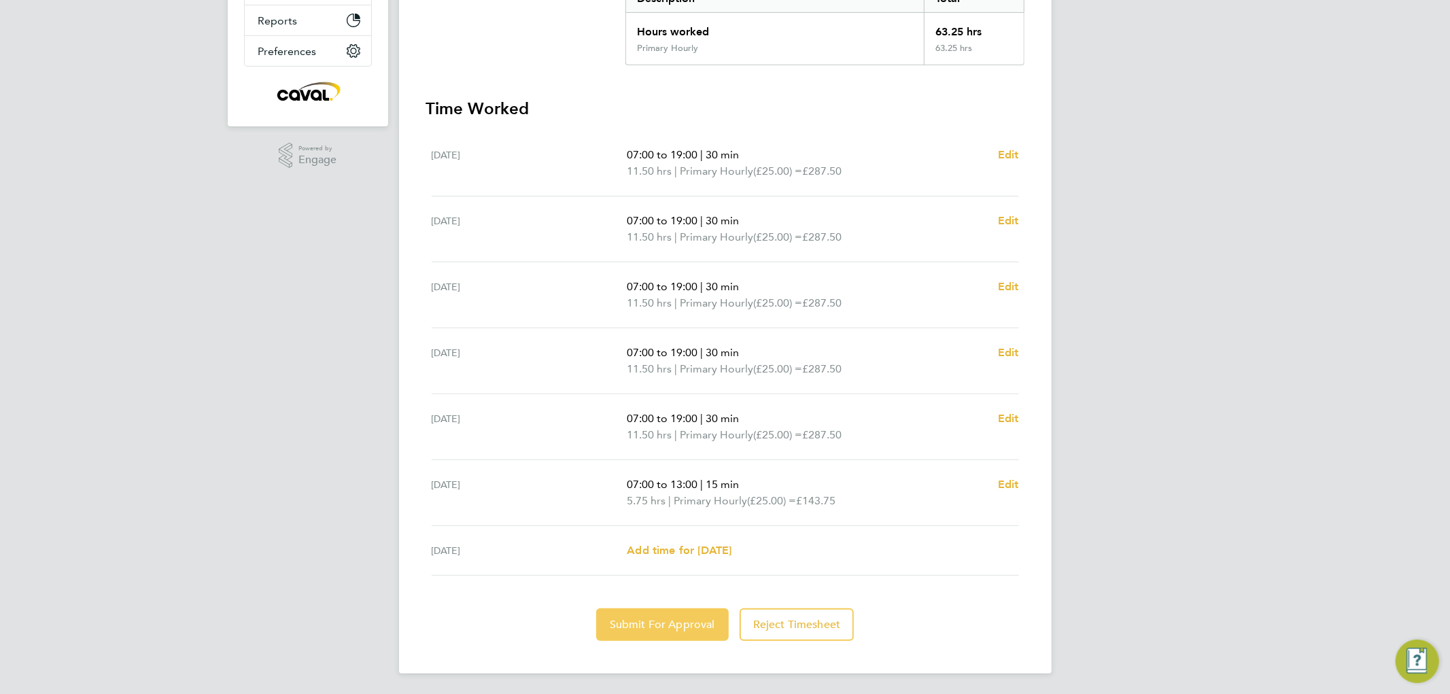
click at [671, 618] on span "Submit For Approval" at bounding box center [662, 625] width 105 height 14
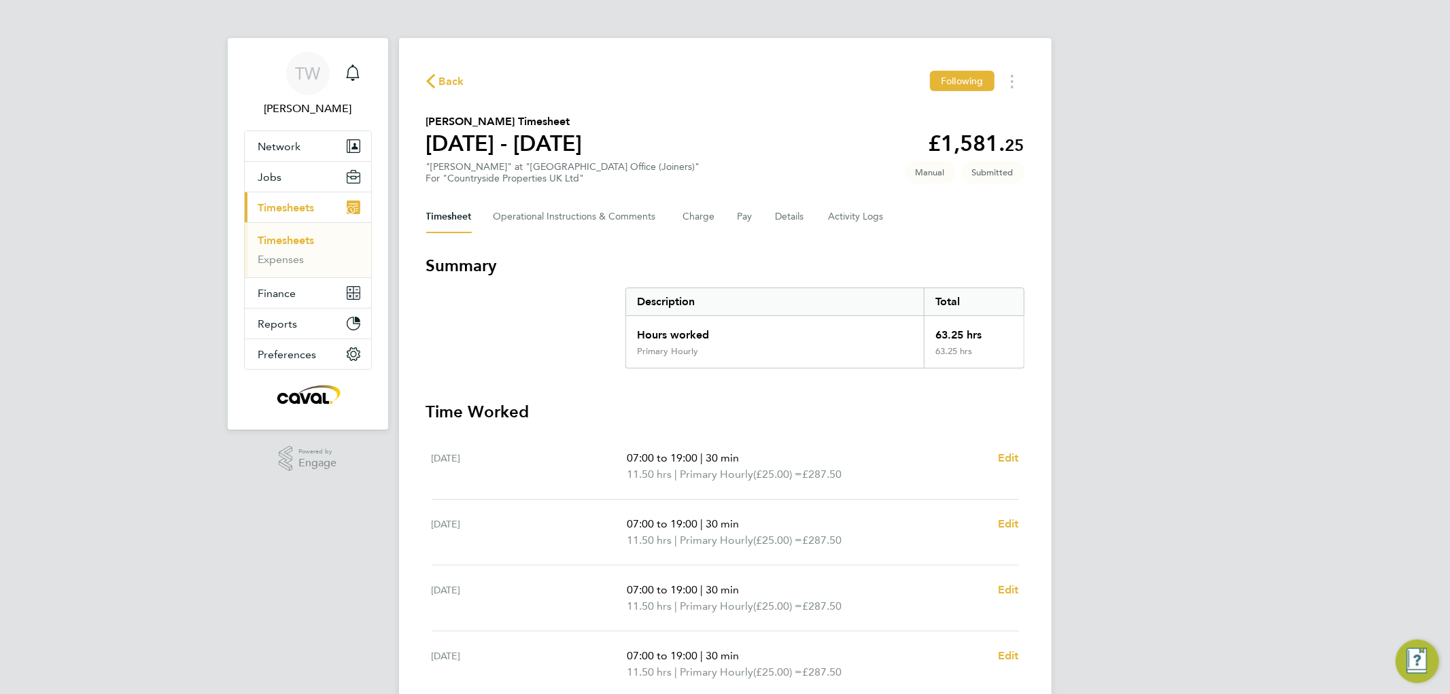
click at [306, 239] on link "Timesheets" at bounding box center [286, 240] width 56 height 13
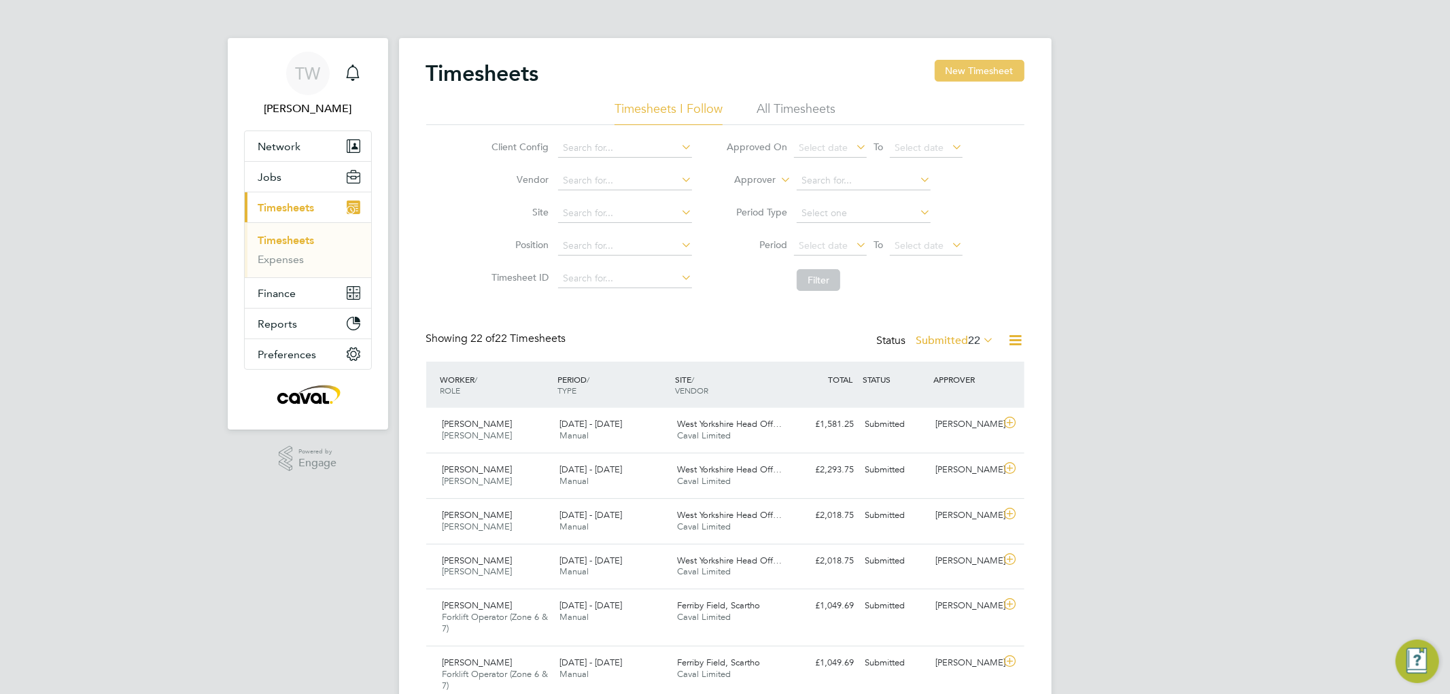
click at [972, 75] on button "New Timesheet" at bounding box center [980, 71] width 90 height 22
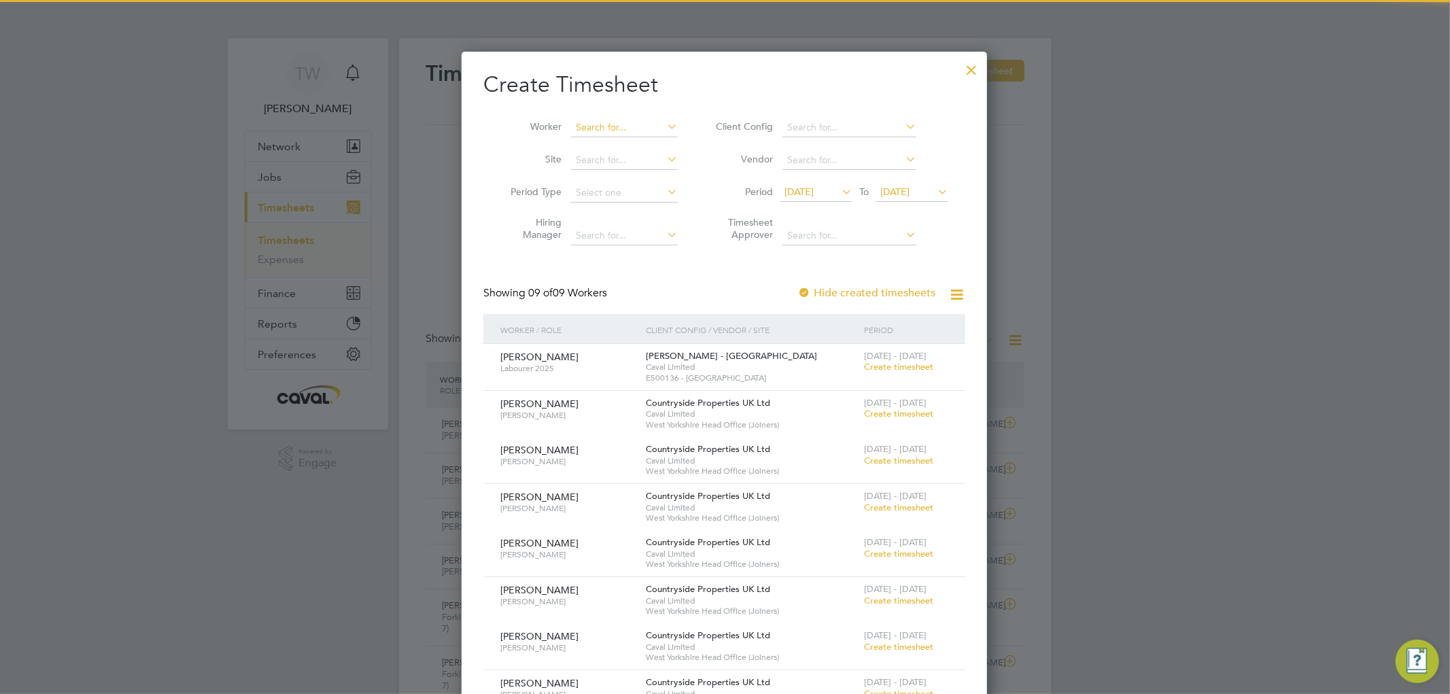
click at [609, 126] on input at bounding box center [624, 127] width 107 height 19
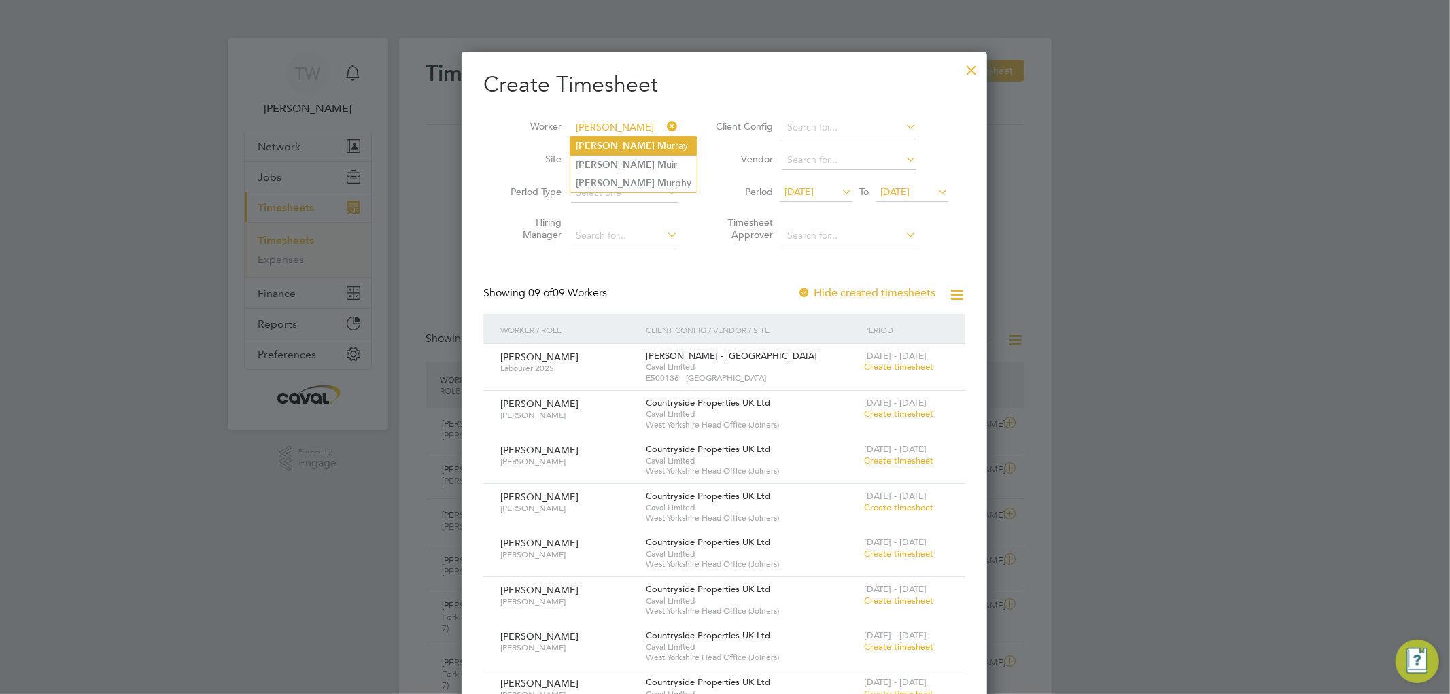
click at [609, 139] on li "[PERSON_NAME] rray" at bounding box center [634, 146] width 126 height 18
type input "[PERSON_NAME]"
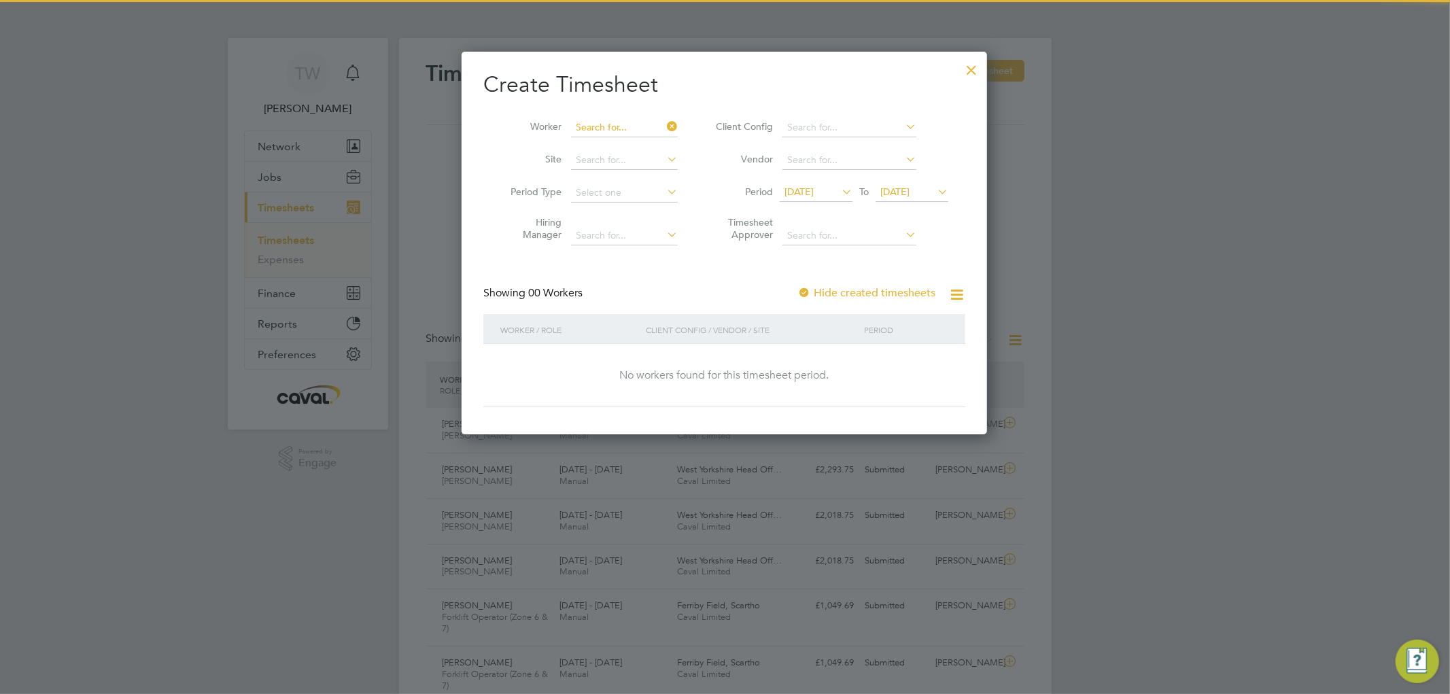
click at [634, 126] on input at bounding box center [624, 127] width 107 height 19
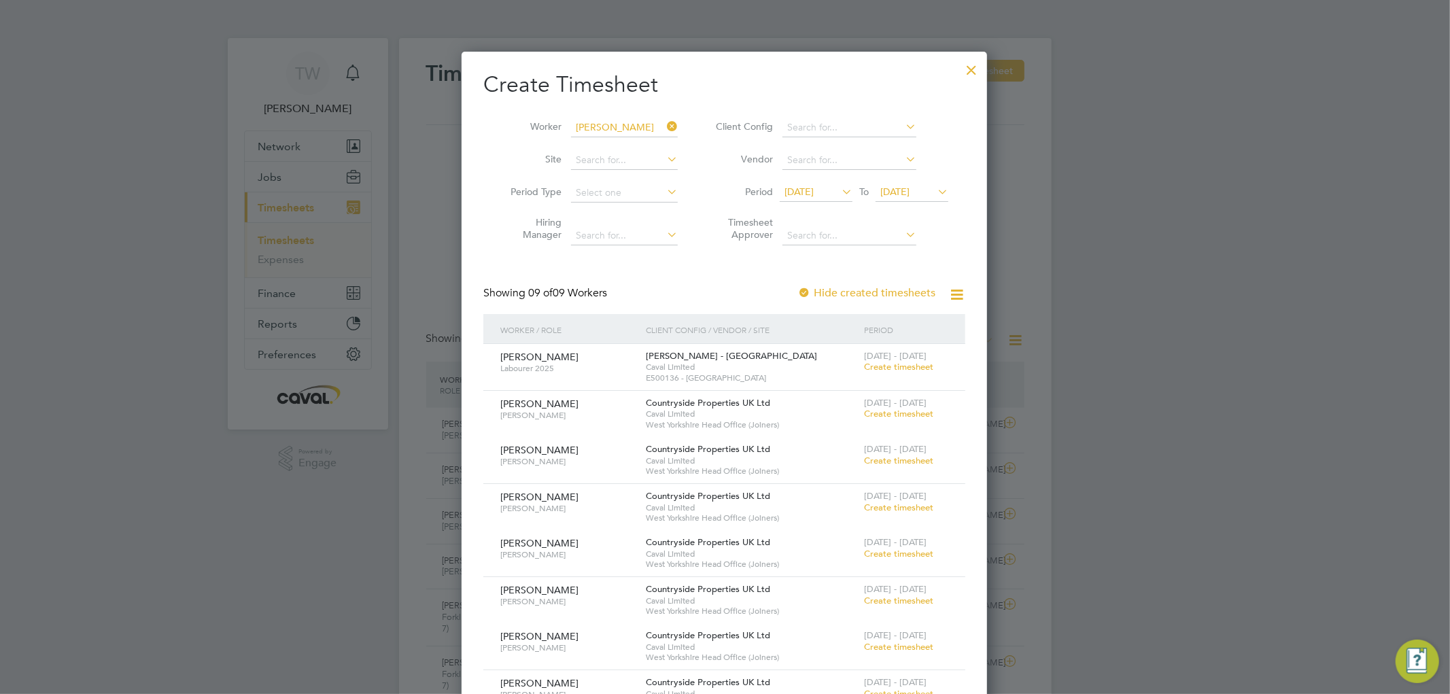
click at [621, 159] on li "[PERSON_NAME] phy" at bounding box center [634, 165] width 126 height 18
type input "[PERSON_NAME]"
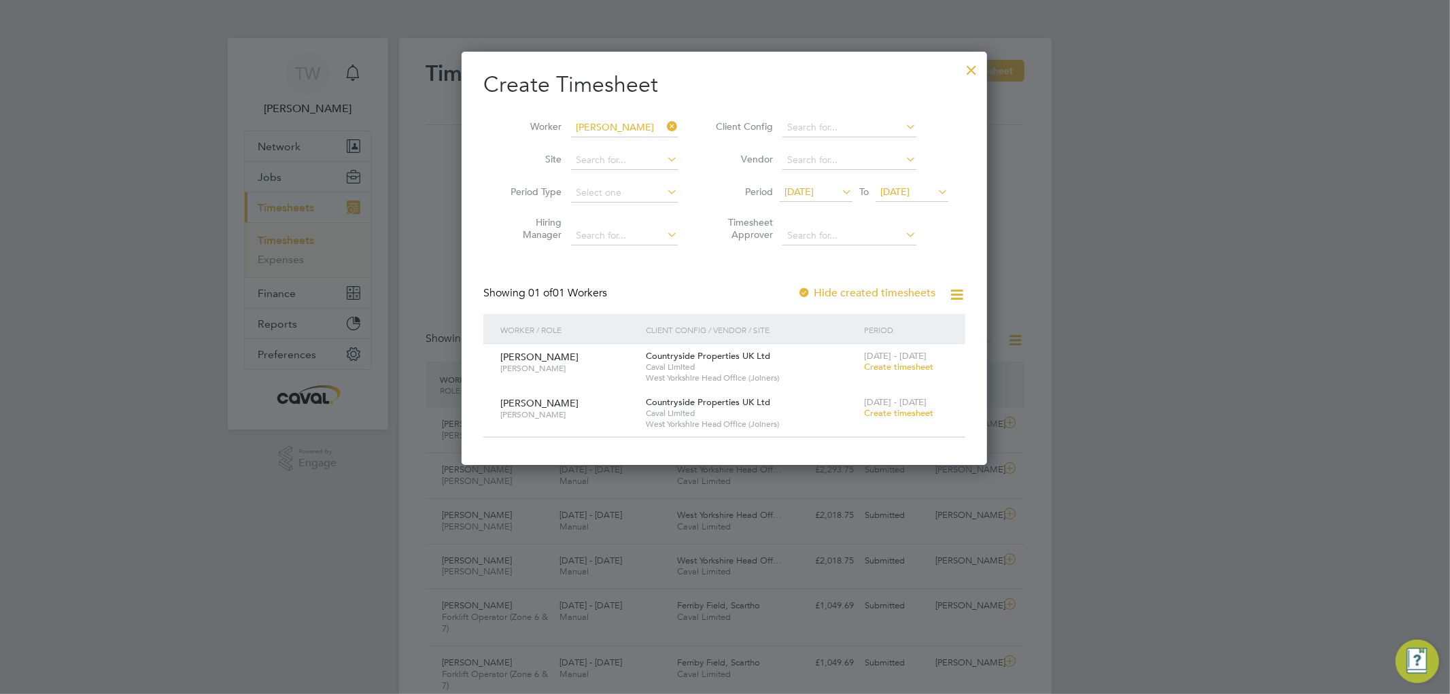
click at [914, 369] on span "Create timesheet" at bounding box center [898, 367] width 69 height 12
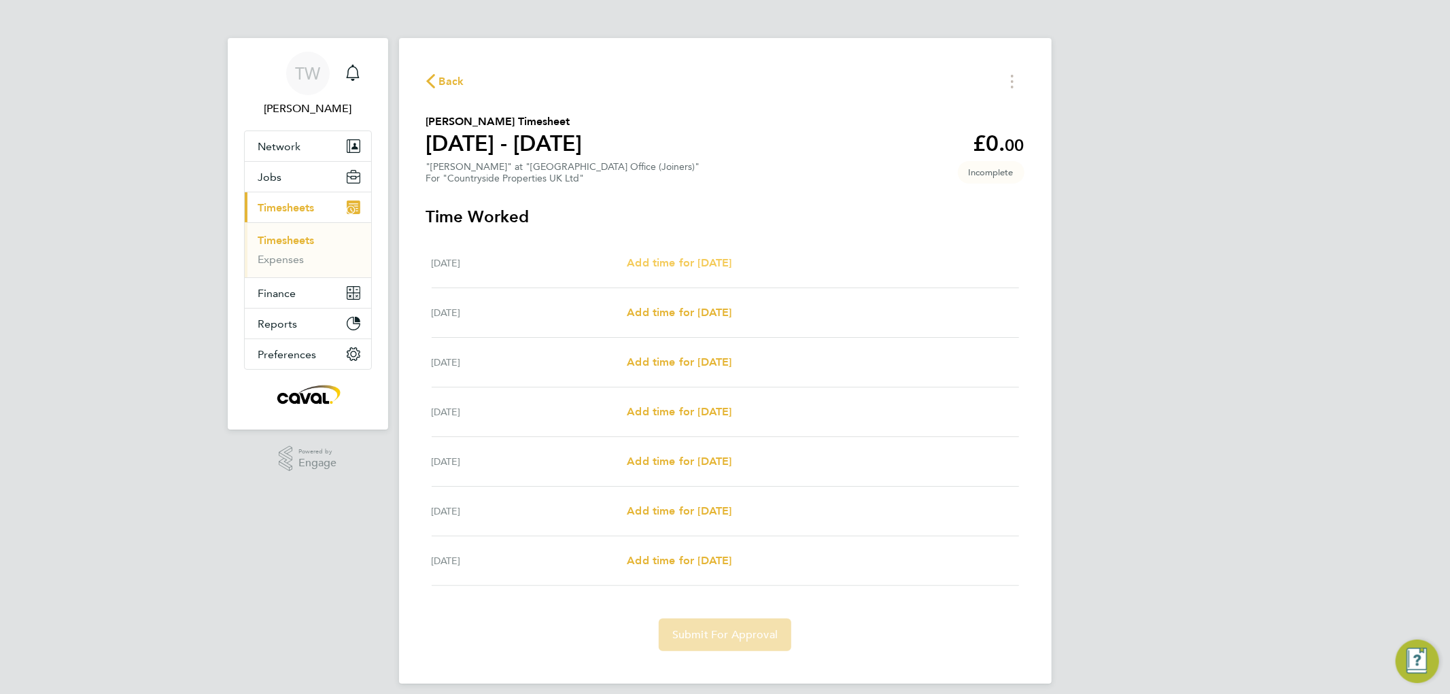
click at [732, 267] on span "Add time for [DATE]" at bounding box center [679, 262] width 105 height 13
select select "30"
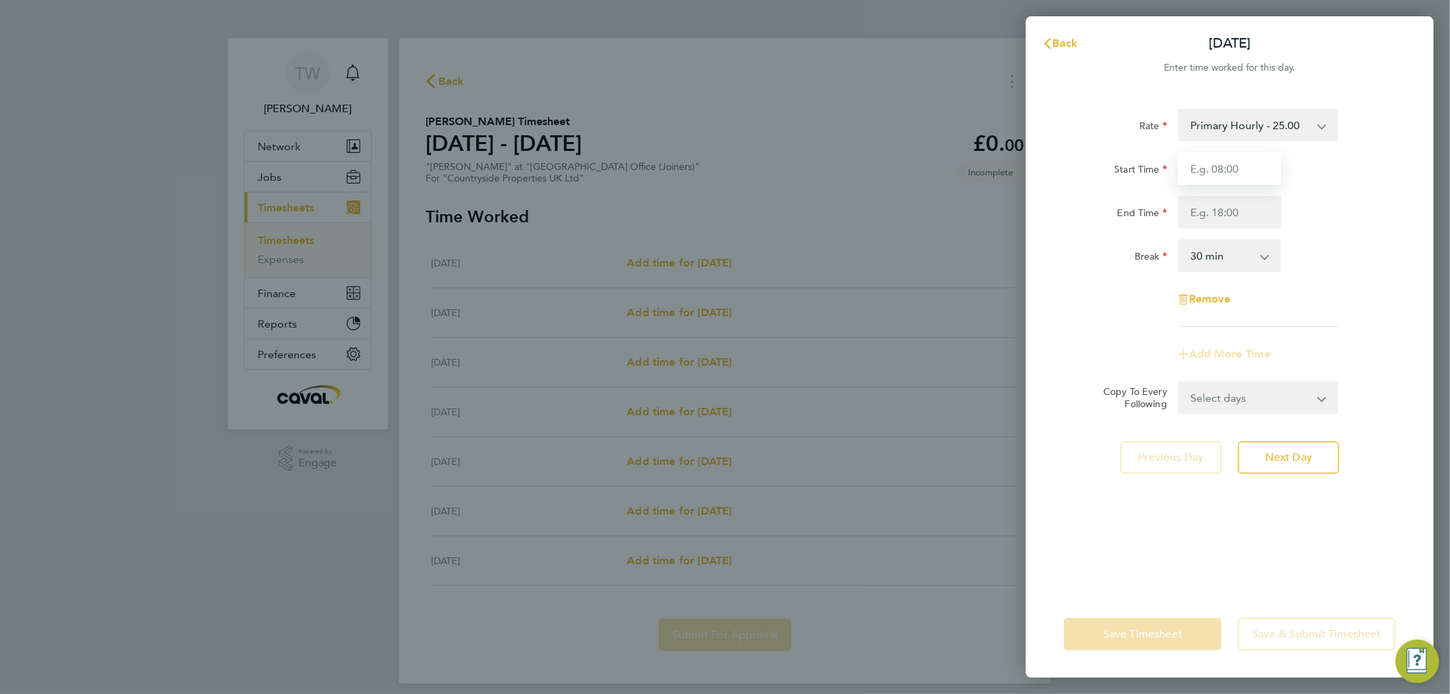
click at [1202, 173] on input "Start Time" at bounding box center [1229, 168] width 103 height 33
type input "07:00"
click at [1210, 211] on input "End Time" at bounding box center [1229, 212] width 103 height 33
type input "19:00"
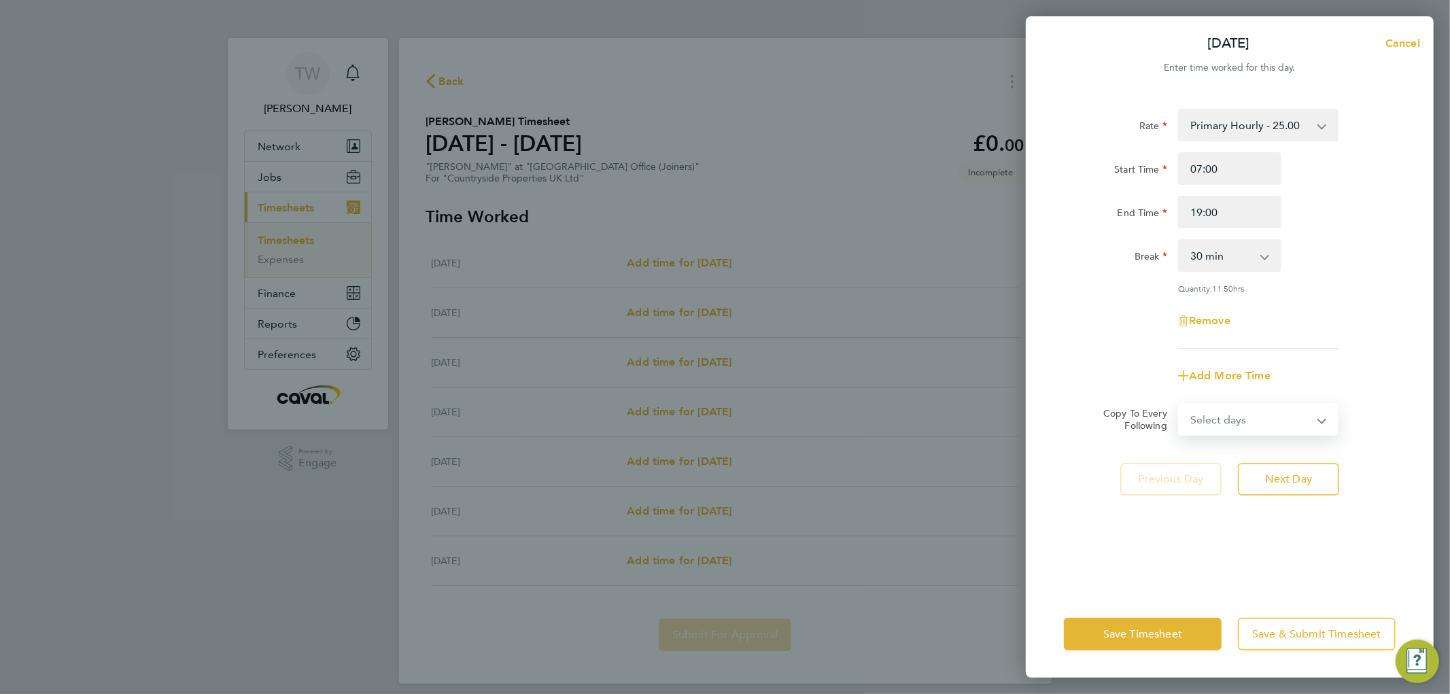
click at [1216, 393] on form "Rate Primary Hourly - 25.00 Primary Price Start Time 07:00 End Time 19:00 Break…" at bounding box center [1230, 272] width 332 height 327
select select "WEEKDAY"
click at [1180, 405] on select "Select days Day Weekday (Mon-Fri) Weekend (Sat-Sun) [DATE] [DATE] [DATE] [DATE]…" at bounding box center [1251, 420] width 143 height 30
select select "[DATE]"
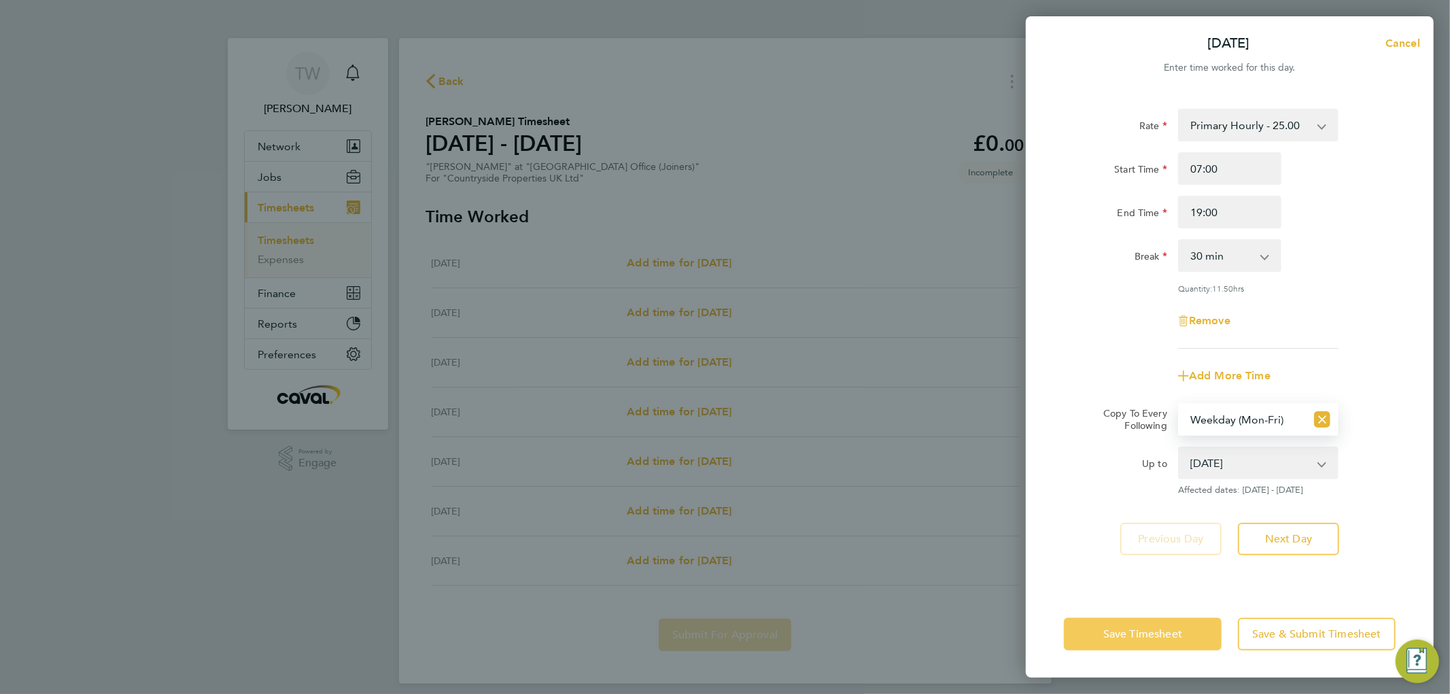
click at [1158, 627] on button "Save Timesheet" at bounding box center [1143, 634] width 158 height 33
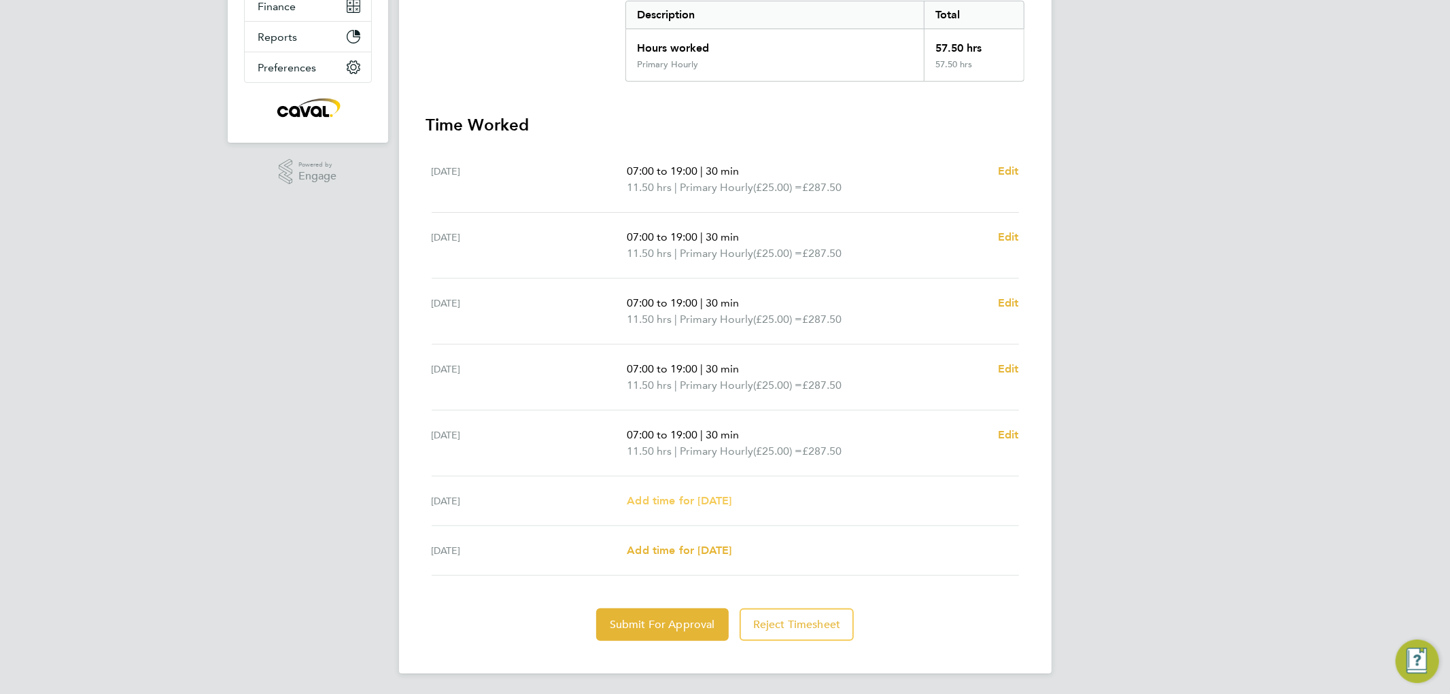
click at [669, 497] on span "Add time for [DATE]" at bounding box center [679, 500] width 105 height 13
select select "30"
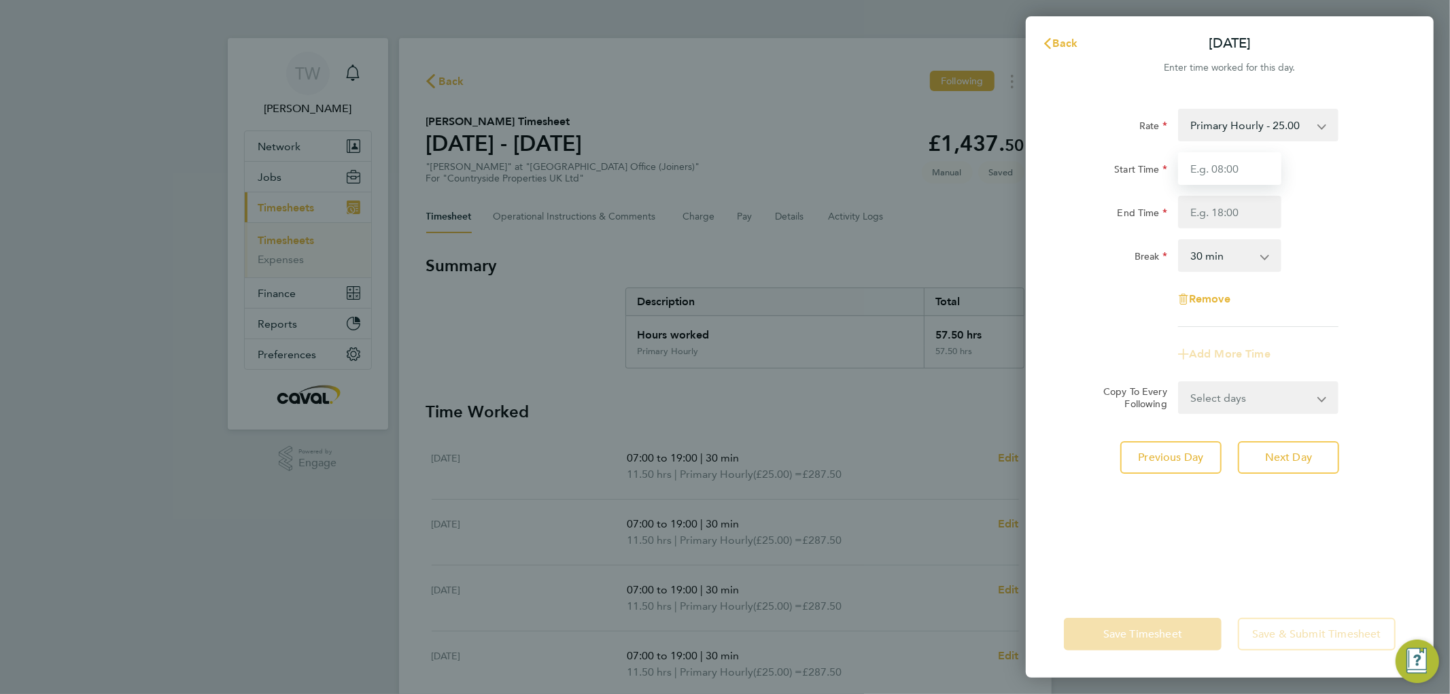
click at [1233, 160] on input "Start Time" at bounding box center [1229, 168] width 103 height 33
type input "07:00"
click at [1236, 204] on input "End Time" at bounding box center [1229, 212] width 103 height 33
type input "13:00"
click at [1363, 245] on div "Break 0 min 15 min 30 min 45 min 60 min 75 min 90 min" at bounding box center [1230, 255] width 343 height 33
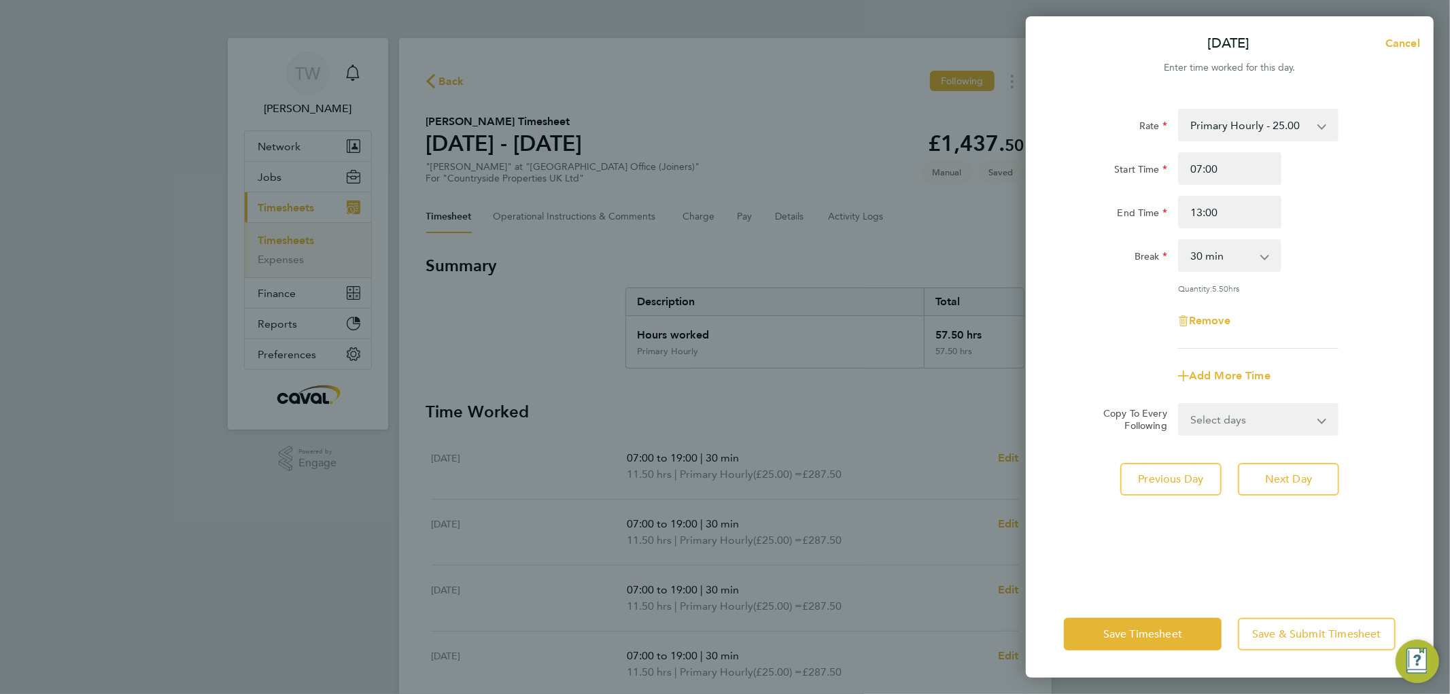
click at [1238, 250] on select "0 min 15 min 30 min 45 min 60 min 75 min 90 min" at bounding box center [1222, 256] width 84 height 30
select select "15"
click at [1180, 241] on select "0 min 15 min 30 min 45 min 60 min 75 min 90 min" at bounding box center [1222, 256] width 84 height 30
click at [1370, 226] on div "End Time 13:00" at bounding box center [1230, 212] width 343 height 33
click at [1139, 629] on span "Save Timesheet" at bounding box center [1143, 635] width 79 height 14
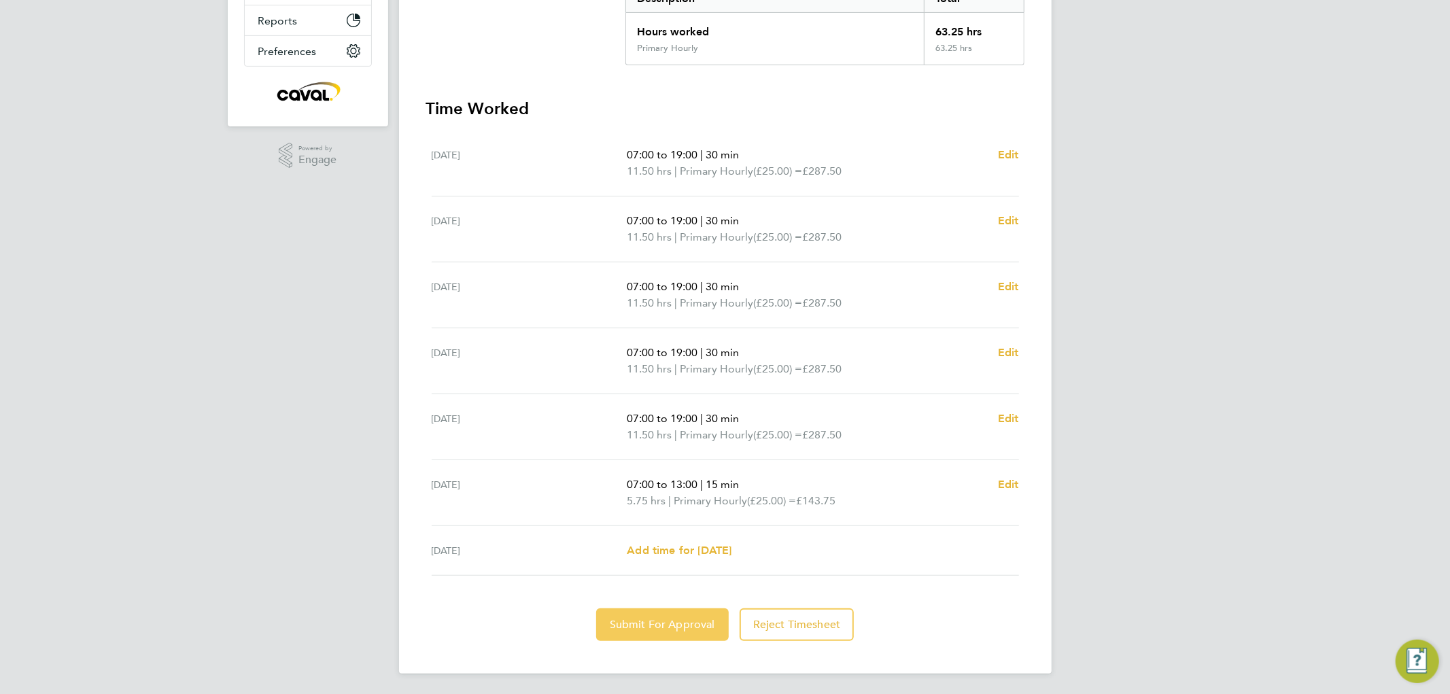
click at [670, 624] on span "Submit For Approval" at bounding box center [662, 625] width 105 height 14
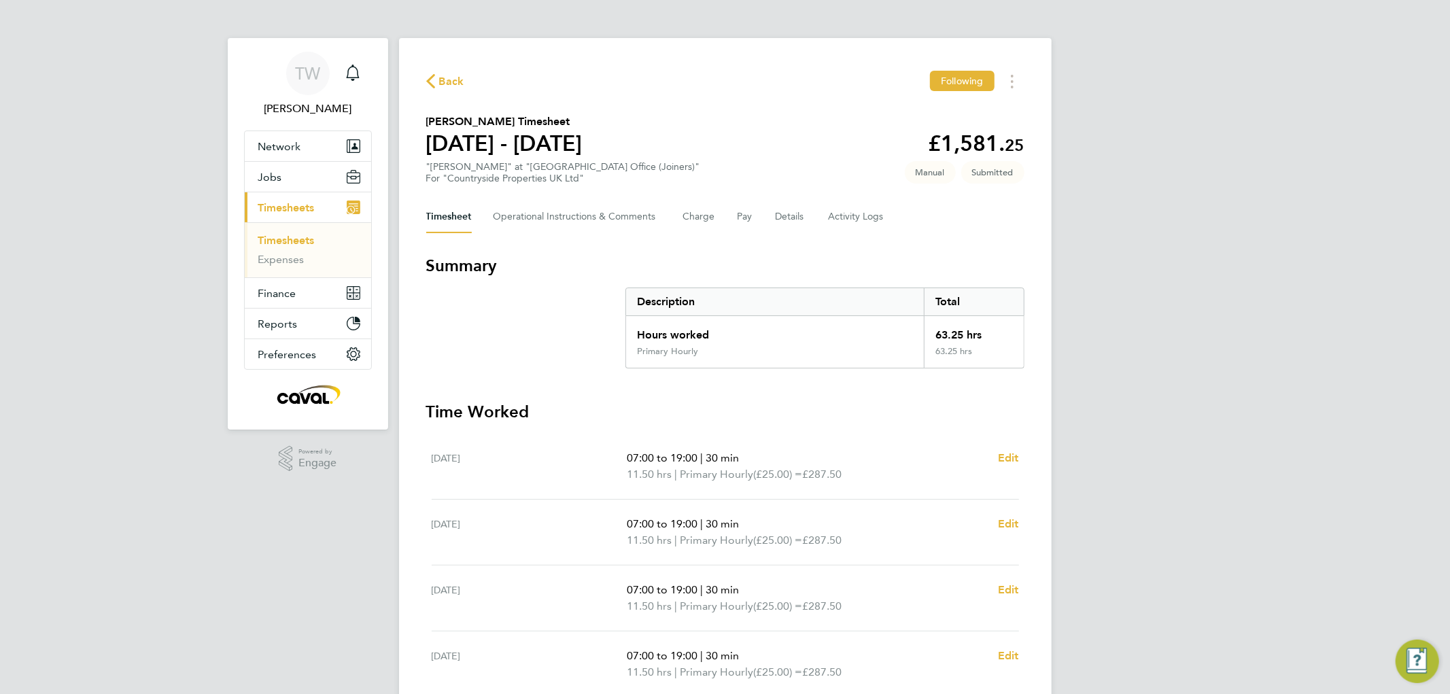
click at [280, 241] on link "Timesheets" at bounding box center [286, 240] width 56 height 13
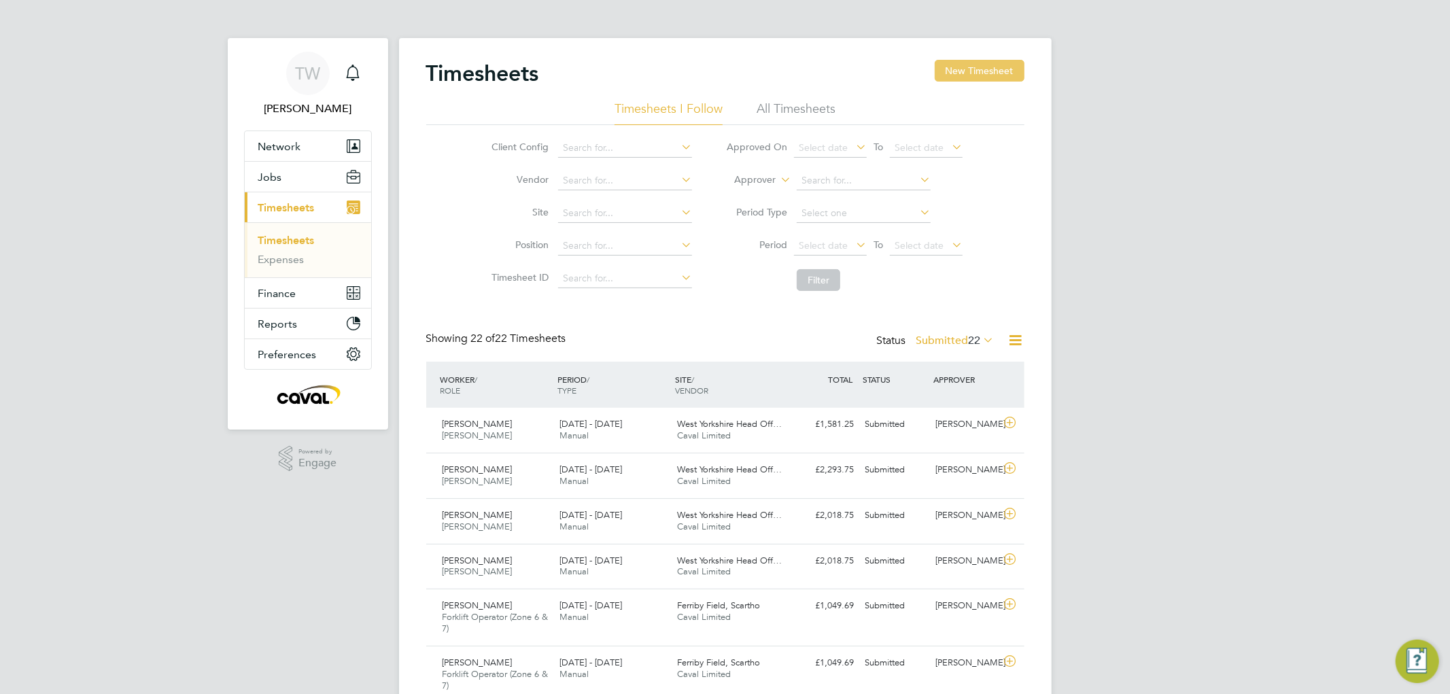
click at [984, 62] on button "New Timesheet" at bounding box center [980, 71] width 90 height 22
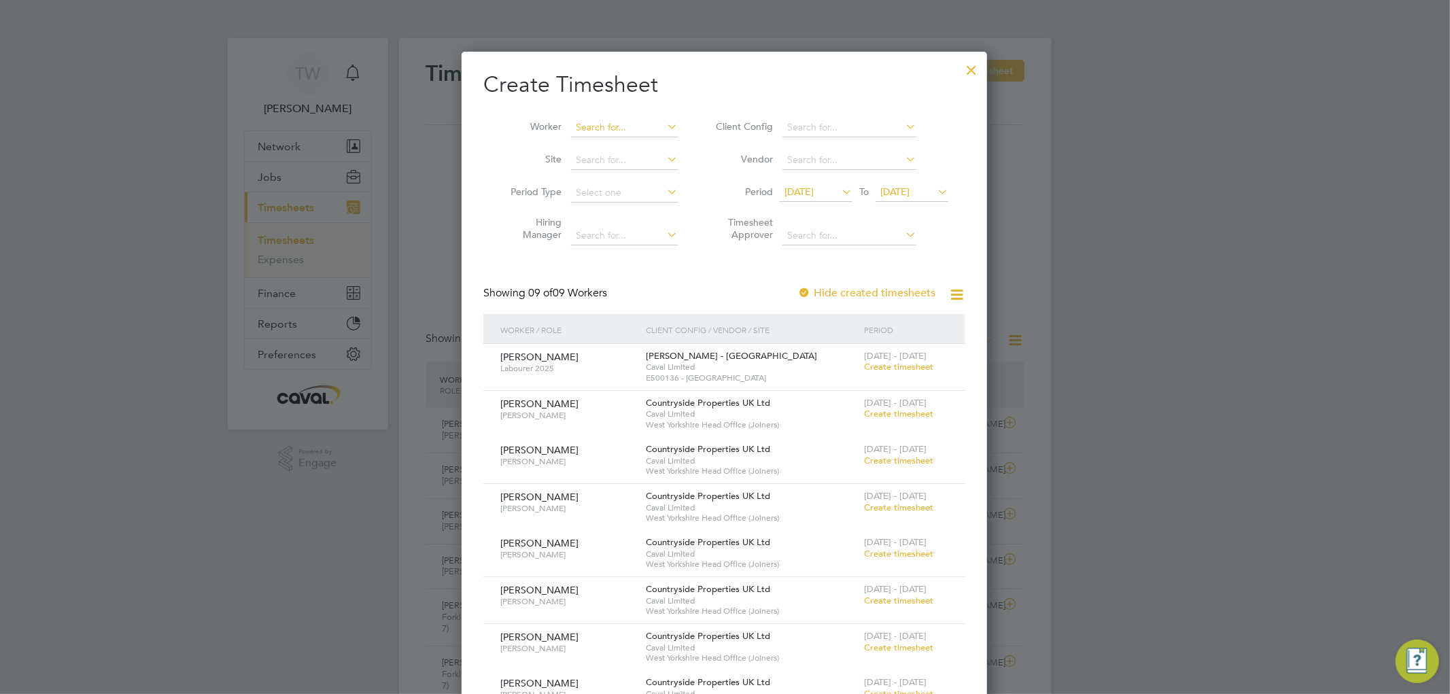
click at [594, 125] on input at bounding box center [624, 127] width 107 height 19
click at [596, 182] on b "[PERSON_NAME]" at bounding box center [615, 183] width 79 height 12
type input "[PERSON_NAME]"
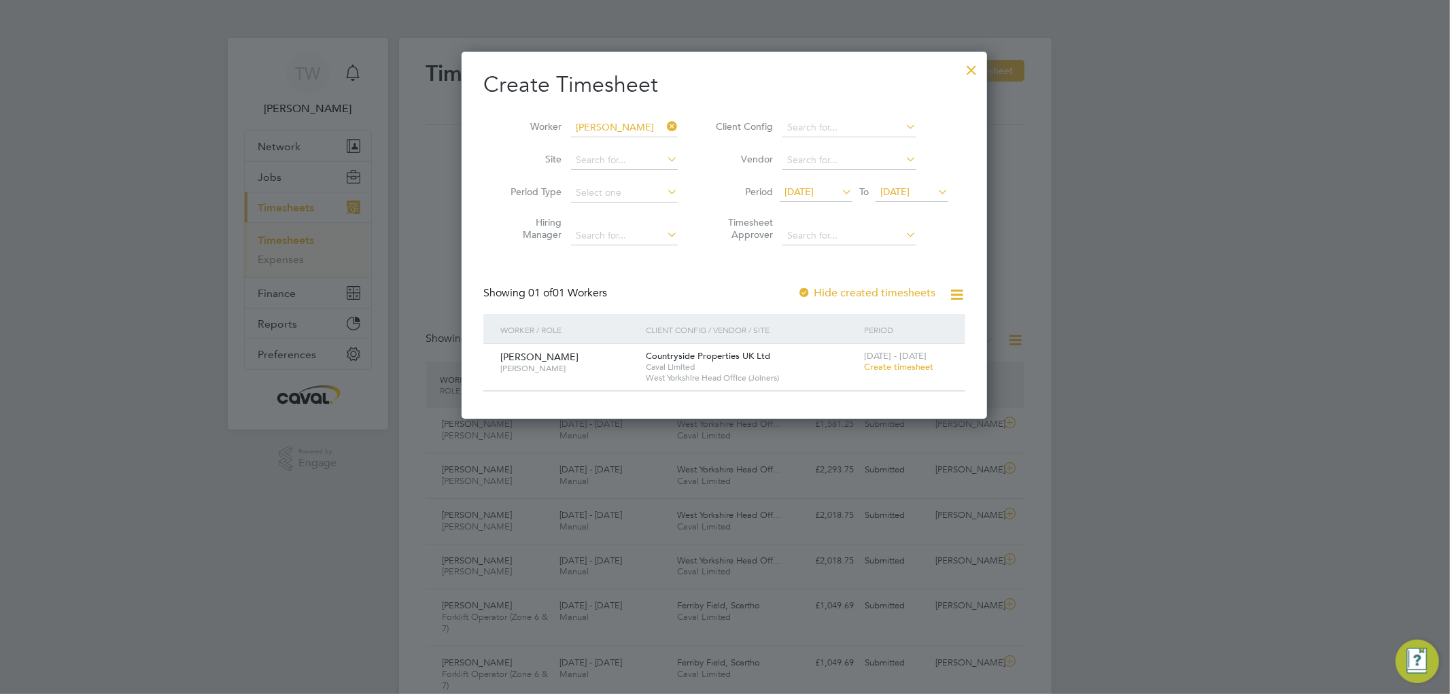
click at [898, 369] on span "Create timesheet" at bounding box center [898, 367] width 69 height 12
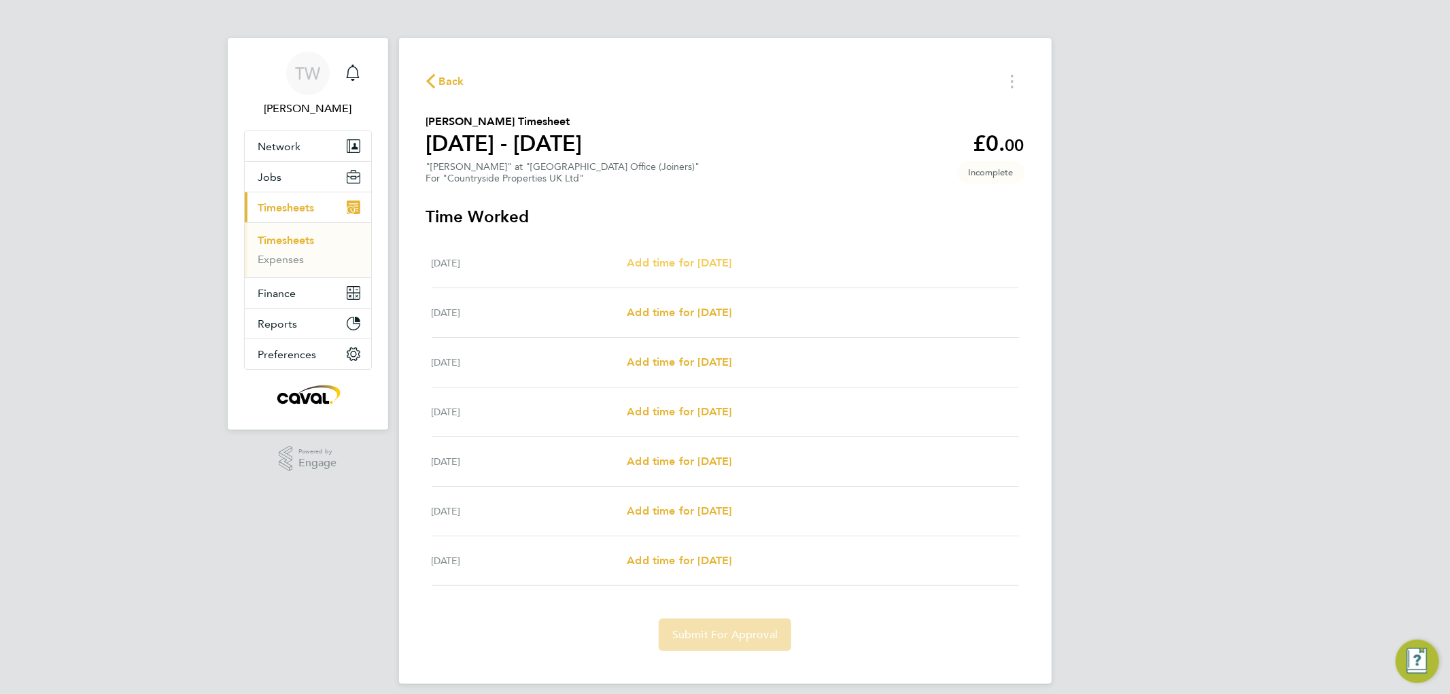
click at [713, 258] on span "Add time for [DATE]" at bounding box center [679, 262] width 105 height 13
select select "30"
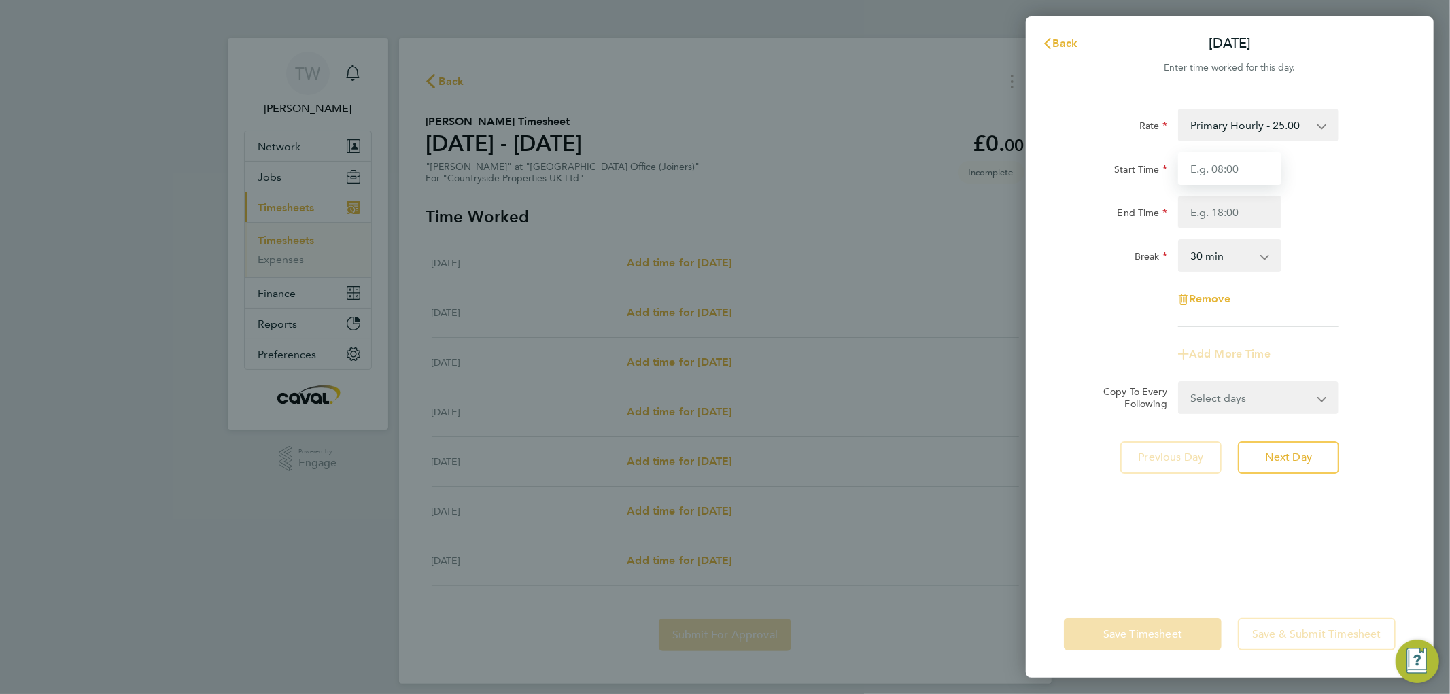
click at [1214, 169] on input "Start Time" at bounding box center [1229, 168] width 103 height 33
type input "7"
type input "07:00"
click at [1238, 207] on input "End Time" at bounding box center [1229, 212] width 103 height 33
type input "19:00"
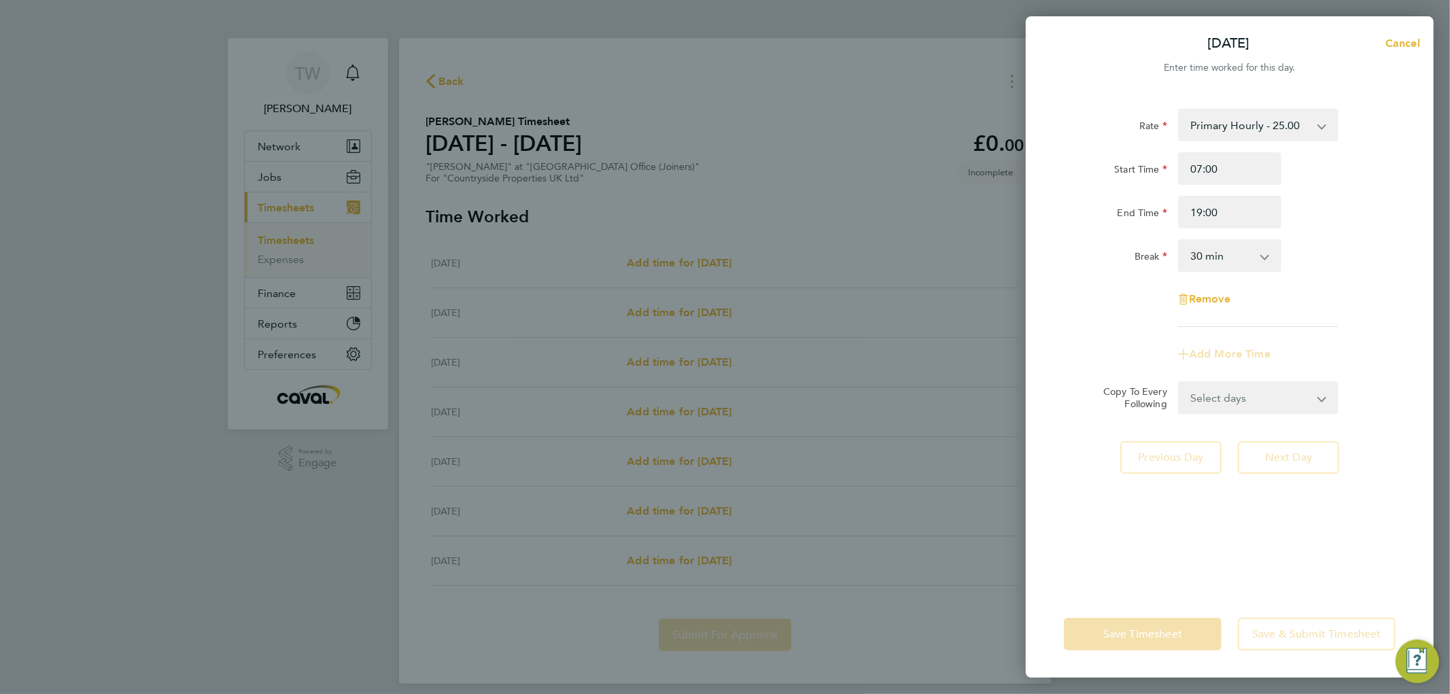
click at [1307, 207] on div "End Time 19:00" at bounding box center [1230, 212] width 343 height 33
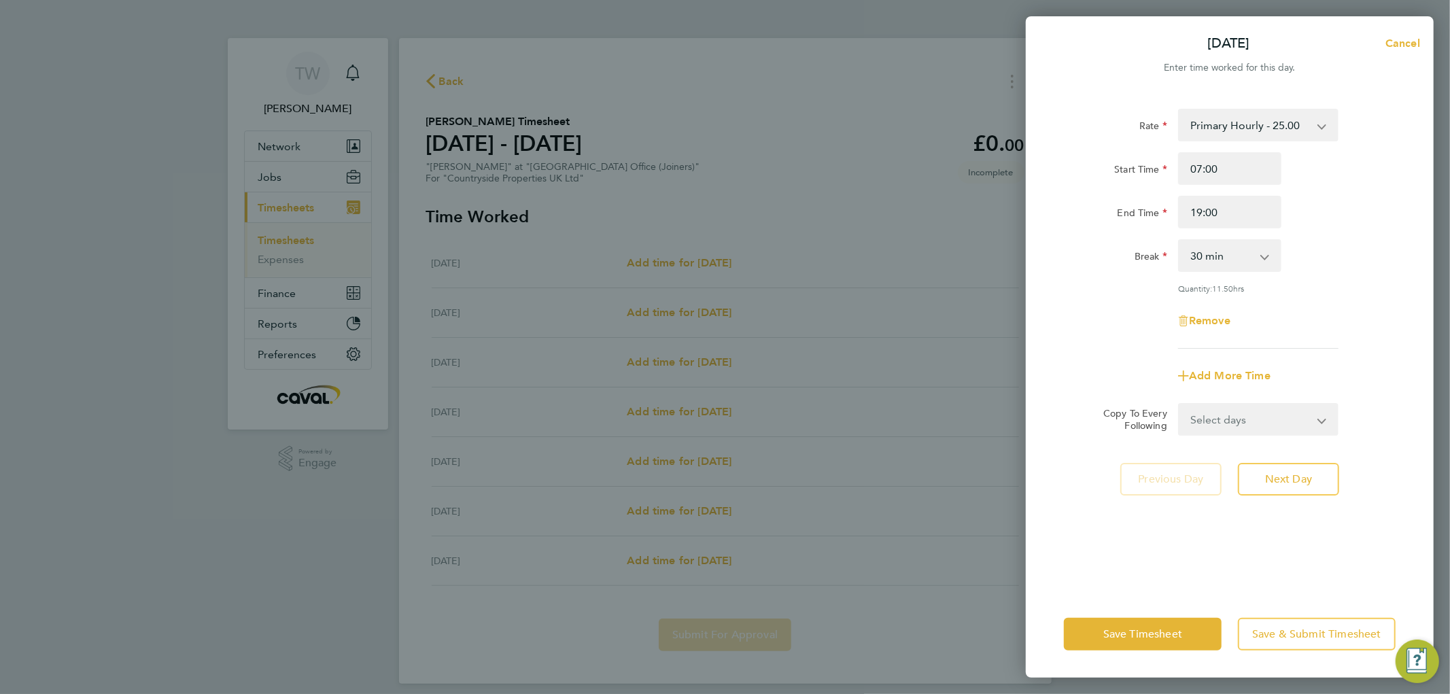
click at [1218, 422] on select "Select days Day Weekday (Mon-Fri) Weekend (Sat-Sun) [DATE] [DATE] [DATE] [DATE]…" at bounding box center [1251, 420] width 143 height 30
select select "WEEKDAY"
click at [1180, 405] on select "Select days Day Weekday (Mon-Fri) Weekend (Sat-Sun) [DATE] [DATE] [DATE] [DATE]…" at bounding box center [1251, 420] width 143 height 30
select select "[DATE]"
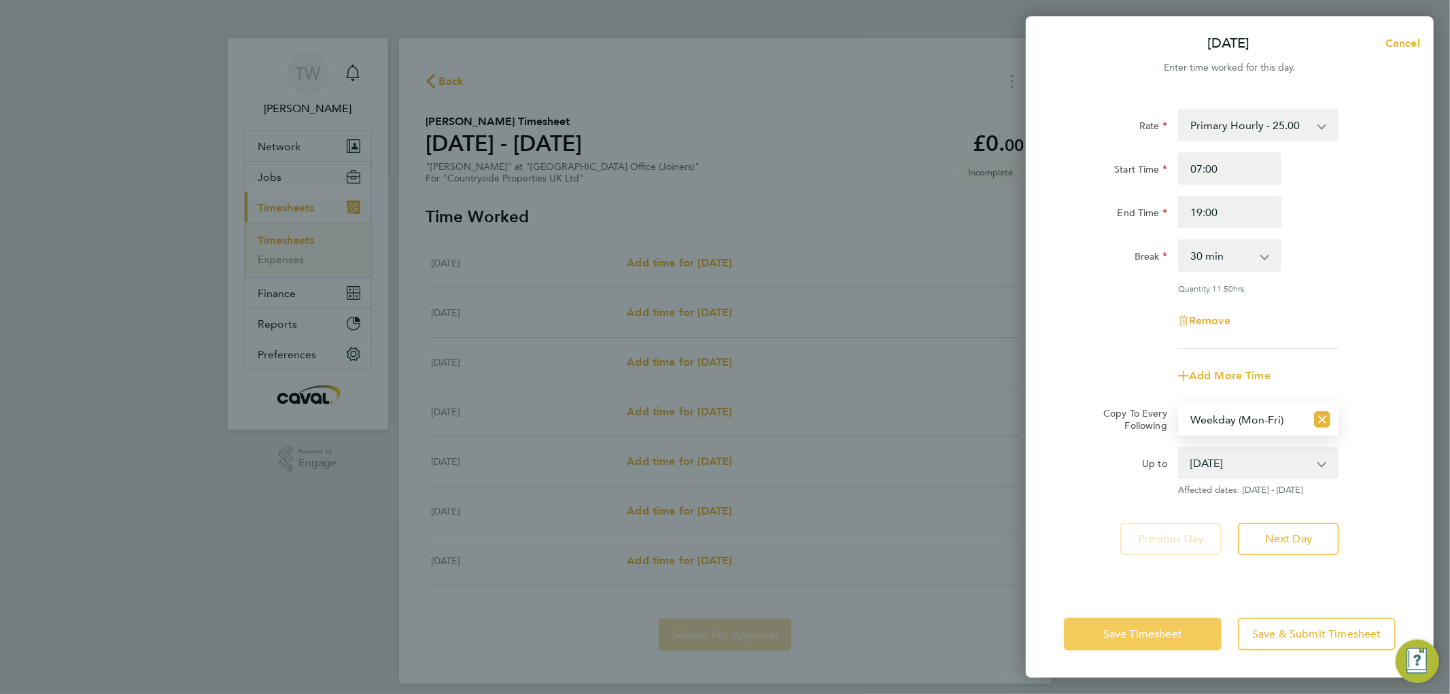
click at [1131, 634] on span "Save Timesheet" at bounding box center [1143, 635] width 79 height 14
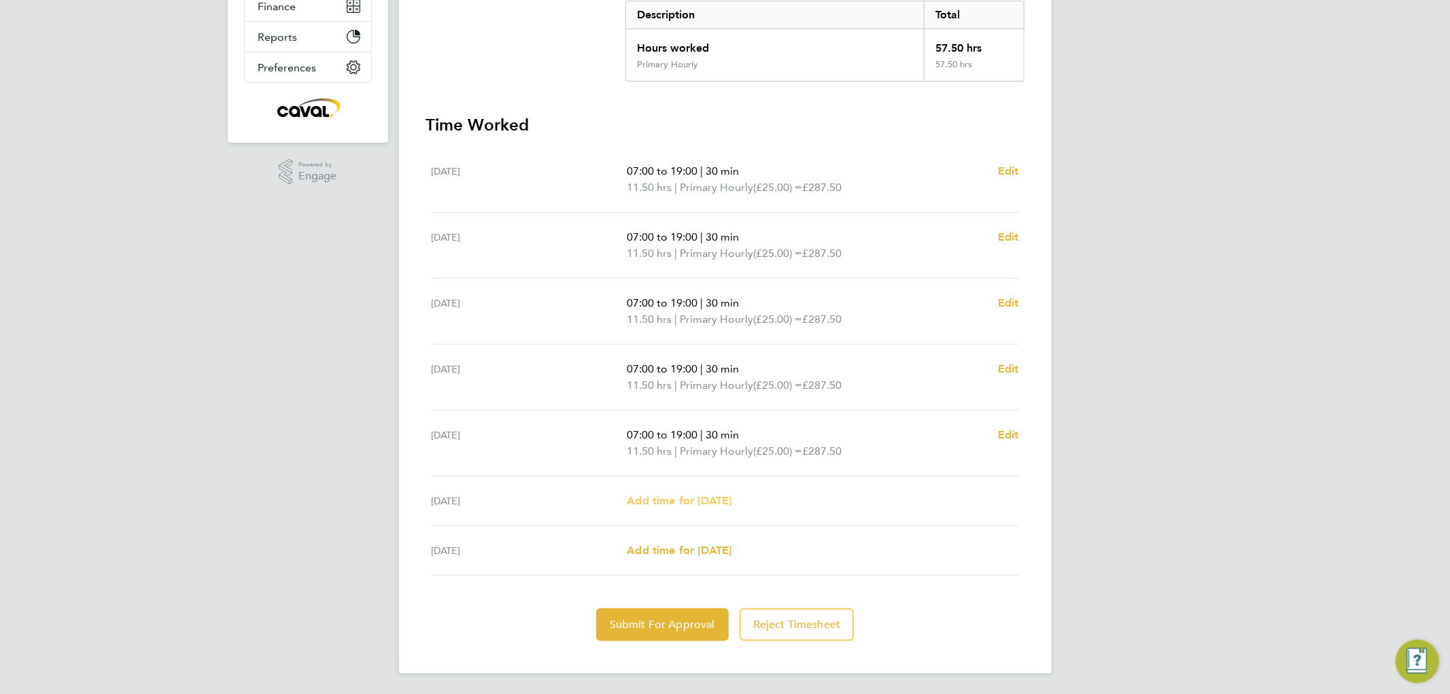
click at [662, 500] on span "Add time for [DATE]" at bounding box center [679, 500] width 105 height 13
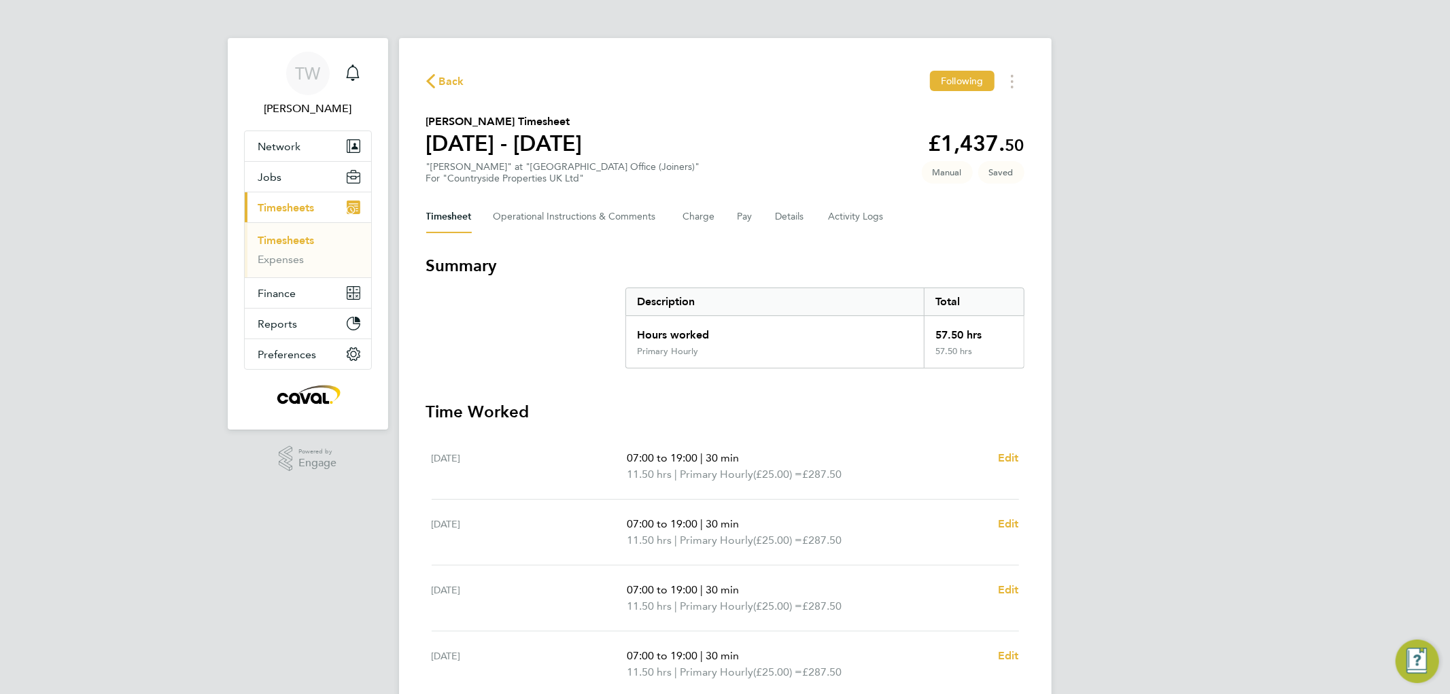
select select "30"
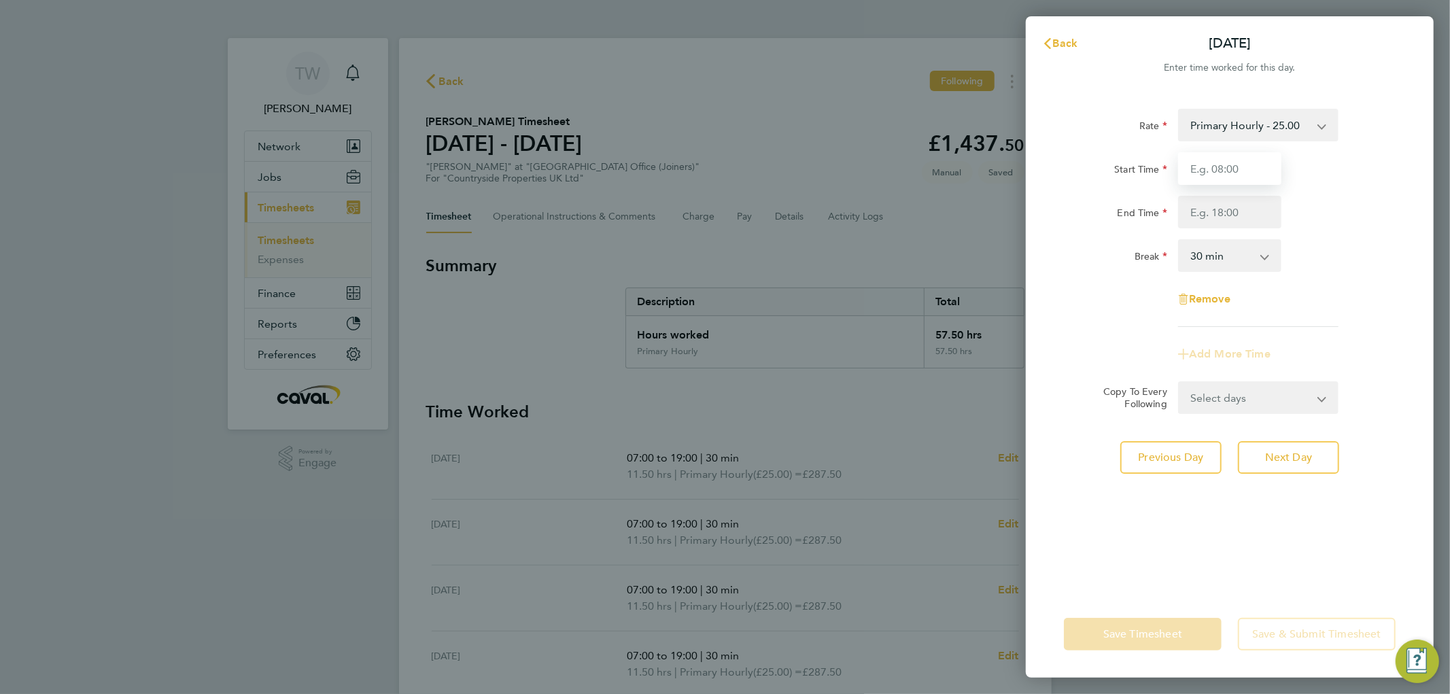
click at [1216, 169] on input "Start Time" at bounding box center [1229, 168] width 103 height 33
type input "07:00"
click at [1218, 214] on input "End Time" at bounding box center [1229, 212] width 103 height 33
type input "13:00"
click at [1201, 256] on select "0 min 15 min 30 min 45 min 60 min 75 min 90 min" at bounding box center [1222, 256] width 84 height 30
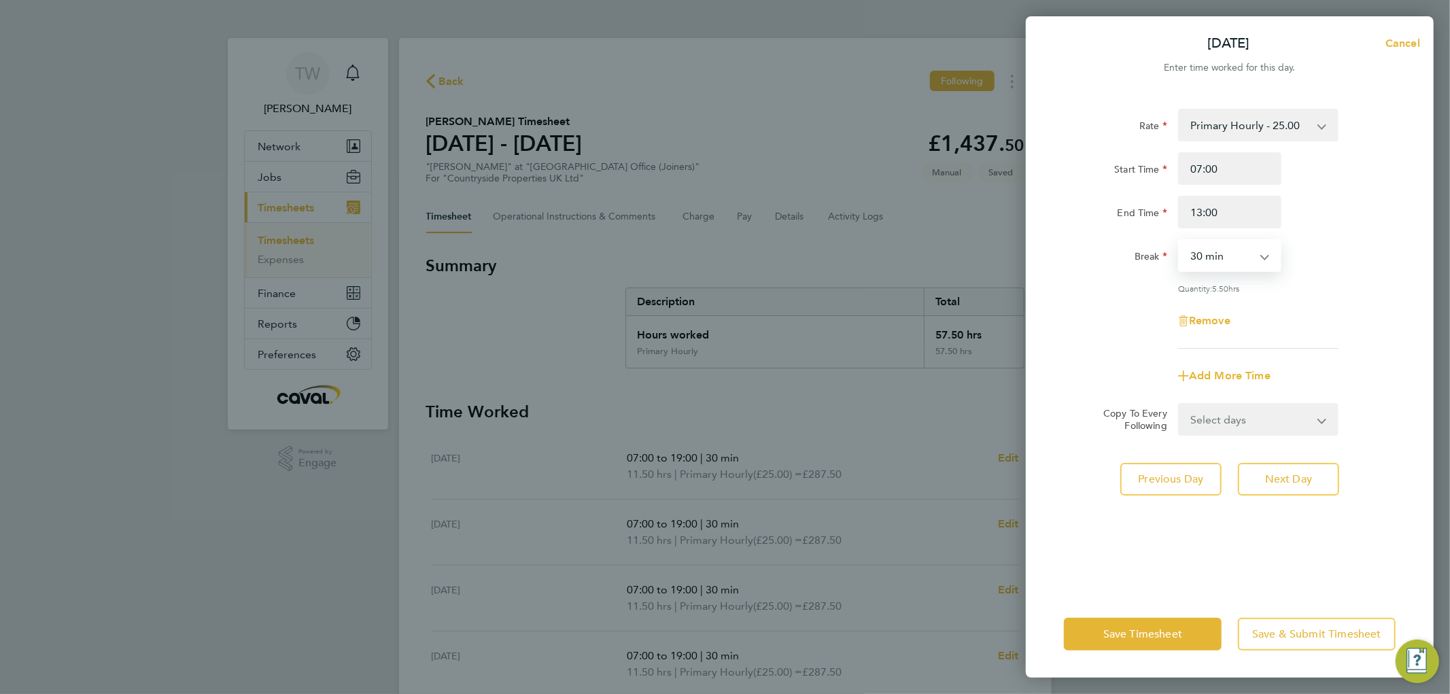
select select "15"
click at [1180, 241] on select "0 min 15 min 30 min 45 min 60 min 75 min 90 min" at bounding box center [1222, 256] width 84 height 30
click at [1330, 255] on div "Break 0 min 15 min 30 min 45 min 60 min 75 min 90 min" at bounding box center [1230, 255] width 343 height 33
click at [1141, 631] on span "Save Timesheet" at bounding box center [1143, 635] width 79 height 14
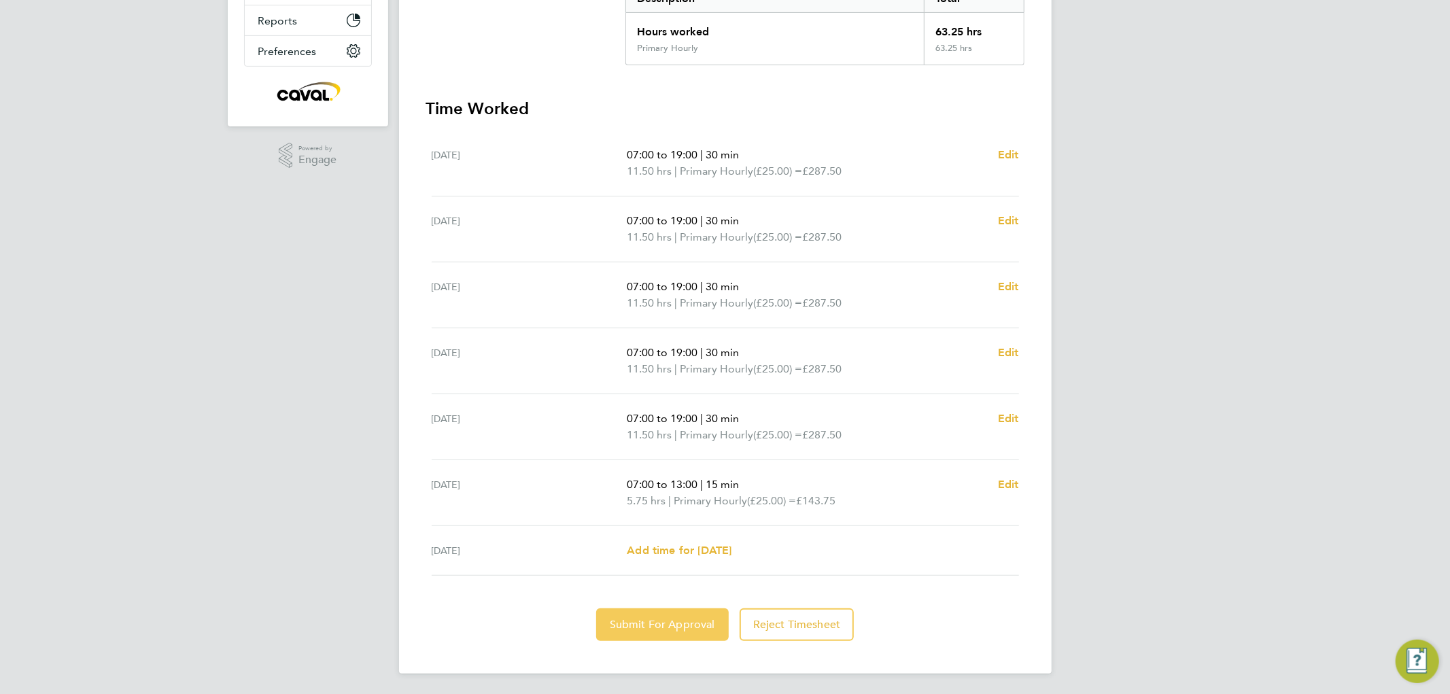
click at [644, 622] on span "Submit For Approval" at bounding box center [662, 625] width 105 height 14
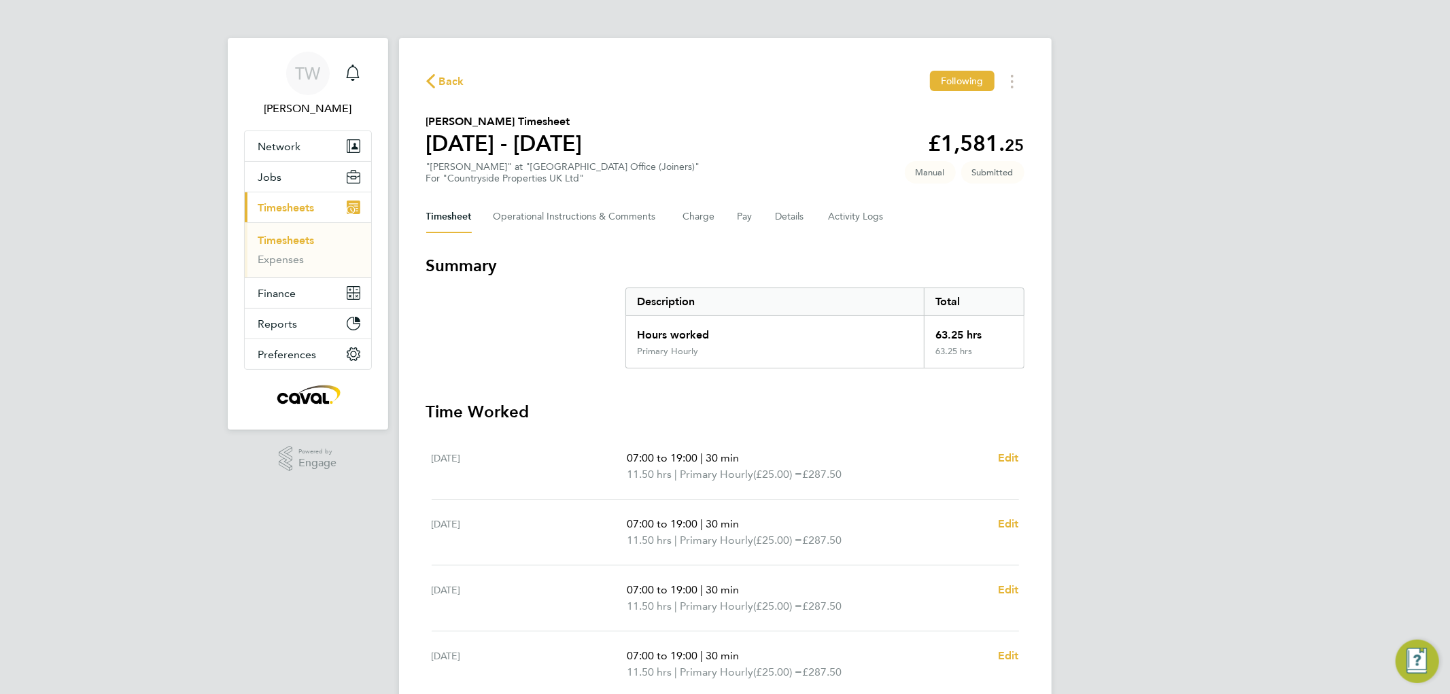
click at [288, 240] on link "Timesheets" at bounding box center [286, 240] width 56 height 13
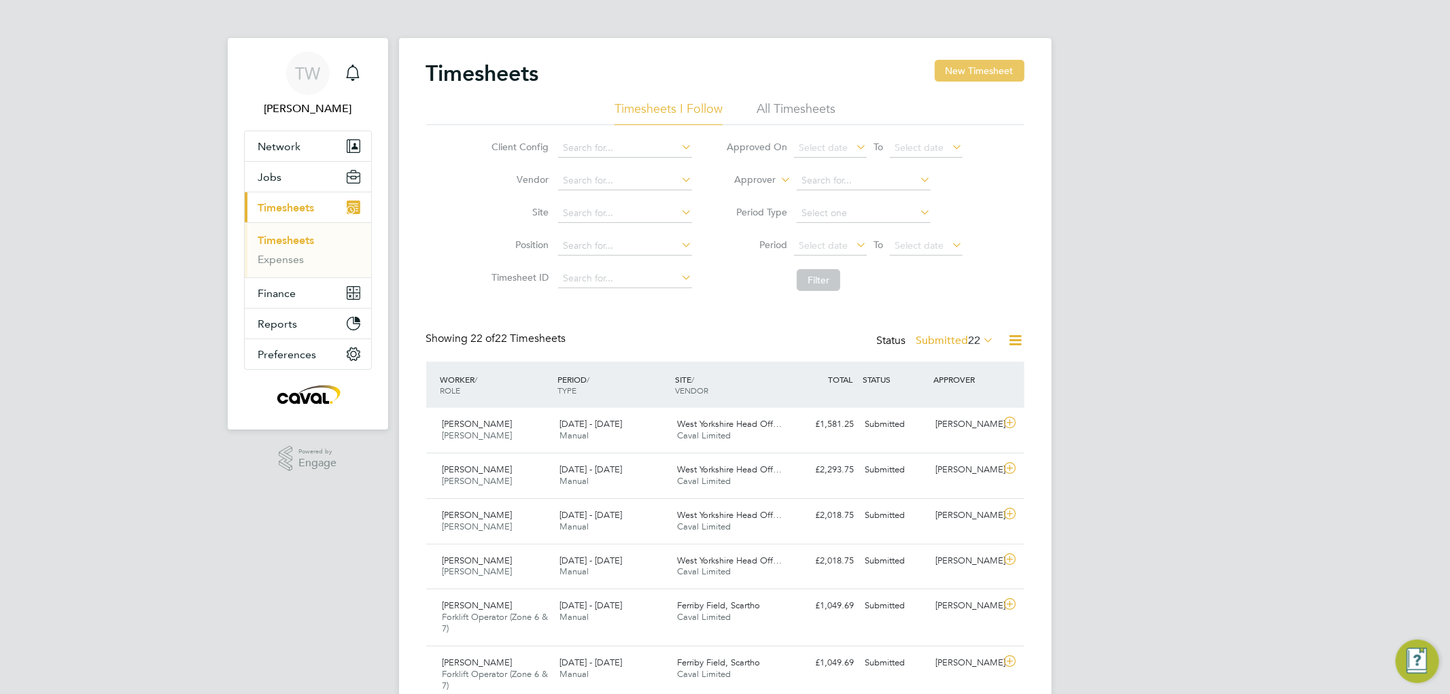
click at [975, 60] on button "New Timesheet" at bounding box center [980, 71] width 90 height 22
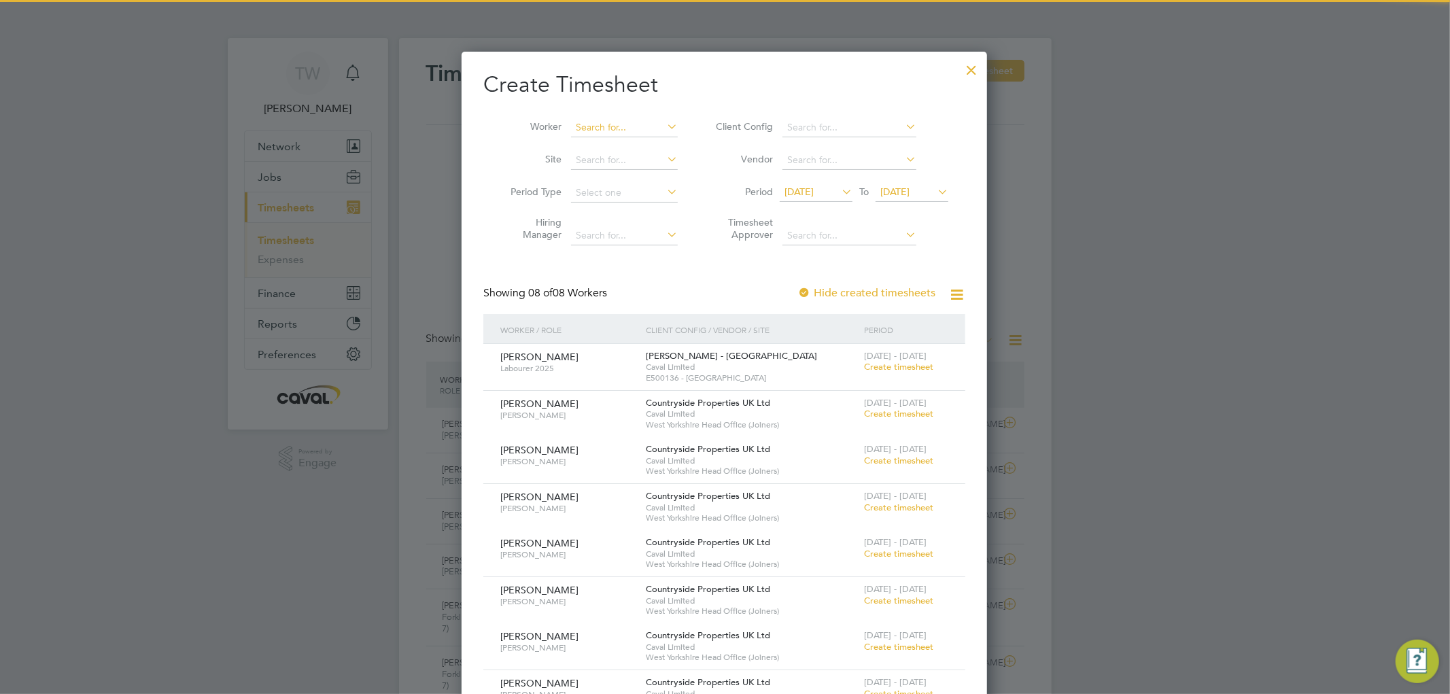
click at [619, 120] on input at bounding box center [624, 127] width 107 height 19
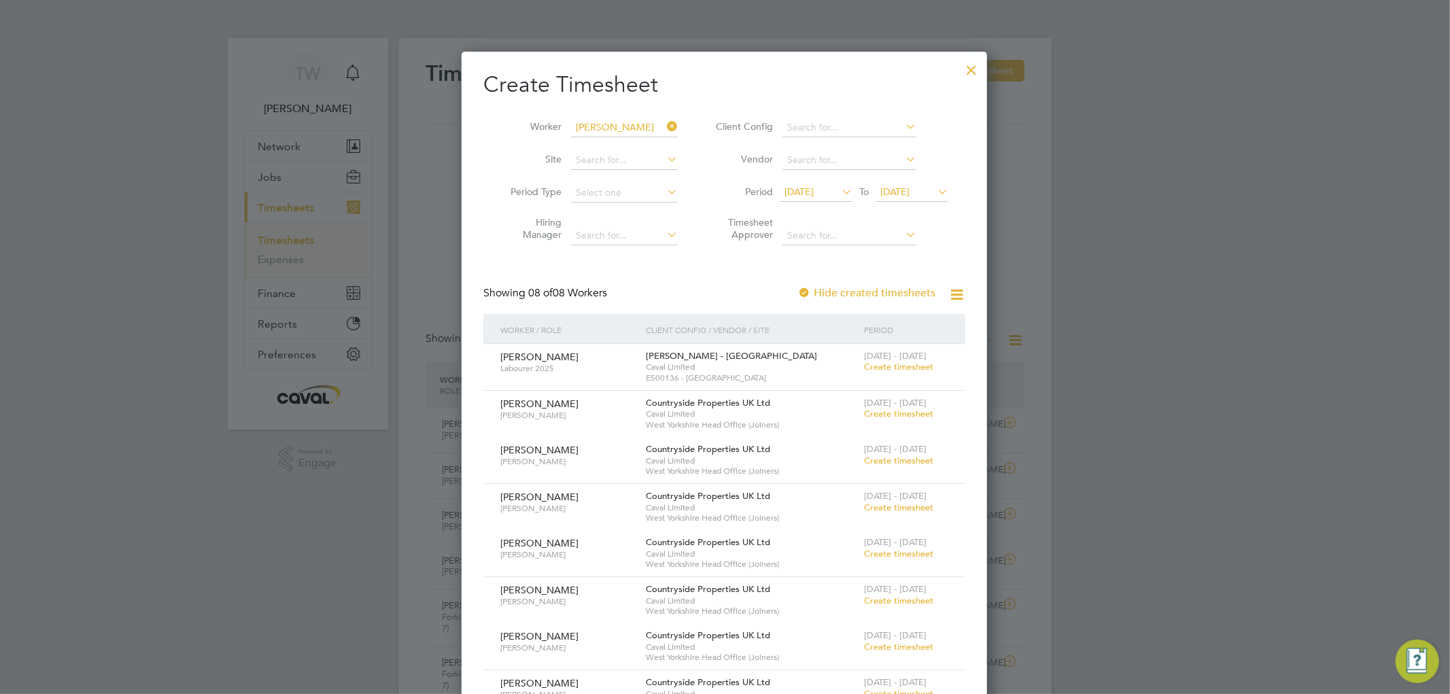
click at [622, 267] on li "[PERSON_NAME] ph [PERSON_NAME]" at bounding box center [702, 276] width 263 height 18
type input "[PERSON_NAME]"
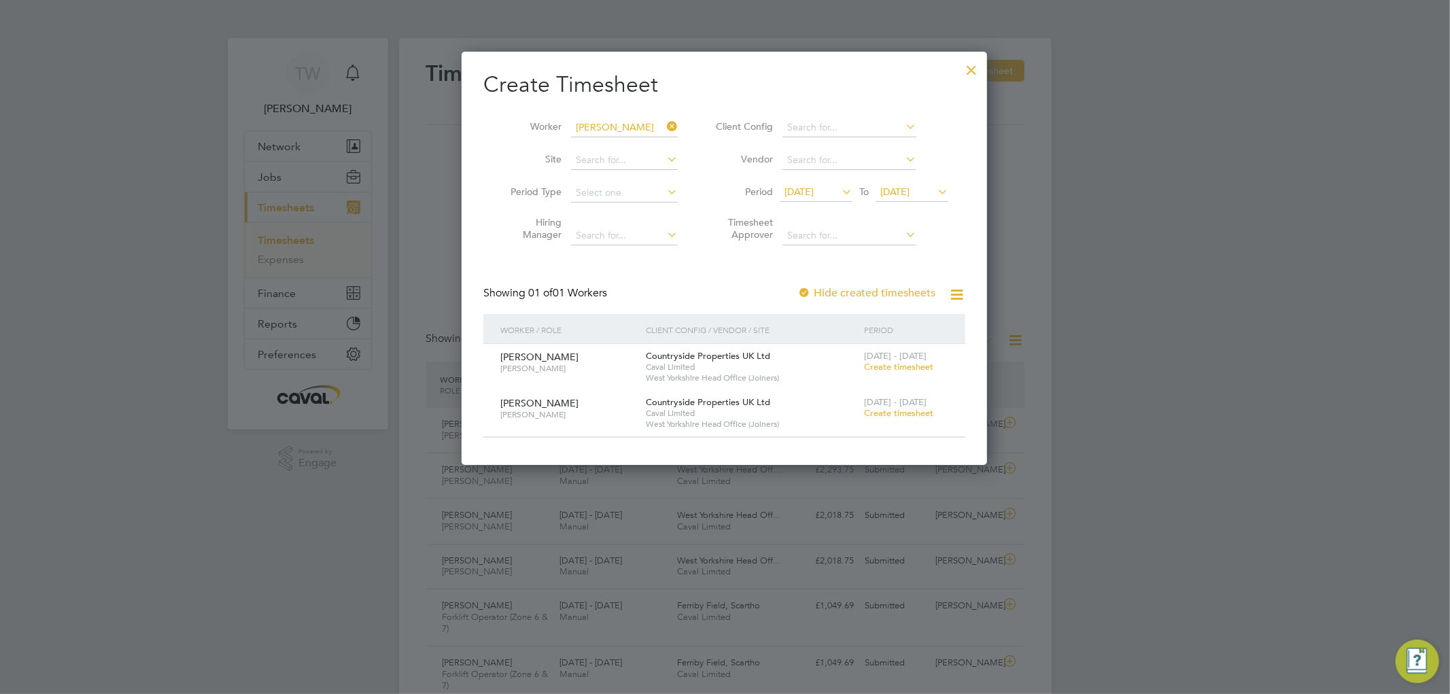
click at [876, 369] on span "Create timesheet" at bounding box center [898, 367] width 69 height 12
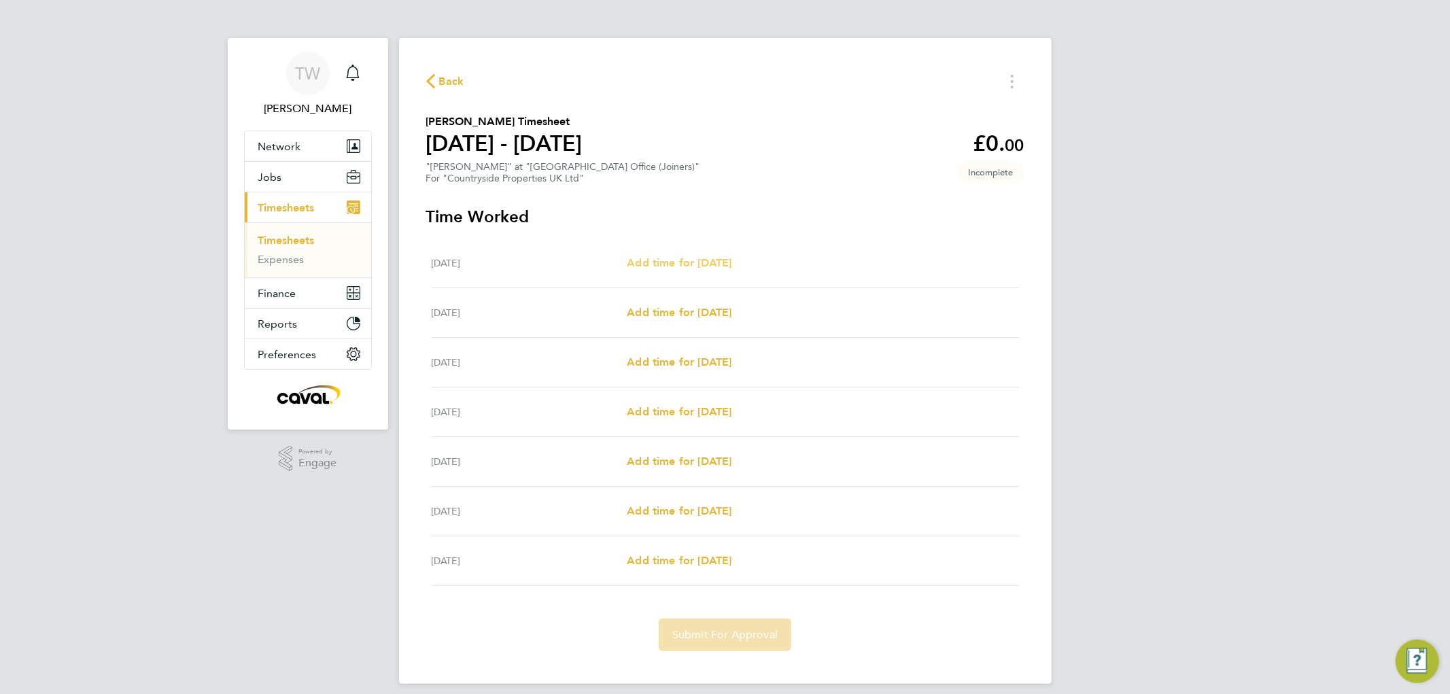
click at [704, 256] on span "Add time for [DATE]" at bounding box center [679, 262] width 105 height 13
select select "30"
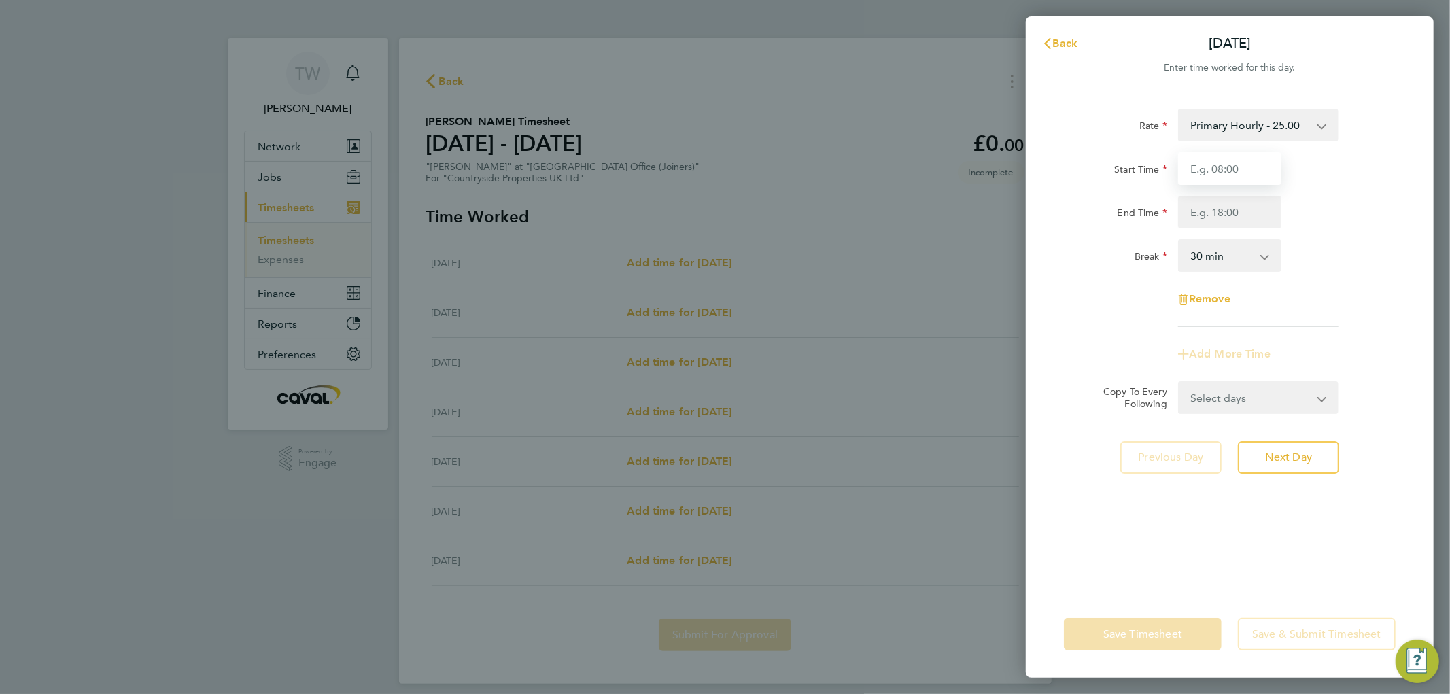
click at [1208, 167] on input "Start Time" at bounding box center [1229, 168] width 103 height 33
type input "07:00"
click at [1206, 211] on input "End Time" at bounding box center [1229, 212] width 103 height 33
type input "16:00"
click at [1297, 211] on div "End Time 16:00" at bounding box center [1230, 212] width 343 height 33
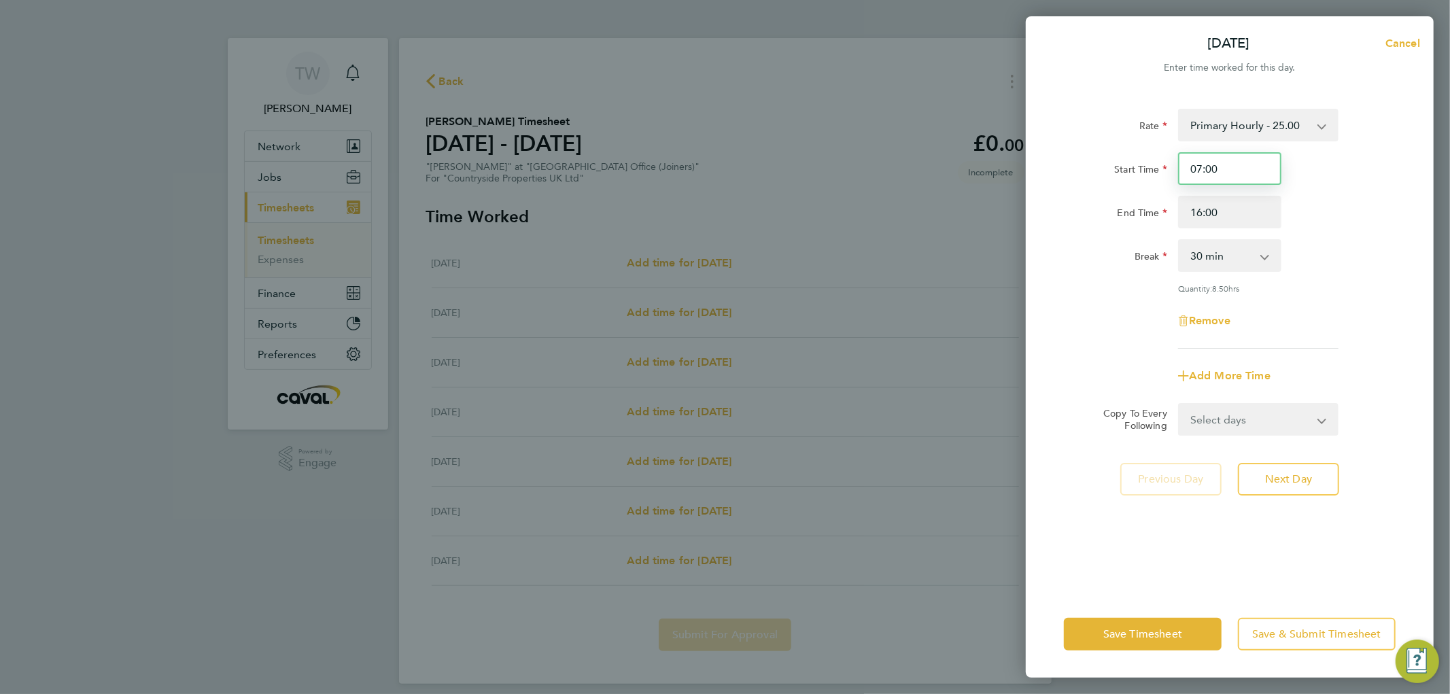
drag, startPoint x: 1228, startPoint y: 166, endPoint x: 918, endPoint y: 192, distance: 311.2
click at [1025, 179] on div "[DATE] Cancel Enter time worked for this day. Rate Primary Hourly - 25.00 Prima…" at bounding box center [725, 347] width 1450 height 694
type input "07:30"
click at [1322, 185] on div "Start Time 07:30 End Time 16:00" at bounding box center [1230, 190] width 343 height 76
click at [1209, 252] on select "0 min 15 min 30 min 45 min 60 min 75 min 90 min" at bounding box center [1222, 256] width 84 height 30
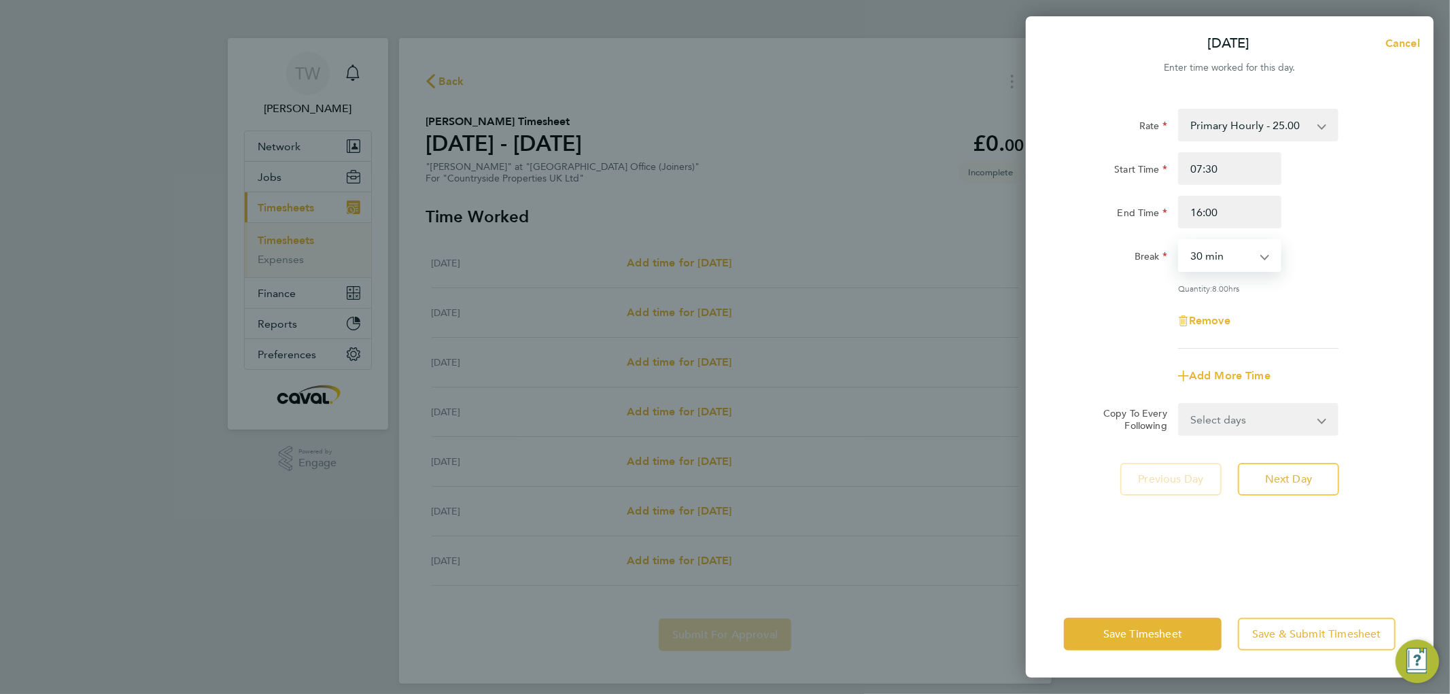
select select "45"
click at [1180, 241] on select "0 min 15 min 30 min 45 min 60 min 75 min 90 min" at bounding box center [1222, 256] width 84 height 30
click at [1321, 204] on div "End Time 16:00" at bounding box center [1230, 212] width 343 height 33
click at [1214, 430] on select "Select days Day Weekday (Mon-Fri) Weekend (Sat-Sun) [DATE] [DATE] [DATE] [DATE]…" at bounding box center [1251, 420] width 143 height 30
click at [1316, 263] on div "Break 0 min 15 min 30 min 45 min 60 min 75 min 90 min" at bounding box center [1230, 255] width 343 height 33
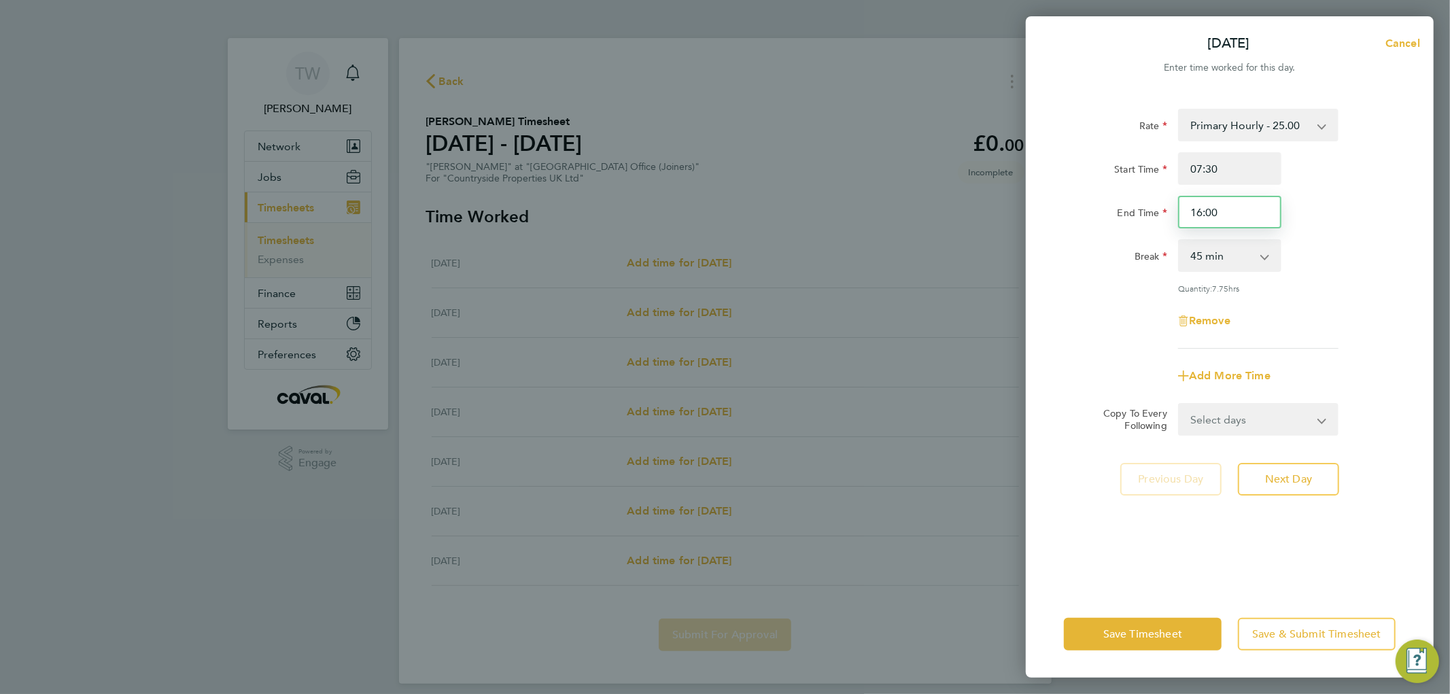
drag, startPoint x: 1232, startPoint y: 216, endPoint x: 1048, endPoint y: 216, distance: 183.6
click at [1079, 216] on div "End Time 16:00" at bounding box center [1230, 212] width 343 height 33
type input "15:30"
click at [1330, 198] on div "End Time 15:30" at bounding box center [1230, 212] width 343 height 33
click at [1213, 422] on select "Select days Day Weekday (Mon-Fri) Weekend (Sat-Sun) [DATE] [DATE] [DATE] [DATE]…" at bounding box center [1251, 420] width 143 height 30
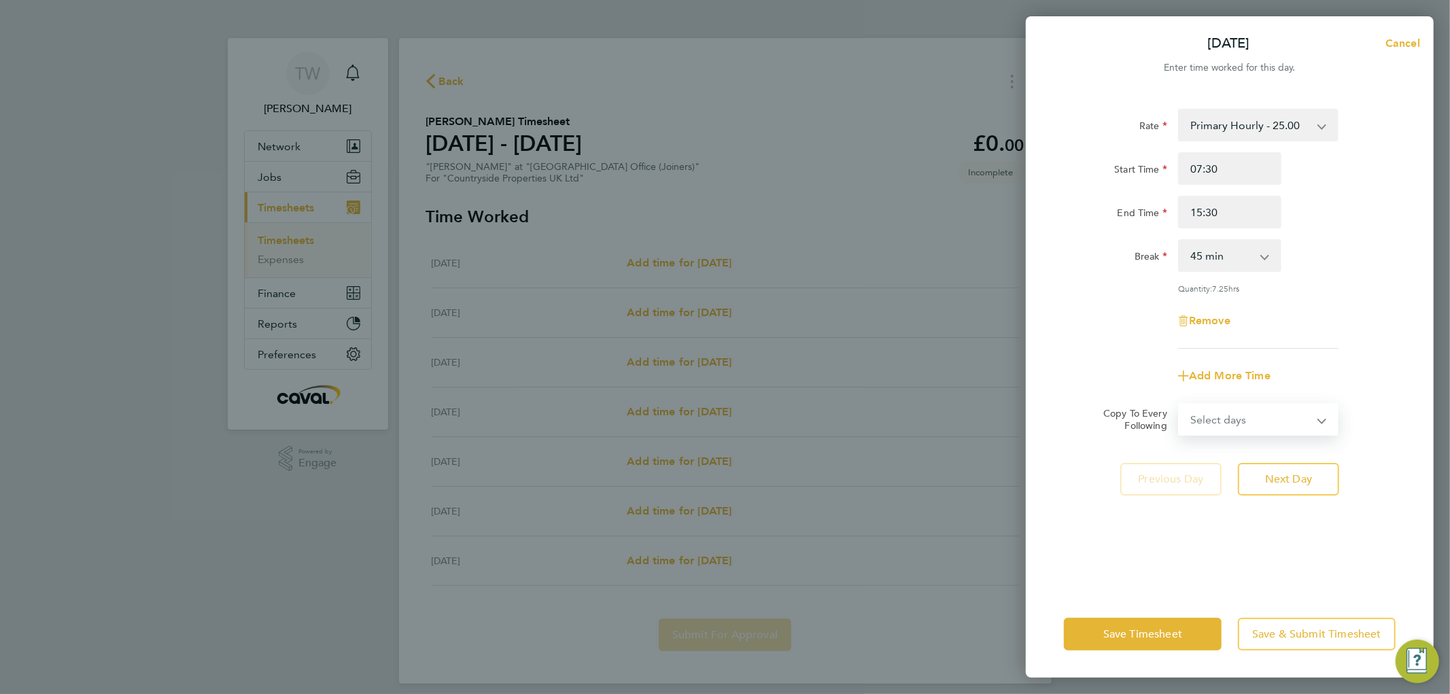
select select "DAY"
click at [1180, 405] on select "Select days Day Weekday (Mon-Fri) Weekend (Sat-Sun) [DATE] [DATE] [DATE] [DATE]…" at bounding box center [1251, 420] width 143 height 30
select select "[DATE]"
click at [1212, 426] on select "Select days Day Weekday (Mon-Fri) Weekend (Sat-Sun) [DATE] [DATE] [DATE] [DATE]…" at bounding box center [1243, 420] width 126 height 30
click at [1327, 416] on icon "Reset selection" at bounding box center [1322, 419] width 16 height 16
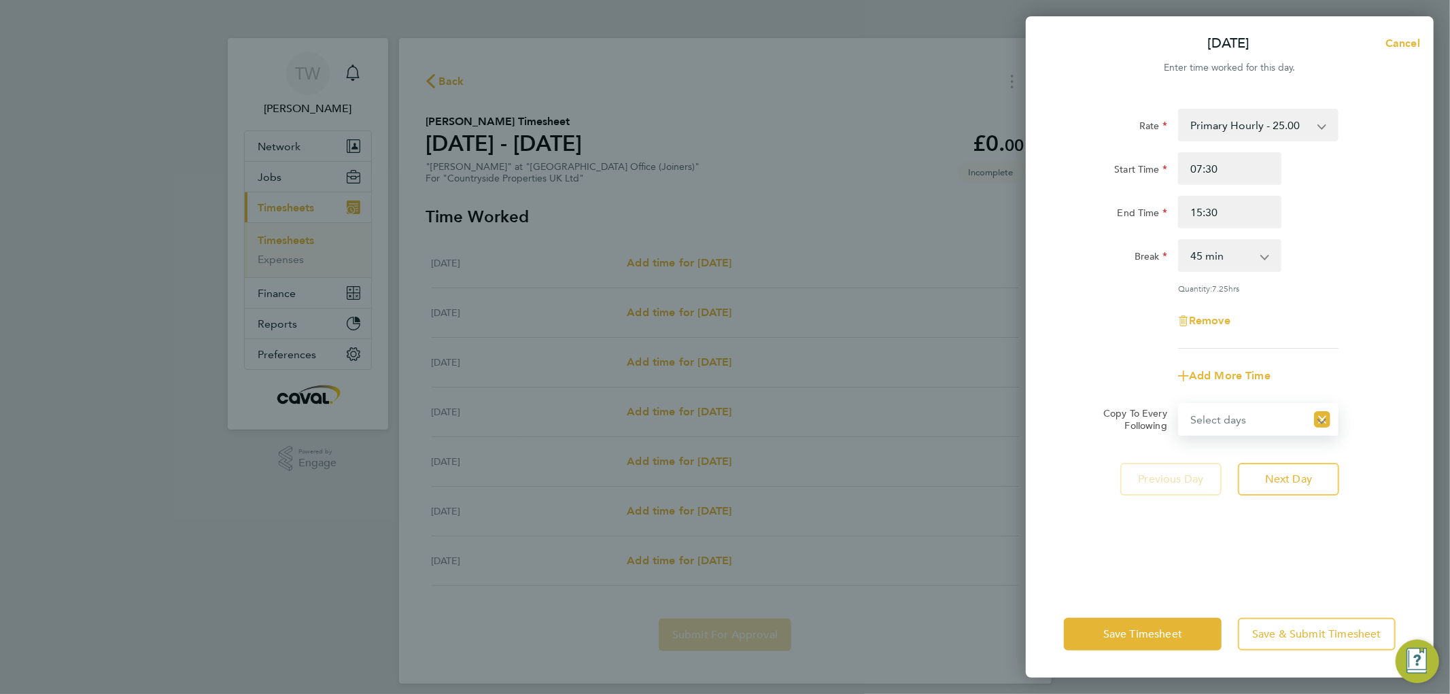
click at [1236, 415] on select "Select days Day Weekday (Mon-Fri) Weekend (Sat-Sun) [DATE] [DATE] [DATE] [DATE]…" at bounding box center [1243, 420] width 126 height 30
select select "WEEKDAY"
click at [1180, 405] on select "Select days Day Weekday (Mon-Fri) Weekend (Sat-Sun) [DATE] [DATE] [DATE] [DATE]…" at bounding box center [1251, 420] width 143 height 30
select select "[DATE]"
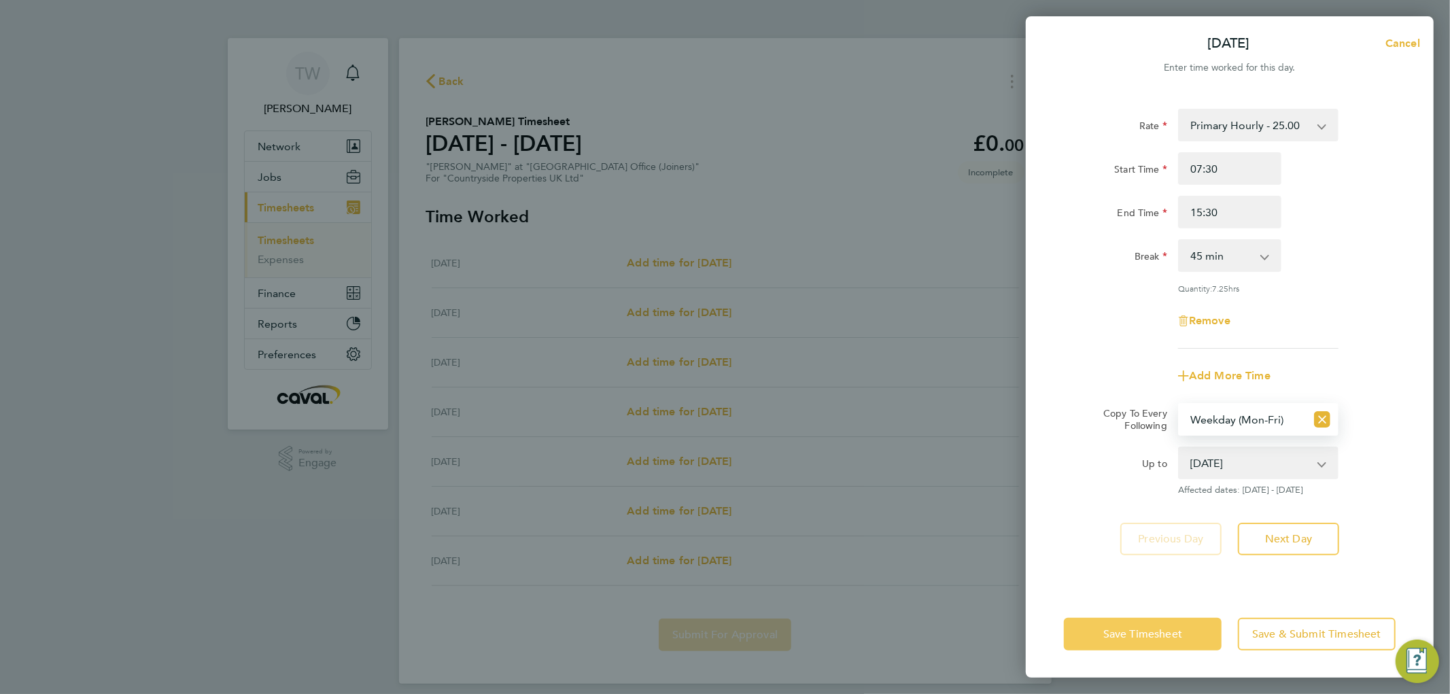
click at [1137, 640] on span "Save Timesheet" at bounding box center [1143, 635] width 79 height 14
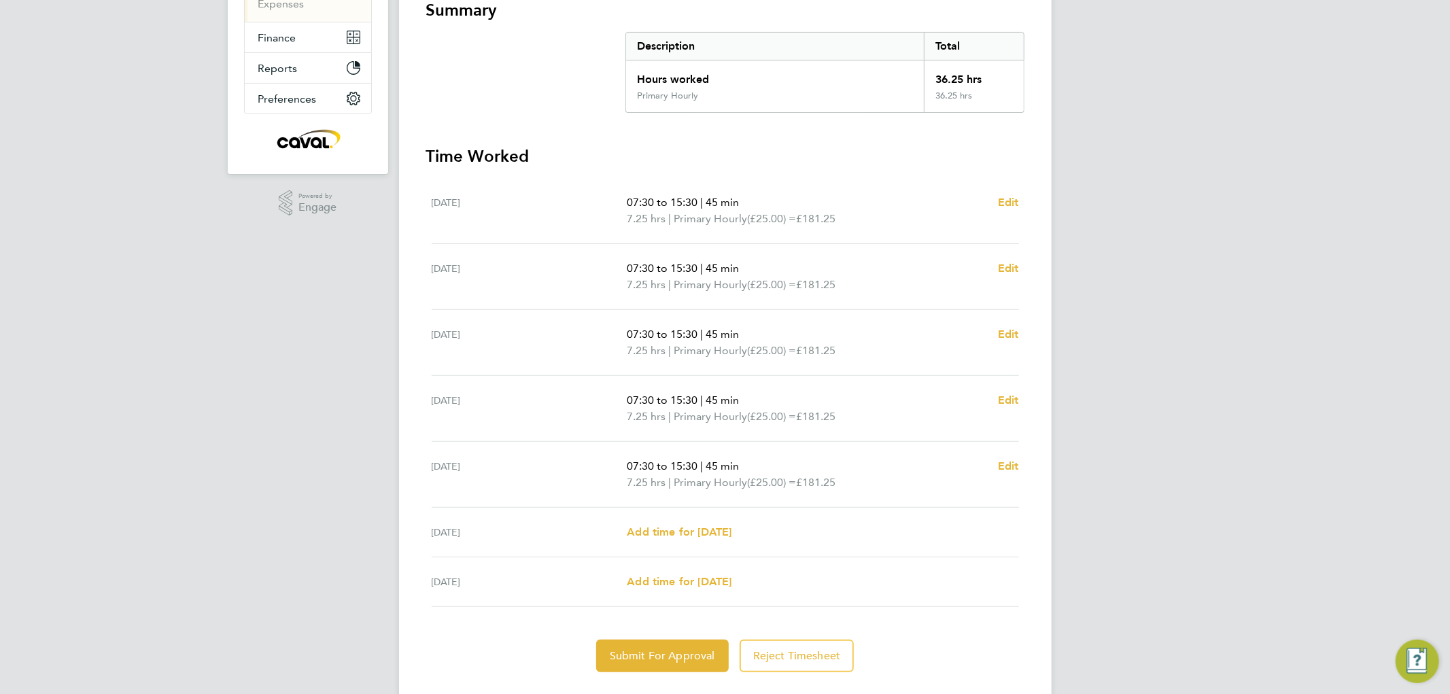
scroll to position [287, 0]
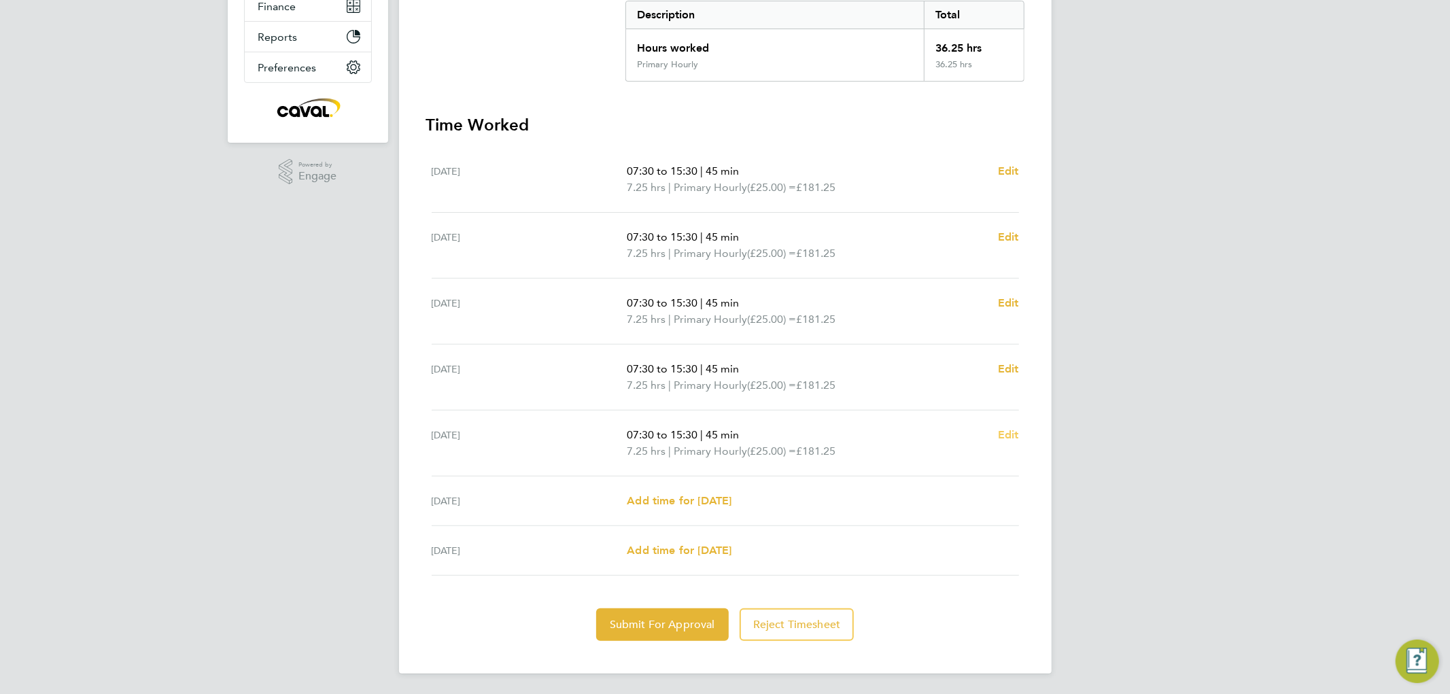
click at [1013, 436] on span "Edit" at bounding box center [1008, 434] width 21 height 13
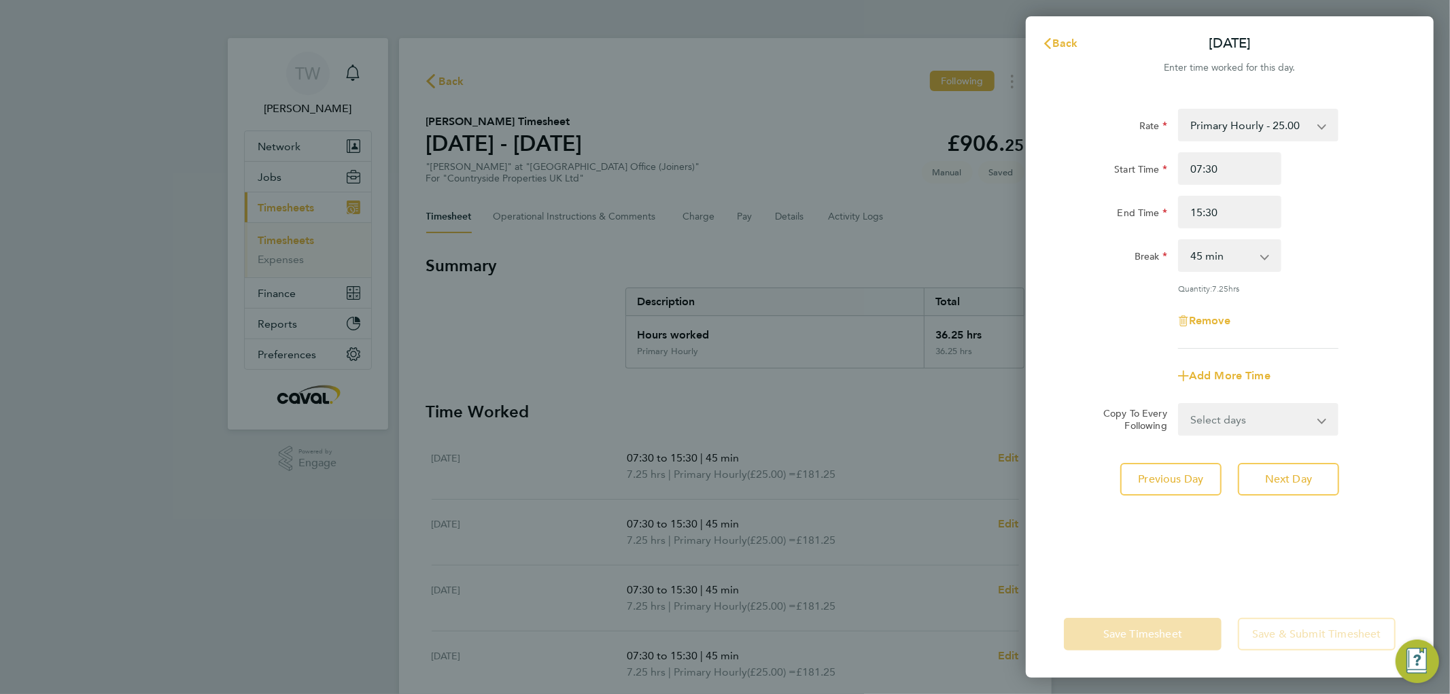
drag, startPoint x: 1225, startPoint y: 260, endPoint x: 1220, endPoint y: 269, distance: 10.4
click at [1225, 260] on select "0 min 15 min 30 min 45 min 60 min 75 min 90 min" at bounding box center [1222, 256] width 84 height 30
select select "60"
click at [1180, 241] on select "0 min 15 min 30 min 45 min 60 min 75 min 90 min" at bounding box center [1222, 256] width 84 height 30
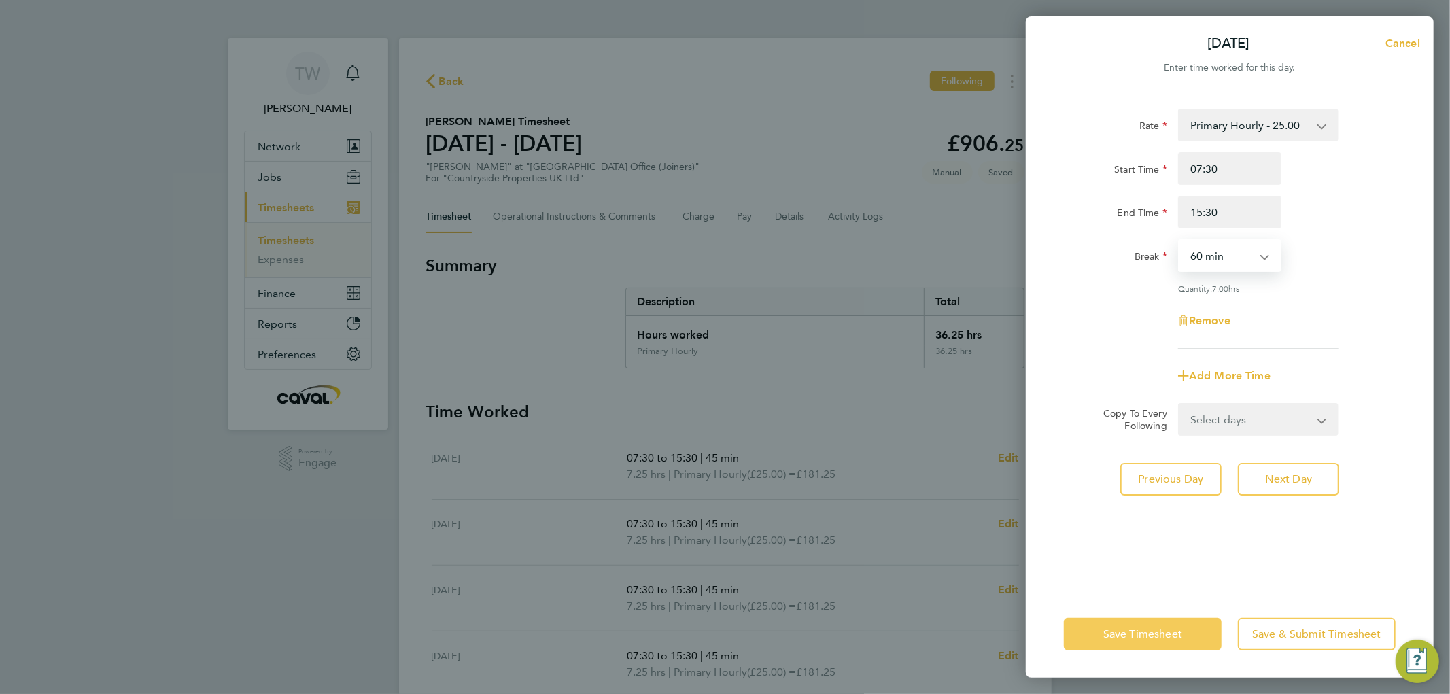
click at [1134, 636] on span "Save Timesheet" at bounding box center [1143, 635] width 79 height 14
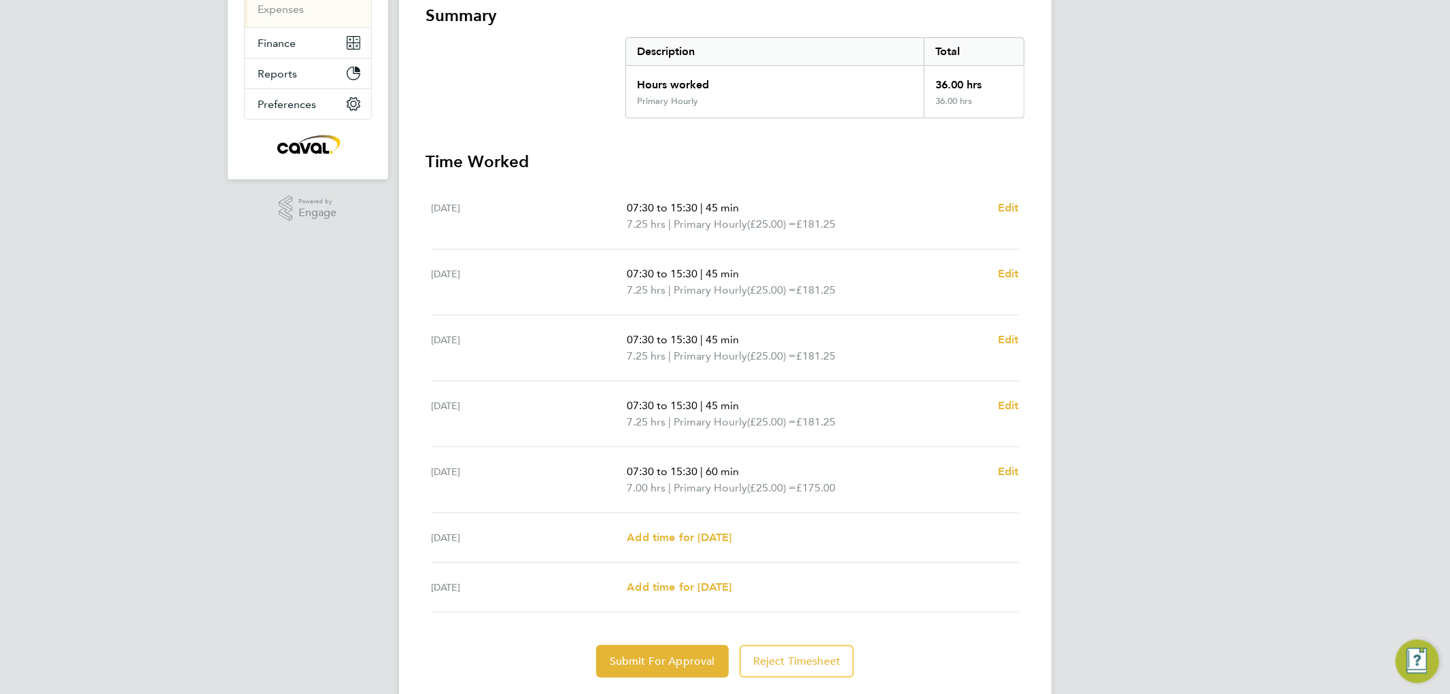
scroll to position [287, 0]
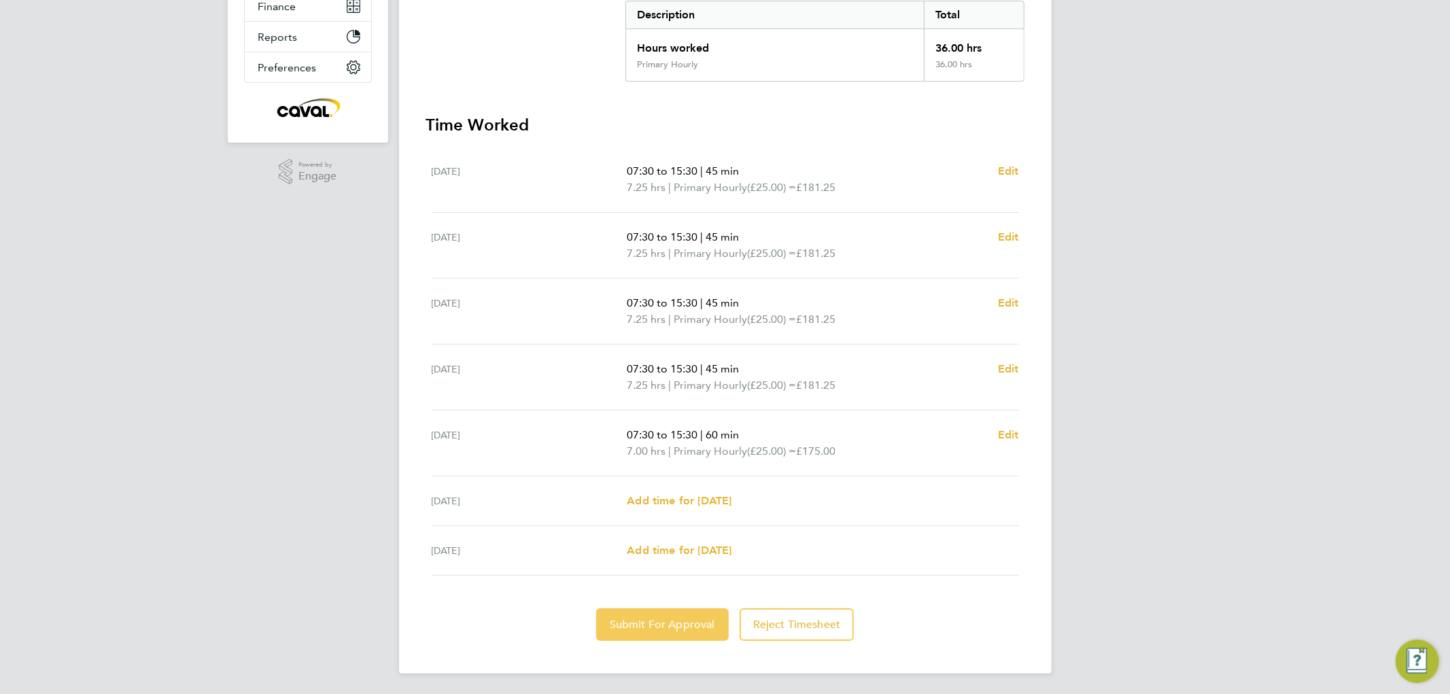
click at [651, 626] on span "Submit For Approval" at bounding box center [662, 625] width 105 height 14
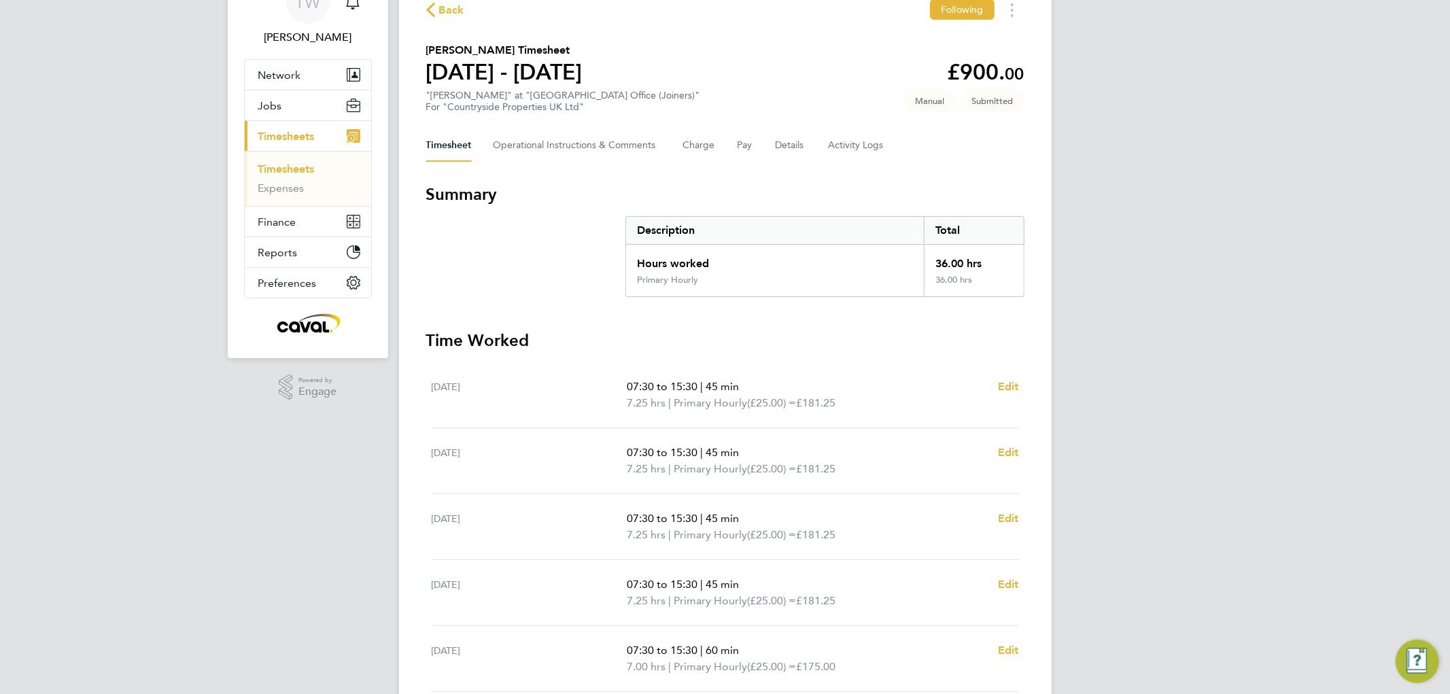
scroll to position [0, 0]
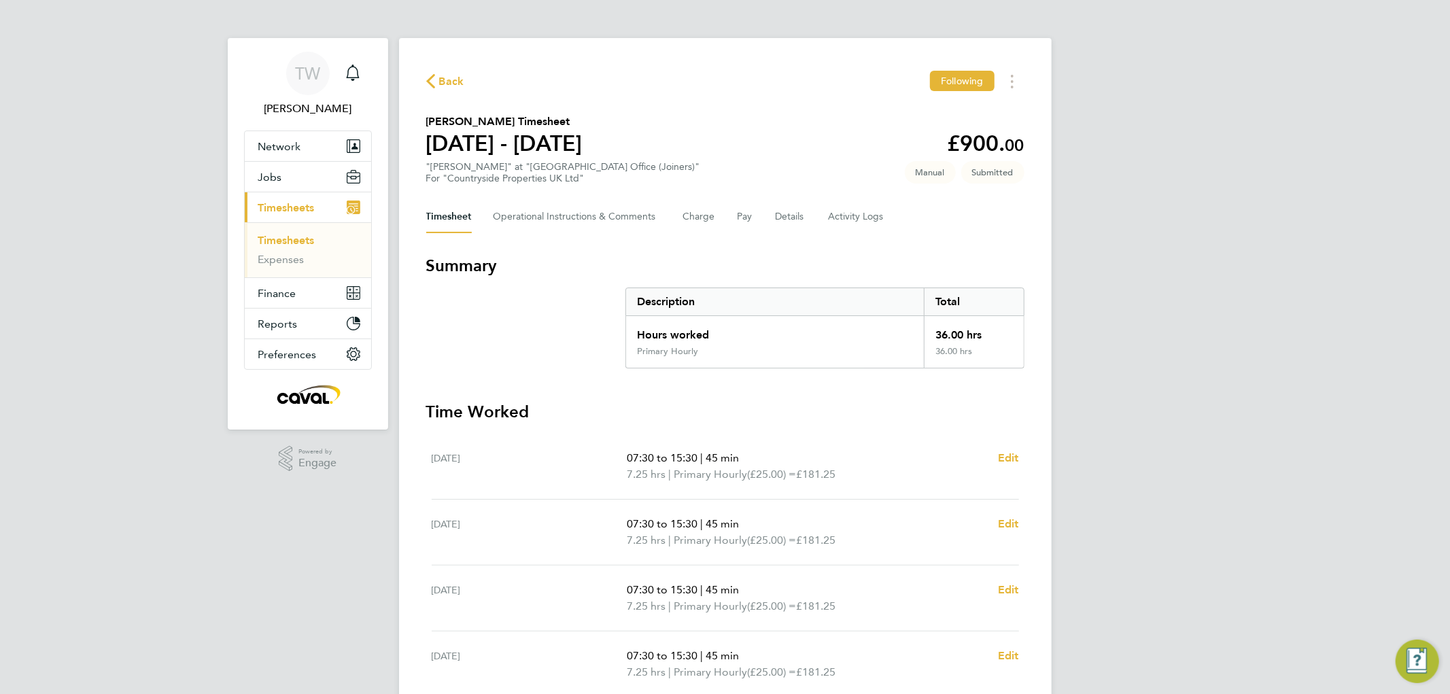
click at [296, 241] on link "Timesheets" at bounding box center [286, 240] width 56 height 13
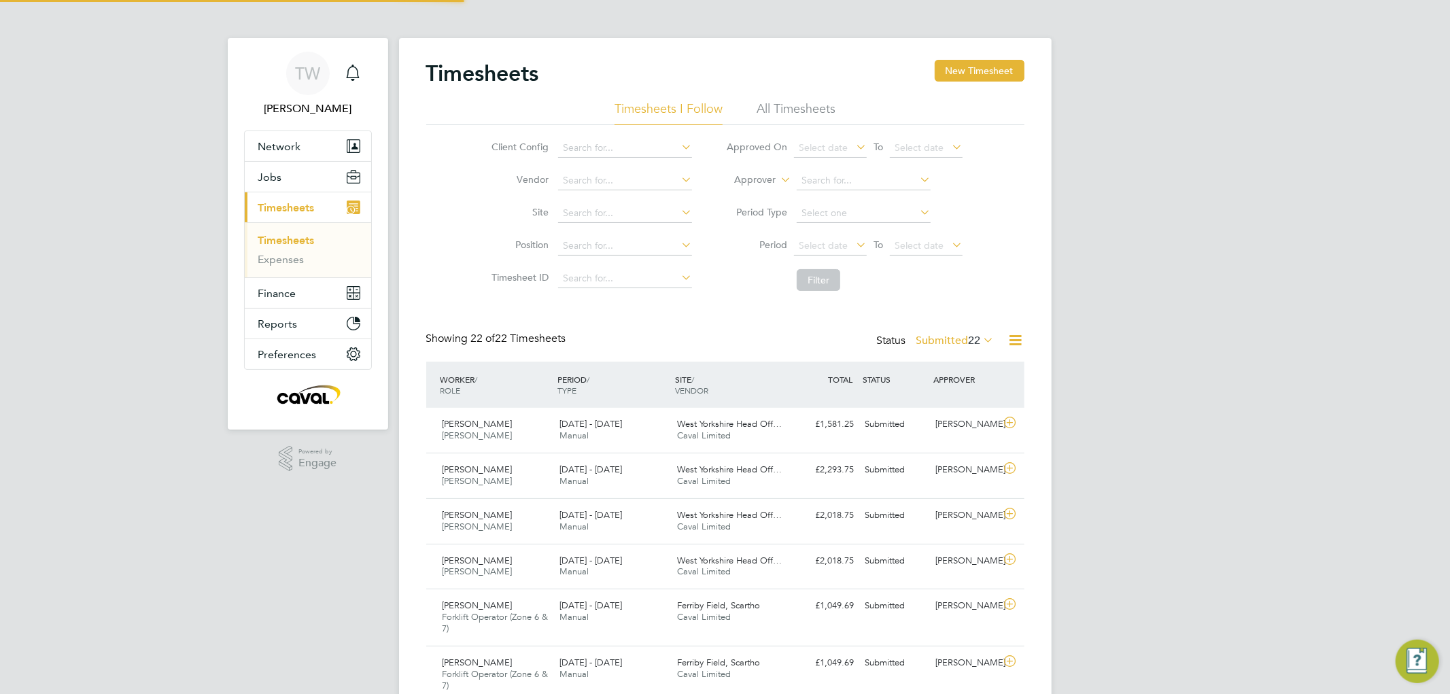
scroll to position [34, 118]
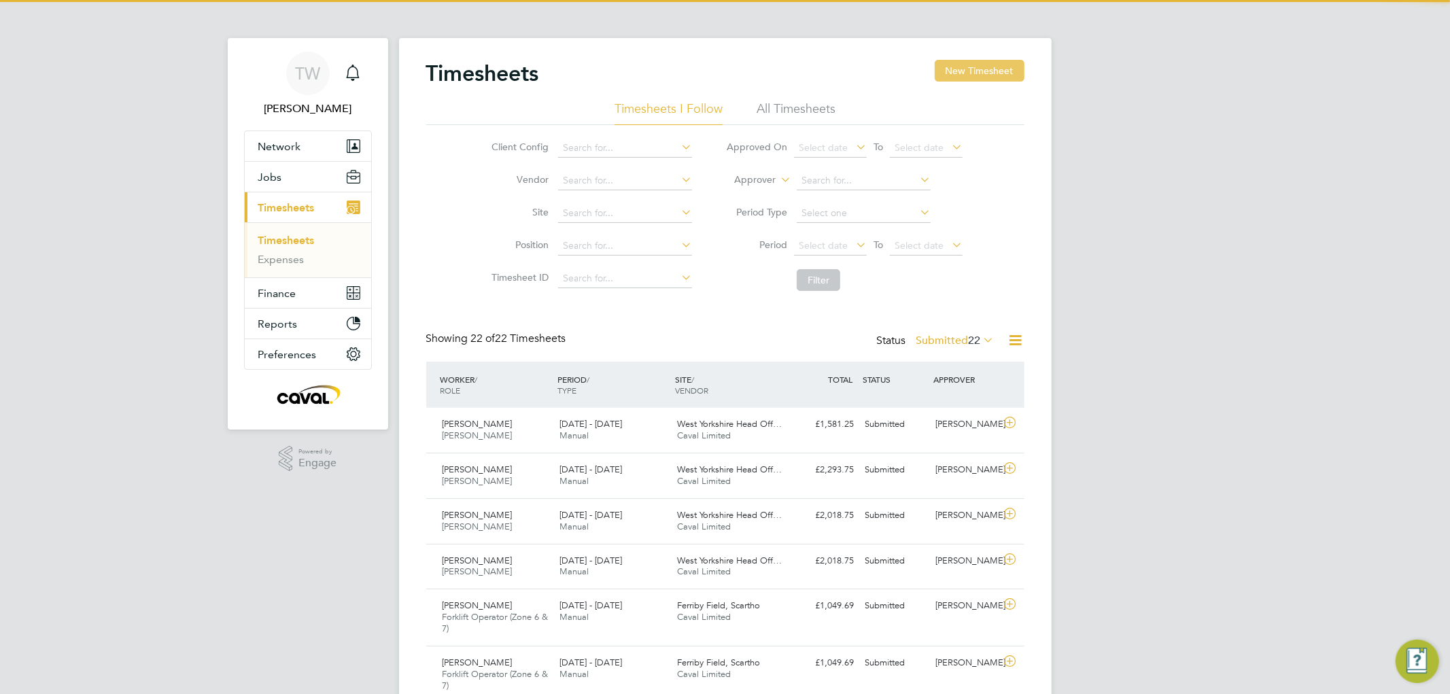
click at [987, 75] on button "New Timesheet" at bounding box center [980, 71] width 90 height 22
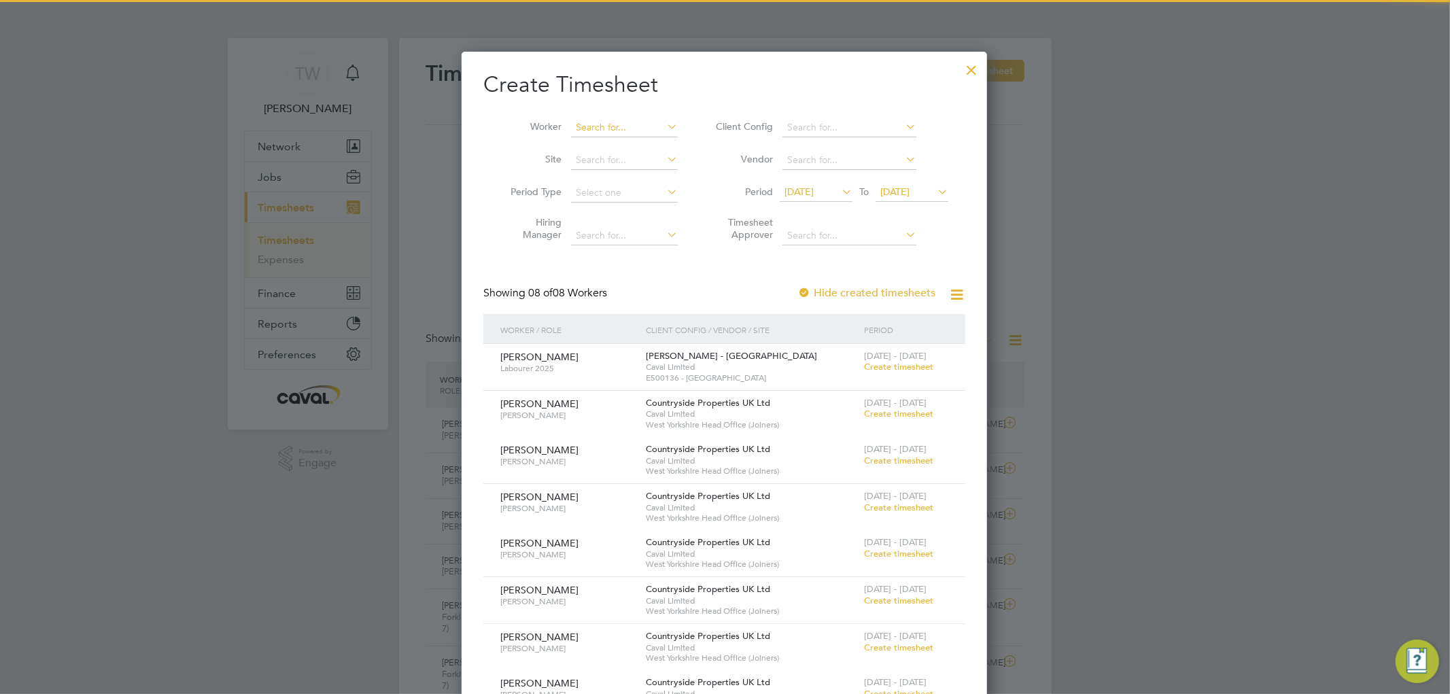
click at [617, 124] on input at bounding box center [624, 127] width 107 height 19
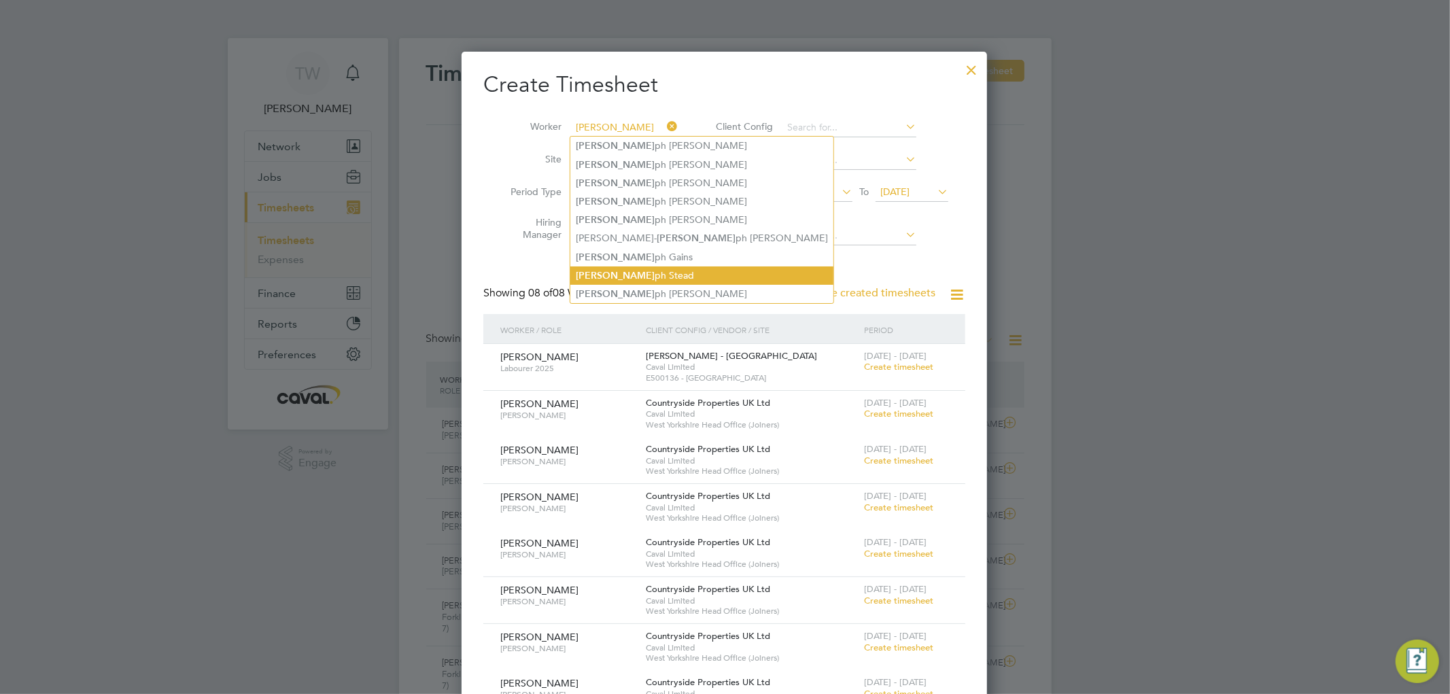
click at [616, 267] on li "[PERSON_NAME] ph [PERSON_NAME]" at bounding box center [702, 276] width 263 height 18
type input "[PERSON_NAME]"
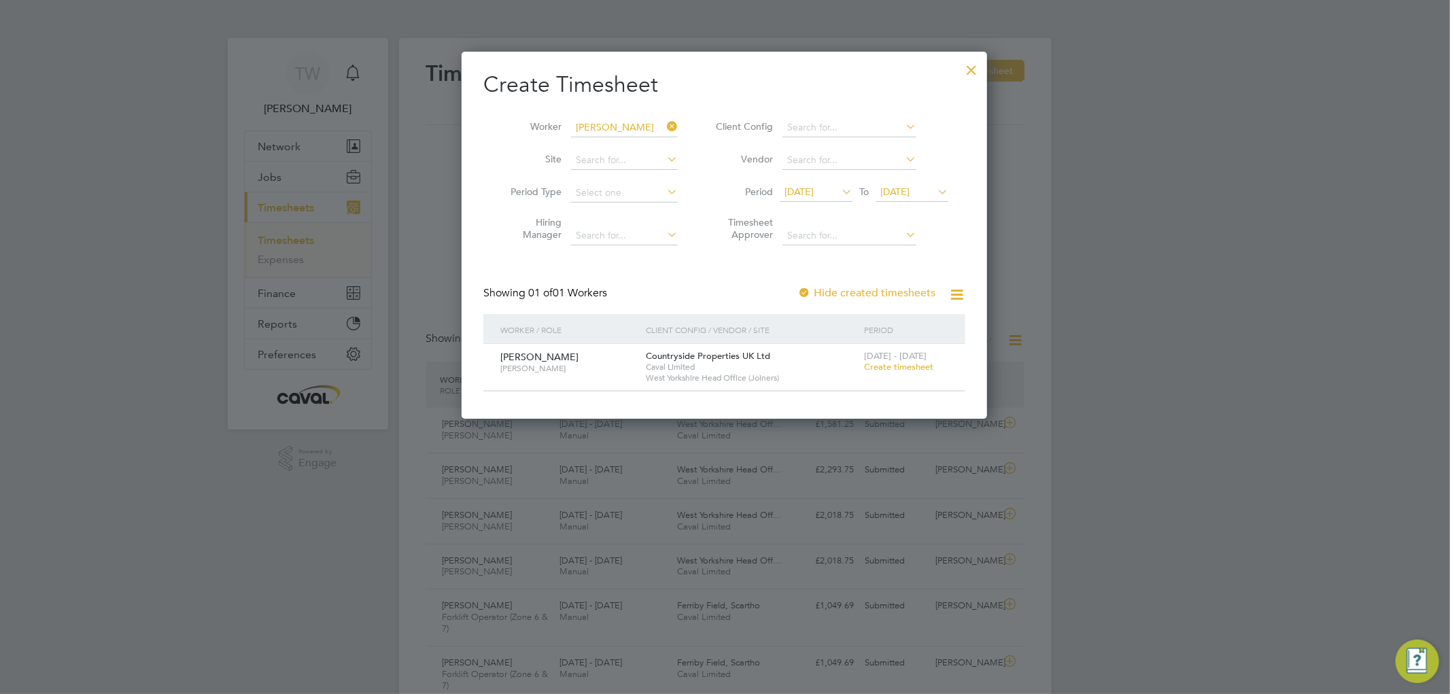
click at [921, 364] on span "Create timesheet" at bounding box center [898, 367] width 69 height 12
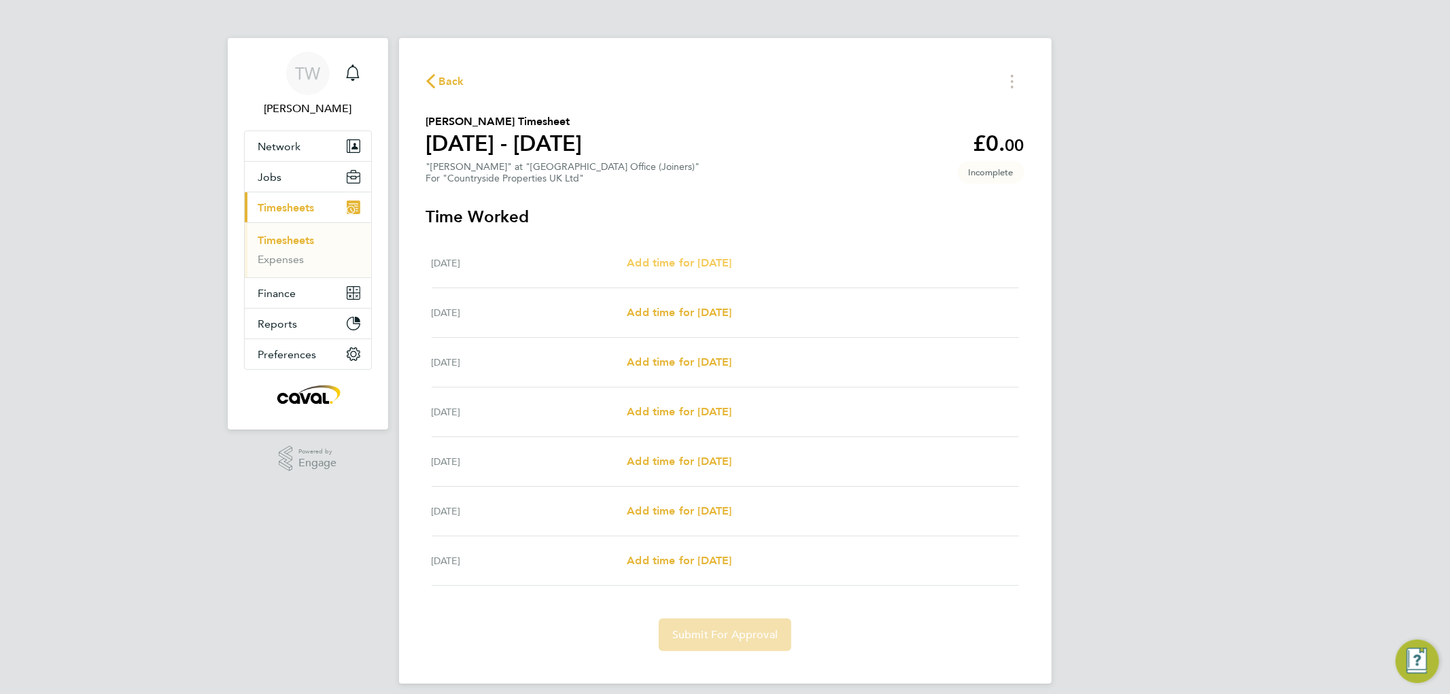
click at [732, 257] on span "Add time for [DATE]" at bounding box center [679, 262] width 105 height 13
select select "30"
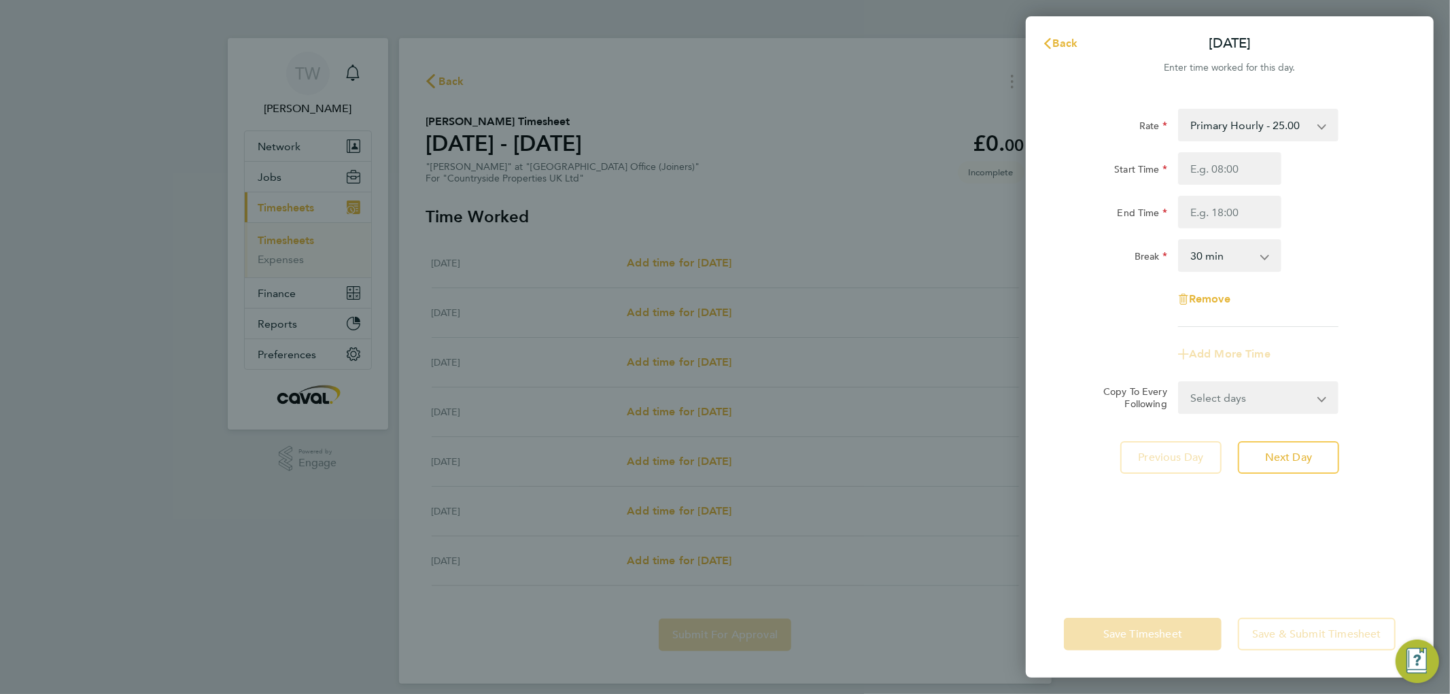
click at [1182, 186] on div "Start Time End Time" at bounding box center [1230, 190] width 343 height 76
click at [1199, 177] on input "Start Time" at bounding box center [1229, 168] width 103 height 33
type input "07:00"
click at [1202, 207] on input "End Time" at bounding box center [1229, 212] width 103 height 33
type input "15:30"
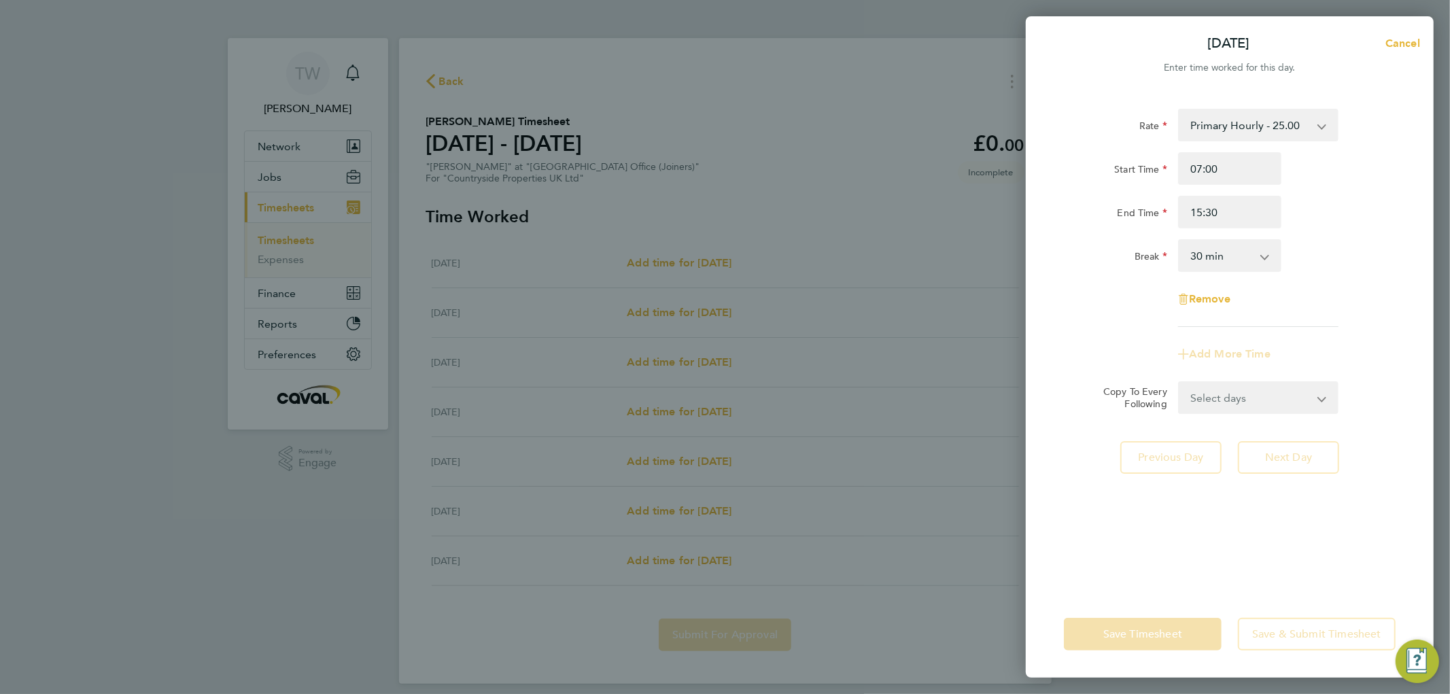
click at [1336, 212] on div "End Time 15:30" at bounding box center [1230, 212] width 343 height 33
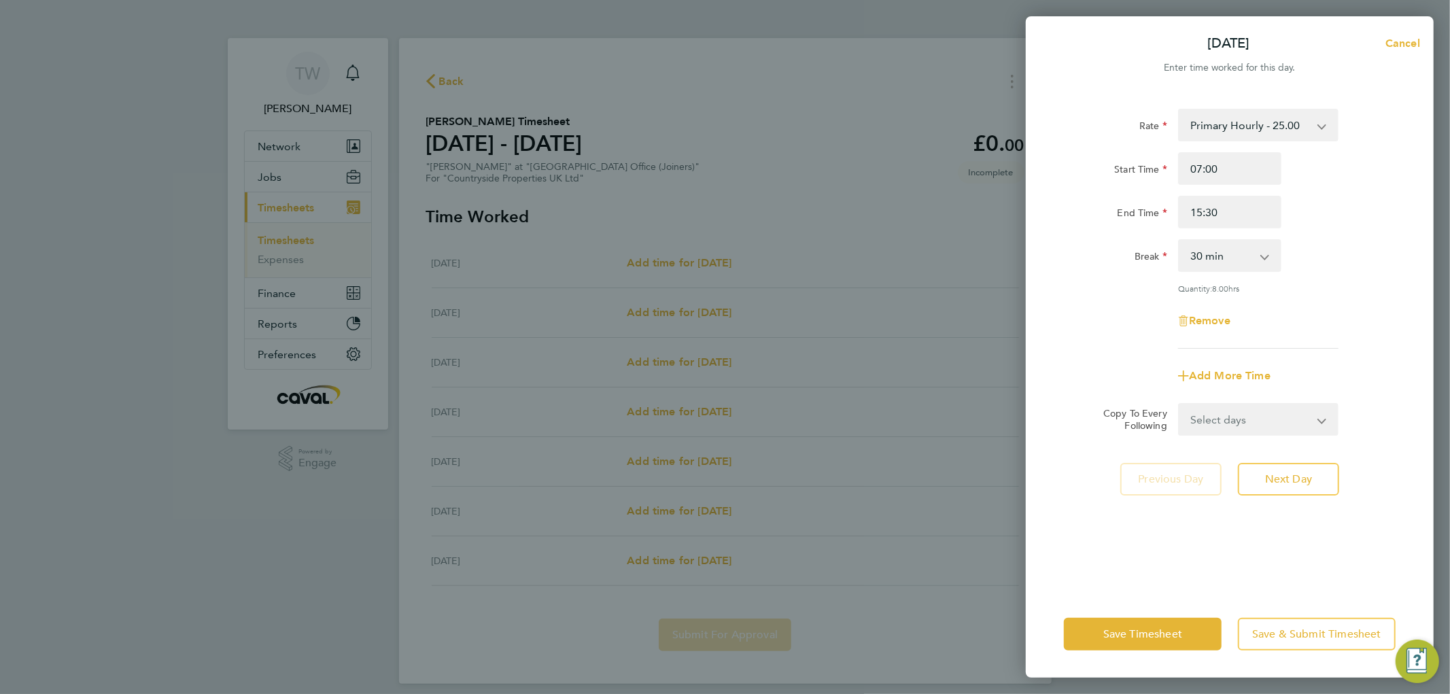
drag, startPoint x: 1240, startPoint y: 246, endPoint x: 1236, endPoint y: 264, distance: 18.1
click at [1240, 246] on select "0 min 15 min 30 min 45 min 60 min 75 min 90 min" at bounding box center [1222, 256] width 84 height 30
select select "45"
click at [1180, 241] on select "0 min 15 min 30 min 45 min 60 min 75 min 90 min" at bounding box center [1222, 256] width 84 height 30
click at [1352, 218] on div "End Time 15:30" at bounding box center [1230, 212] width 343 height 33
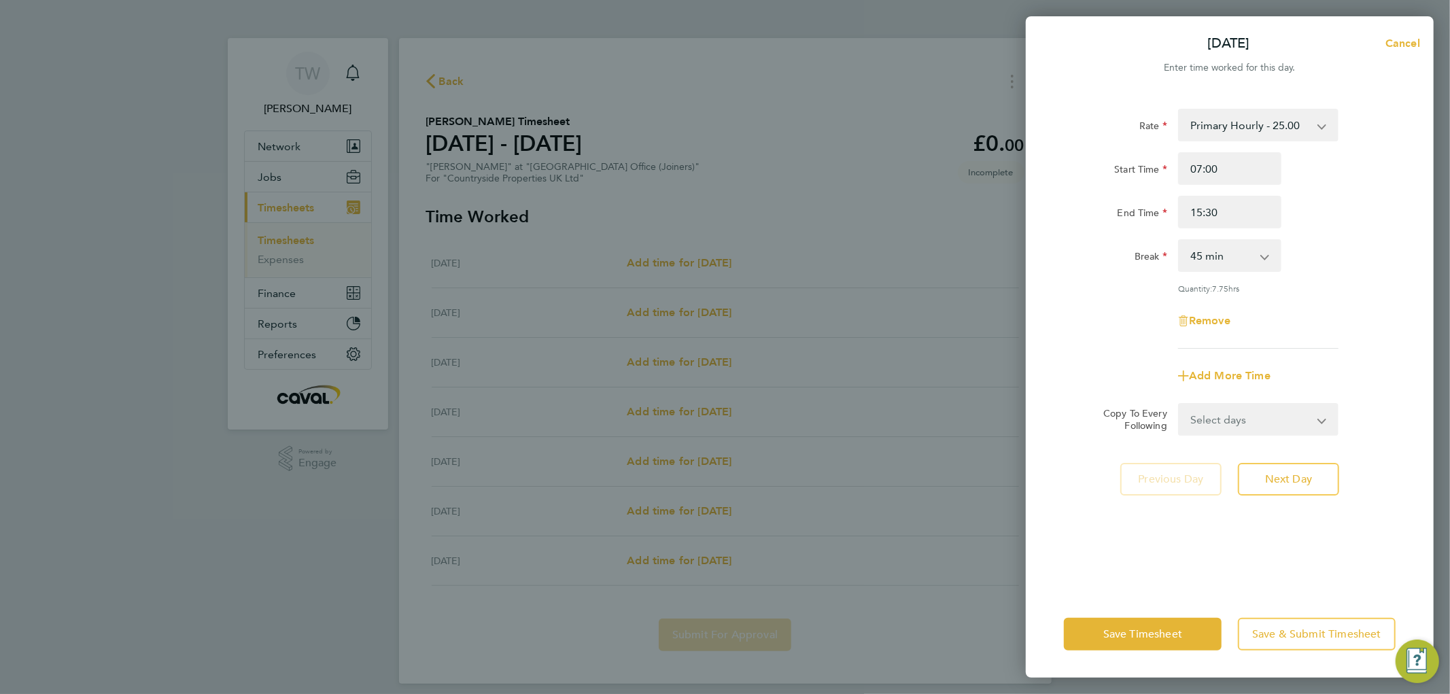
drag, startPoint x: 1202, startPoint y: 422, endPoint x: 1202, endPoint y: 432, distance: 10.2
click at [1202, 422] on select "Select days Day Weekday (Mon-Fri) Weekend (Sat-Sun) [DATE] [DATE] [DATE] [DATE]…" at bounding box center [1251, 420] width 143 height 30
select select "WEEKDAY"
click at [1180, 405] on select "Select days Day Weekday (Mon-Fri) Weekend (Sat-Sun) [DATE] [DATE] [DATE] [DATE]…" at bounding box center [1251, 420] width 143 height 30
select select "[DATE]"
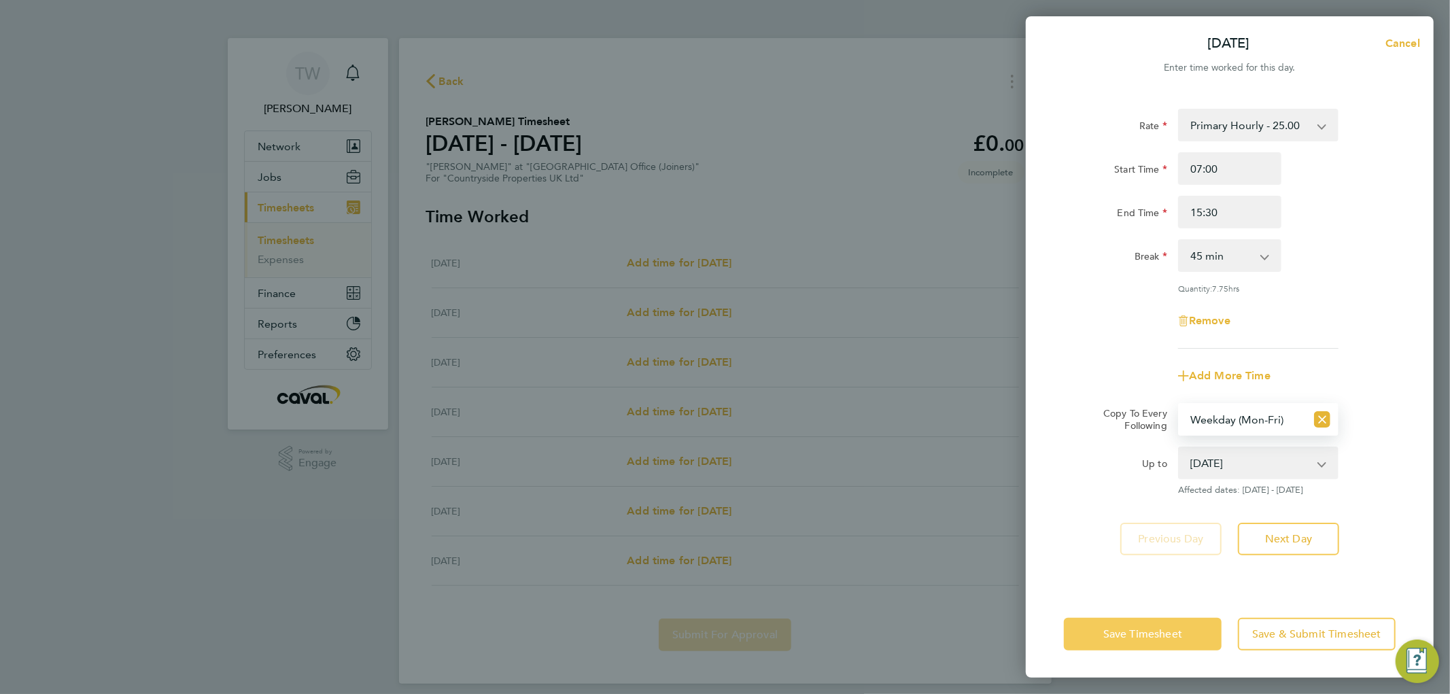
click at [1119, 634] on span "Save Timesheet" at bounding box center [1143, 635] width 79 height 14
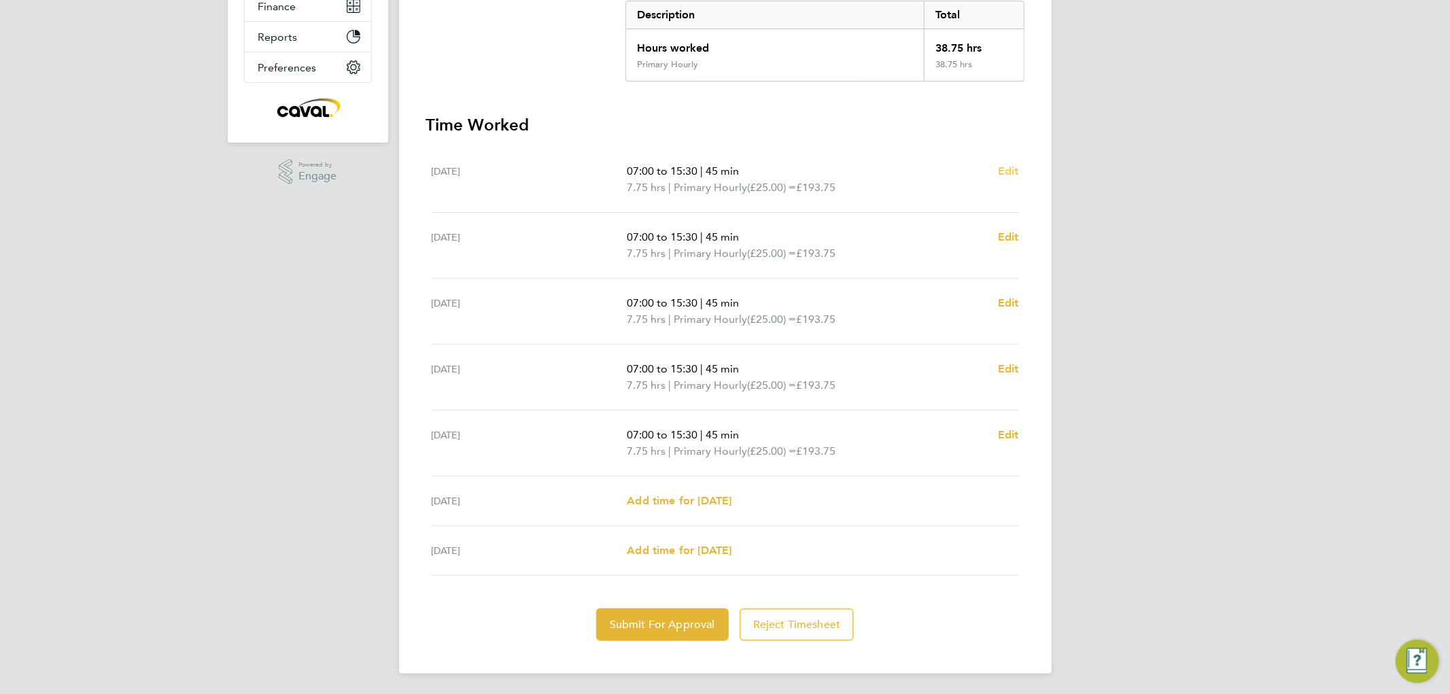
click at [1013, 171] on span "Edit" at bounding box center [1008, 171] width 21 height 13
select select "45"
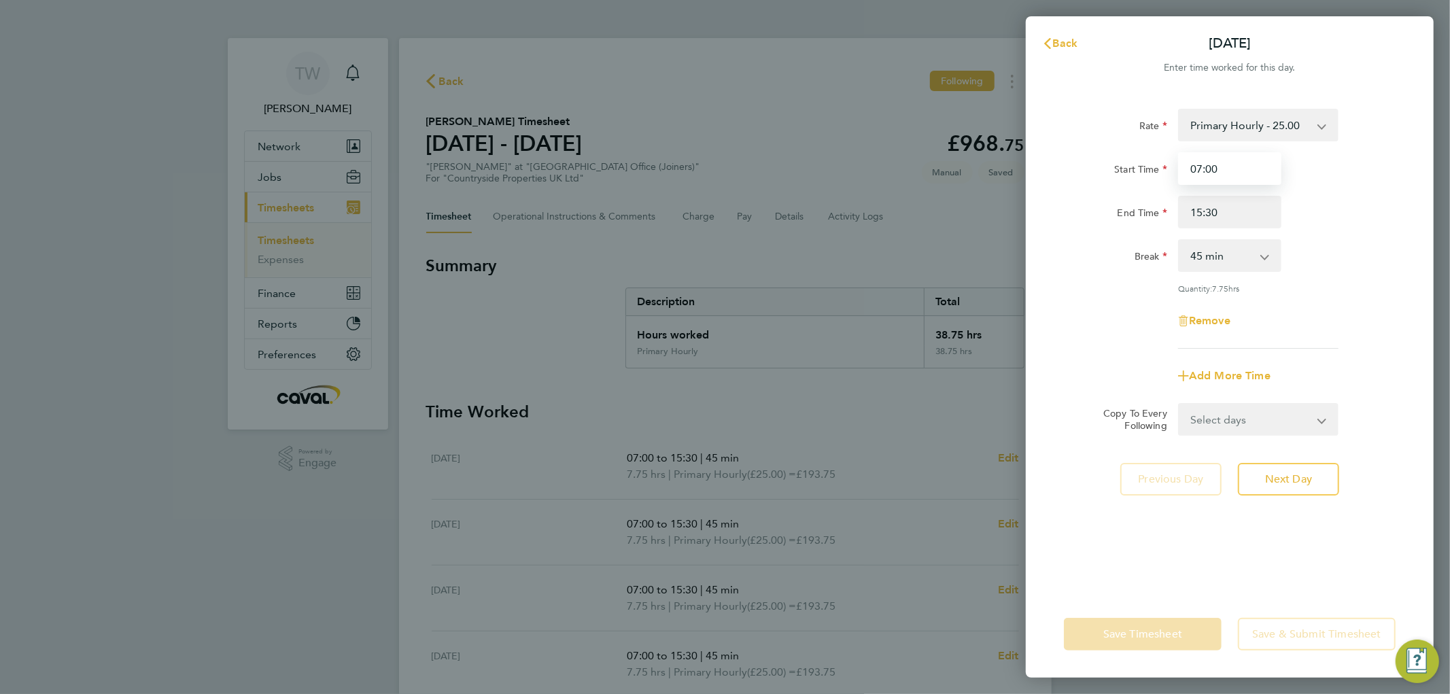
drag, startPoint x: 1253, startPoint y: 160, endPoint x: 955, endPoint y: 162, distance: 297.9
click at [1045, 162] on div "Rate Primary Hourly - 25.00 Primary Price Start Time 07:00 End Time 15:30 Break…" at bounding box center [1230, 341] width 408 height 498
type input "07:30"
click at [1329, 269] on div "Break 0 min 15 min 30 min 45 min 60 min 75 min 90 min" at bounding box center [1230, 255] width 343 height 33
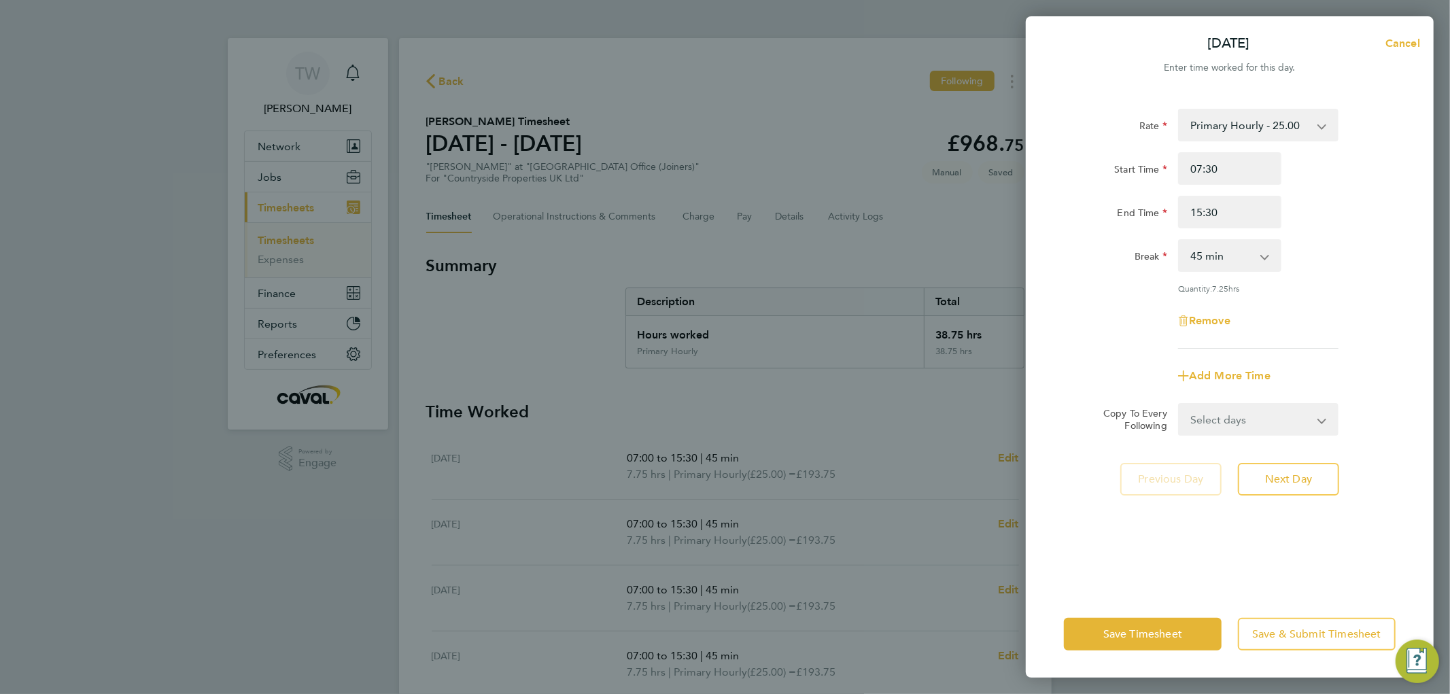
click at [1243, 419] on select "Select days Day Weekday (Mon-Fri) Weekend (Sat-Sun) [DATE] [DATE] [DATE] [DATE]…" at bounding box center [1251, 420] width 143 height 30
select select "WEEKDAY"
click at [1180, 405] on select "Select days Day Weekday (Mon-Fri) Weekend (Sat-Sun) [DATE] [DATE] [DATE] [DATE]…" at bounding box center [1251, 420] width 143 height 30
select select "[DATE]"
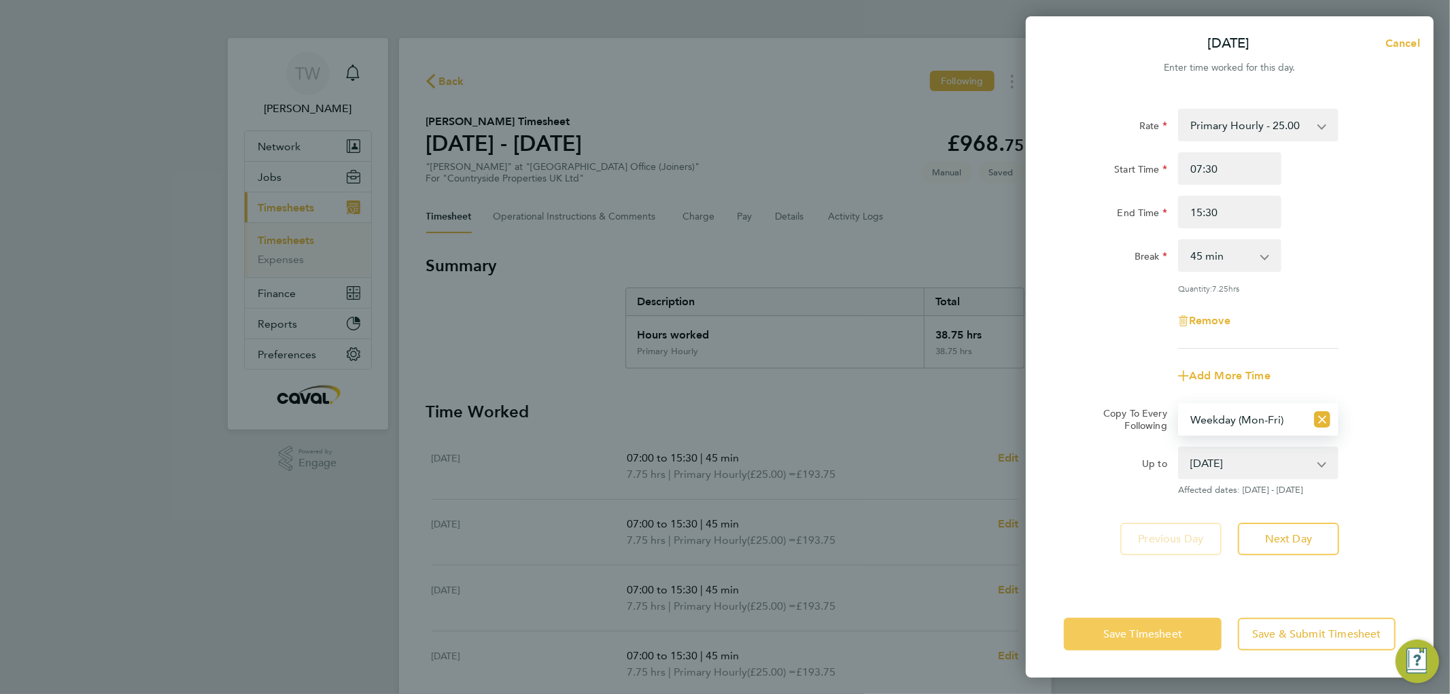
click at [1106, 635] on span "Save Timesheet" at bounding box center [1143, 635] width 79 height 14
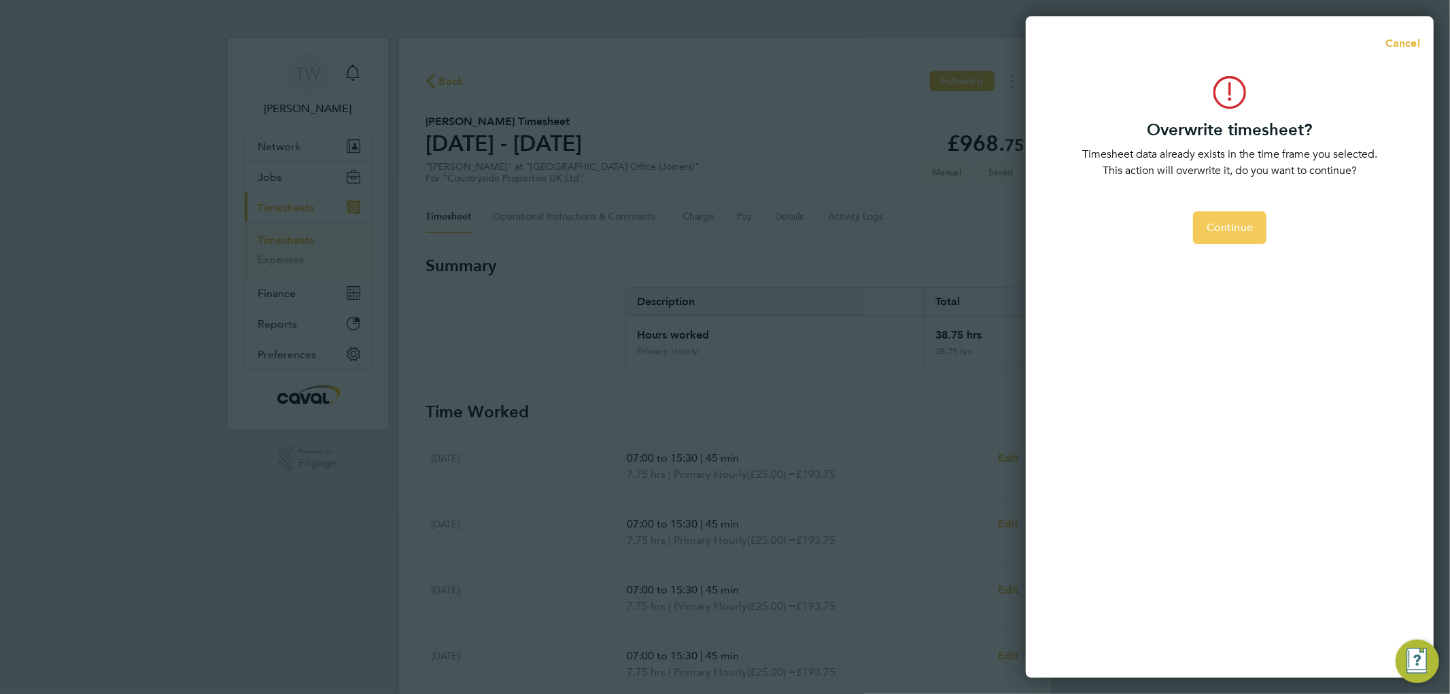
click at [1218, 226] on span "Continue" at bounding box center [1230, 228] width 46 height 14
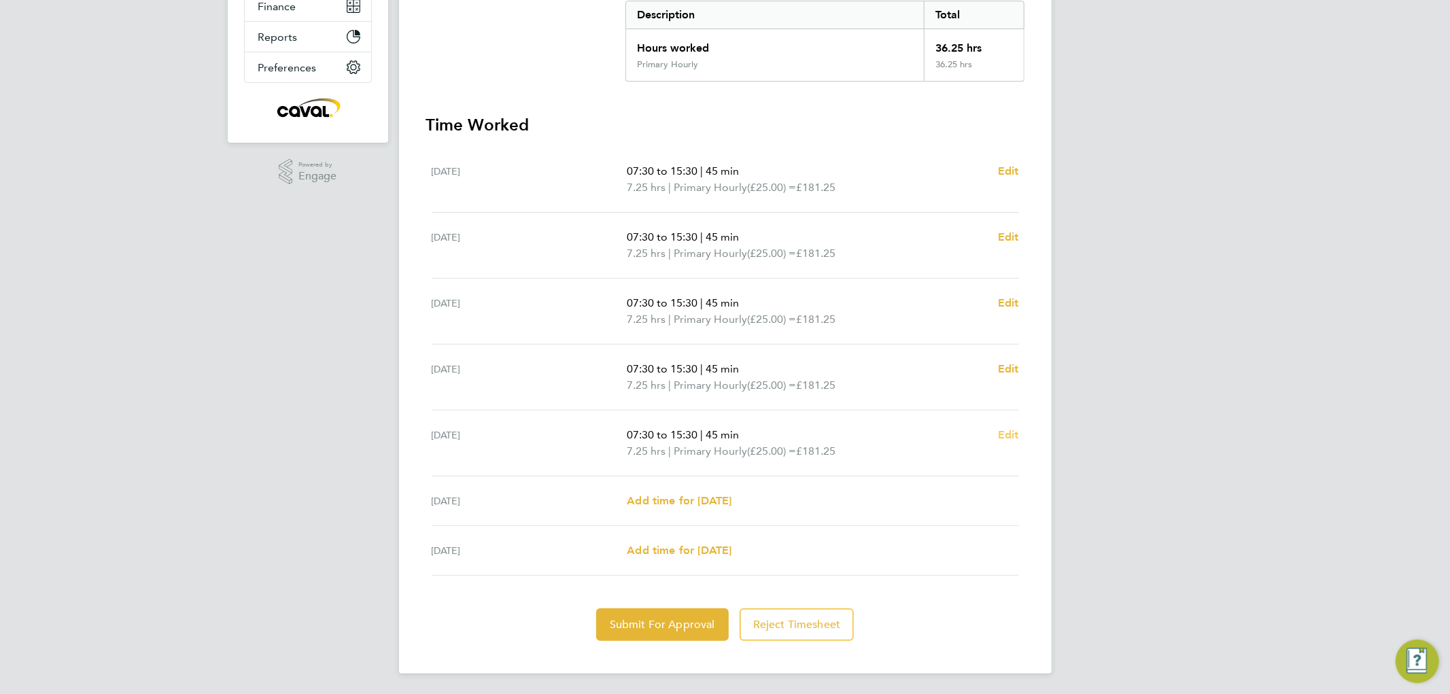
click at [1005, 431] on span "Edit" at bounding box center [1008, 434] width 21 height 13
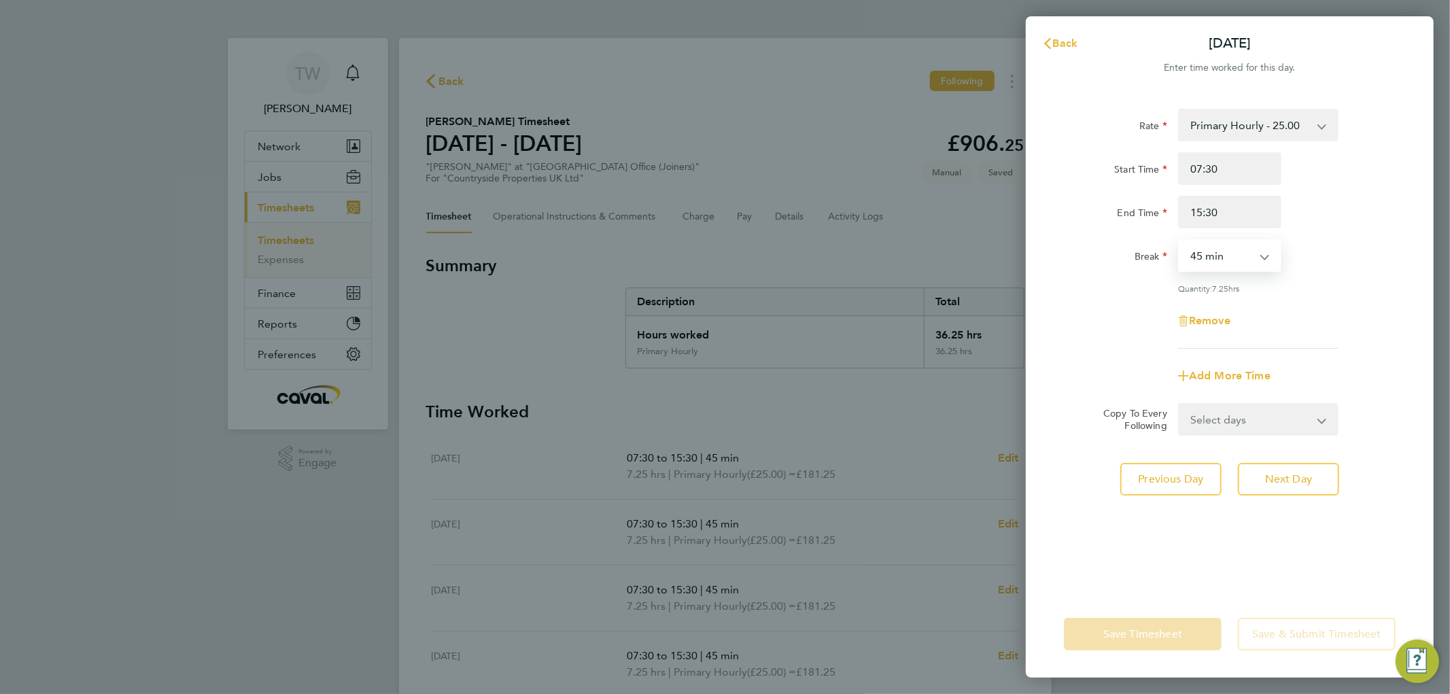
drag, startPoint x: 1219, startPoint y: 254, endPoint x: 1219, endPoint y: 270, distance: 16.3
click at [1219, 254] on select "0 min 15 min 30 min 45 min 60 min 75 min 90 min" at bounding box center [1222, 256] width 84 height 30
select select "60"
click at [1180, 241] on select "0 min 15 min 30 min 45 min 60 min 75 min 90 min" at bounding box center [1222, 256] width 84 height 30
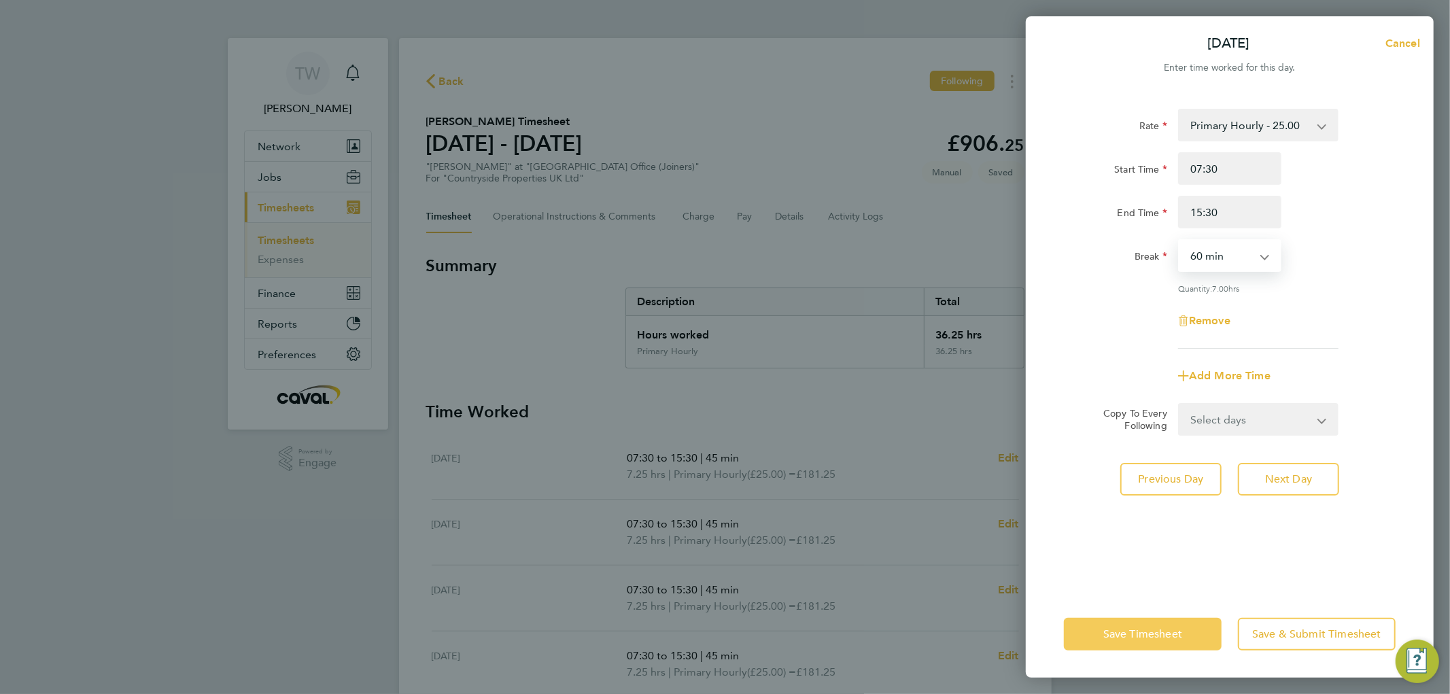
click at [1127, 630] on span "Save Timesheet" at bounding box center [1143, 635] width 79 height 14
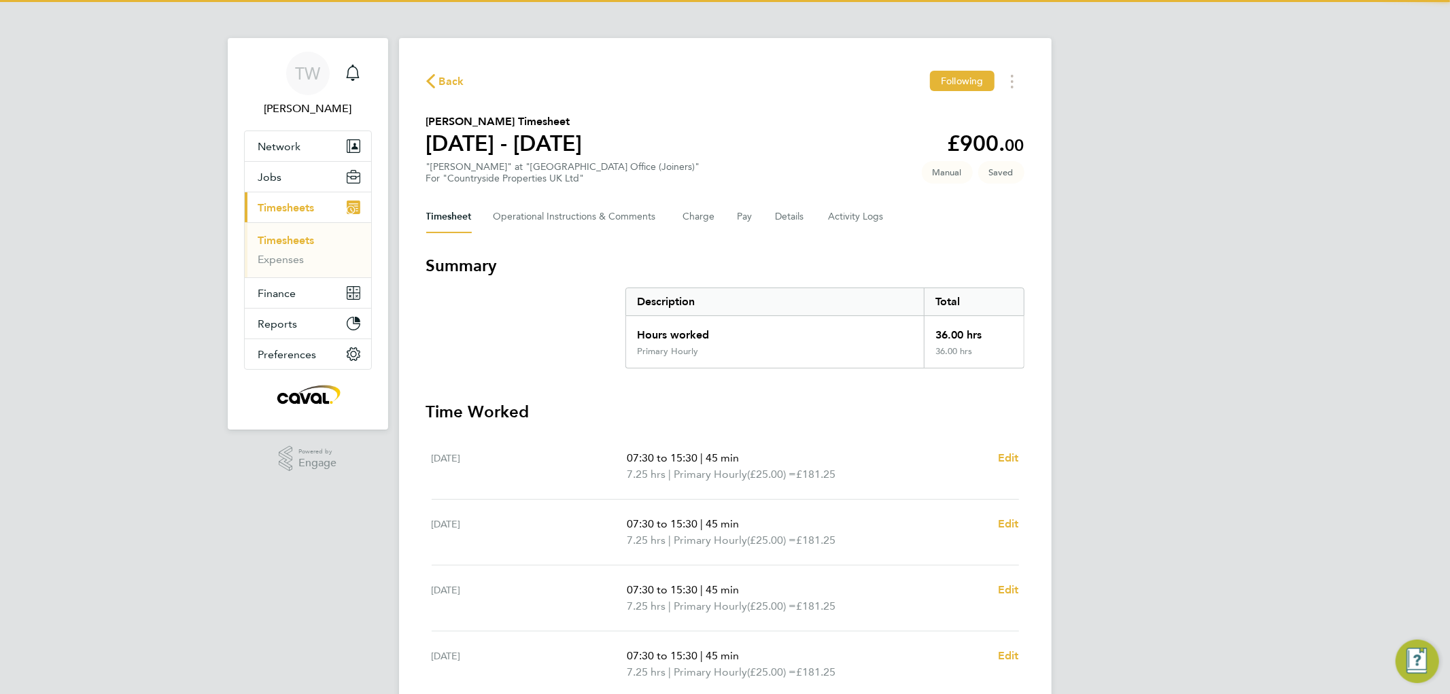
click at [1157, 431] on div "TW [PERSON_NAME] Notifications Applications: Network Team Members Businesses Si…" at bounding box center [725, 491] width 1450 height 983
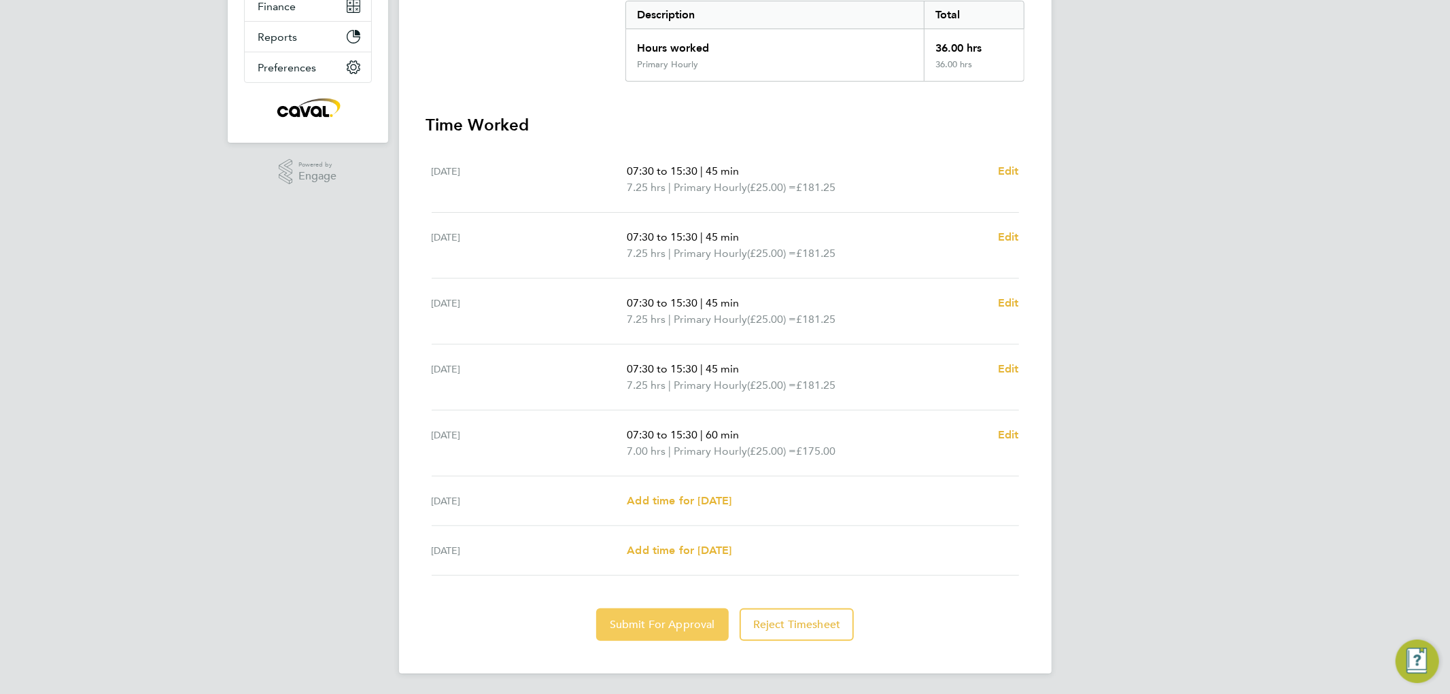
click at [664, 622] on span "Submit For Approval" at bounding box center [662, 625] width 105 height 14
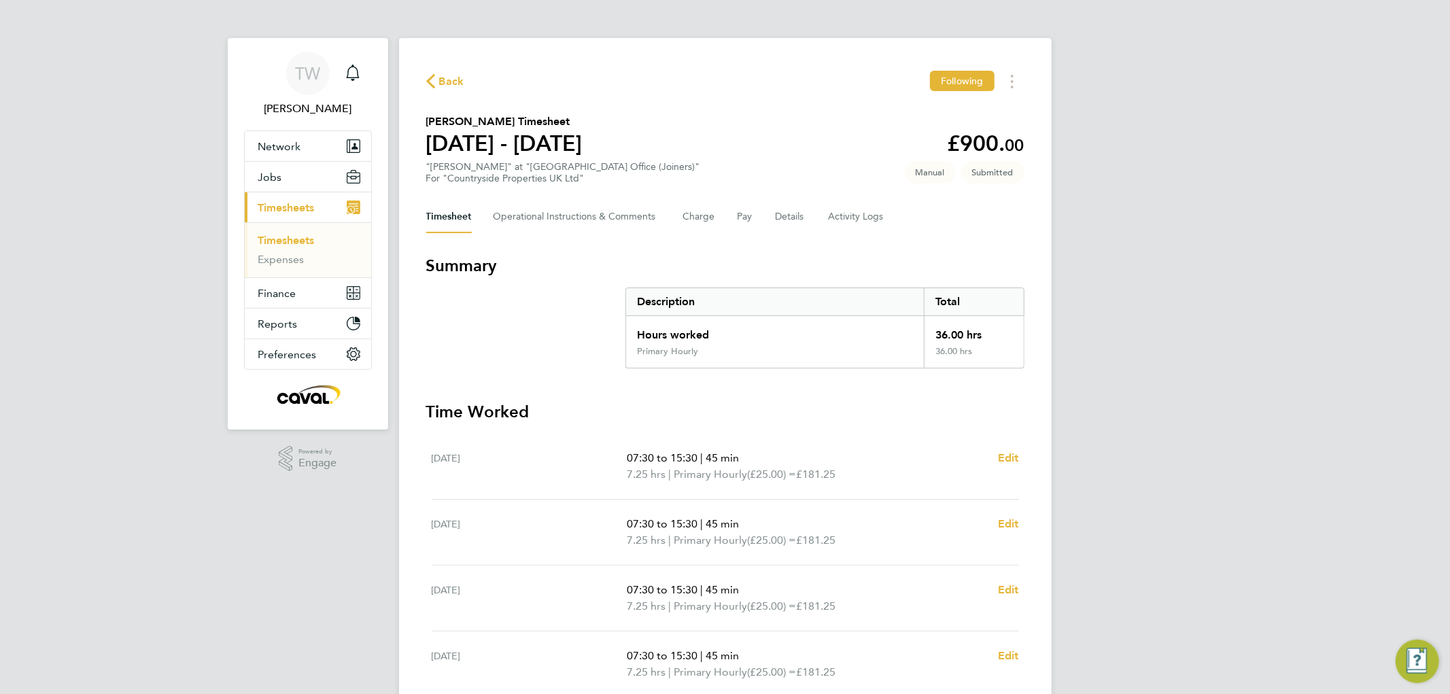
click at [291, 239] on link "Timesheets" at bounding box center [286, 240] width 56 height 13
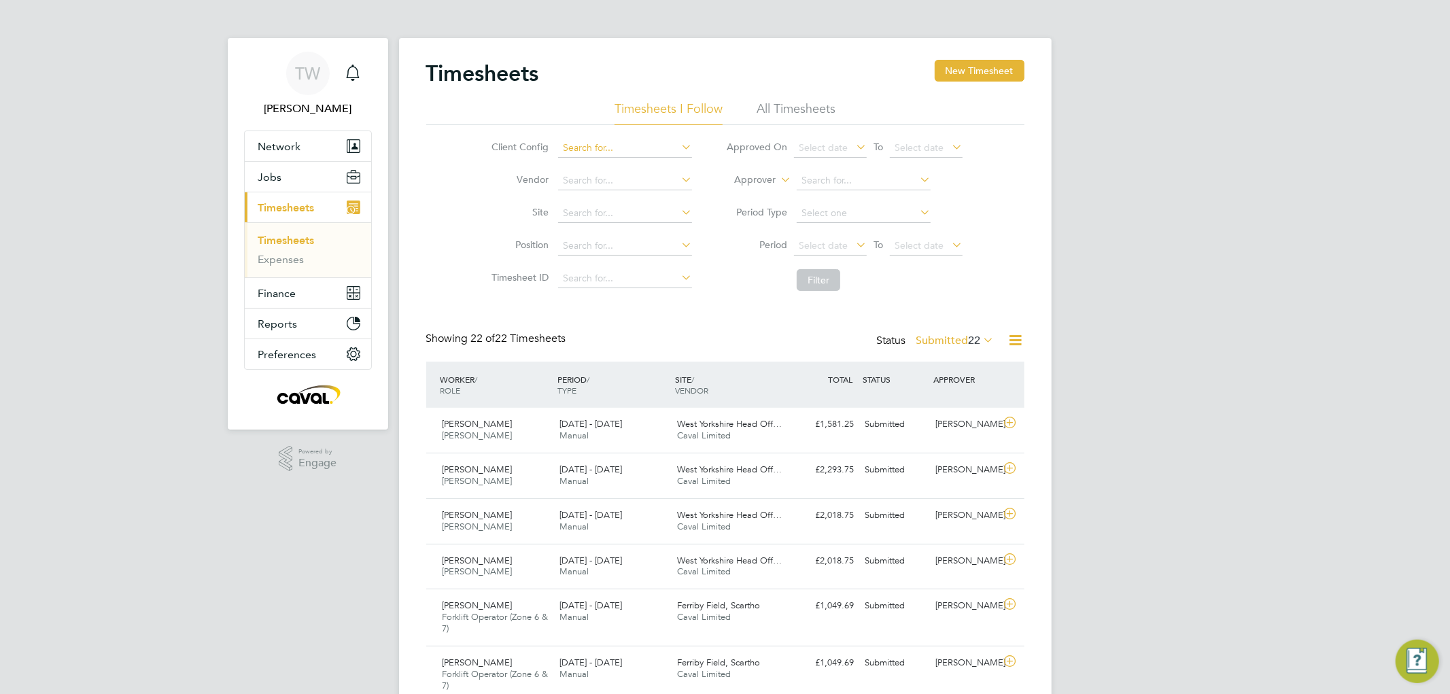
click at [596, 141] on input at bounding box center [625, 148] width 134 height 19
type input "[PERSON_NAME]"
click at [679, 144] on icon at bounding box center [679, 146] width 0 height 19
click at [956, 69] on button "New Timesheet" at bounding box center [980, 71] width 90 height 22
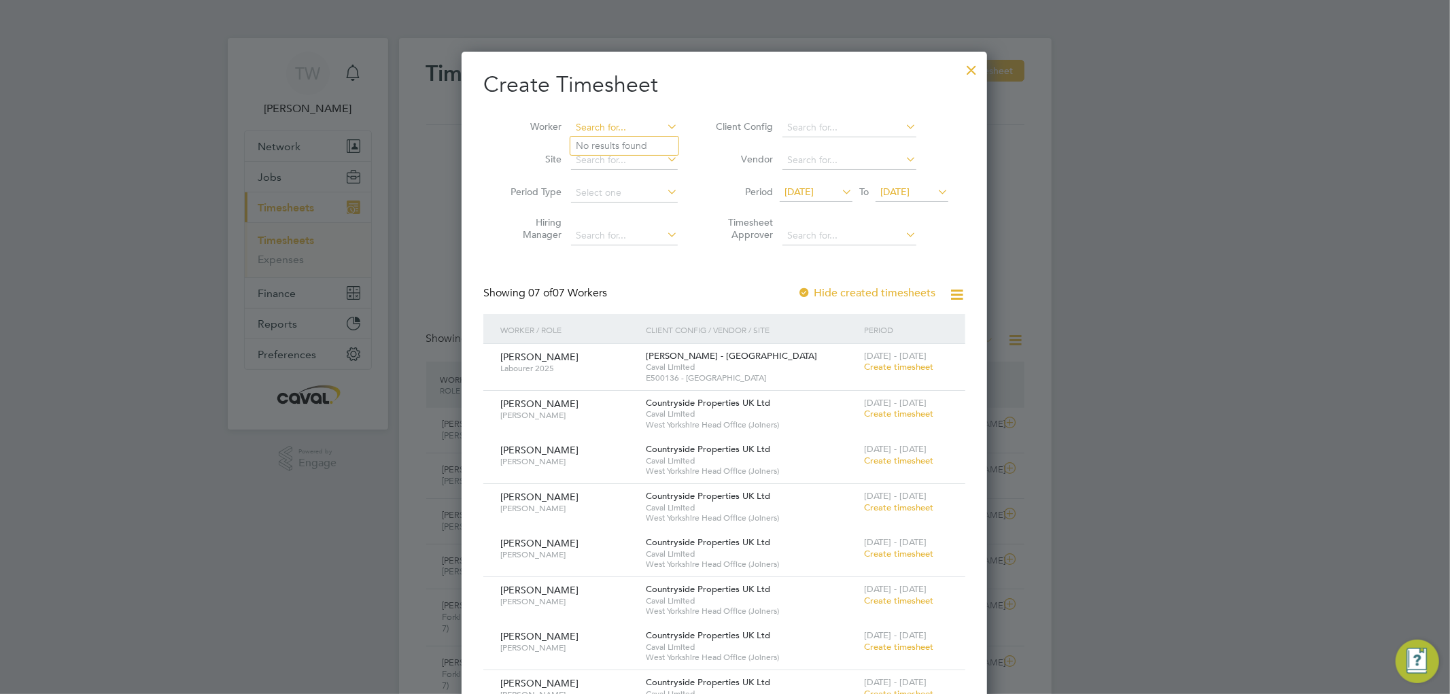
click at [596, 128] on input at bounding box center [624, 127] width 107 height 19
click at [658, 143] on b "Wr" at bounding box center [664, 146] width 13 height 12
type input "[PERSON_NAME]"
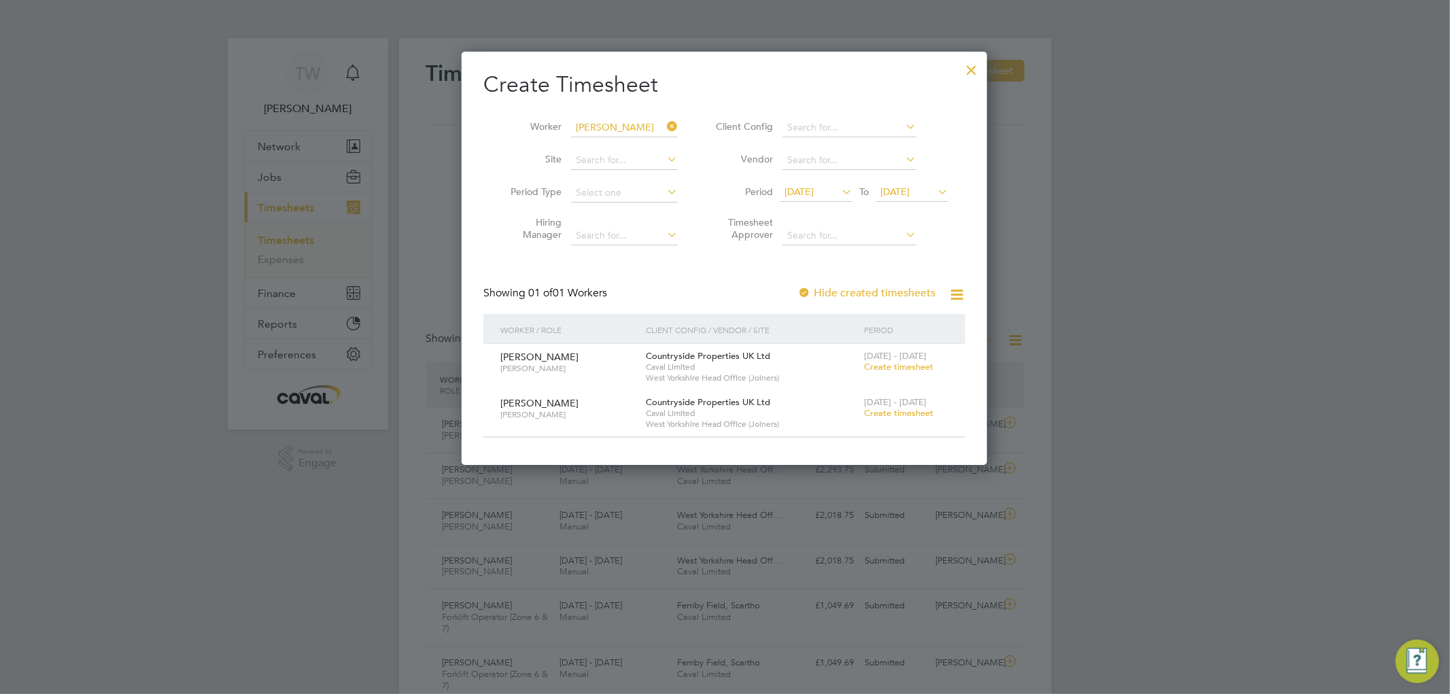
click at [912, 362] on span "Create timesheet" at bounding box center [898, 367] width 69 height 12
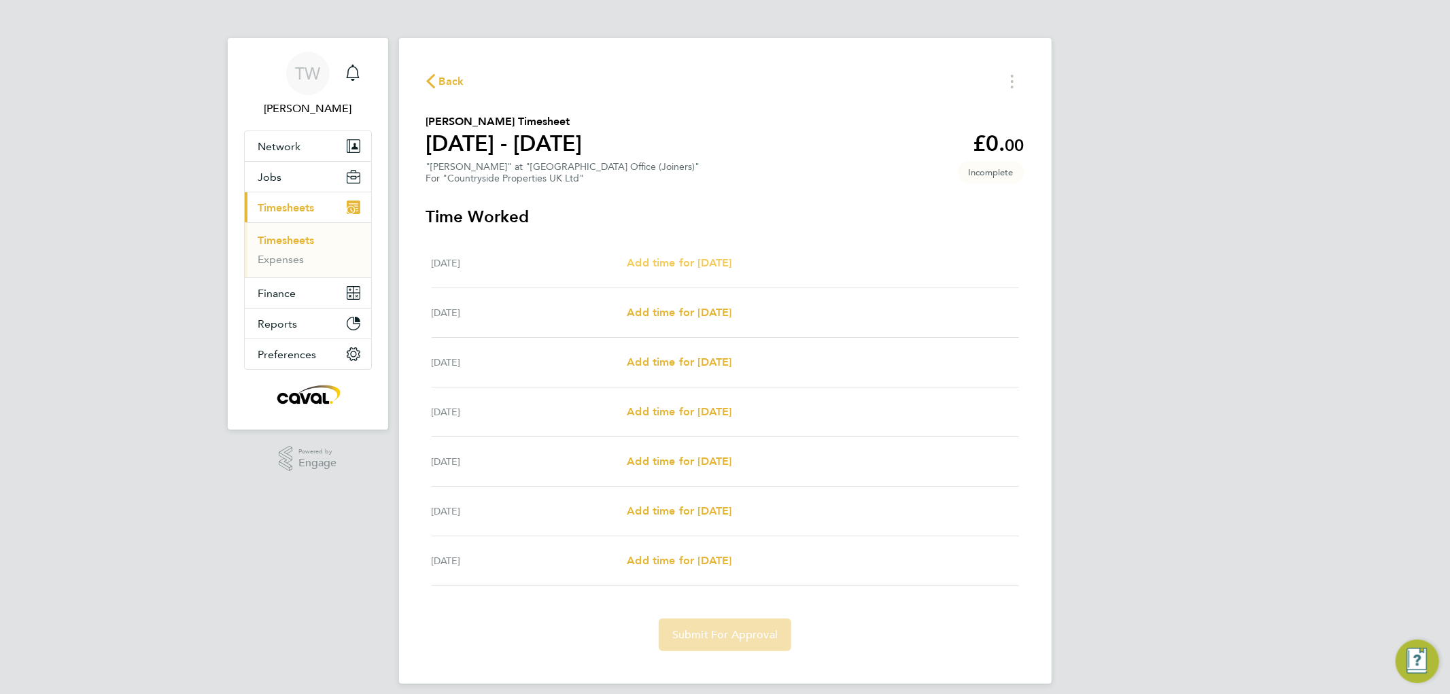
click at [716, 256] on span "Add time for [DATE]" at bounding box center [679, 262] width 105 height 13
select select "30"
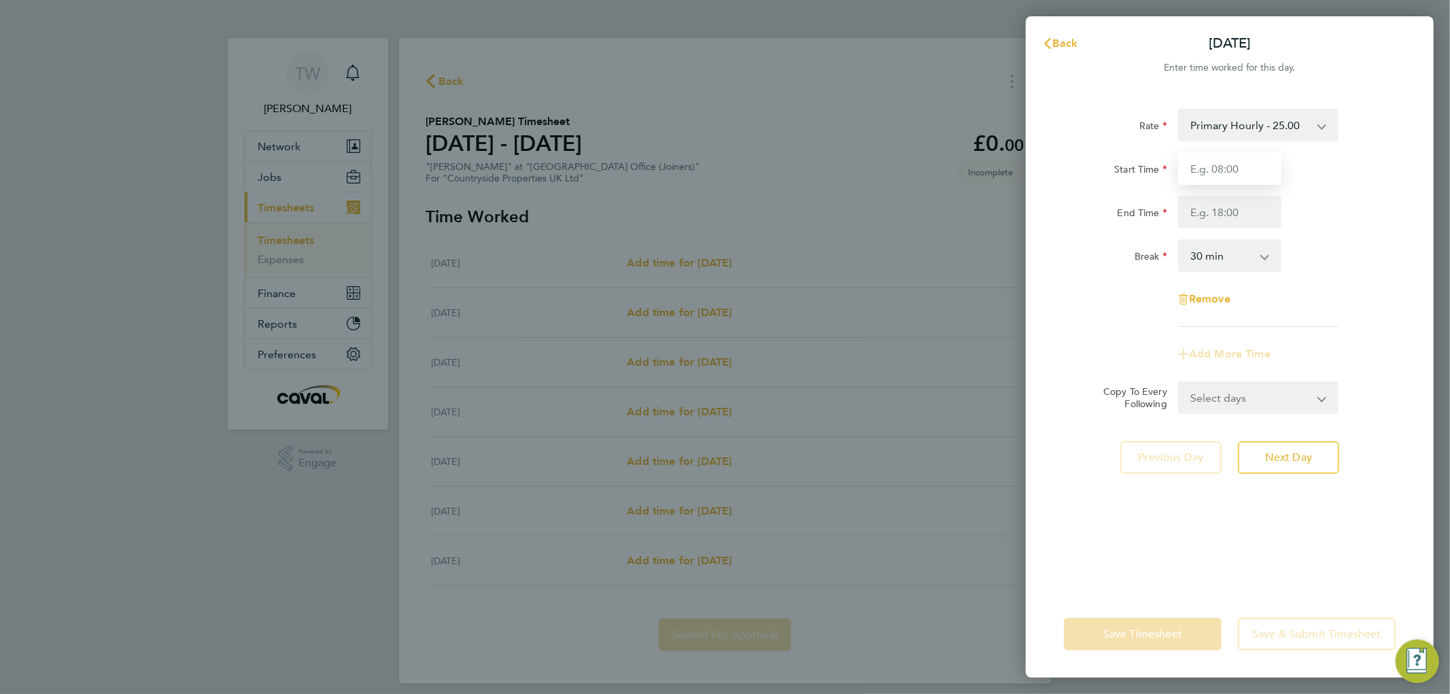
click at [1210, 165] on input "Start Time" at bounding box center [1229, 168] width 103 height 33
type input "07:00"
click at [1212, 209] on input "End Time" at bounding box center [1229, 212] width 103 height 33
type input "19:00"
click at [1322, 214] on div "End Time 19:00" at bounding box center [1230, 212] width 343 height 33
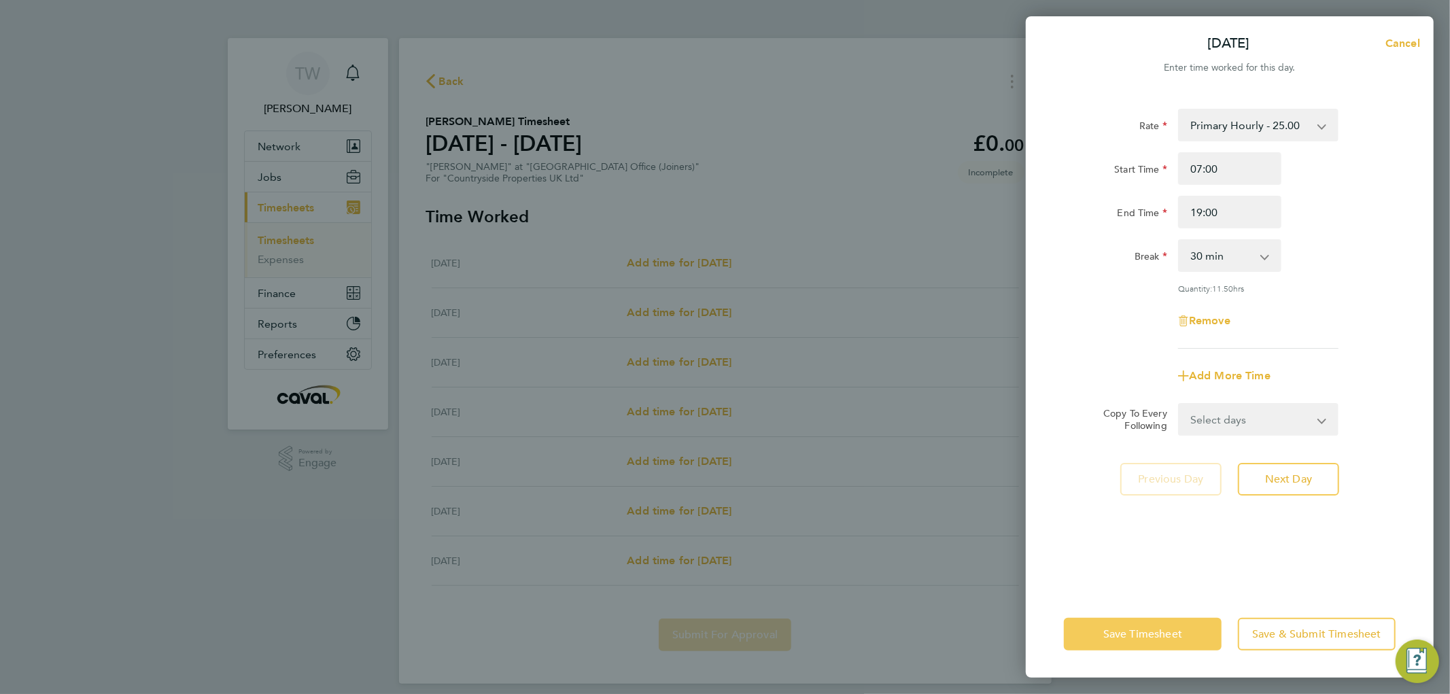
click at [1120, 642] on button "Save Timesheet" at bounding box center [1143, 634] width 158 height 33
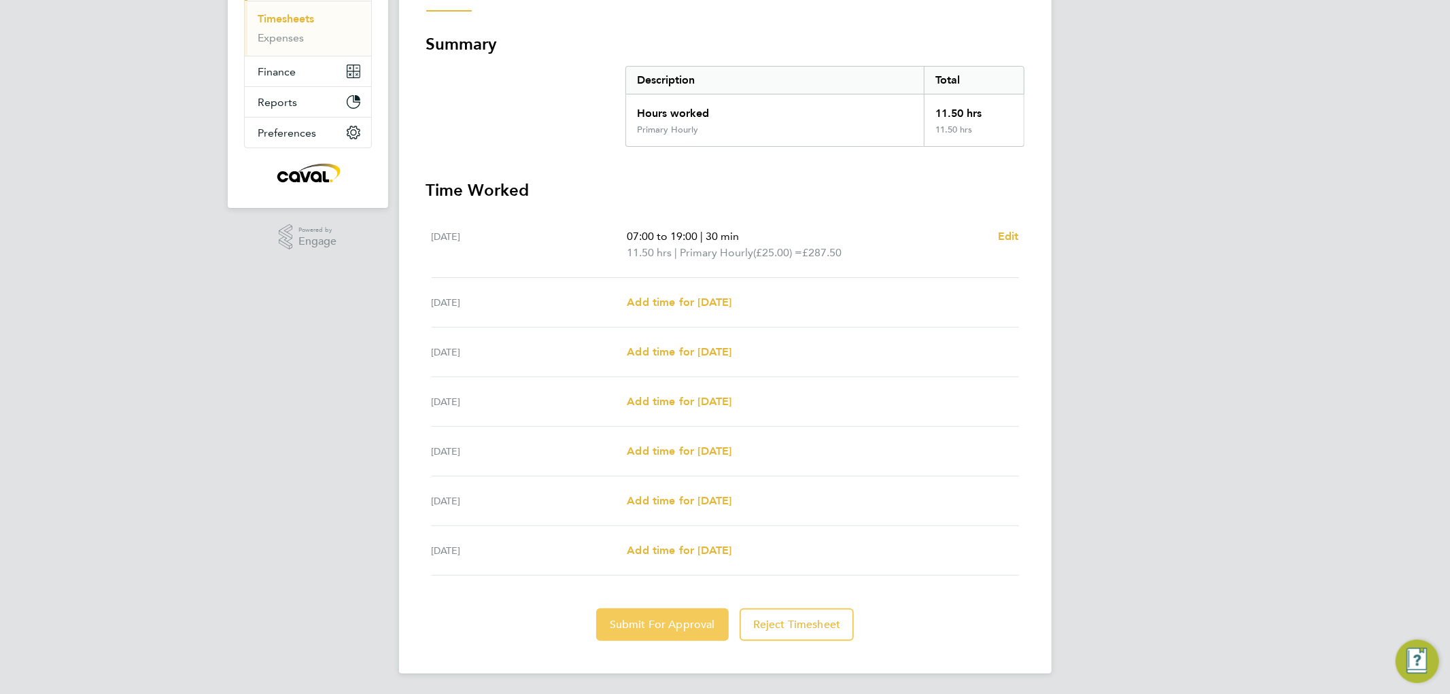
click at [645, 628] on span "Submit For Approval" at bounding box center [662, 625] width 105 height 14
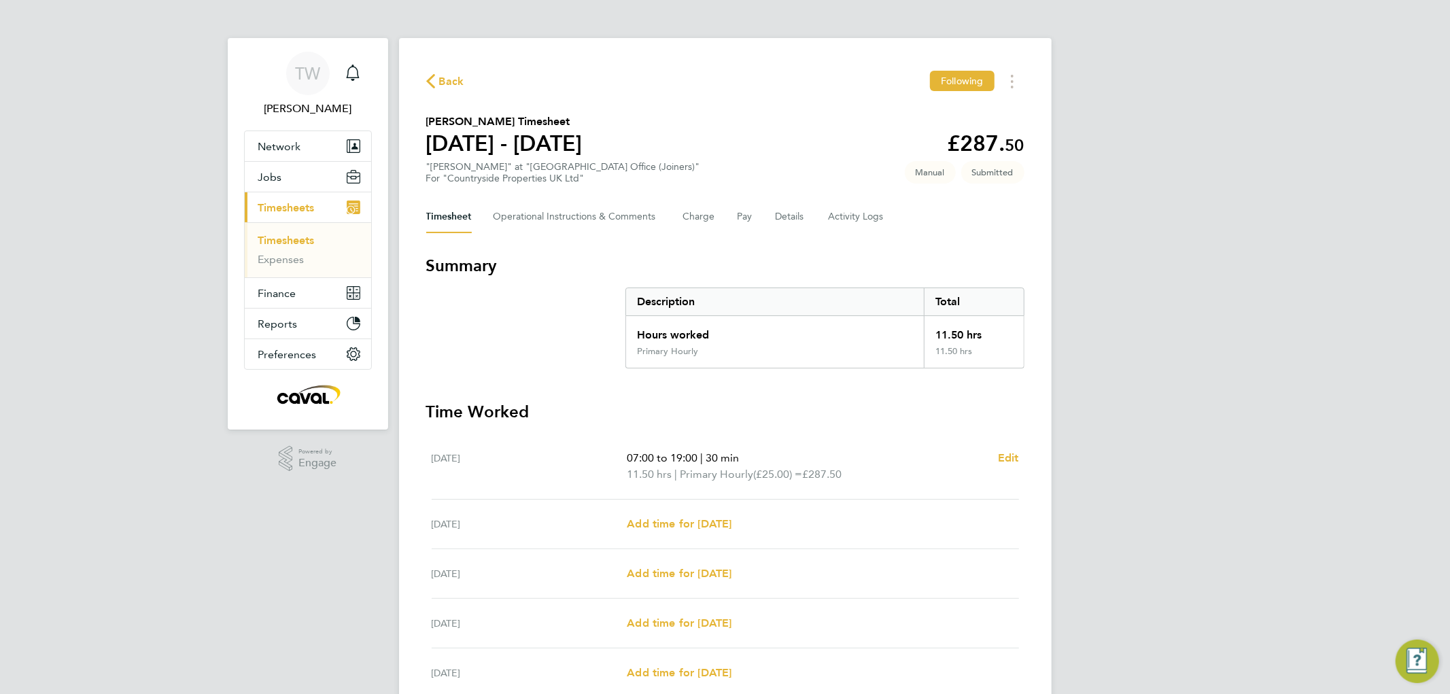
click at [300, 241] on link "Timesheets" at bounding box center [286, 240] width 56 height 13
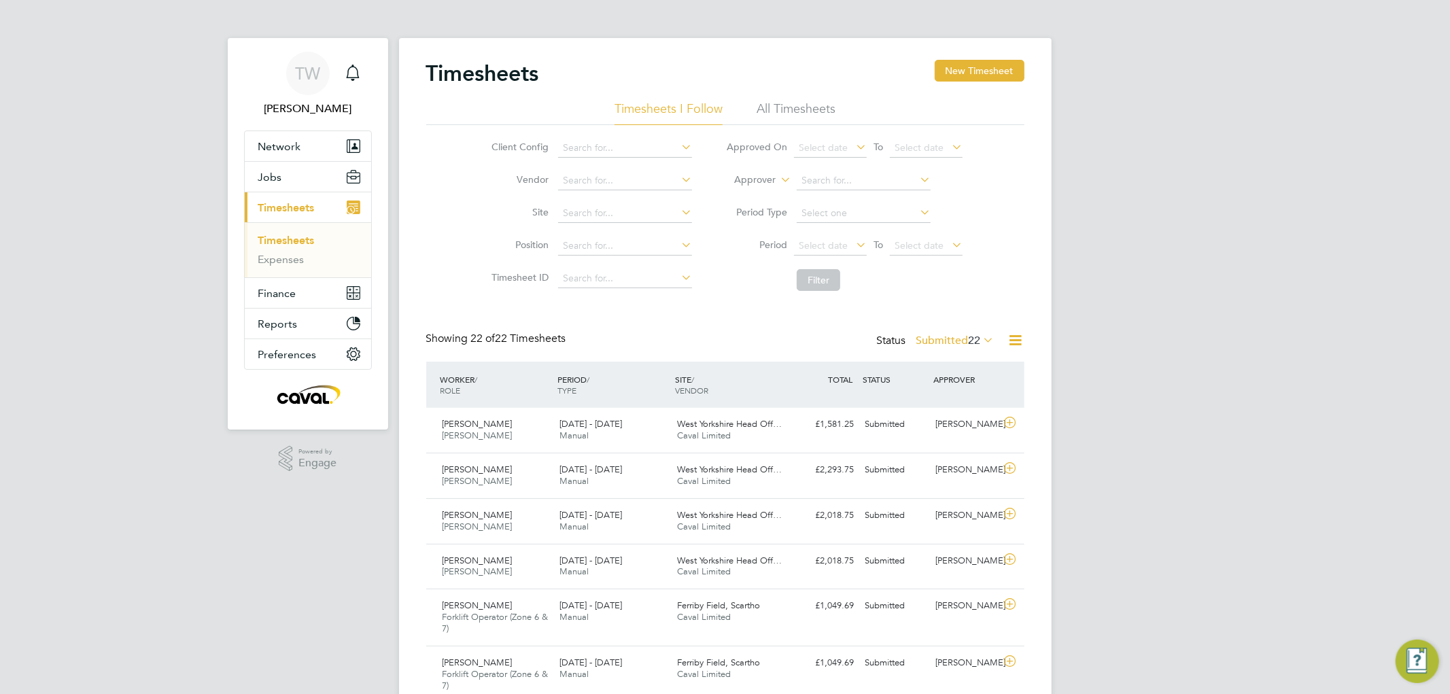
click at [971, 338] on span "22" at bounding box center [975, 341] width 12 height 14
click at [939, 417] on li "Approved" at bounding box center [943, 422] width 63 height 19
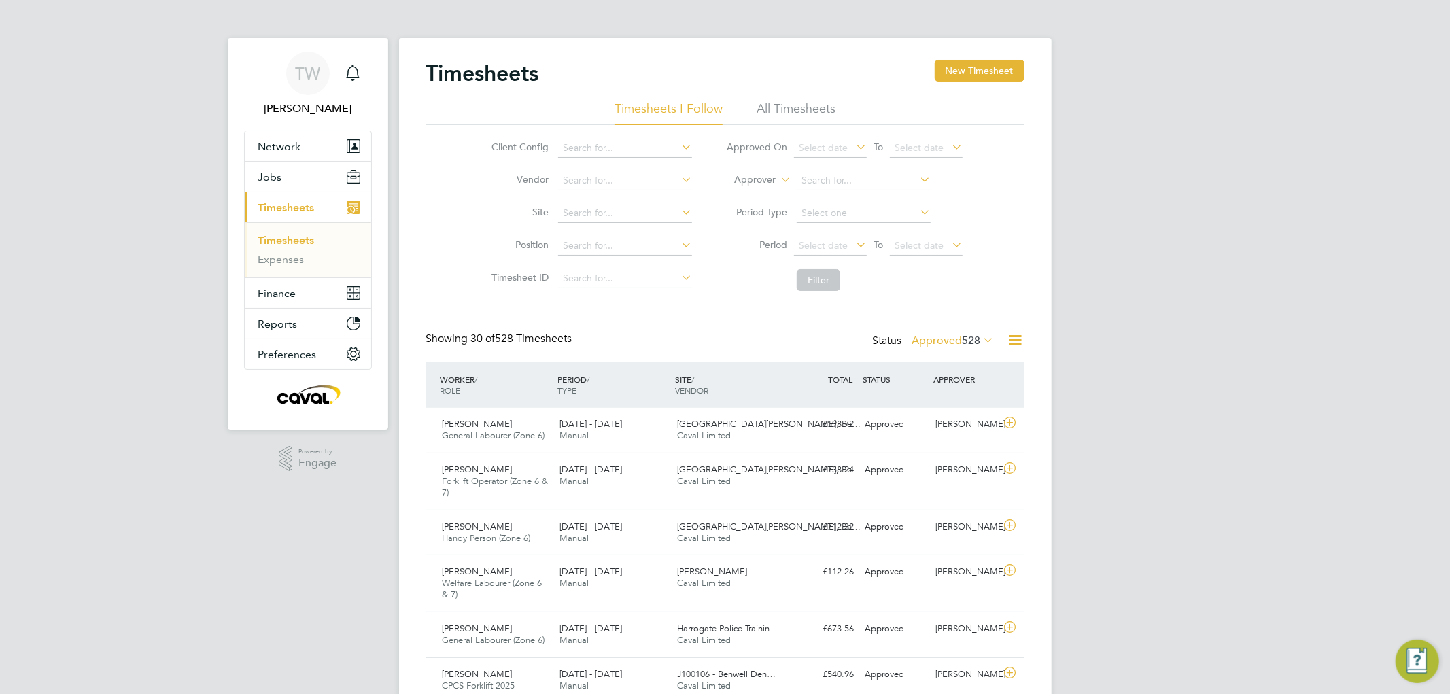
click at [963, 337] on span "528" at bounding box center [972, 341] width 18 height 14
click at [934, 404] on li "Submitted" at bounding box center [941, 402] width 63 height 19
